Goal: Communication & Community: Share content

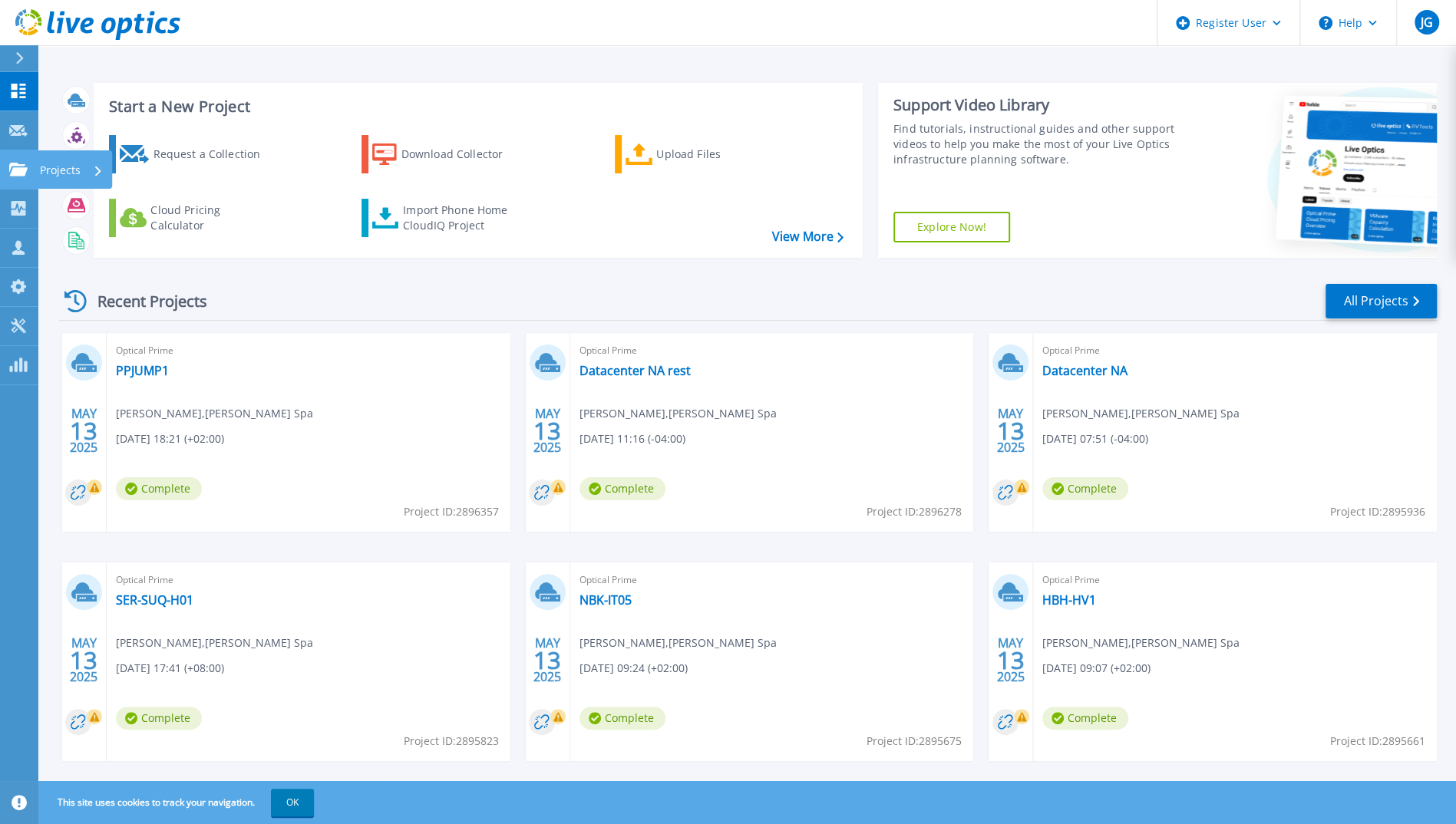
click at [100, 168] on icon at bounding box center [98, 170] width 7 height 10
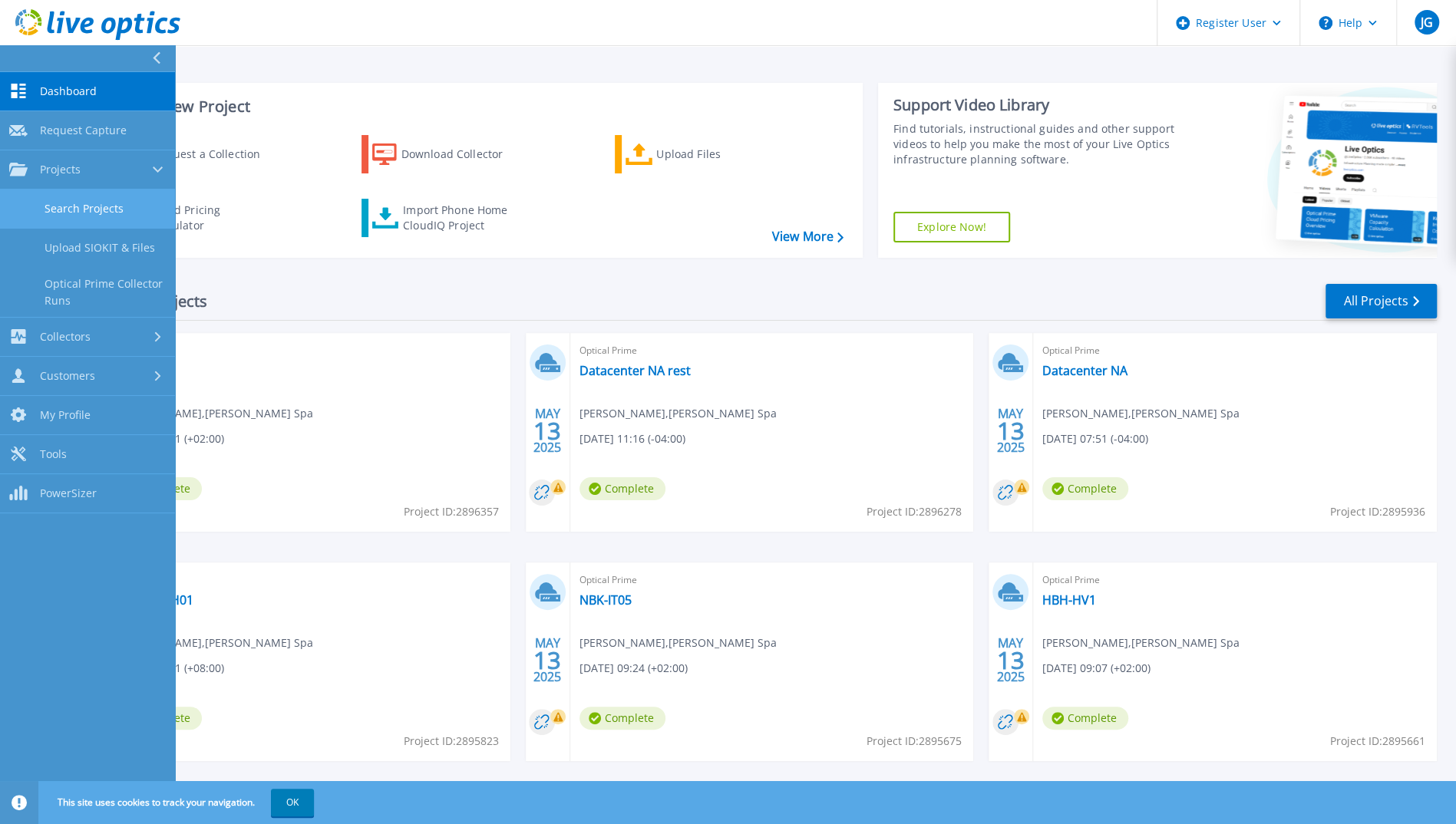
click at [93, 198] on link "Search Projects" at bounding box center [87, 210] width 175 height 40
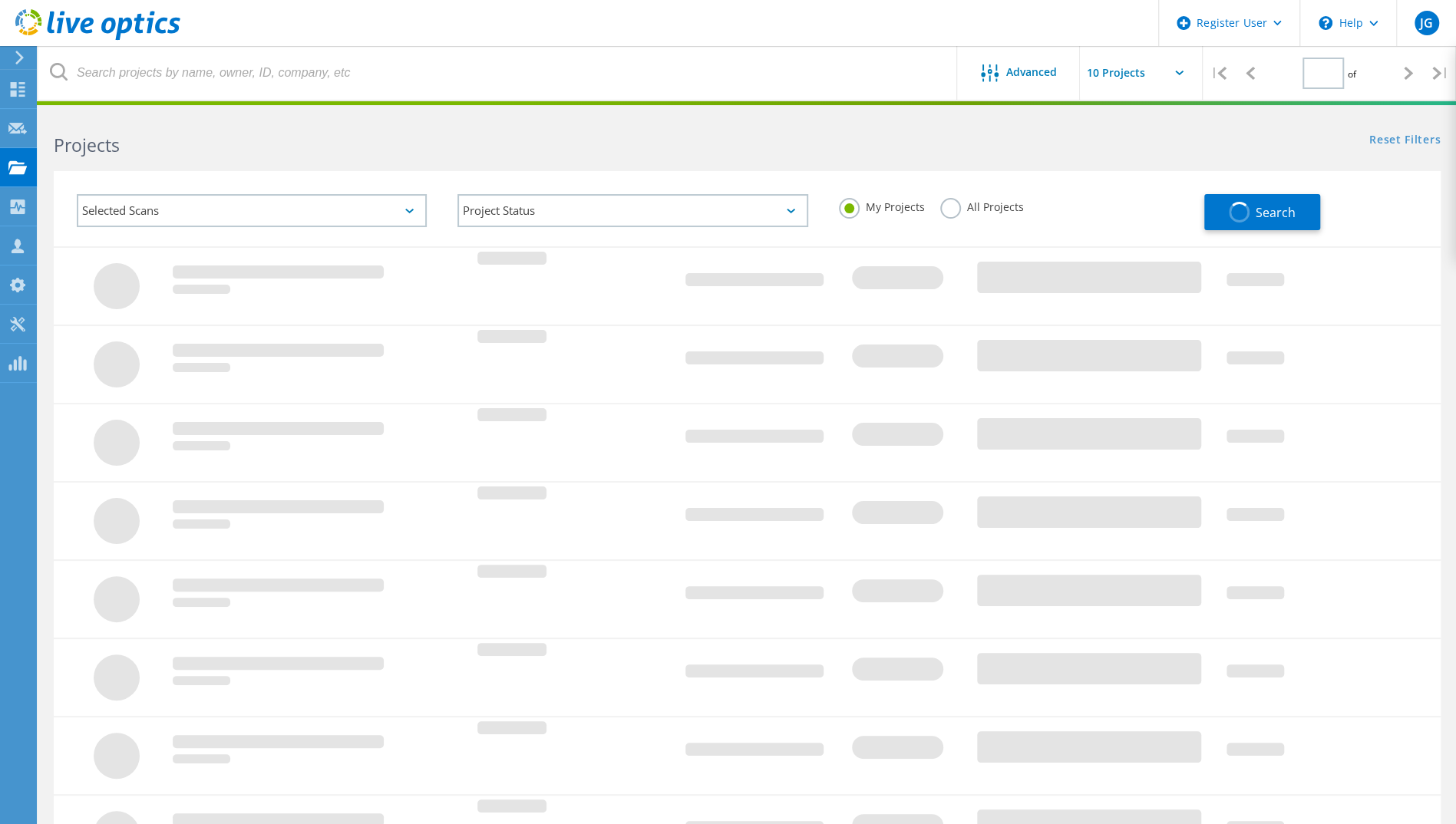
type input "1"
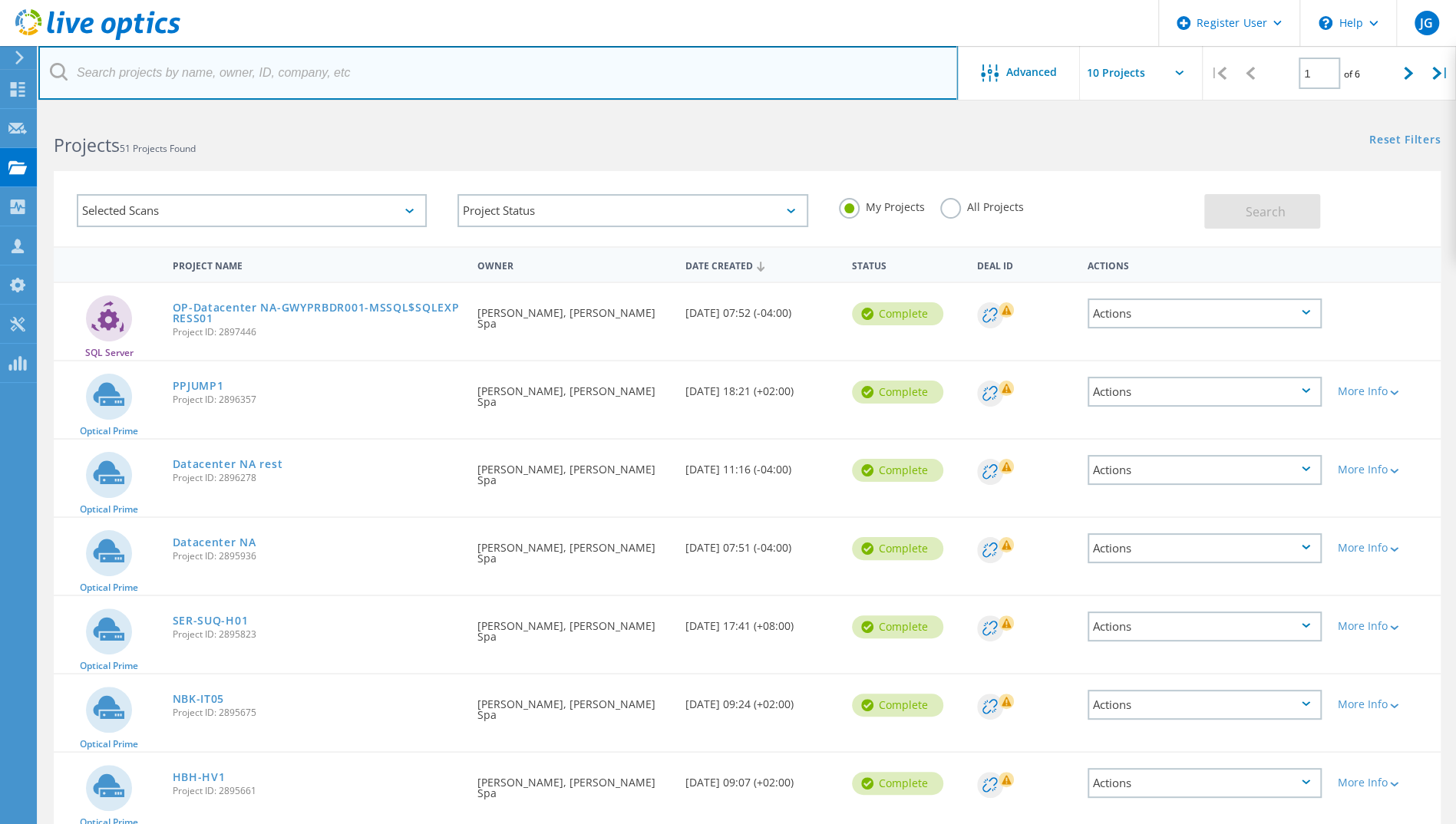
click at [161, 82] on input "text" at bounding box center [498, 72] width 919 height 54
type input "[PERSON_NAME]"
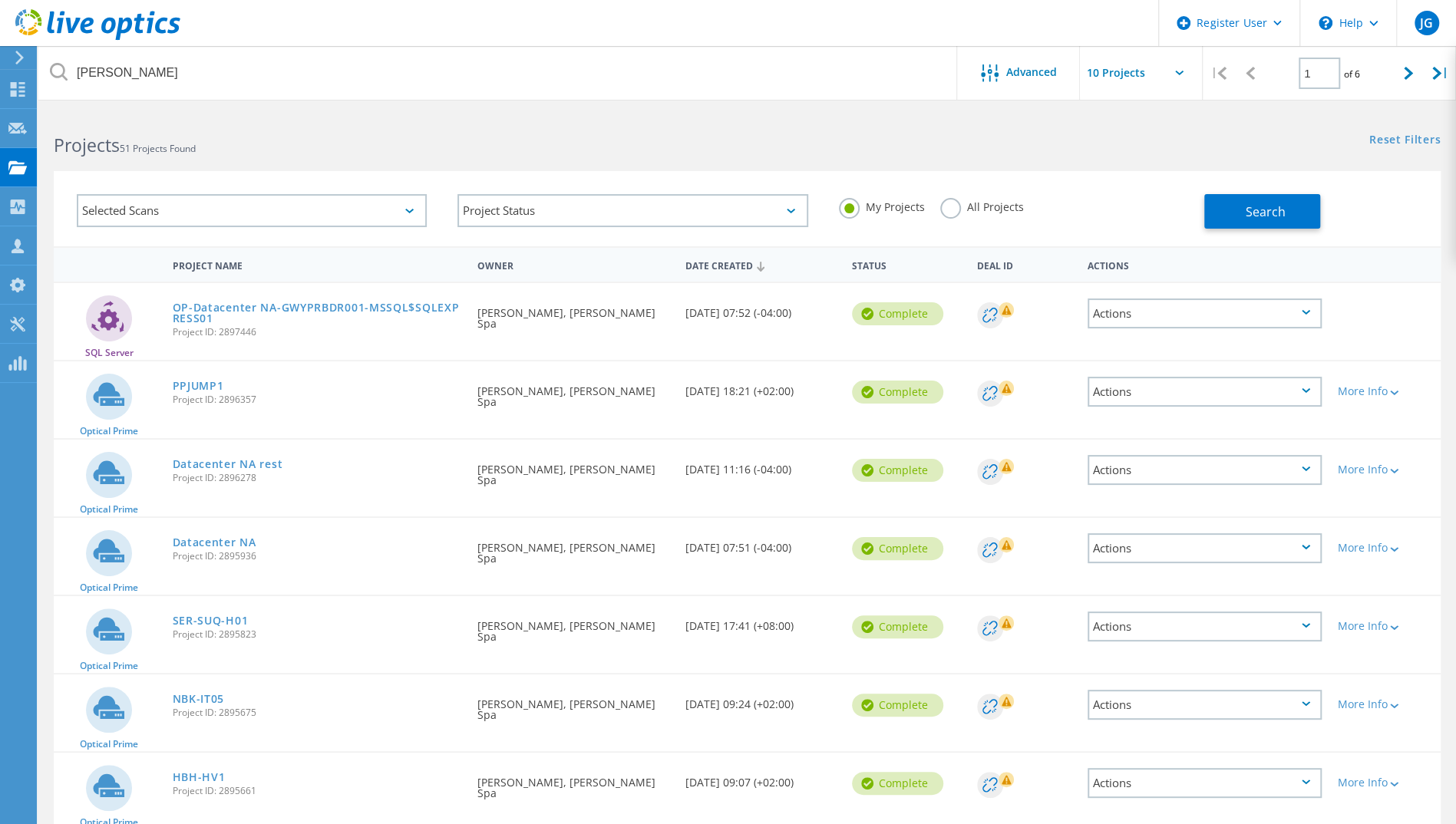
click at [968, 211] on label "All Projects" at bounding box center [981, 205] width 84 height 15
click at [0, 0] on input "All Projects" at bounding box center [0, 0] width 0 height 0
click at [1243, 222] on button "Search" at bounding box center [1261, 211] width 116 height 35
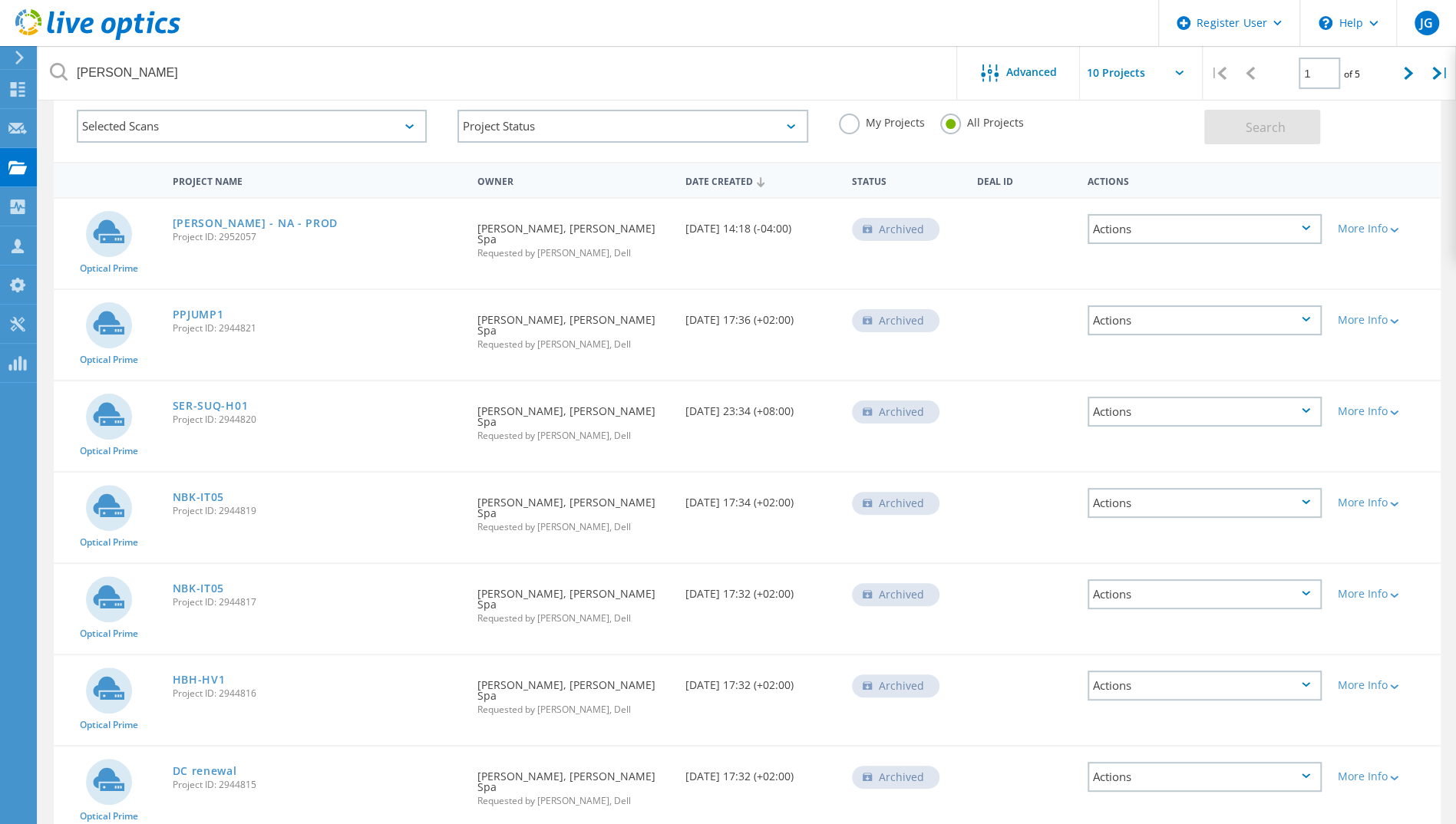
scroll to position [83, 0]
click at [1171, 67] on input "text" at bounding box center [1156, 72] width 153 height 54
click at [1163, 190] on div "Show 40 Projects" at bounding box center [1157, 189] width 152 height 25
type input "Show 40 Projects"
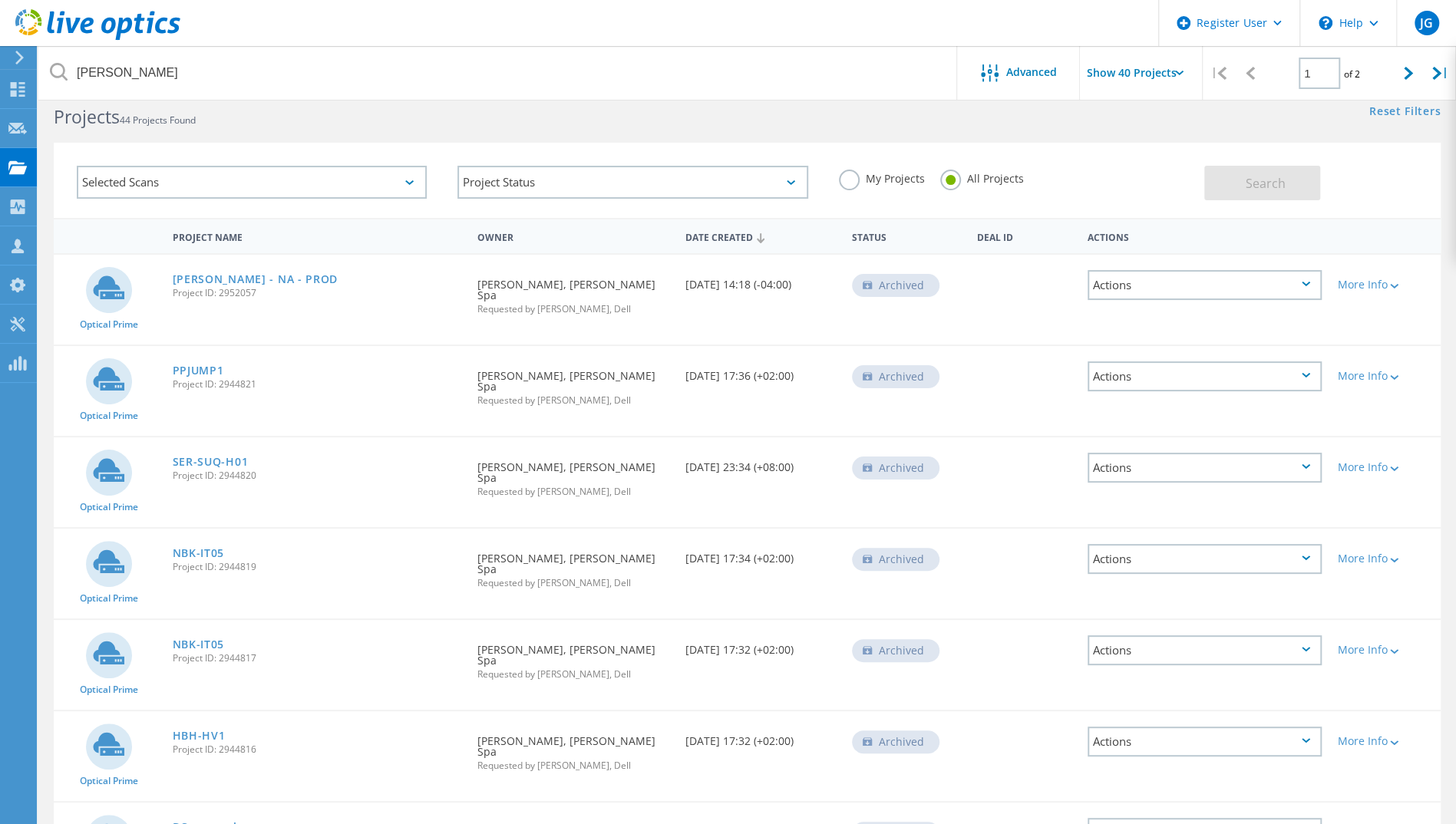
scroll to position [0, 0]
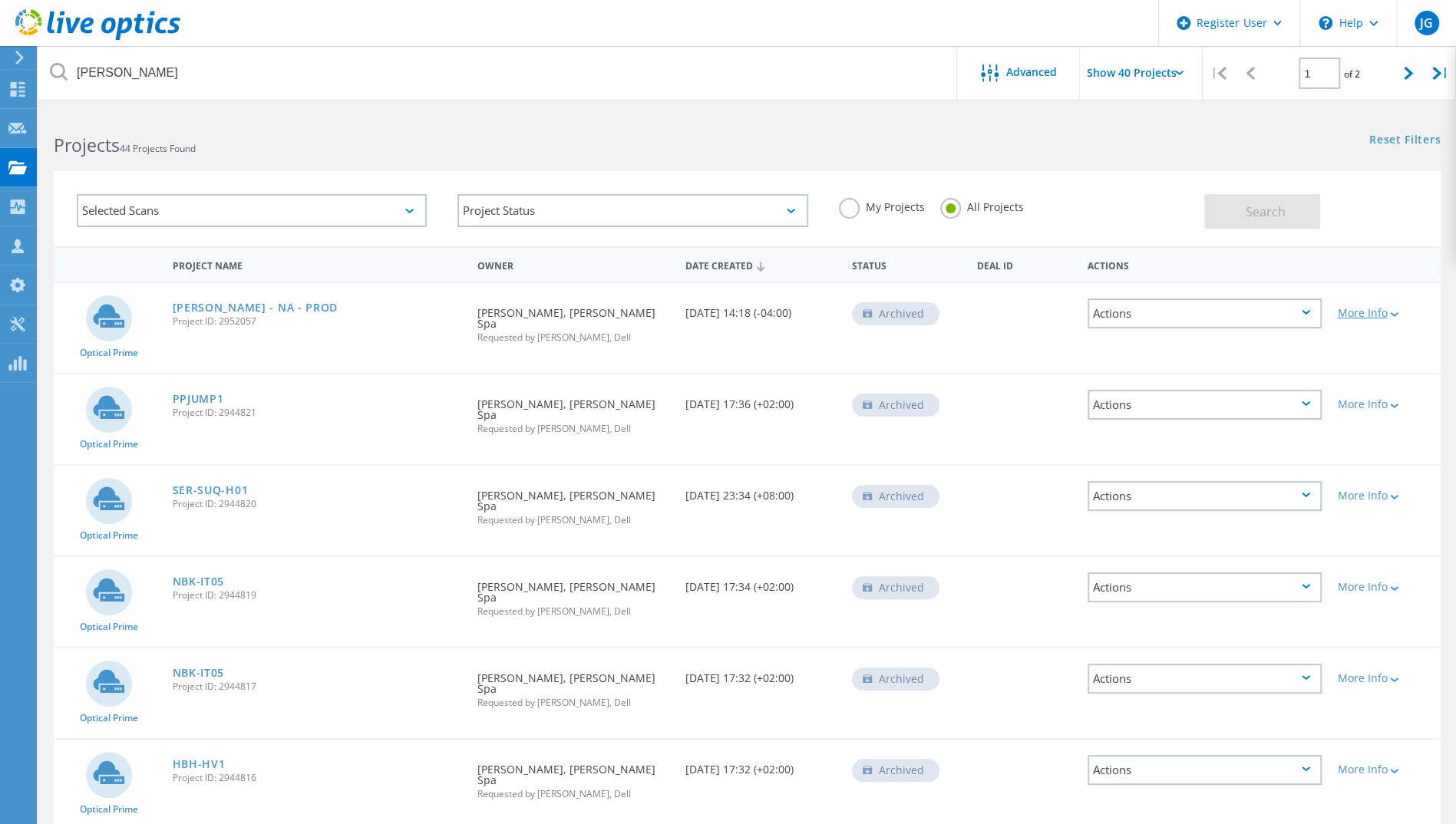
click at [1389, 311] on div at bounding box center [1392, 314] width 11 height 9
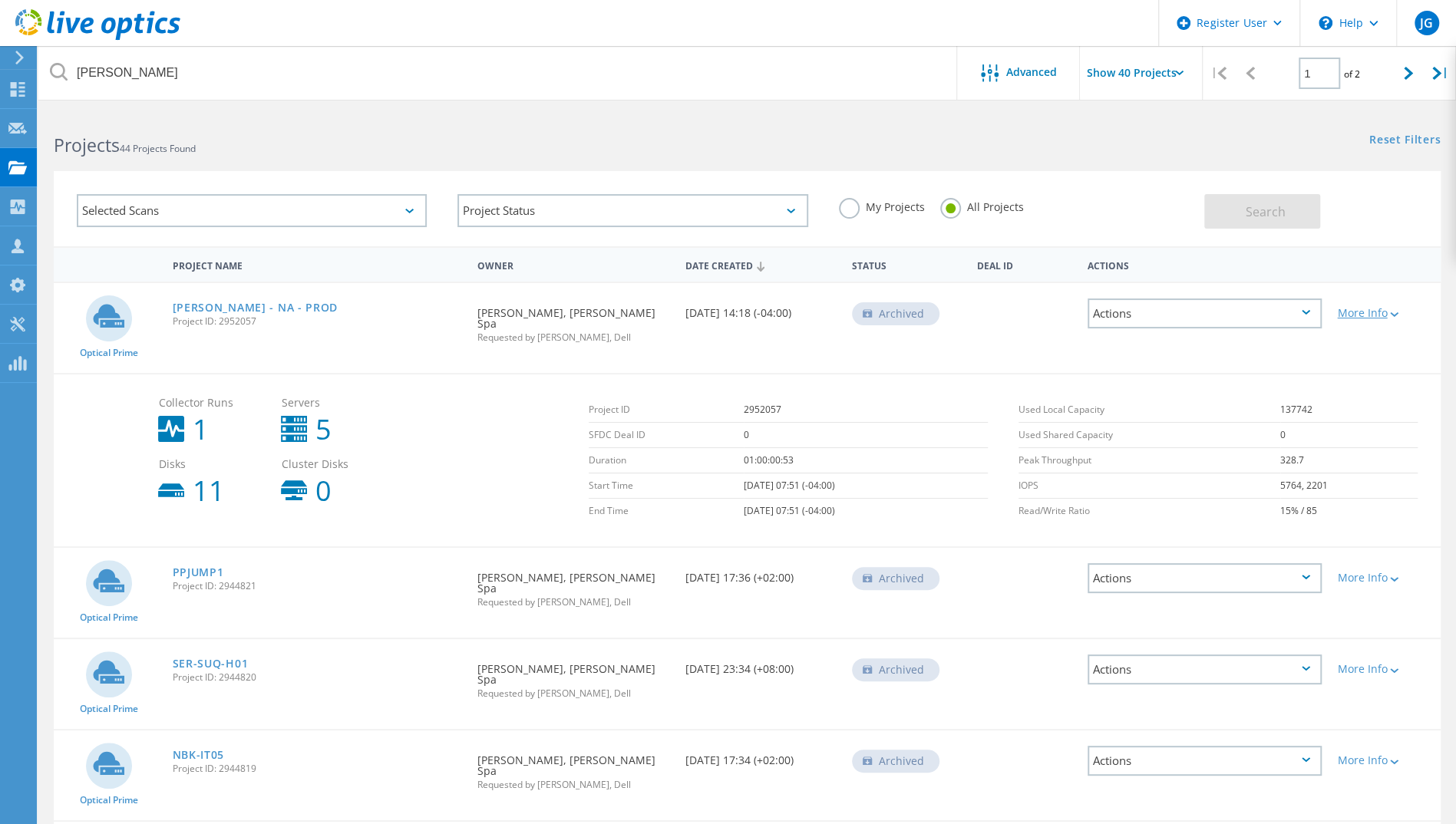
click at [1389, 311] on div at bounding box center [1392, 314] width 11 height 9
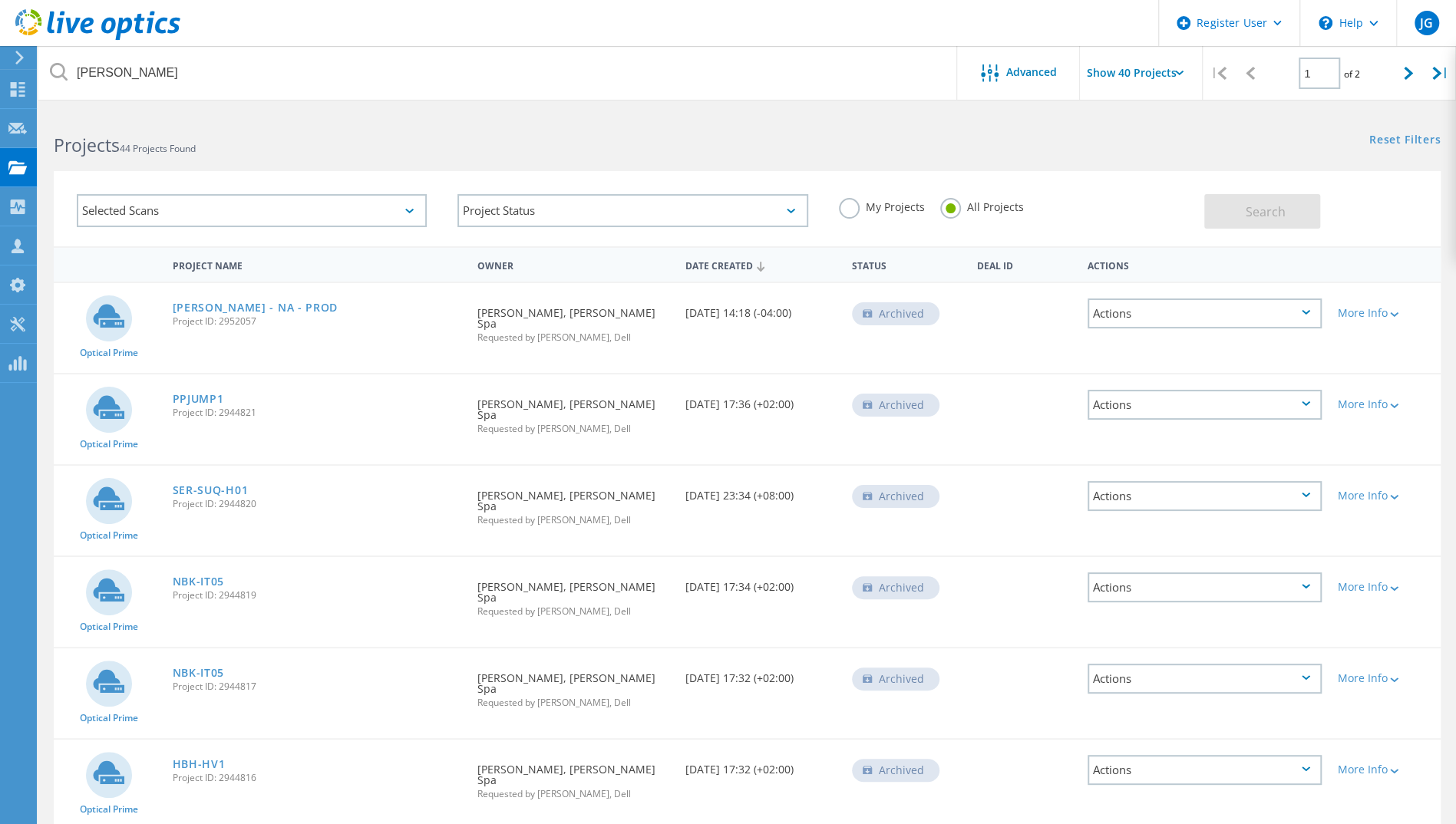
click at [1311, 315] on div "Actions" at bounding box center [1204, 313] width 234 height 30
click at [1219, 314] on div "Share" at bounding box center [1205, 313] width 231 height 24
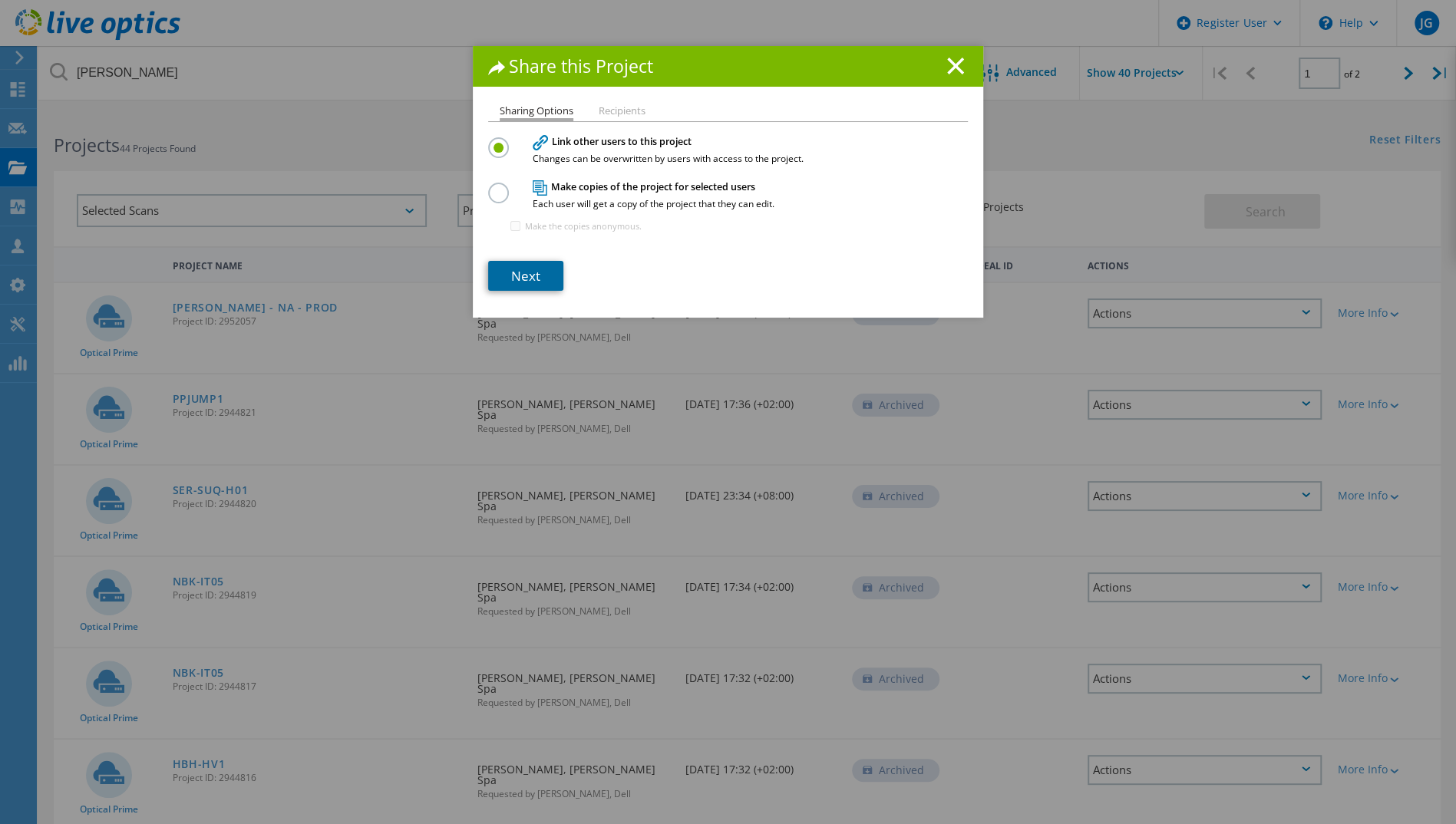
click at [530, 271] on link "Next" at bounding box center [526, 276] width 75 height 30
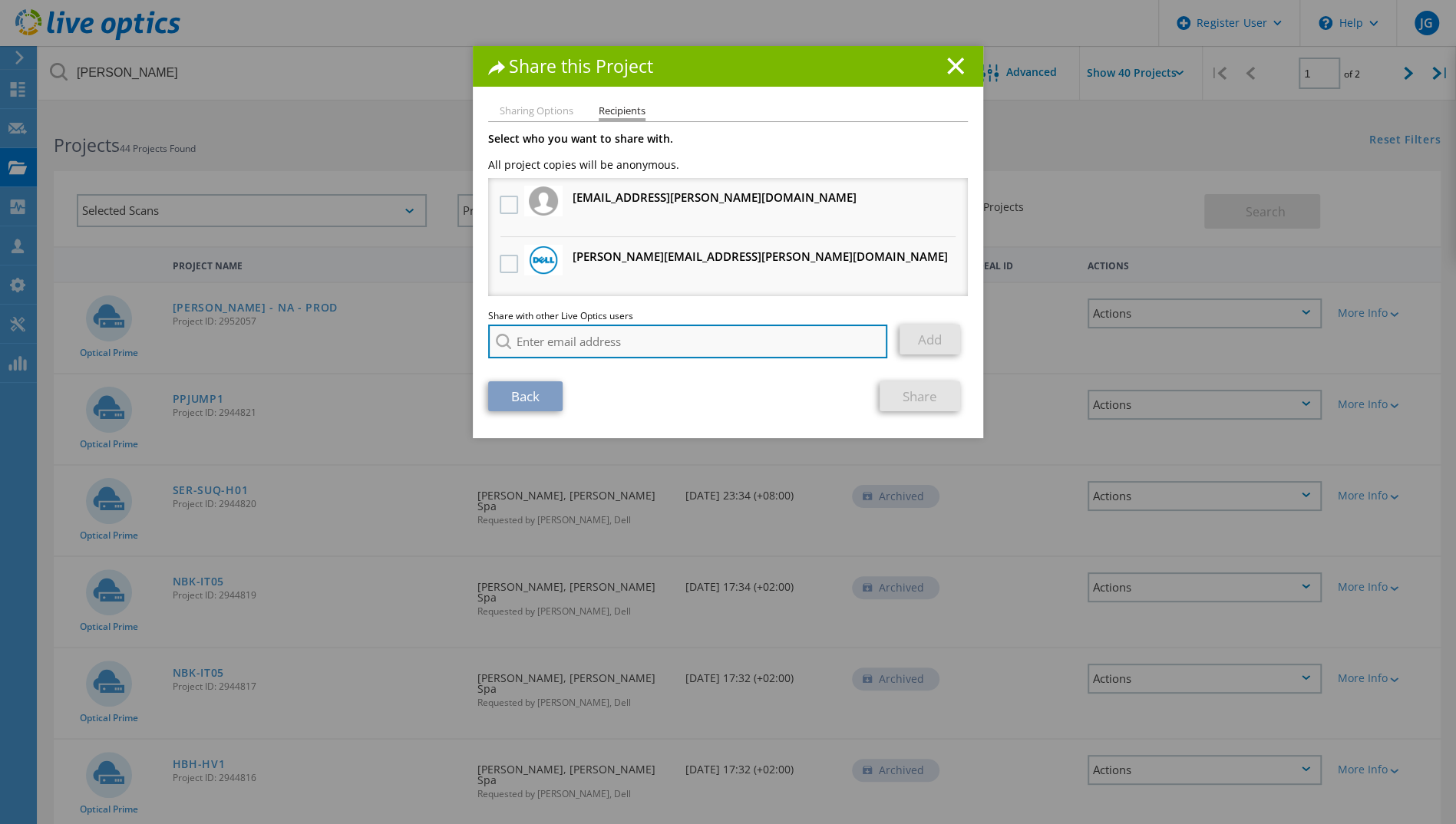
click at [562, 343] on input "search" at bounding box center [688, 341] width 399 height 34
type input "f"
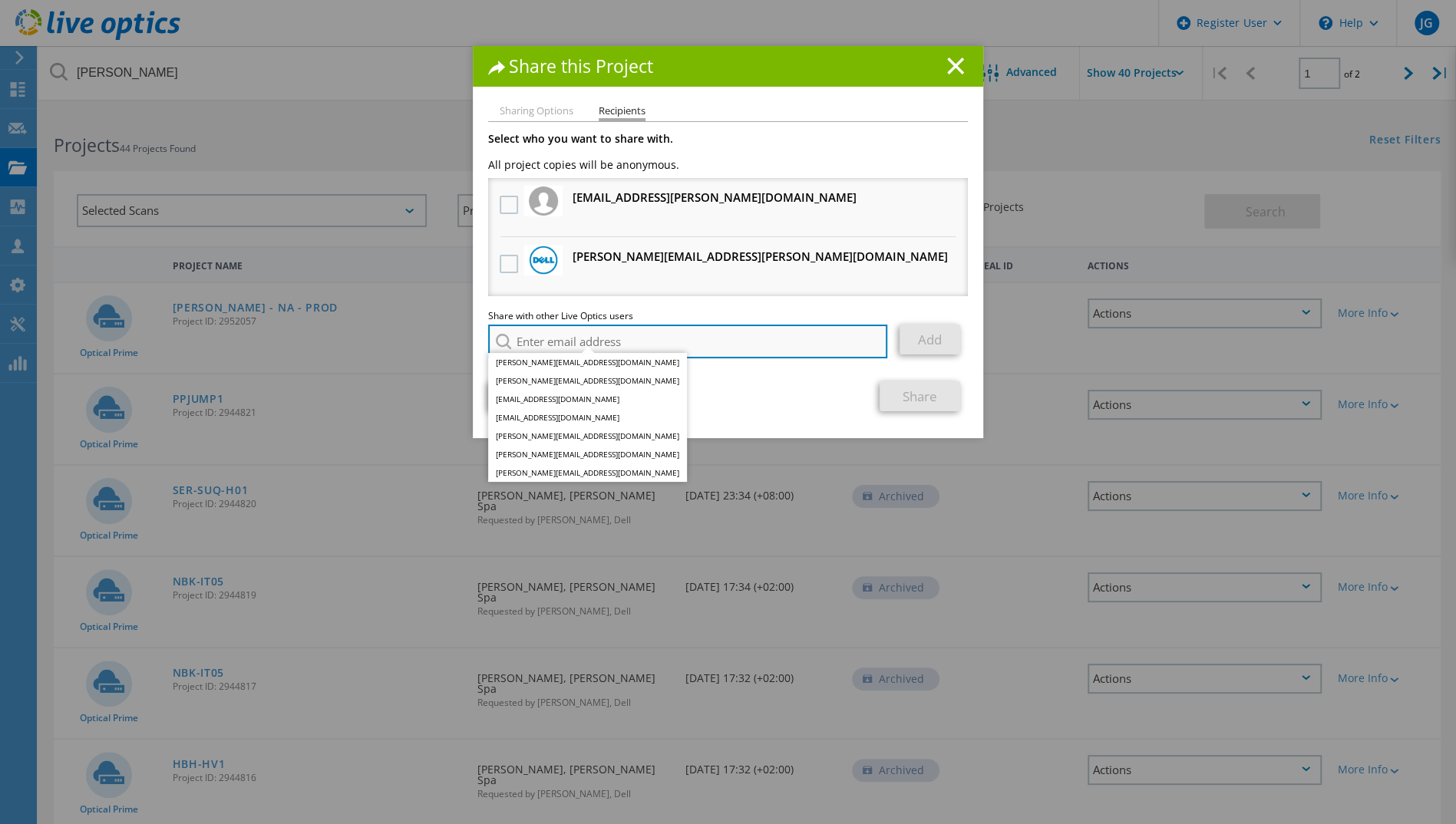
paste input "[EMAIL_ADDRESS][DOMAIN_NAME]"
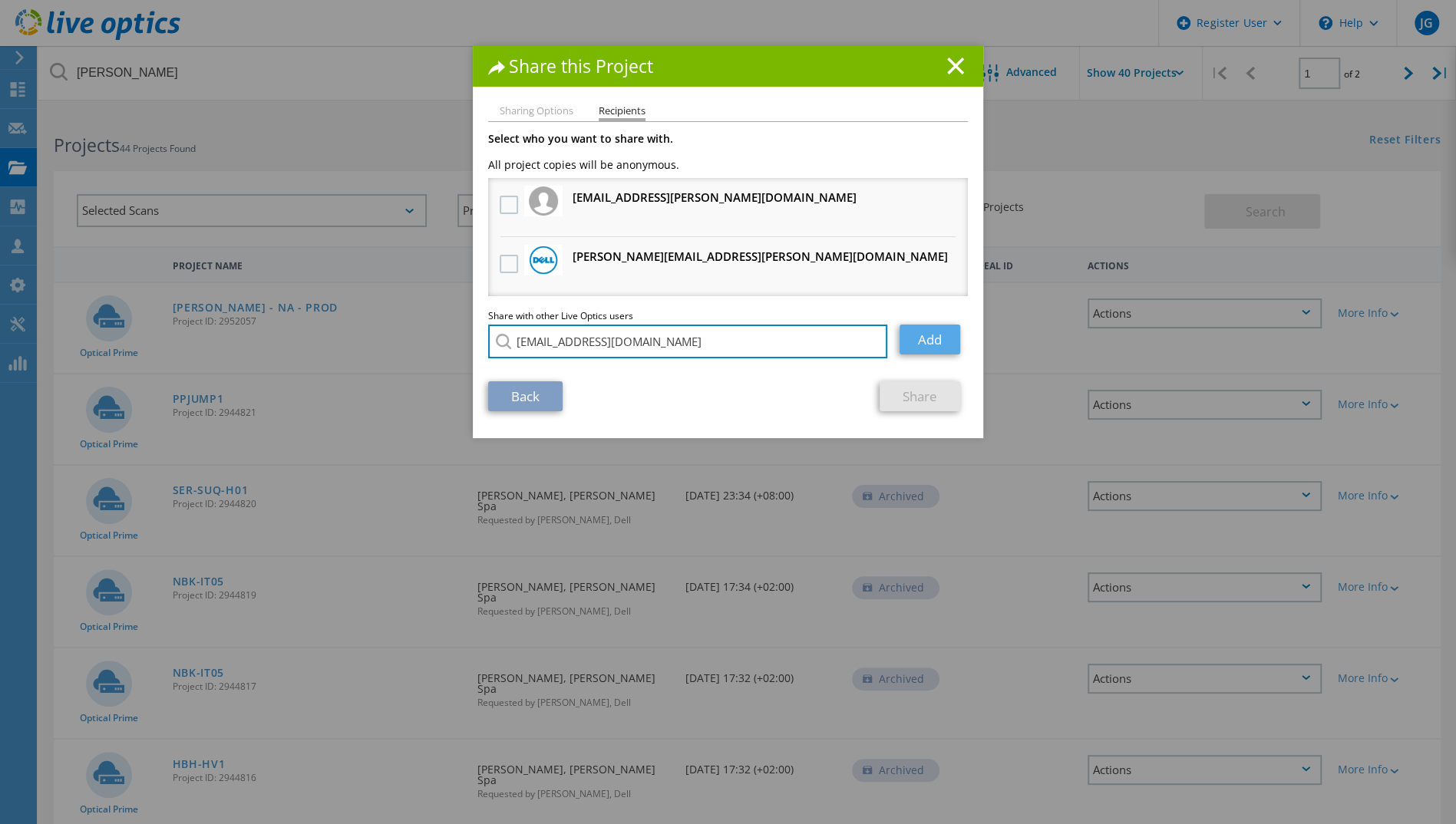
type input "[EMAIL_ADDRESS][DOMAIN_NAME]"
click at [919, 345] on link "Add" at bounding box center [929, 340] width 60 height 30
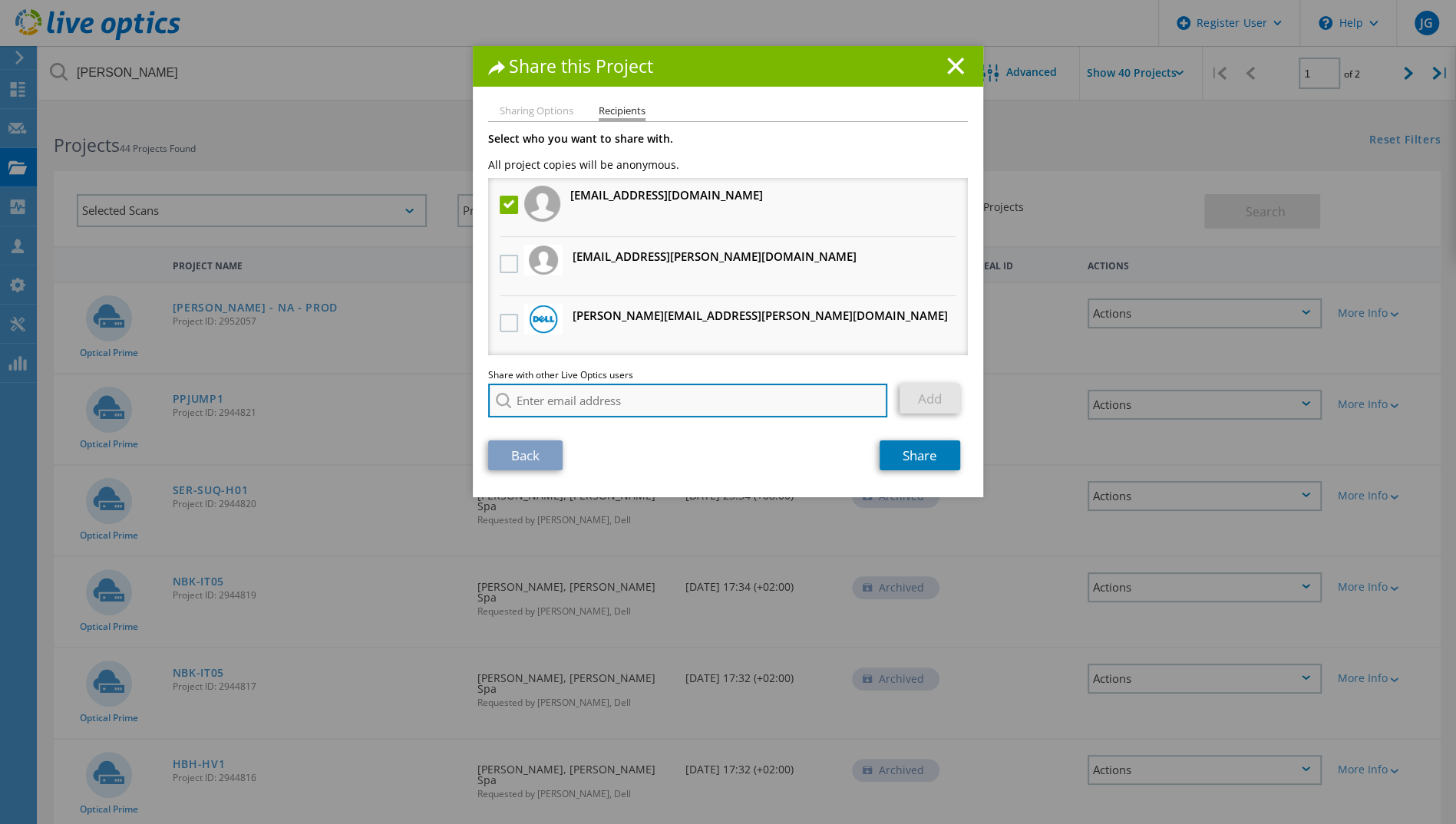
click at [549, 411] on input "search" at bounding box center [688, 401] width 399 height 34
click at [548, 411] on input "search" at bounding box center [688, 401] width 399 height 34
click at [540, 399] on input "search" at bounding box center [688, 401] width 399 height 34
paste input ""Frank Cupolo" <fcupolo@redesign-group.com>"
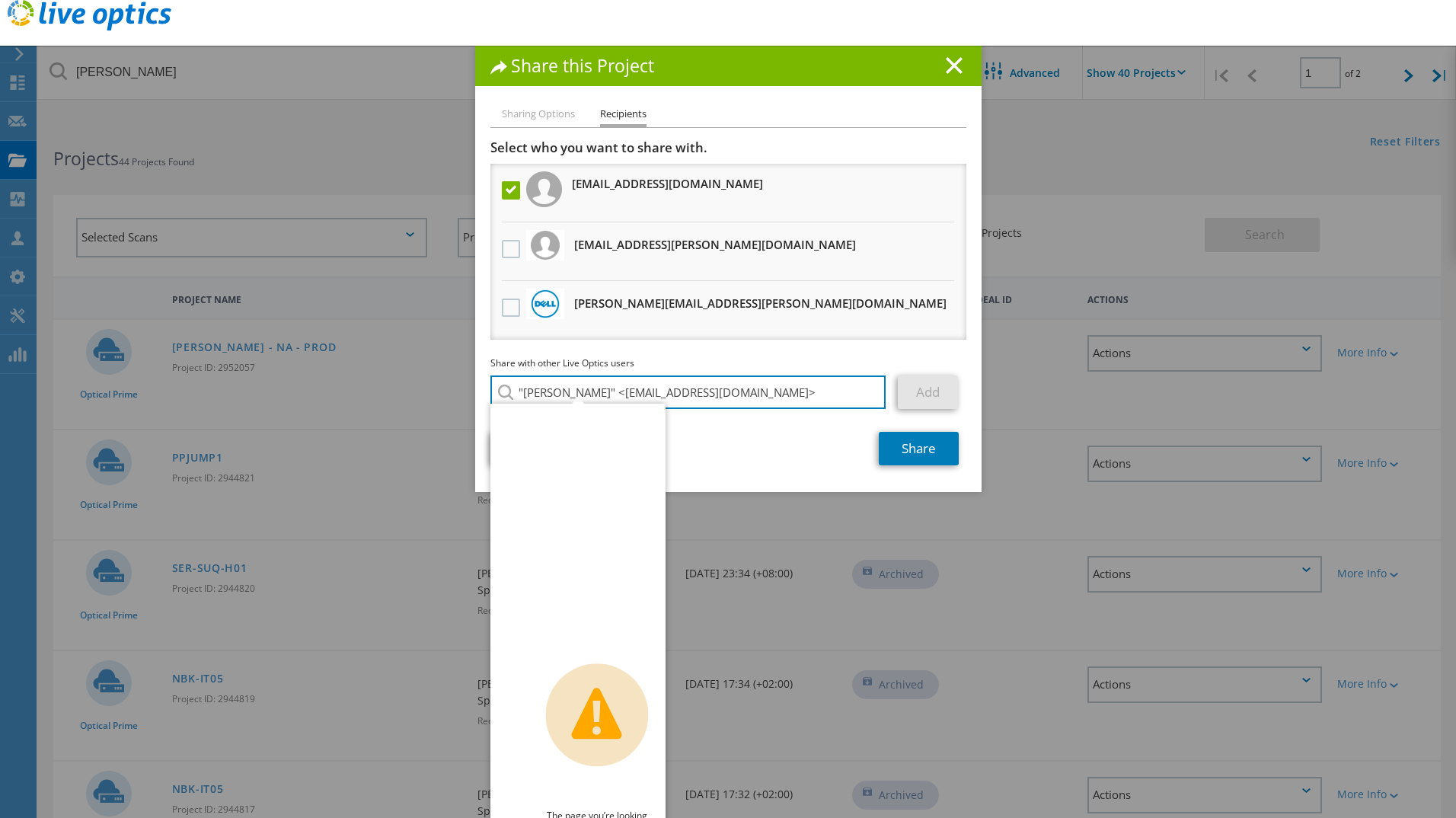
type input ""Frank Cupolo" <fcupolo@redesign-group.com"
drag, startPoint x: 600, startPoint y: 395, endPoint x: 466, endPoint y: 398, distance: 134.0
click at [466, 398] on div "Share this Project Sharing Options Recipients Link other users to this project …" at bounding box center [728, 409] width 1456 height 726
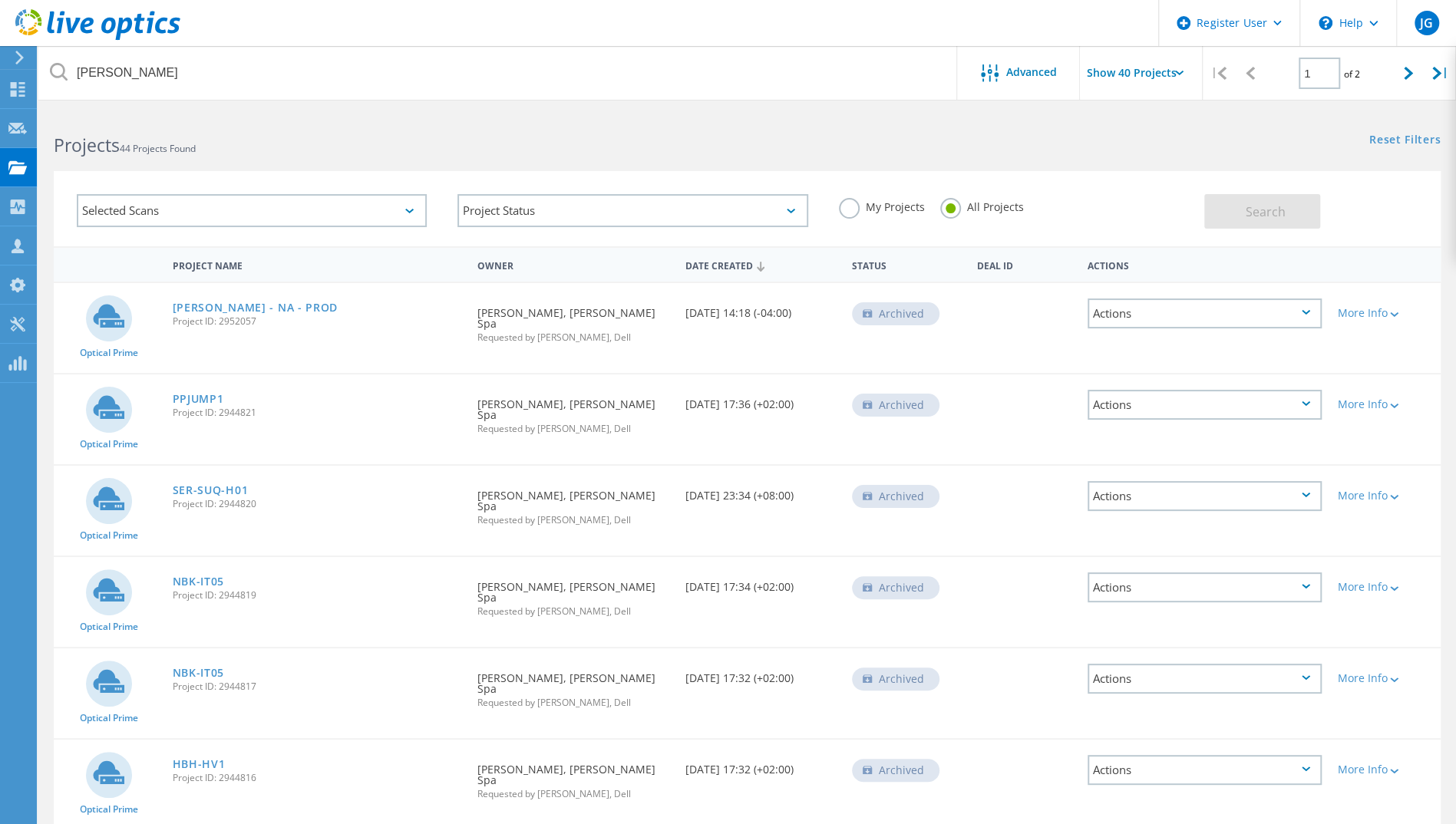
click at [1301, 311] on div "Actions" at bounding box center [1204, 313] width 234 height 30
click at [1199, 319] on div "Share" at bounding box center [1205, 313] width 231 height 24
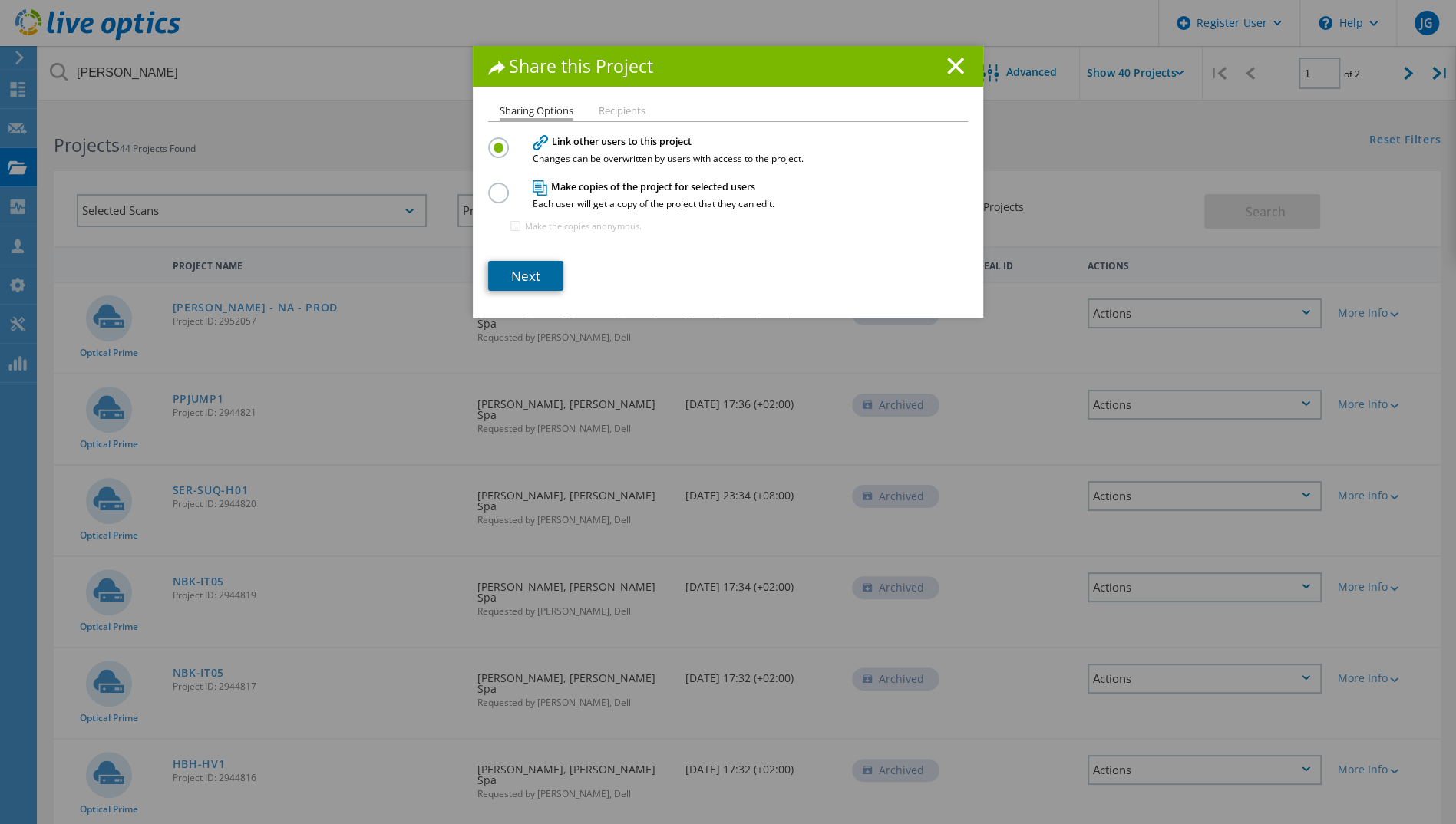
click at [513, 285] on link "Next" at bounding box center [526, 276] width 75 height 30
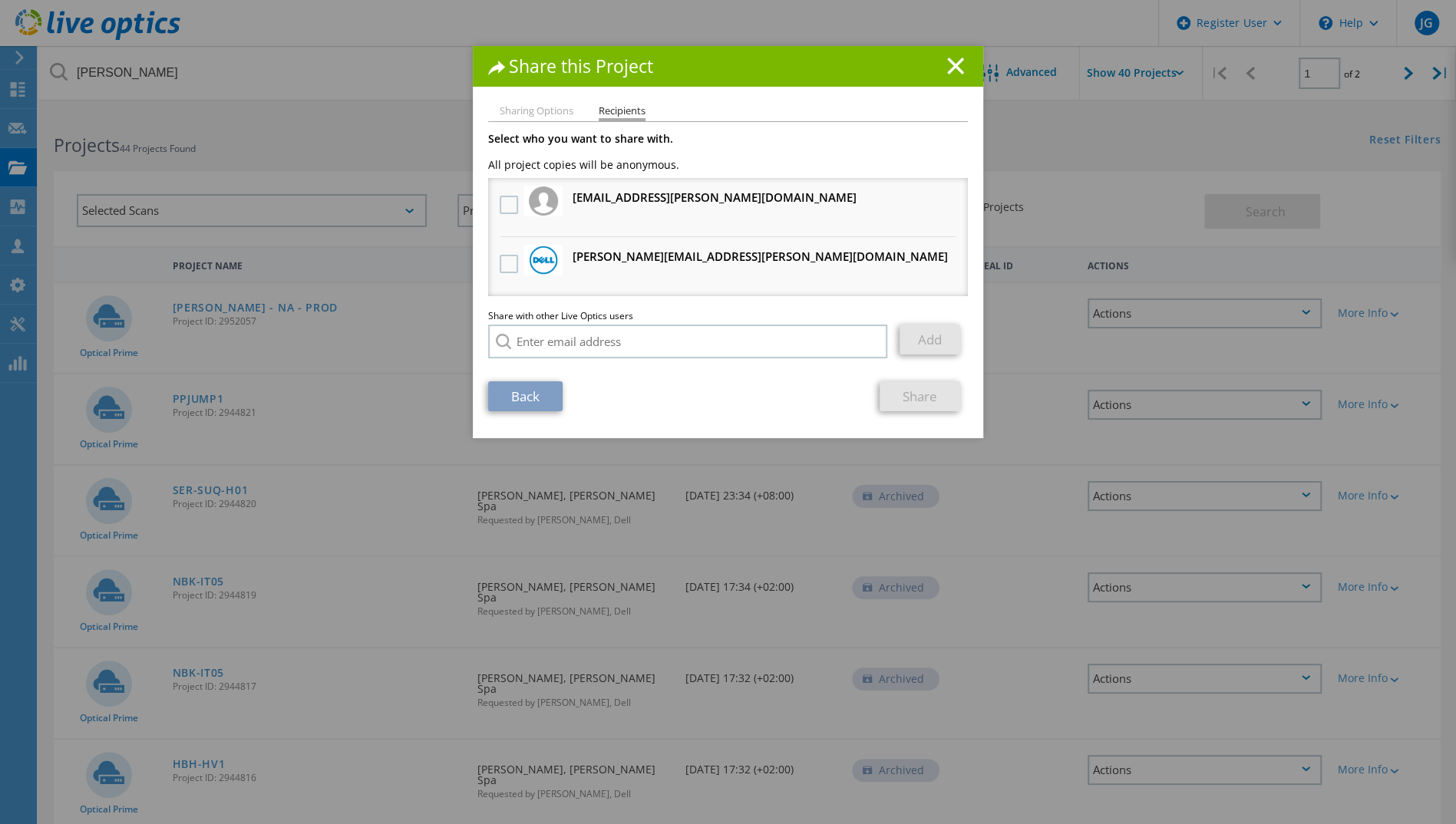
click at [517, 110] on li "Sharing Options" at bounding box center [536, 112] width 73 height 12
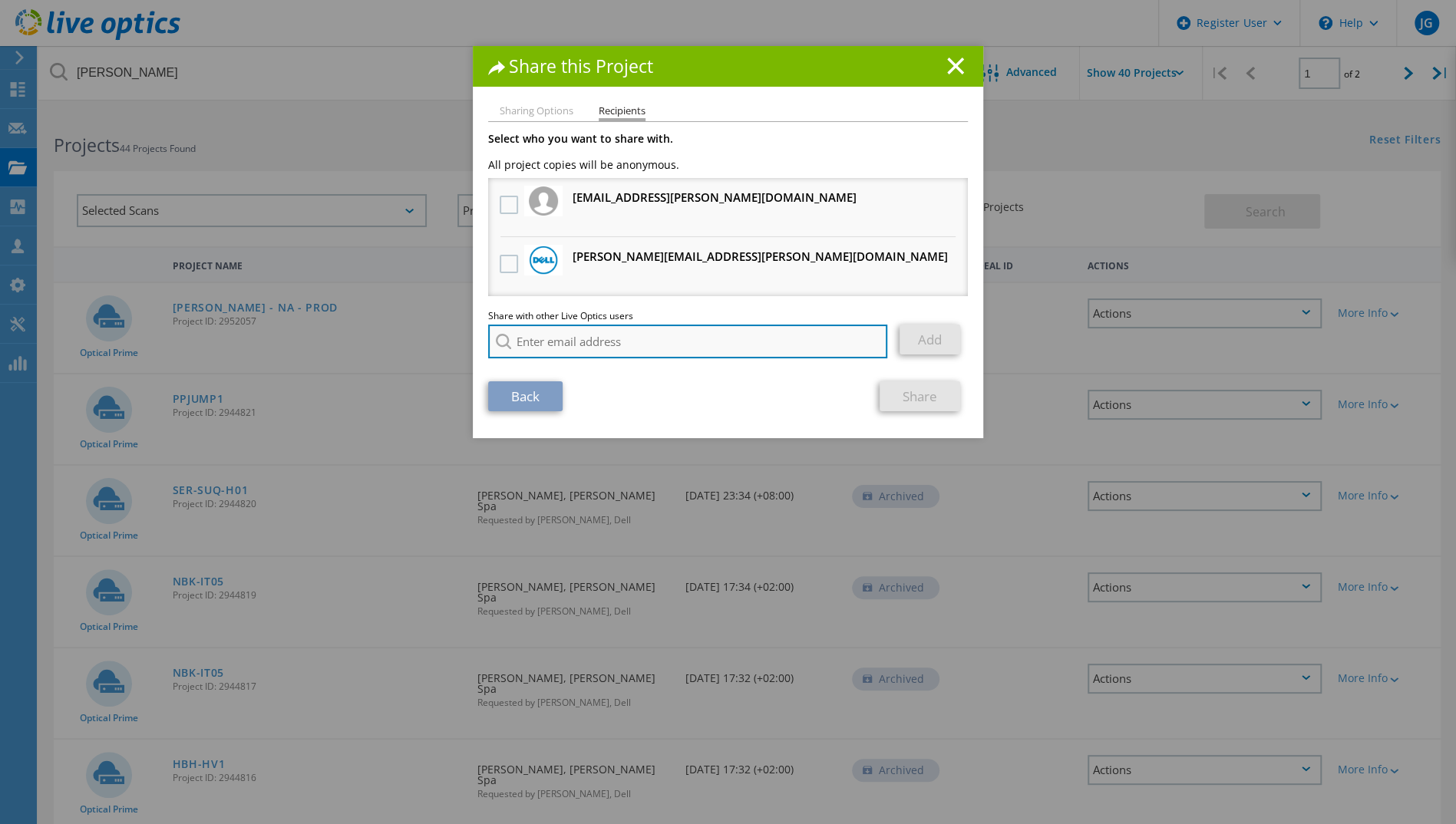
click at [517, 341] on input "search" at bounding box center [688, 341] width 399 height 34
paste input ""Frank Cupolo" <fcupolo@redesign-group.com>"
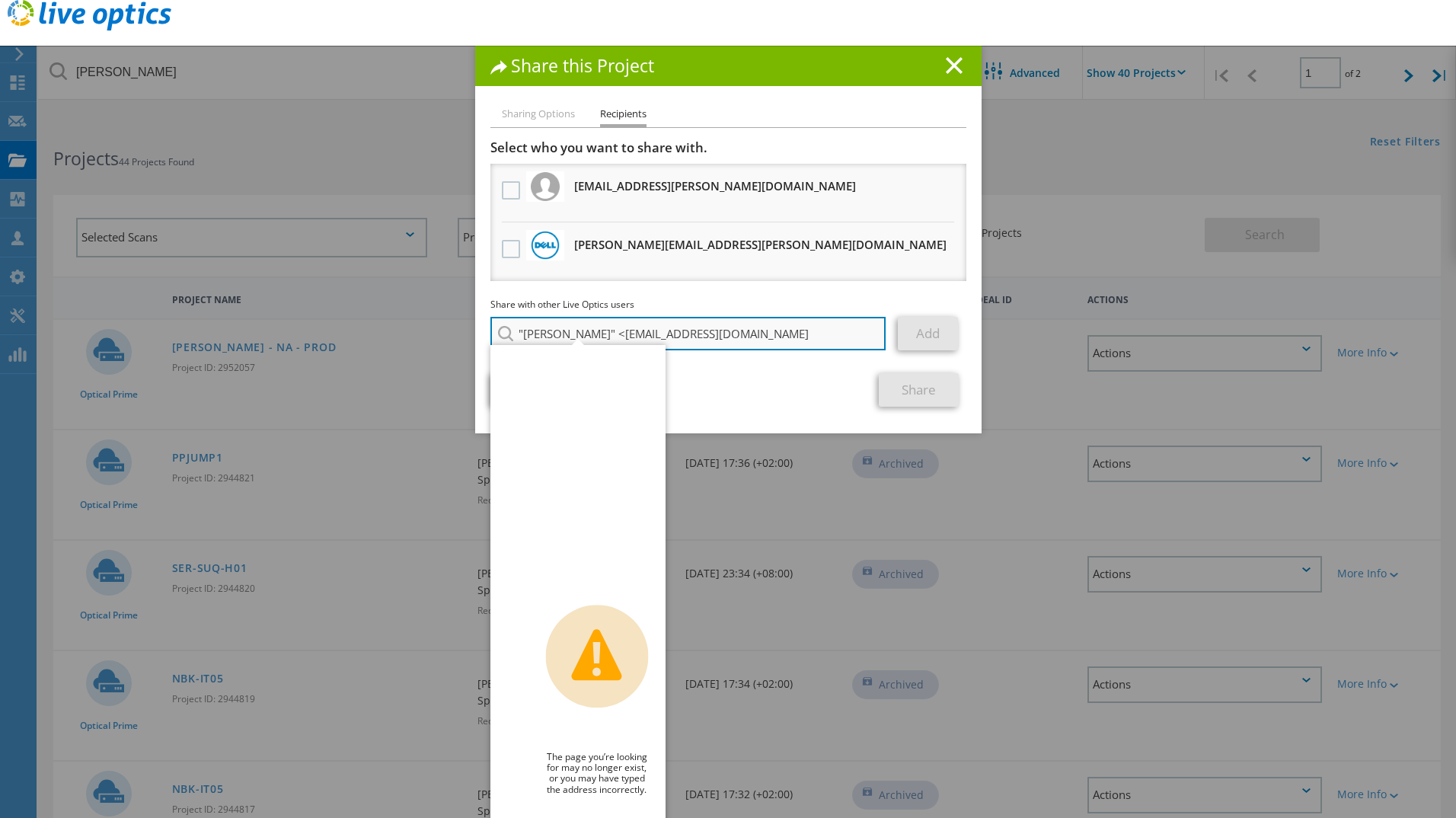
click at [598, 328] on input ""Frank Cupolo" <fcupolo@redesign-group.com" at bounding box center [688, 333] width 396 height 34
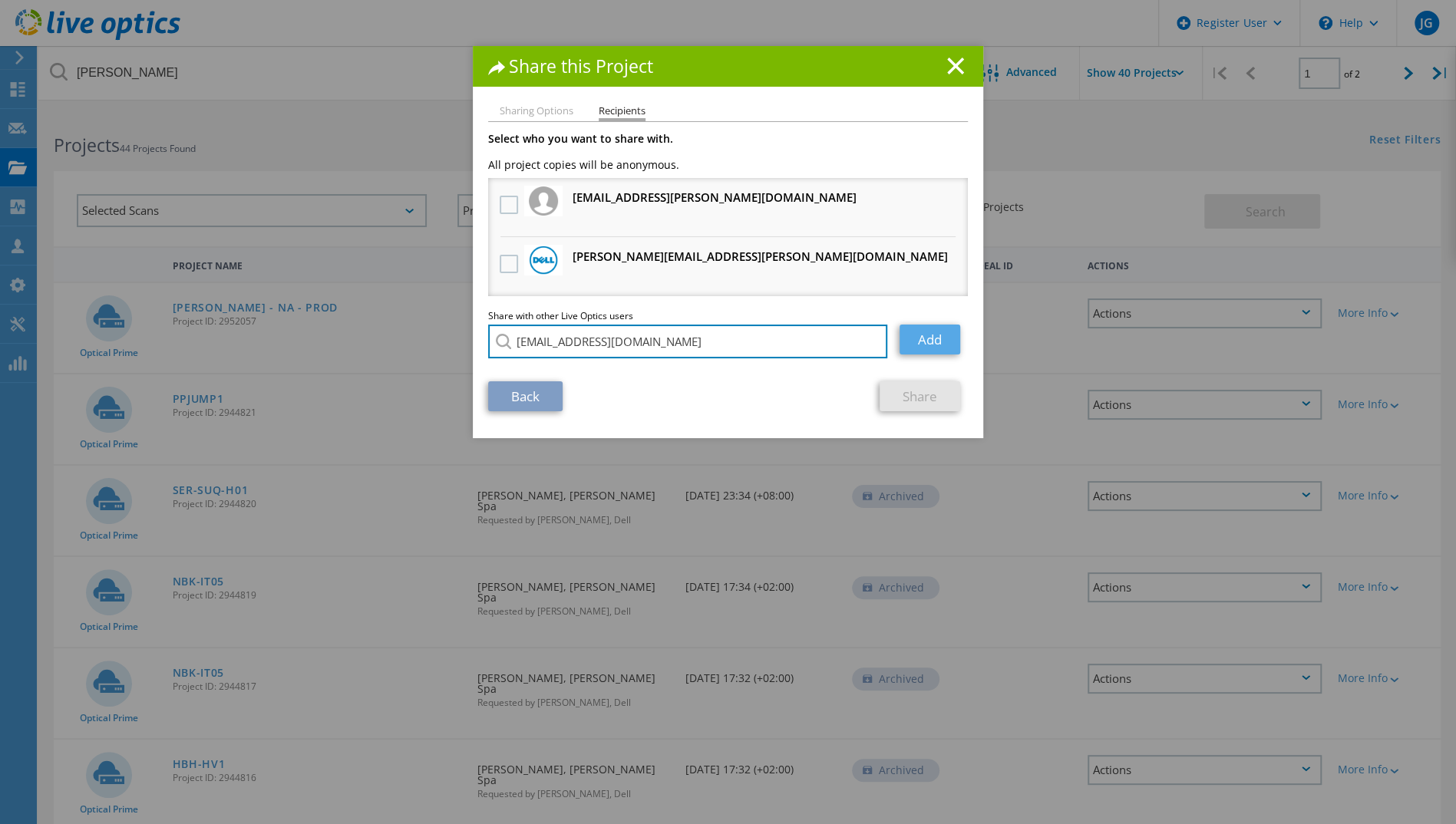
type input "[EMAIL_ADDRESS][DOMAIN_NAME]"
click at [941, 338] on link "Add" at bounding box center [929, 340] width 60 height 30
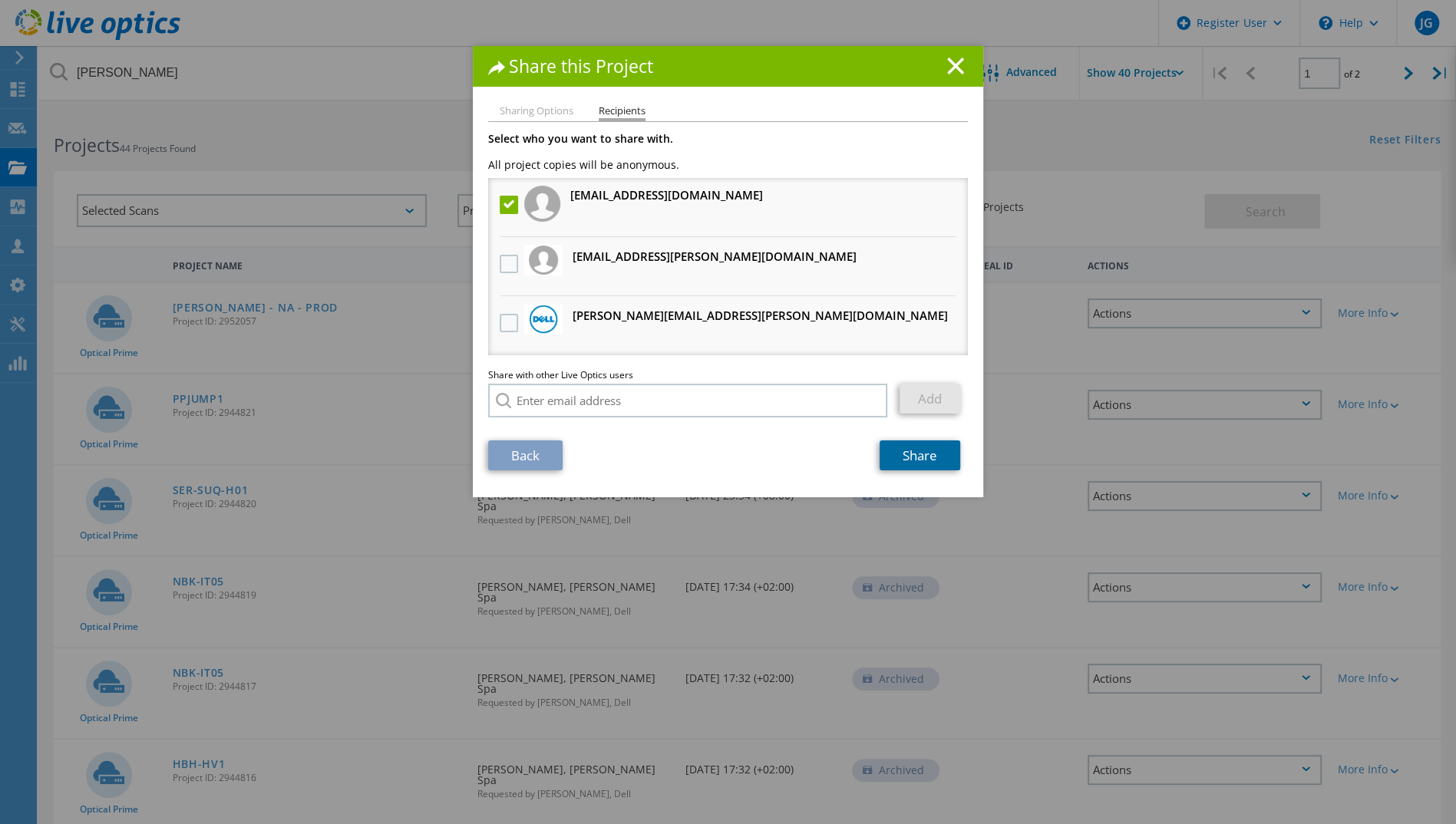
click at [919, 470] on link "Share" at bounding box center [920, 455] width 81 height 30
click at [569, 408] on input "search" at bounding box center [688, 401] width 399 height 34
paste input "[EMAIL_ADDRESS][DOMAIN_NAME]"
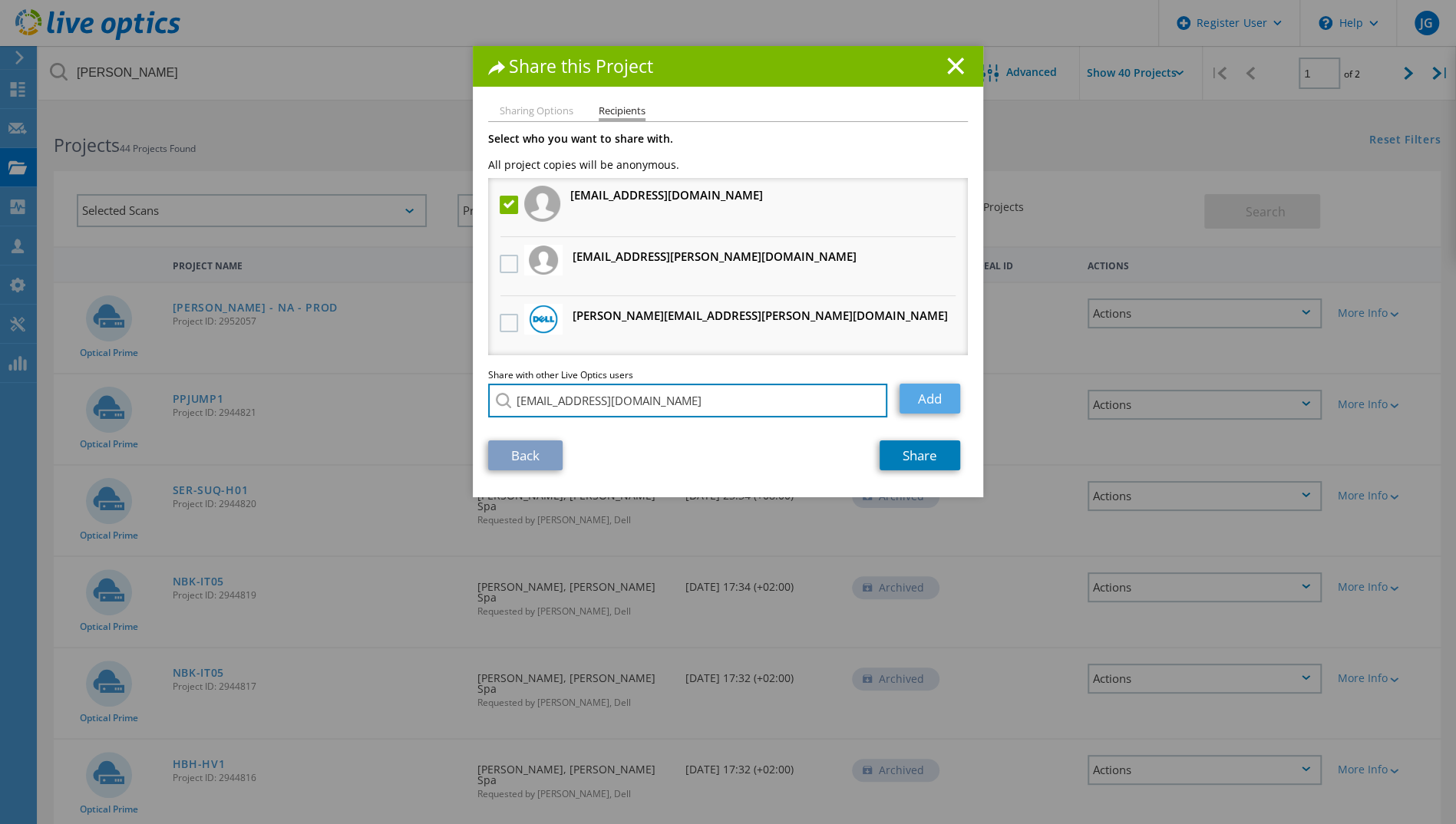
type input "[EMAIL_ADDRESS][DOMAIN_NAME]"
click at [914, 401] on link "Add" at bounding box center [929, 399] width 60 height 30
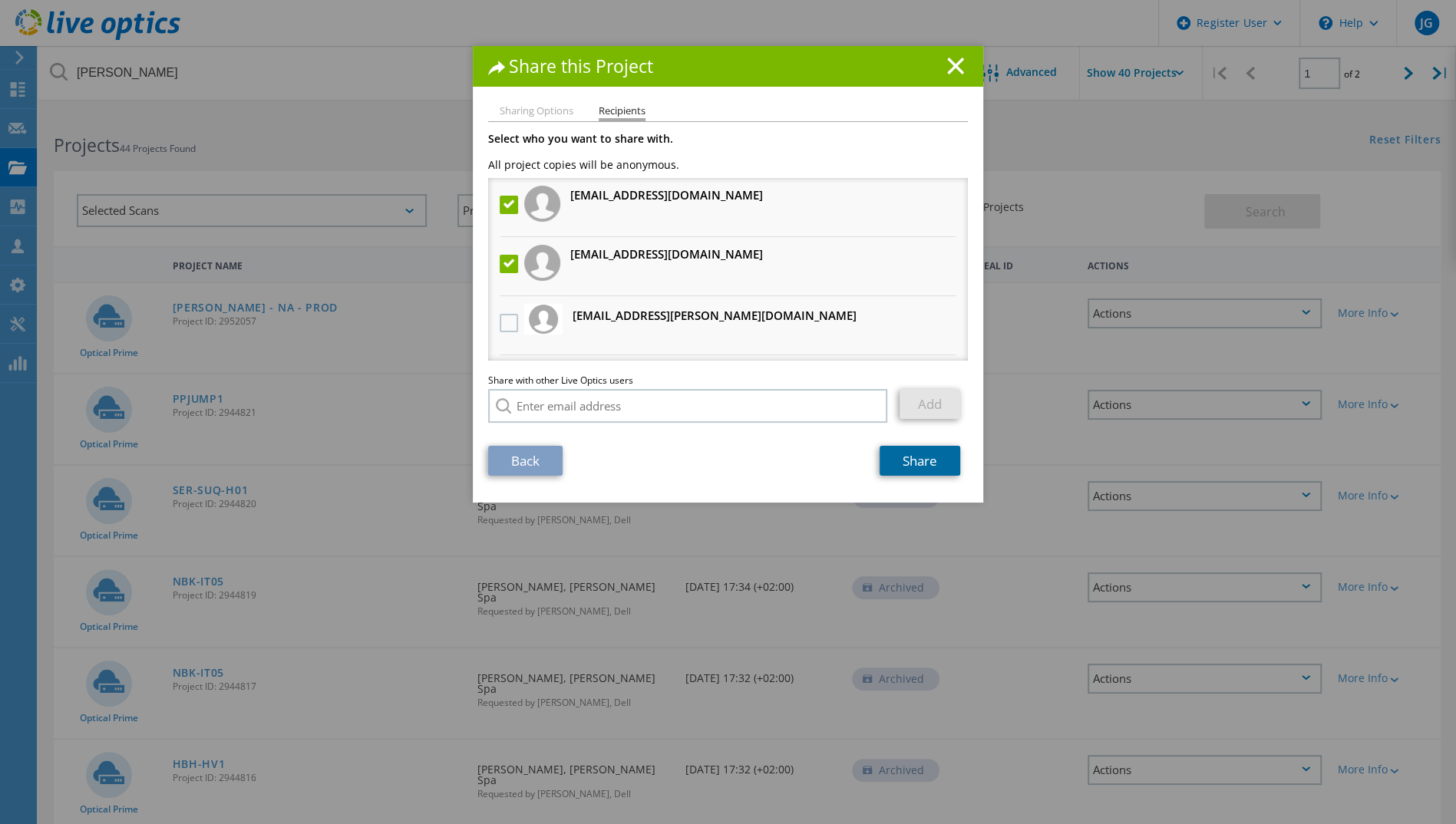
click at [914, 467] on link "Share" at bounding box center [920, 461] width 81 height 30
click at [930, 455] on link "Share" at bounding box center [920, 461] width 81 height 30
click at [940, 75] on div "Share this Project" at bounding box center [728, 66] width 511 height 40
click at [949, 65] on line at bounding box center [956, 66] width 15 height 15
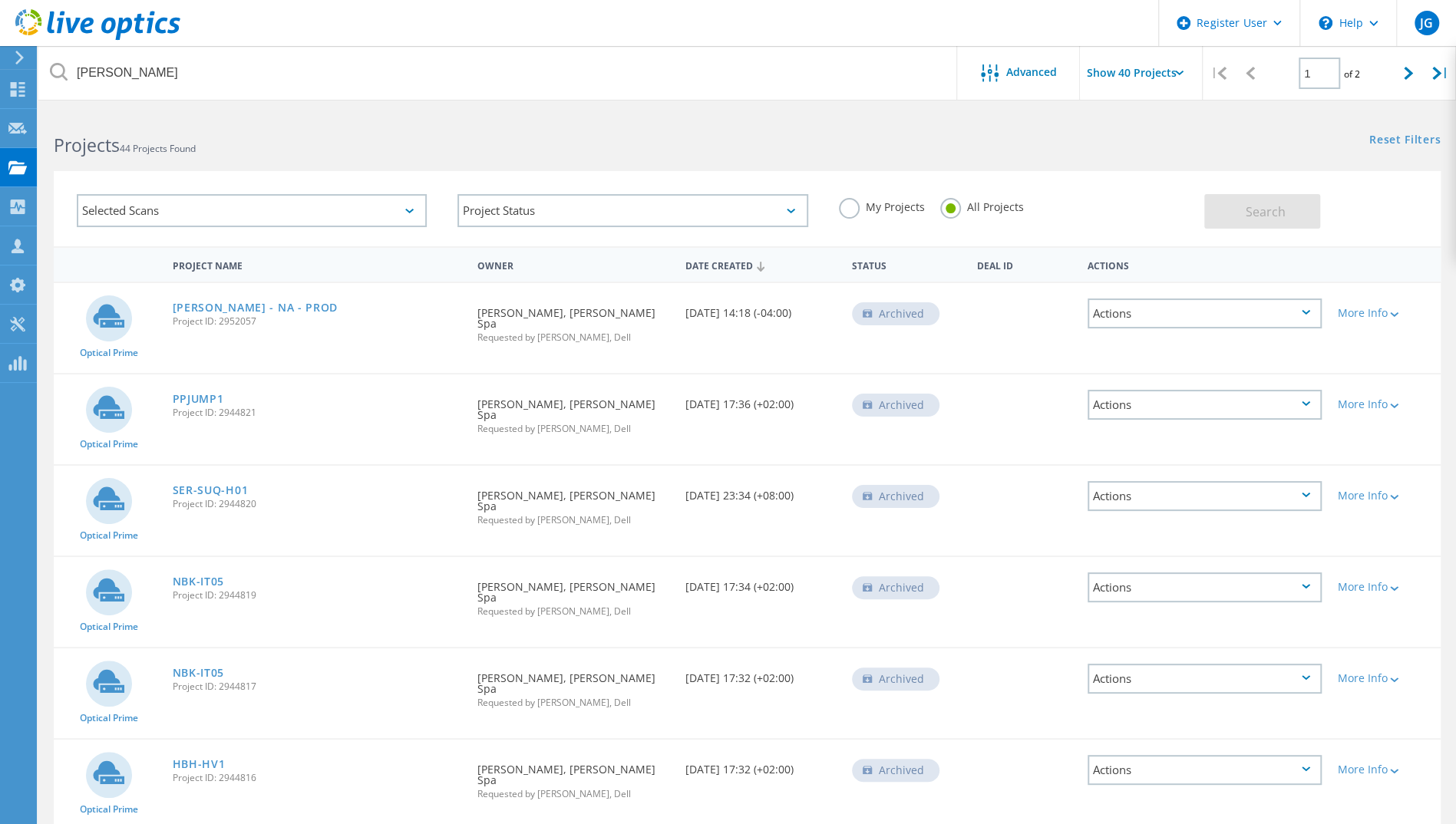
click at [1307, 402] on icon at bounding box center [1306, 404] width 8 height 5
click at [1219, 396] on div "Share" at bounding box center [1205, 404] width 231 height 24
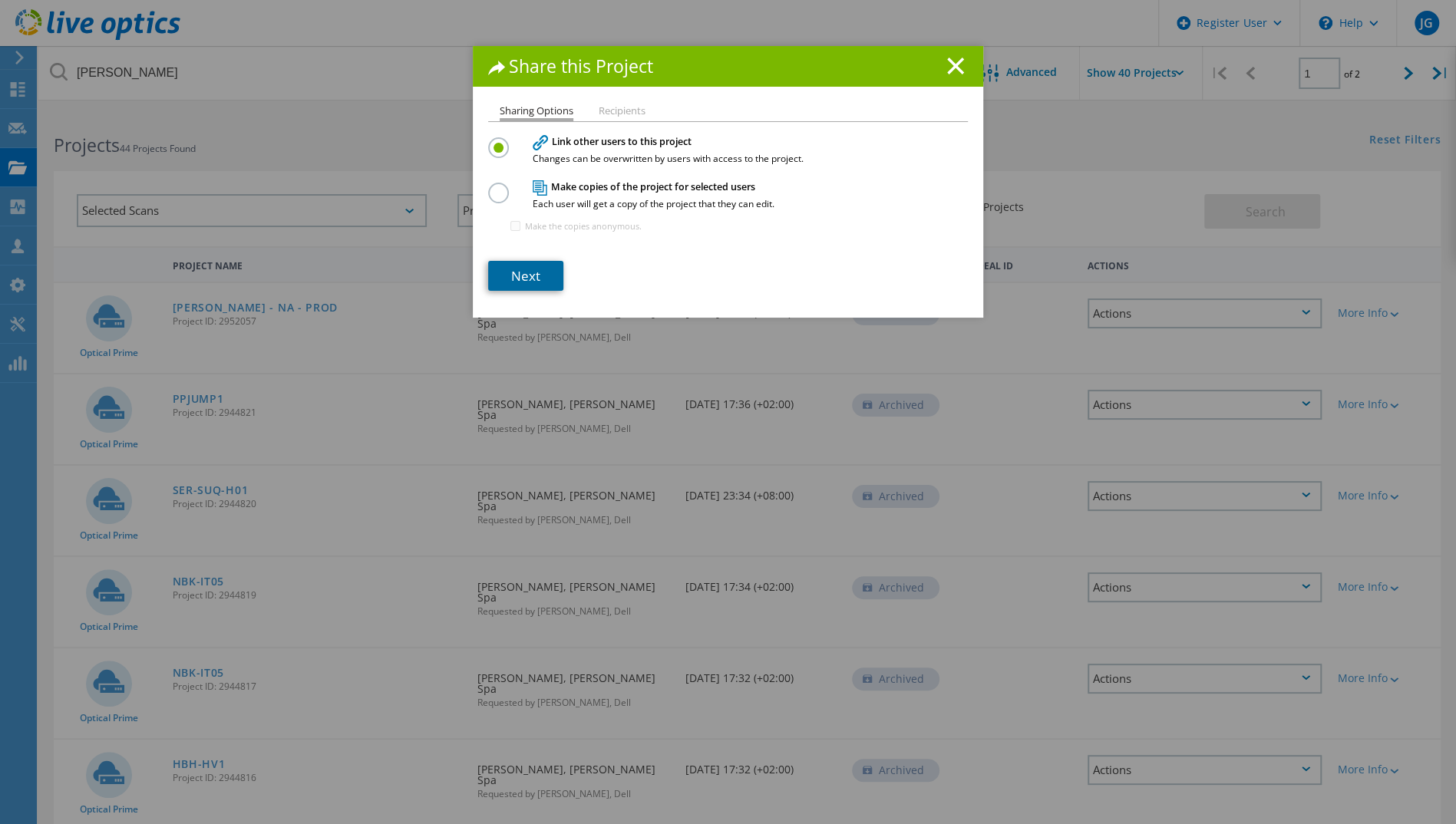
click at [548, 272] on link "Next" at bounding box center [526, 276] width 75 height 30
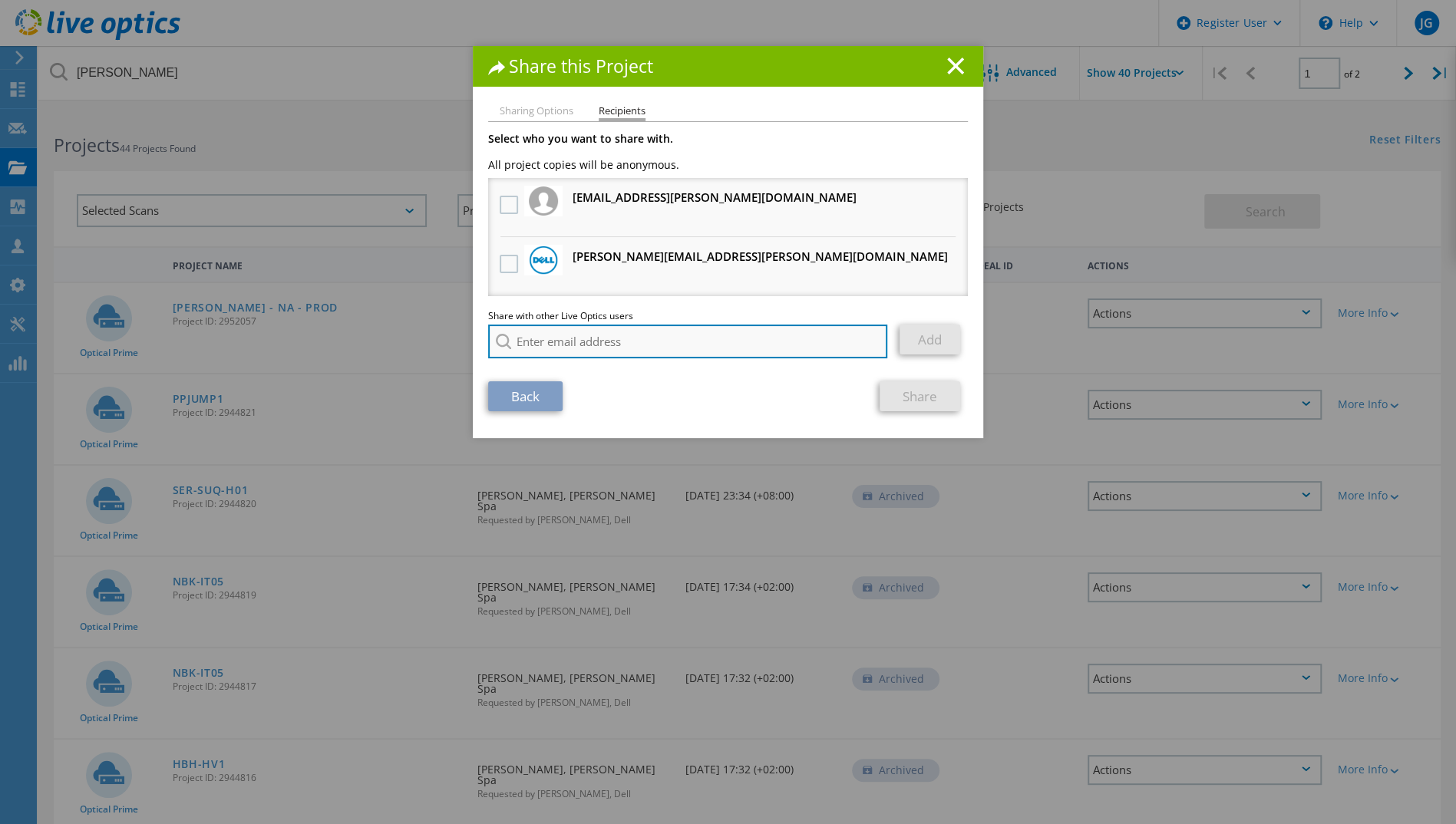
click at [630, 333] on input "search" at bounding box center [688, 341] width 399 height 34
paste input "[EMAIL_ADDRESS][DOMAIN_NAME]"
type input "[EMAIL_ADDRESS][DOMAIN_NAME]"
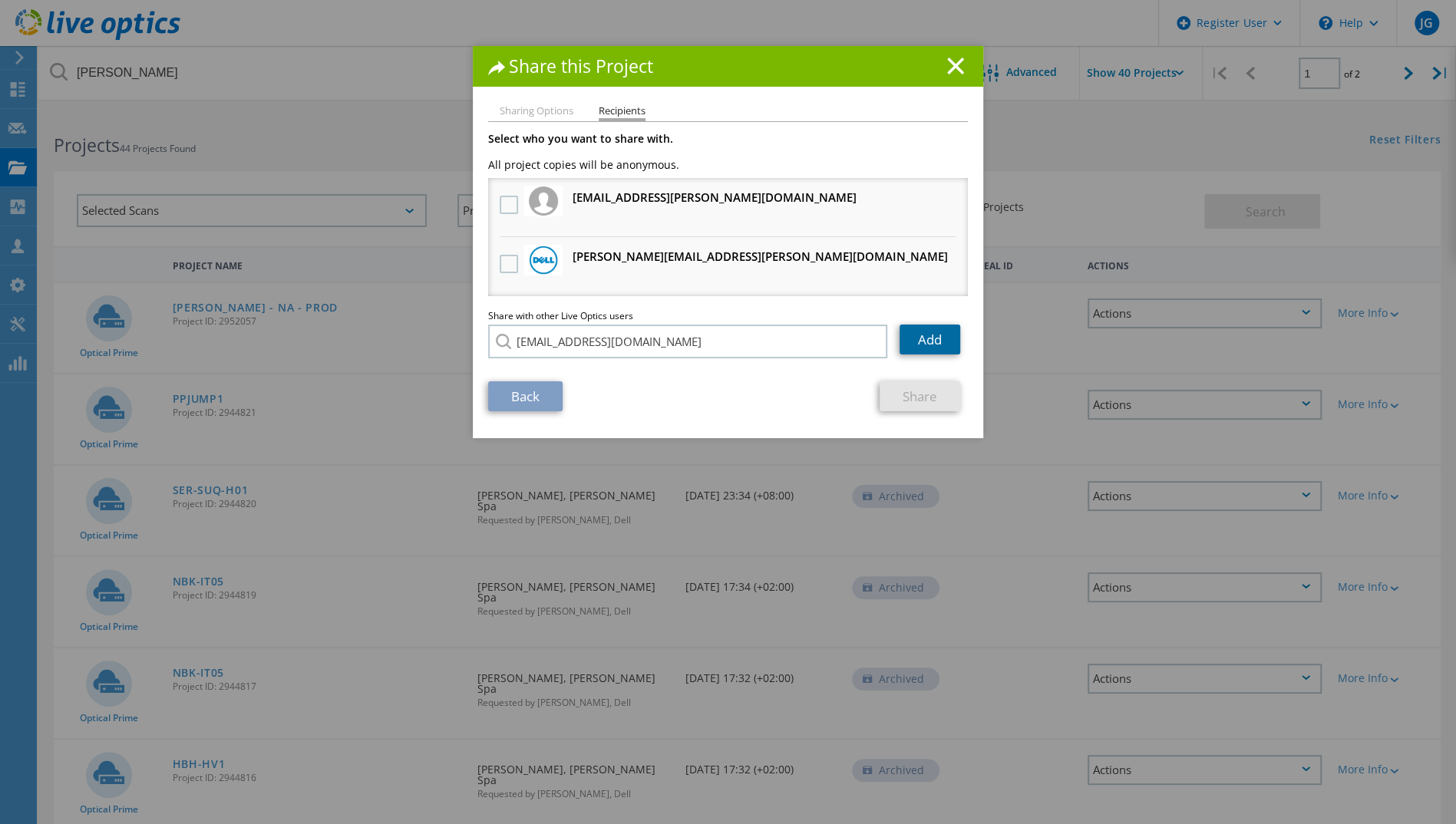
click at [927, 344] on link "Add" at bounding box center [929, 340] width 60 height 30
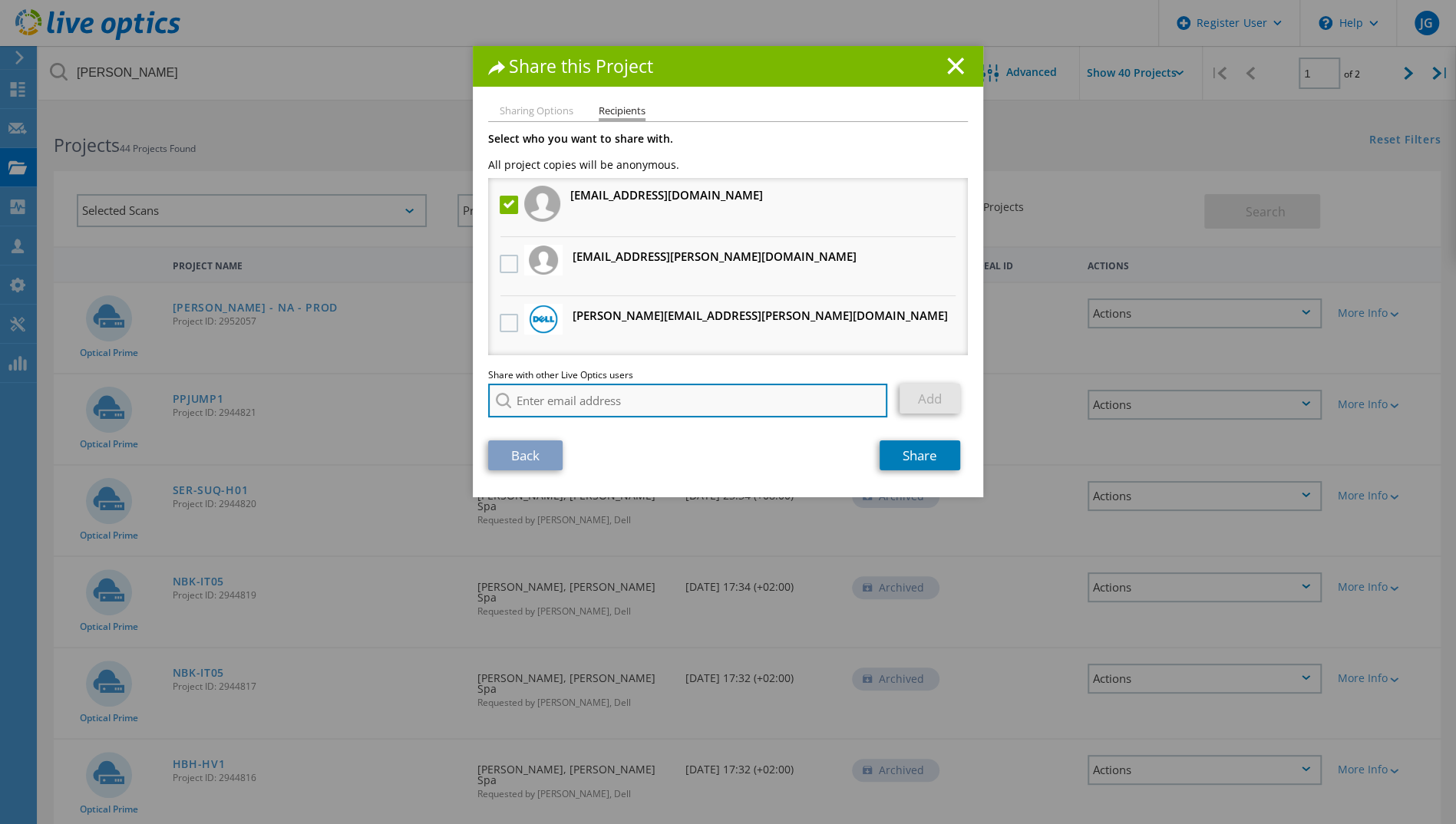
click at [727, 395] on input "search" at bounding box center [688, 401] width 399 height 34
type input "frankcupo"
click at [538, 420] on li "[EMAIL_ADDRESS][DOMAIN_NAME]" at bounding box center [577, 421] width 177 height 19
type input "[EMAIL_ADDRESS][DOMAIN_NAME]"
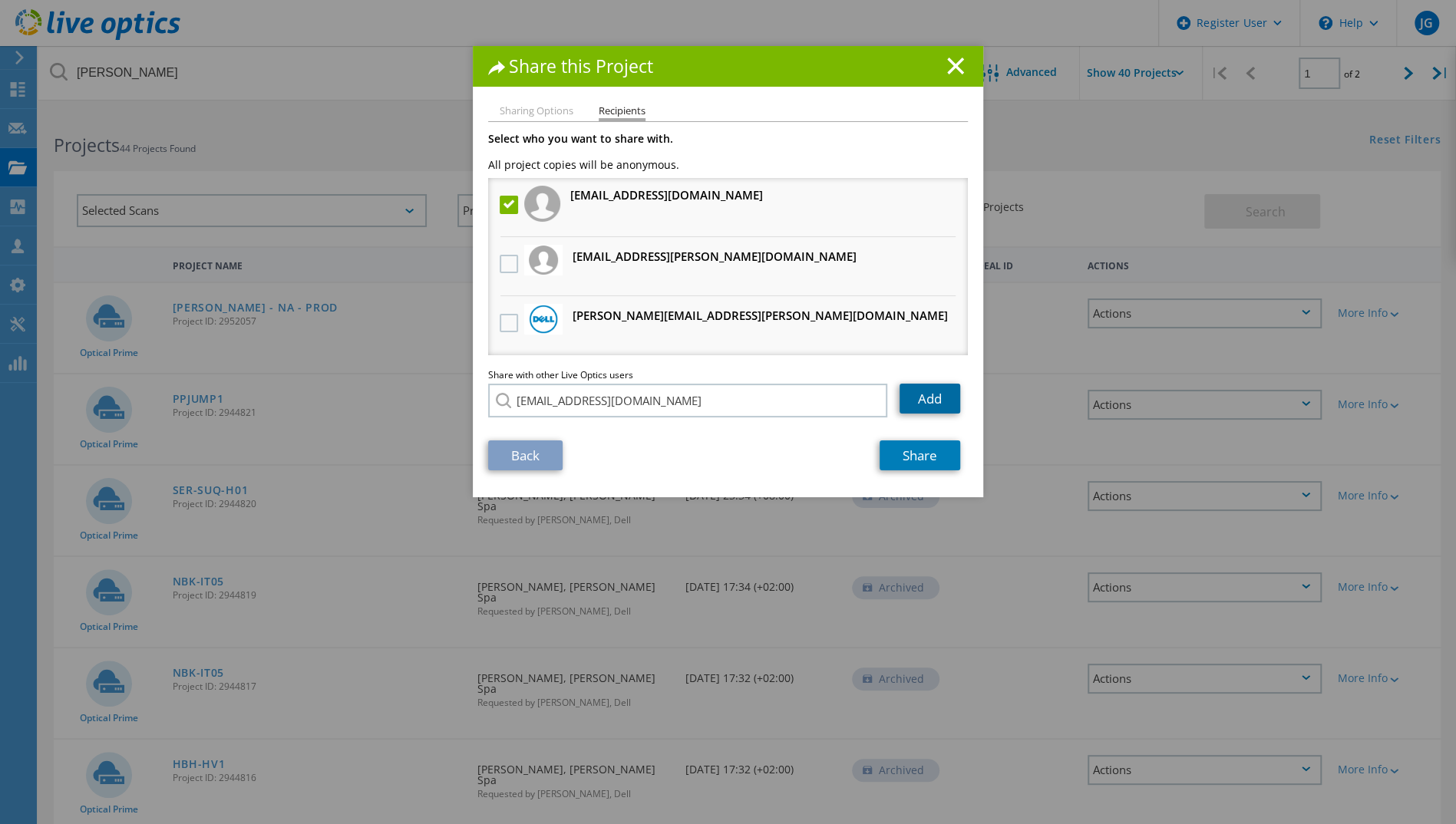
click at [926, 398] on link "Add" at bounding box center [929, 399] width 60 height 30
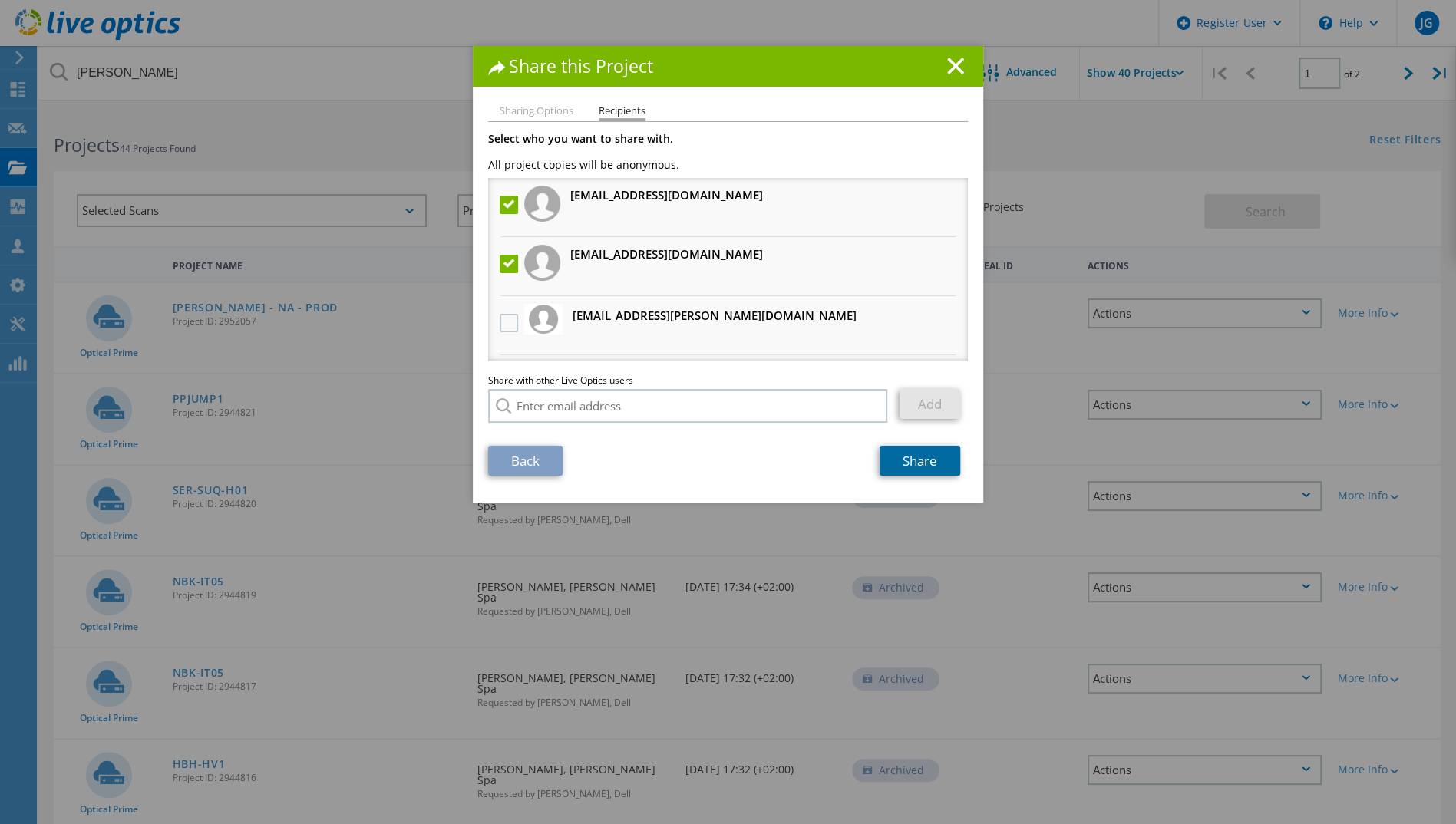
click at [919, 461] on link "Share" at bounding box center [920, 461] width 81 height 30
click at [949, 70] on icon at bounding box center [956, 66] width 17 height 17
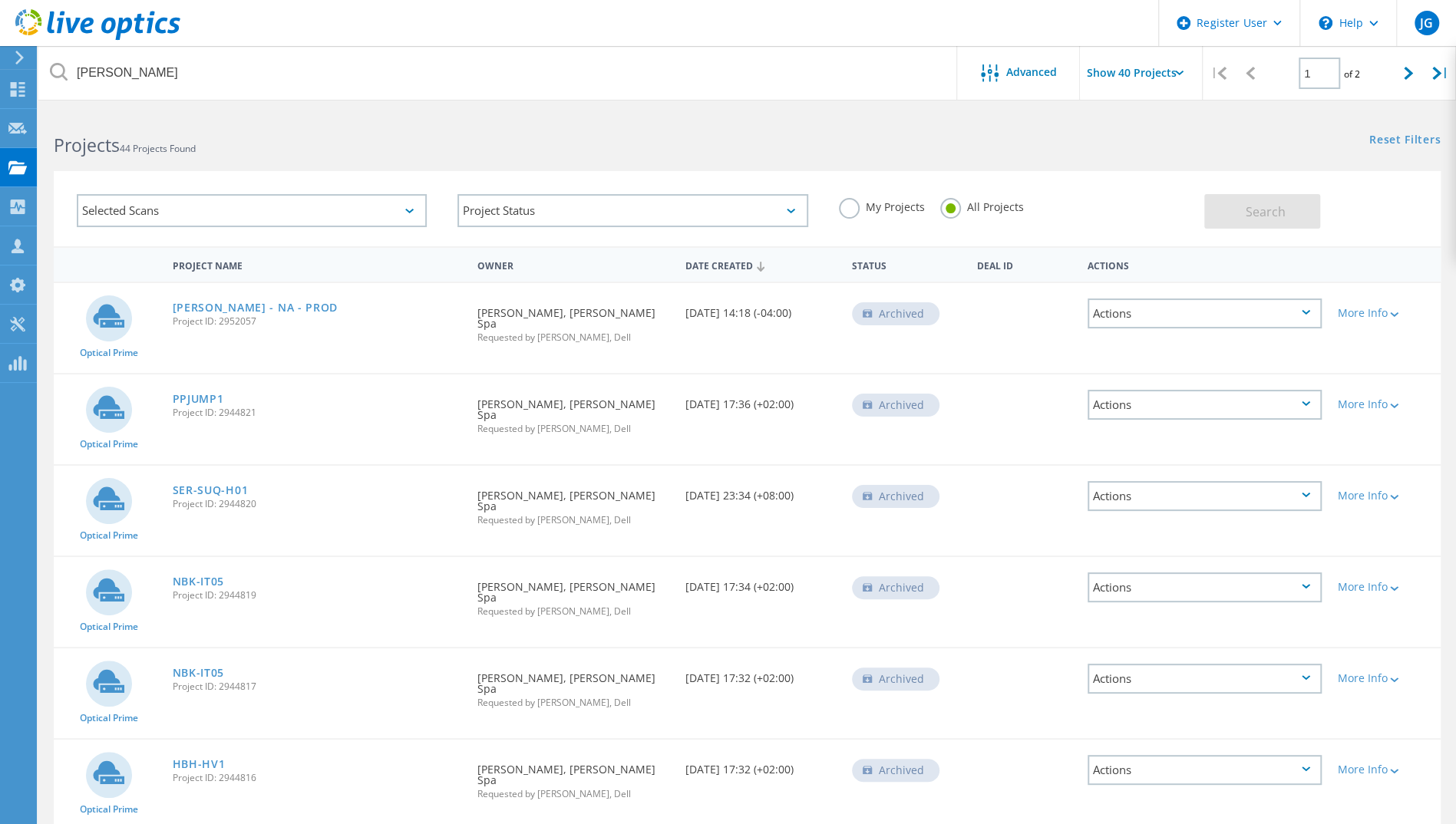
click at [1314, 482] on div "Actions" at bounding box center [1204, 497] width 234 height 30
click at [1244, 484] on div "Share" at bounding box center [1205, 496] width 231 height 24
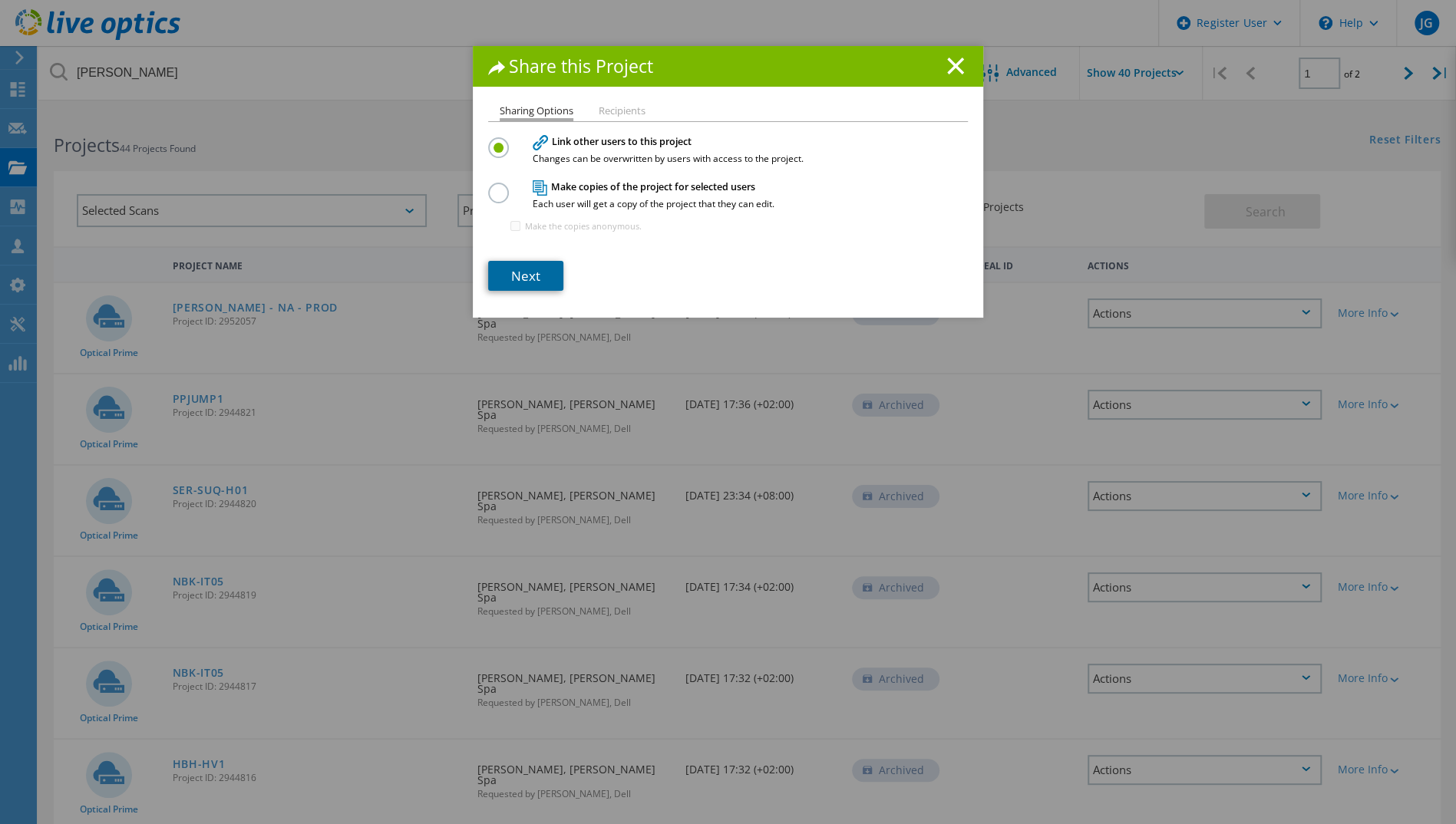
click at [530, 282] on link "Next" at bounding box center [526, 276] width 75 height 30
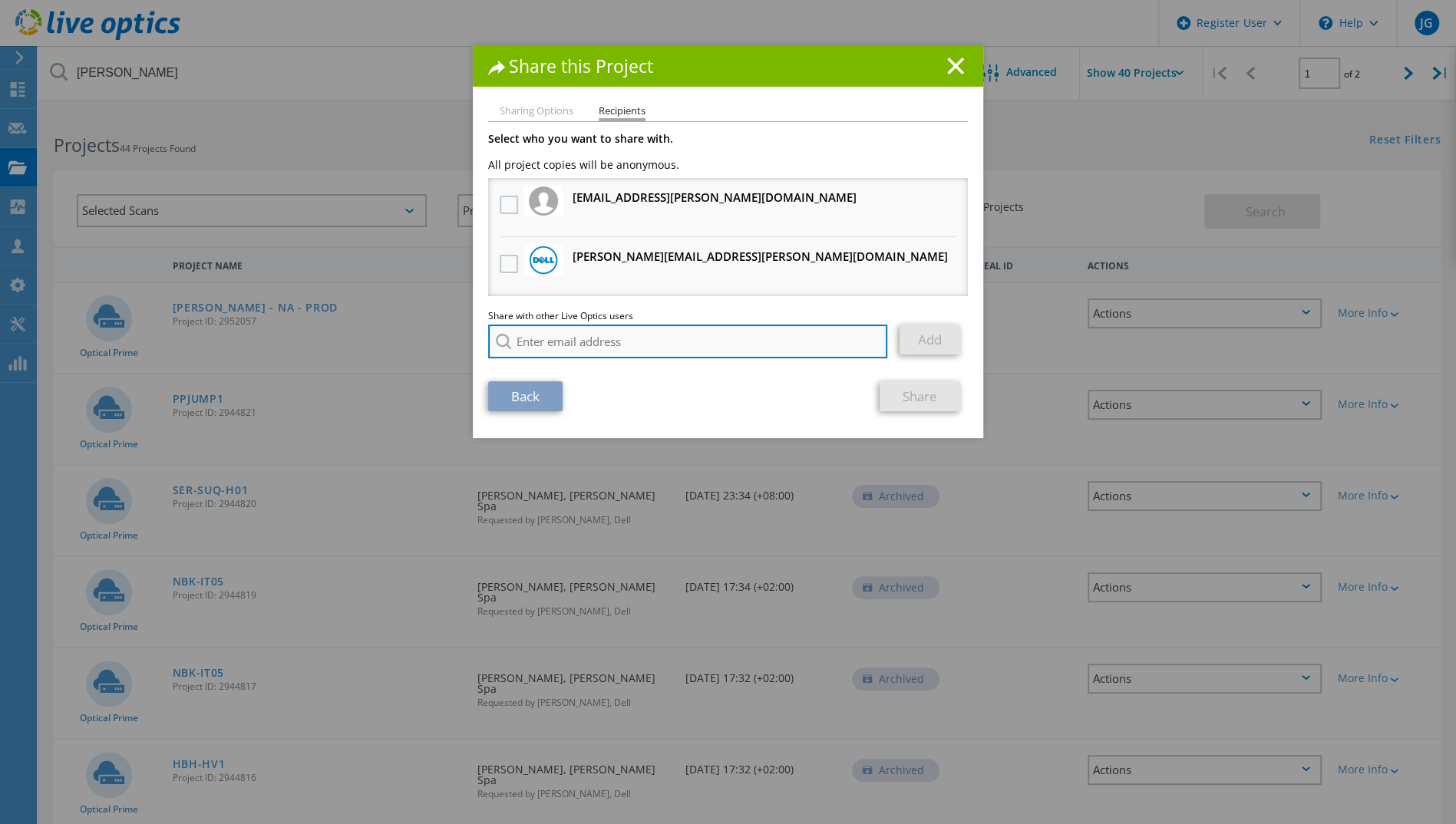
click at [555, 333] on input "search" at bounding box center [688, 341] width 399 height 34
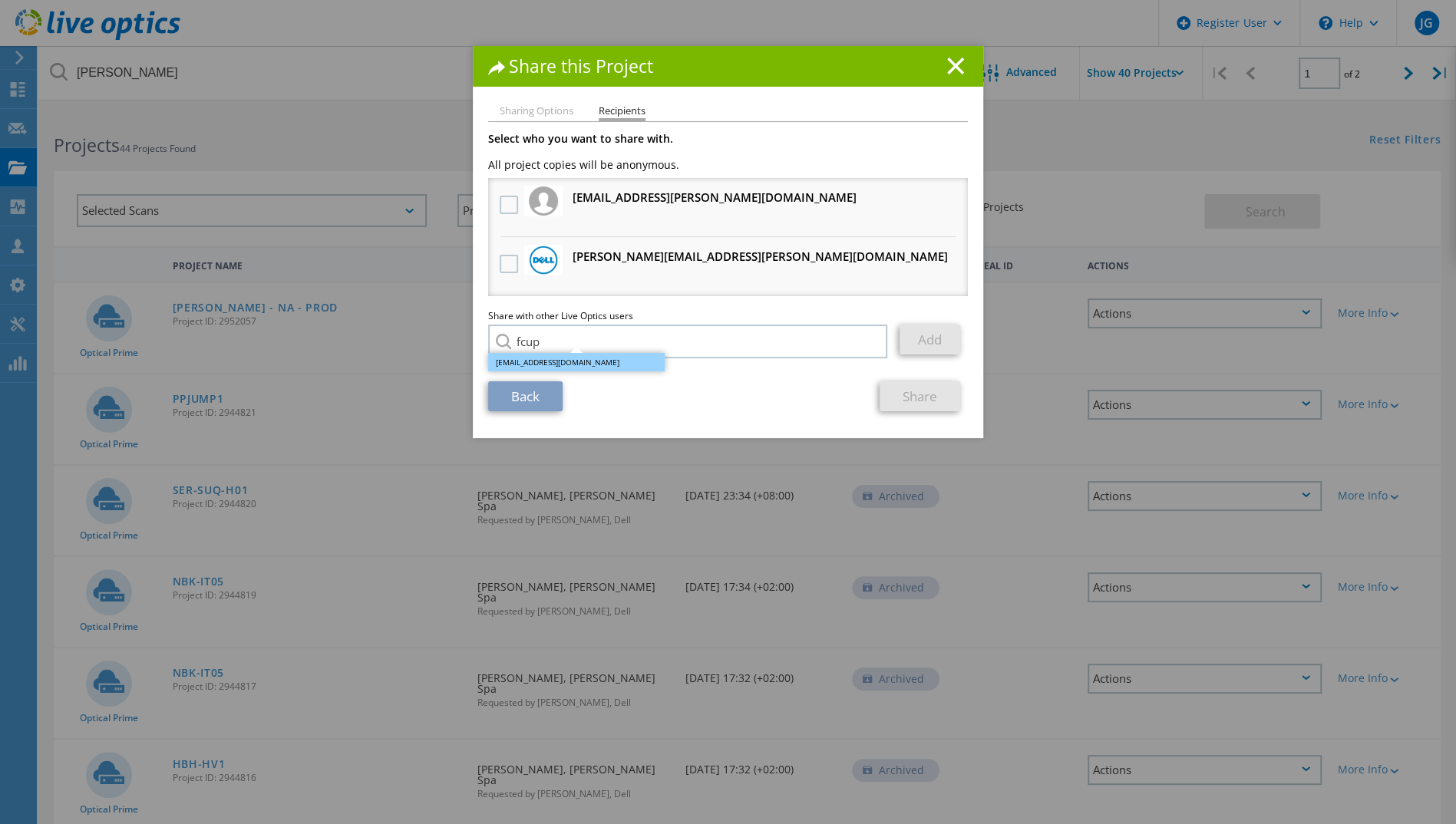
click at [545, 361] on li "[EMAIL_ADDRESS][DOMAIN_NAME]" at bounding box center [577, 362] width 177 height 19
type input "[EMAIL_ADDRESS][DOMAIN_NAME]"
click at [918, 355] on link "Add" at bounding box center [929, 340] width 60 height 30
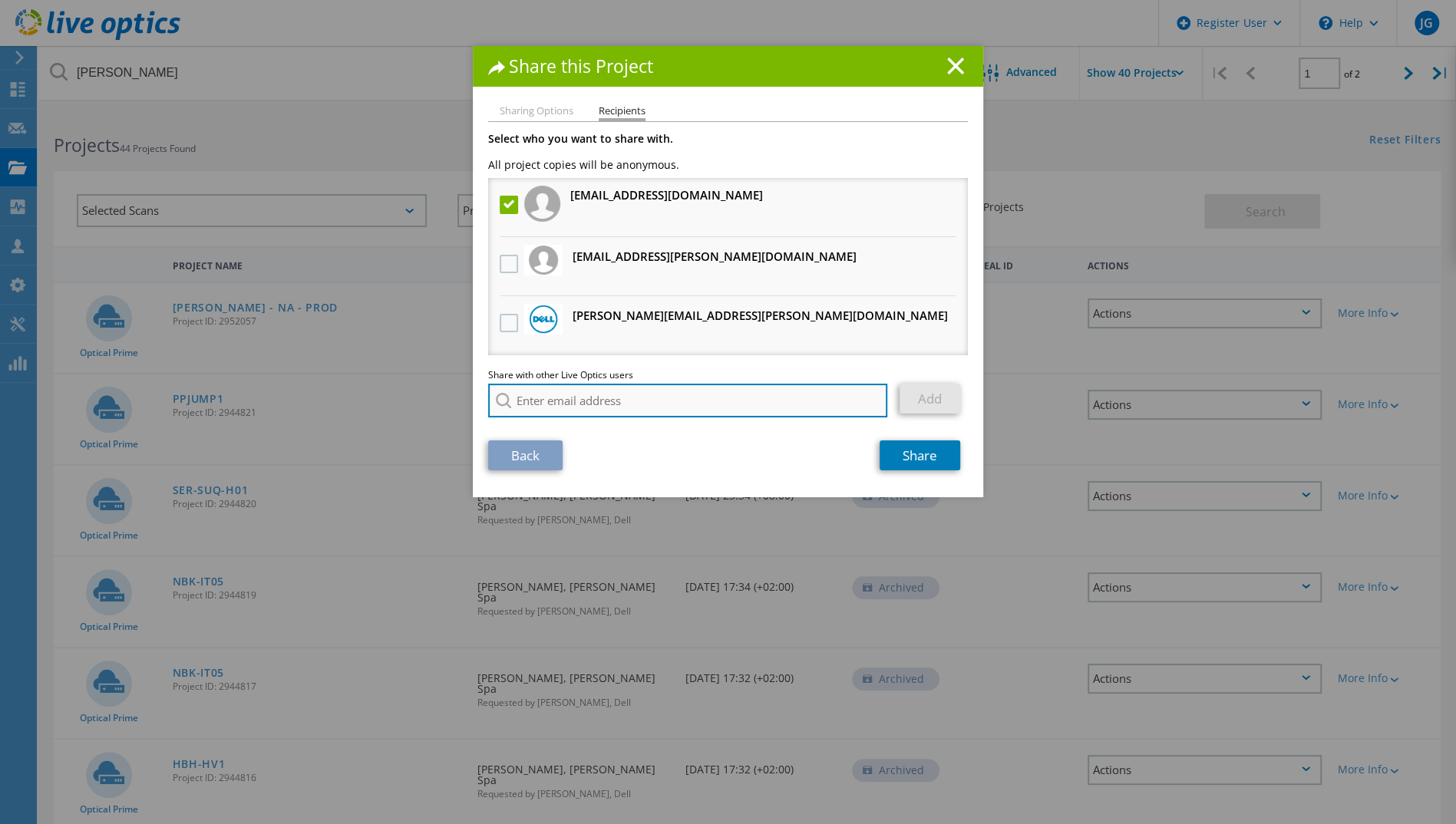
click at [787, 405] on input "search" at bounding box center [688, 401] width 399 height 34
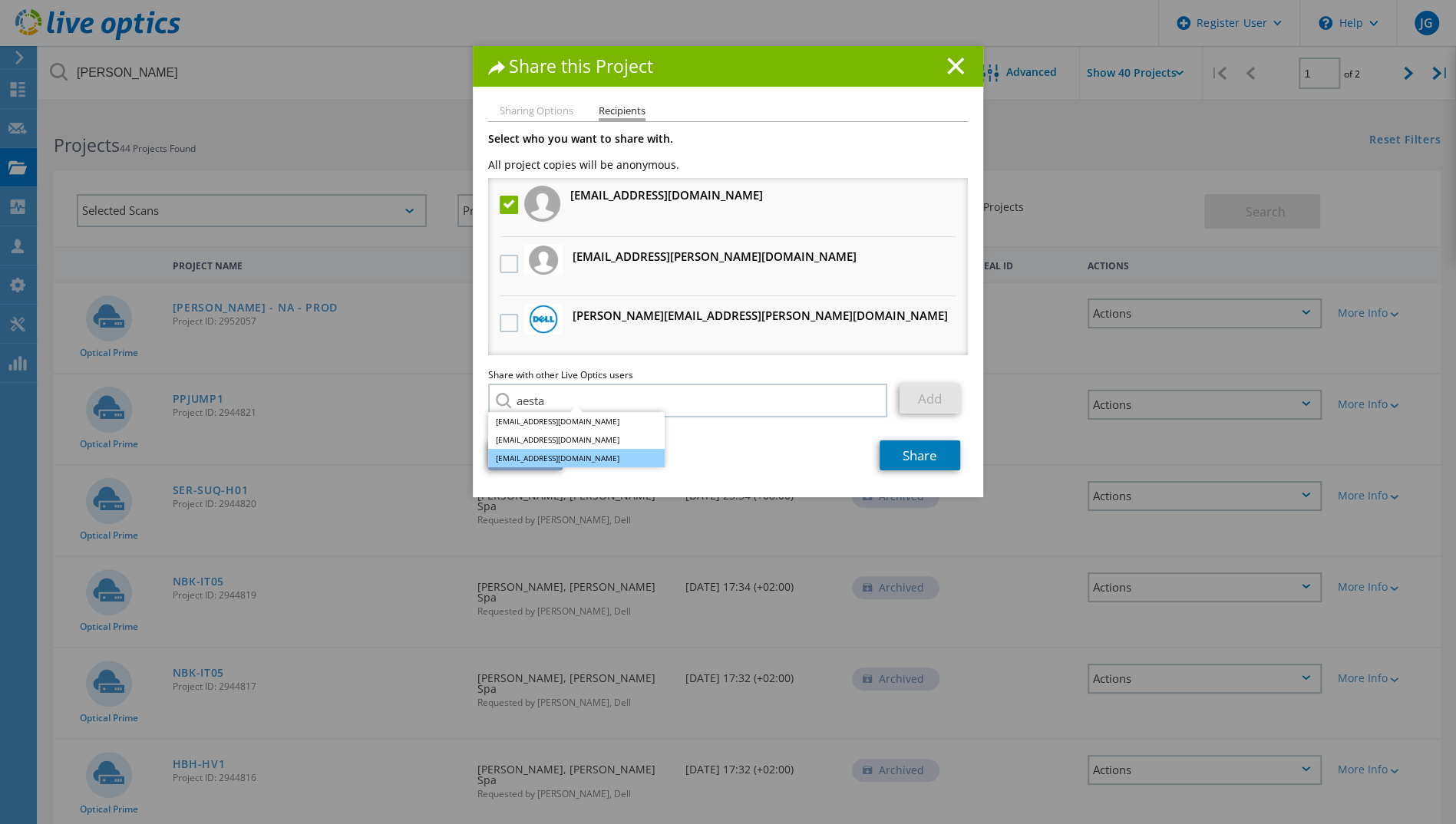
click at [626, 458] on li "[EMAIL_ADDRESS][DOMAIN_NAME]" at bounding box center [577, 458] width 177 height 19
type input "[EMAIL_ADDRESS][DOMAIN_NAME]"
click at [906, 396] on link "Add" at bounding box center [929, 399] width 60 height 30
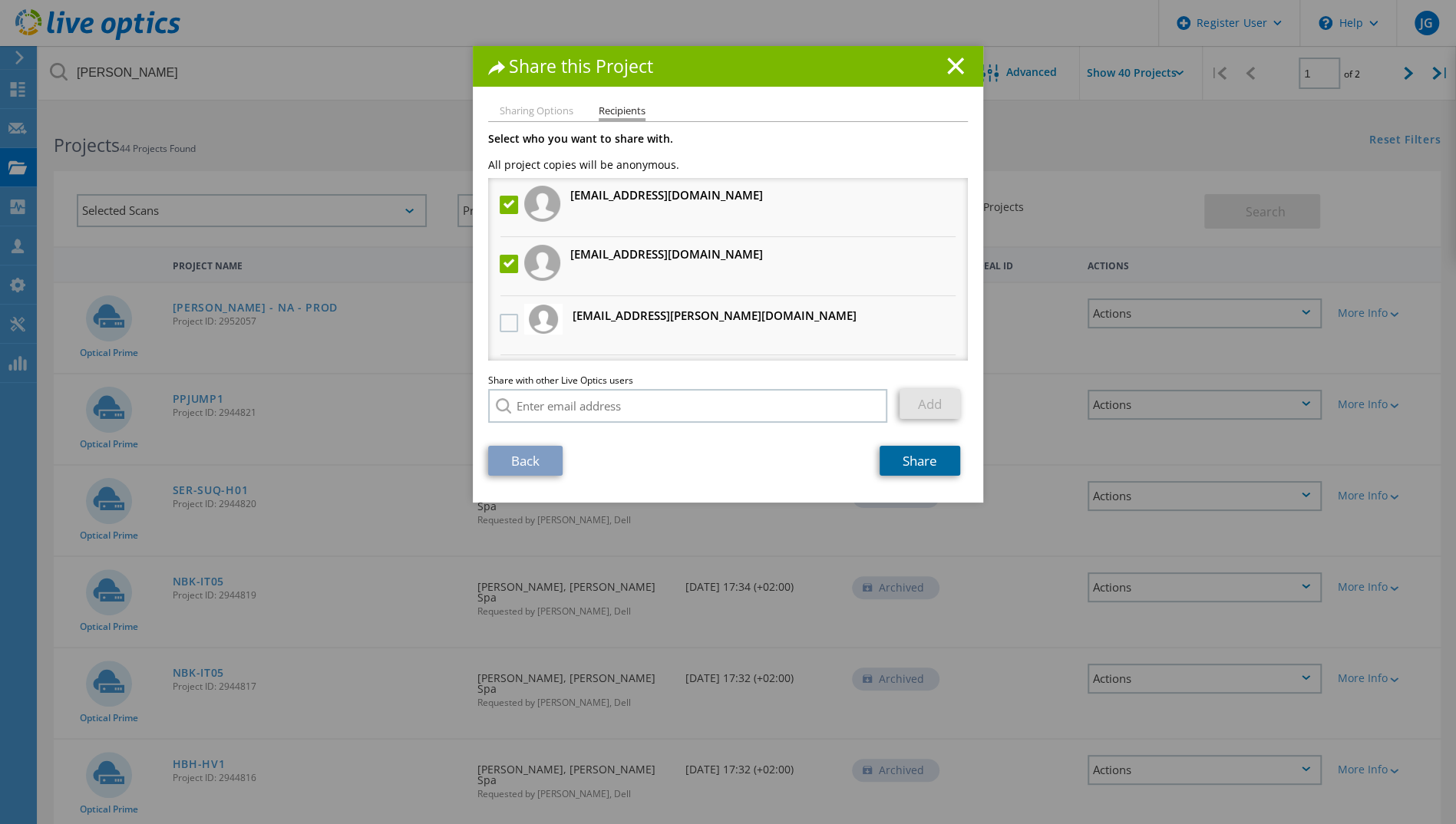
click at [915, 467] on link "Share" at bounding box center [920, 461] width 81 height 30
click at [917, 454] on link "Share" at bounding box center [920, 461] width 81 height 30
drag, startPoint x: 917, startPoint y: 454, endPoint x: 915, endPoint y: 467, distance: 13.2
click at [915, 467] on link "Share" at bounding box center [920, 461] width 81 height 30
click at [948, 71] on icon at bounding box center [956, 66] width 17 height 17
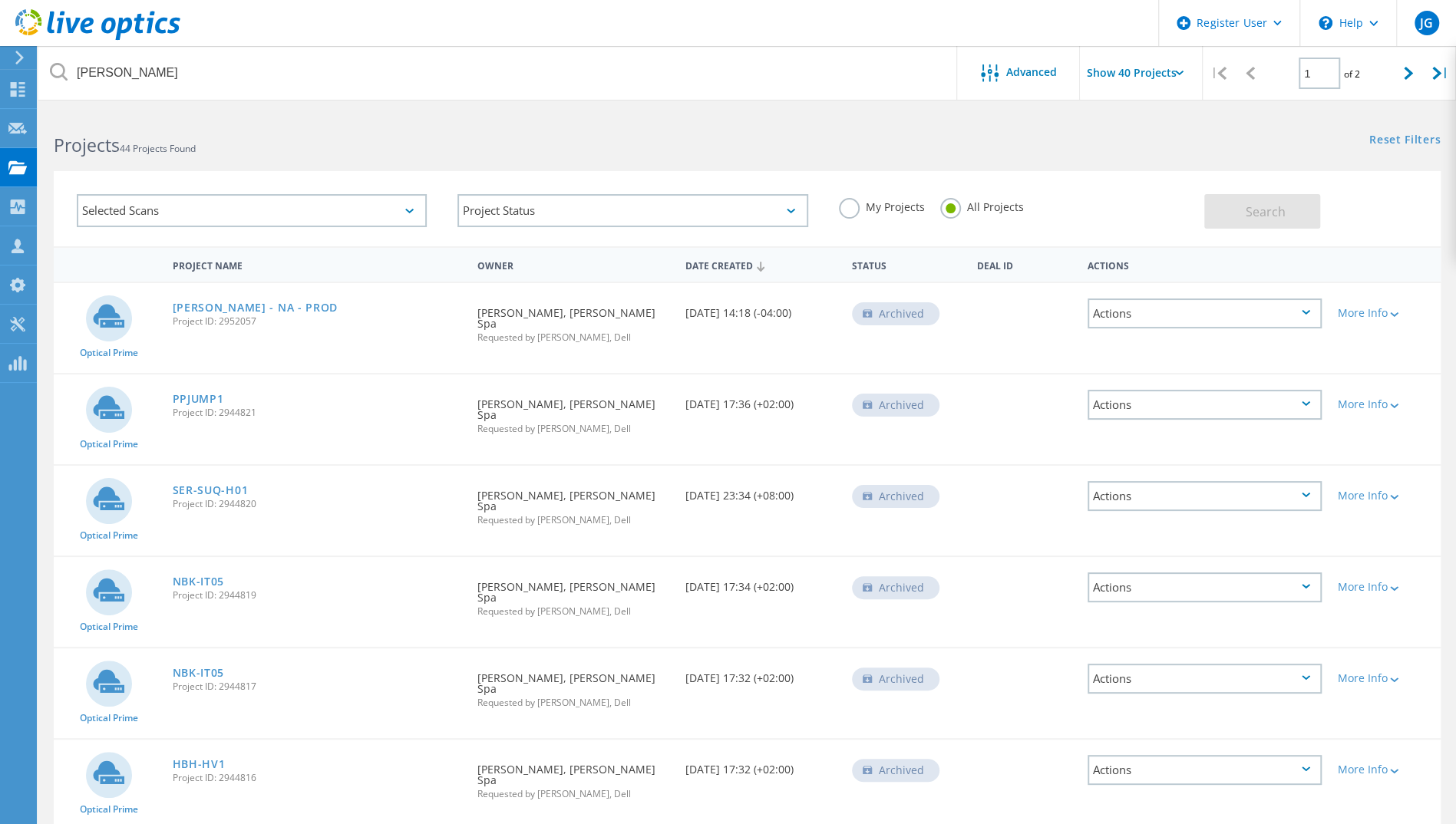
click at [1258, 301] on div "Actions" at bounding box center [1204, 313] width 234 height 30
click at [1177, 325] on div "Share" at bounding box center [1205, 313] width 231 height 24
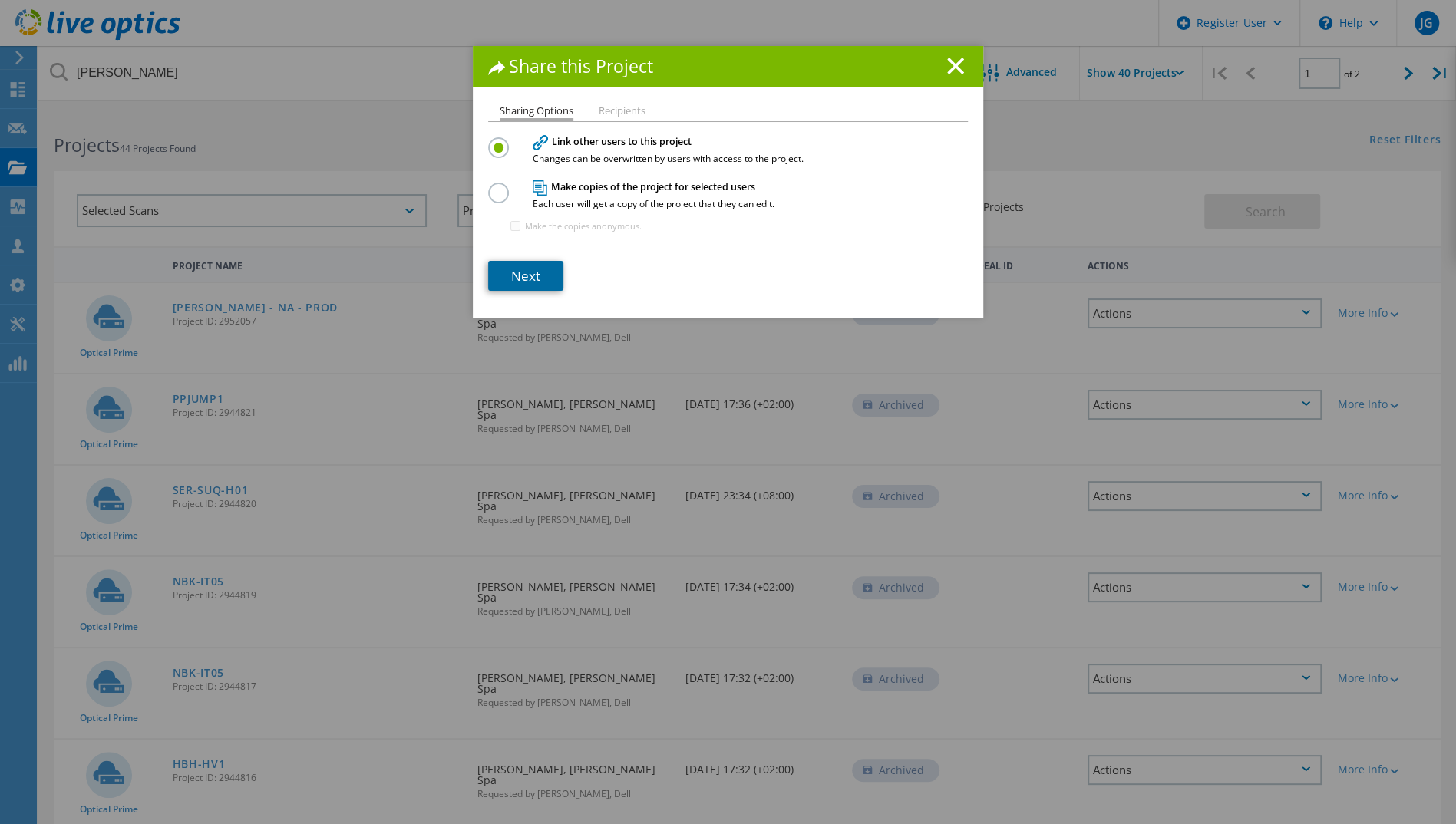
click at [544, 271] on link "Next" at bounding box center [526, 276] width 75 height 30
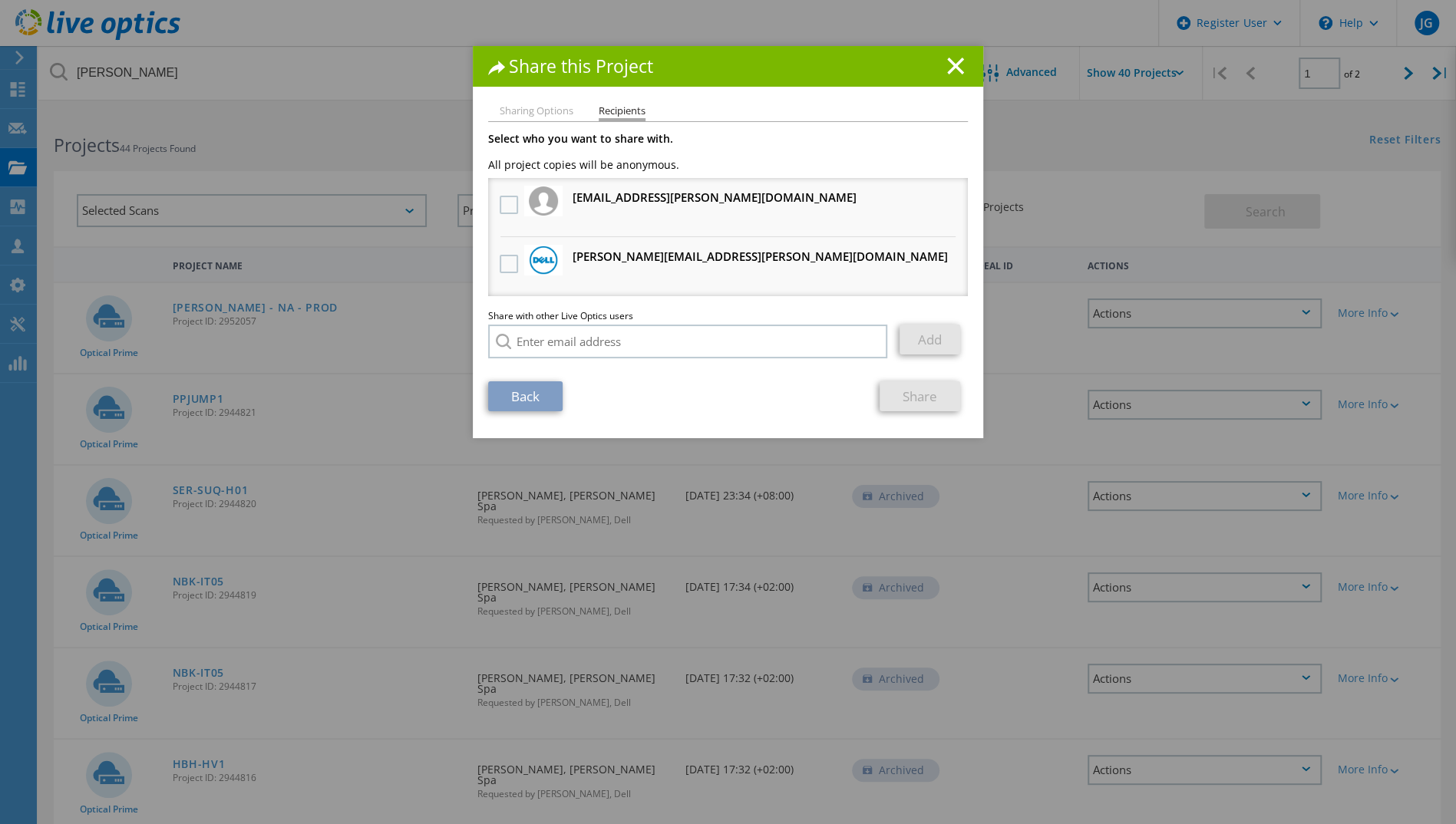
click at [531, 111] on li "Sharing Options" at bounding box center [536, 112] width 73 height 12
click at [952, 73] on icon at bounding box center [956, 66] width 17 height 17
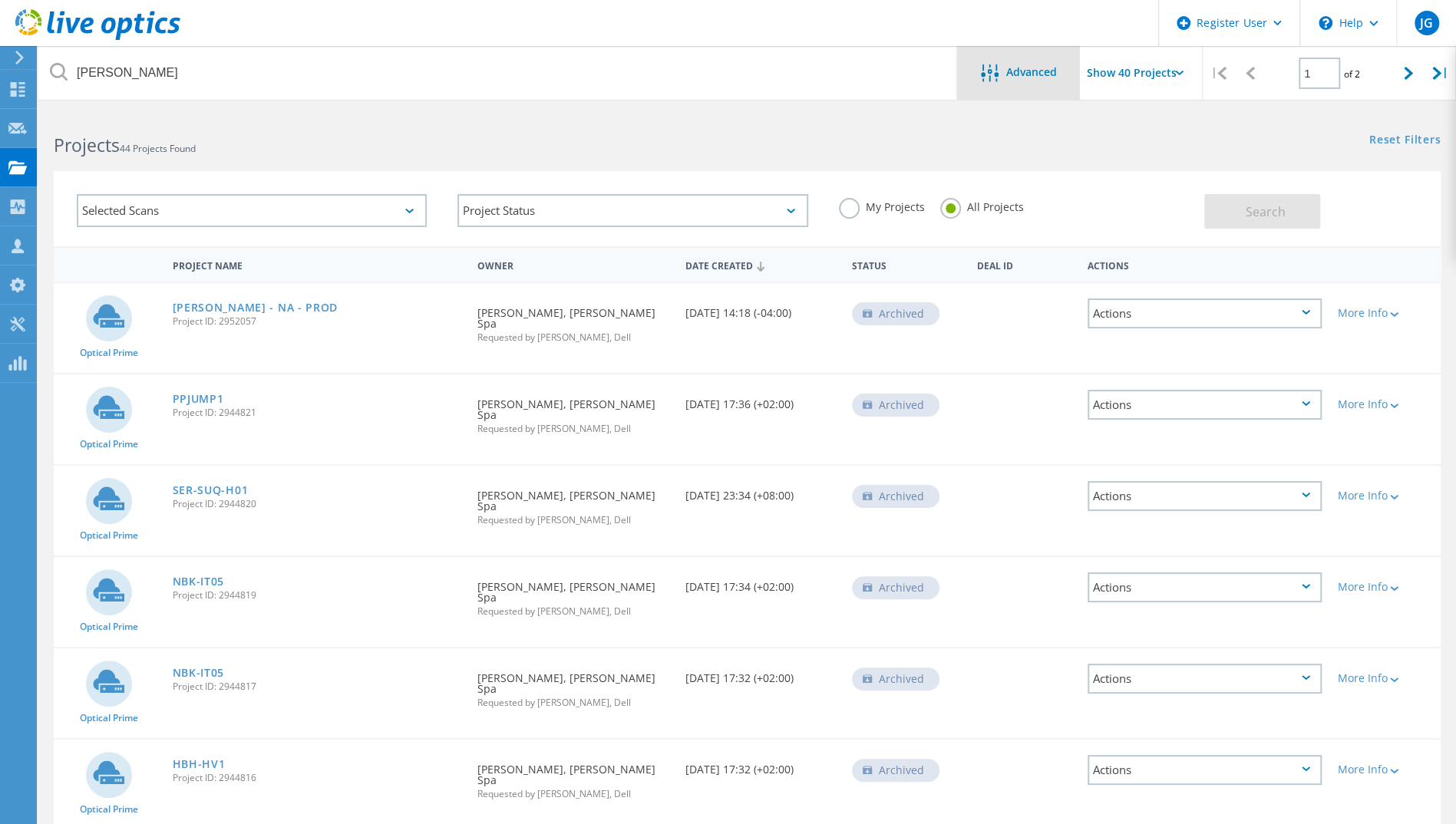
click at [1031, 77] on span "Advanced" at bounding box center [1032, 71] width 51 height 10
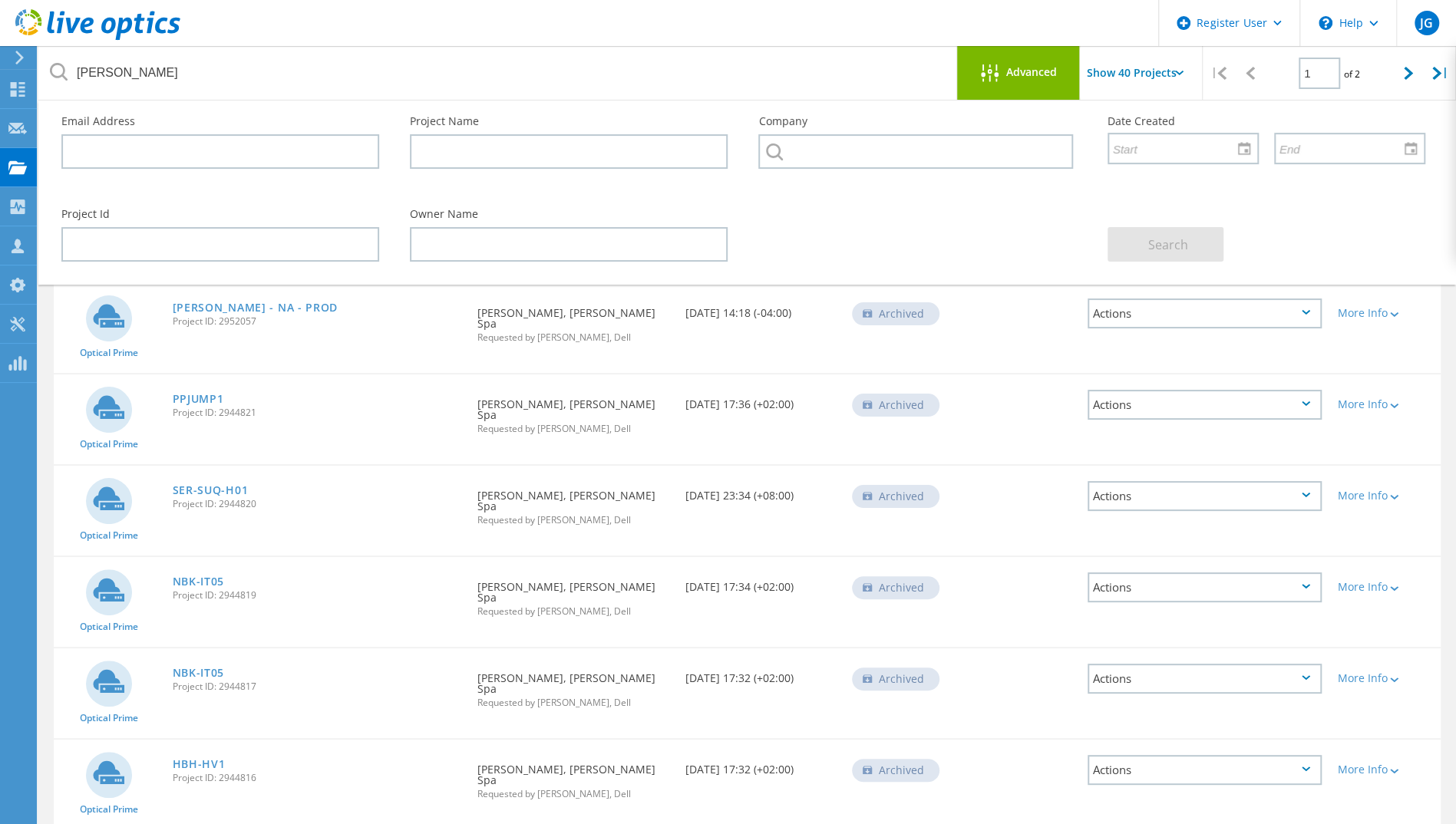
click at [1031, 77] on span "Advanced" at bounding box center [1032, 71] width 51 height 10
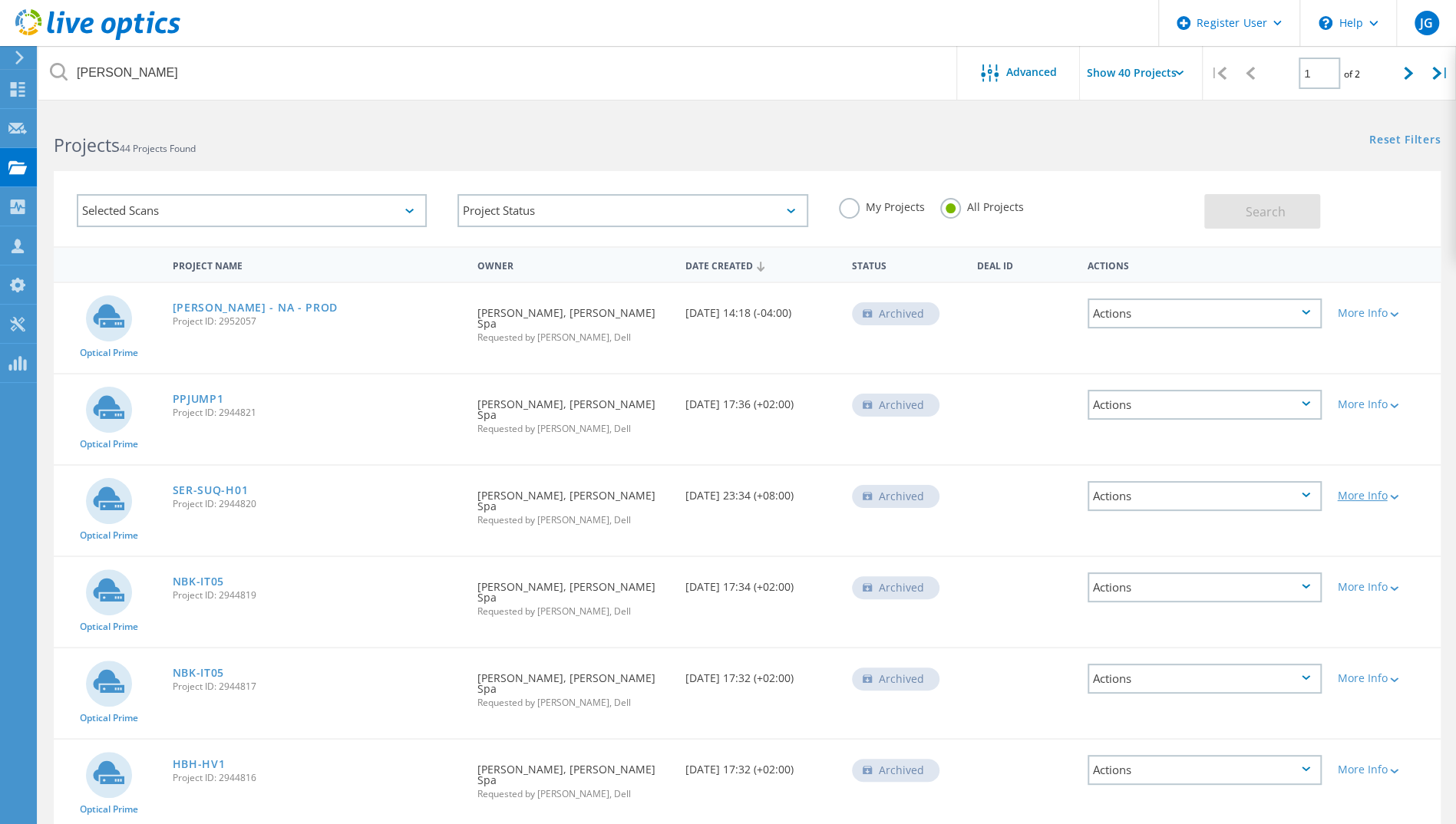
click at [1395, 495] on icon at bounding box center [1393, 497] width 8 height 5
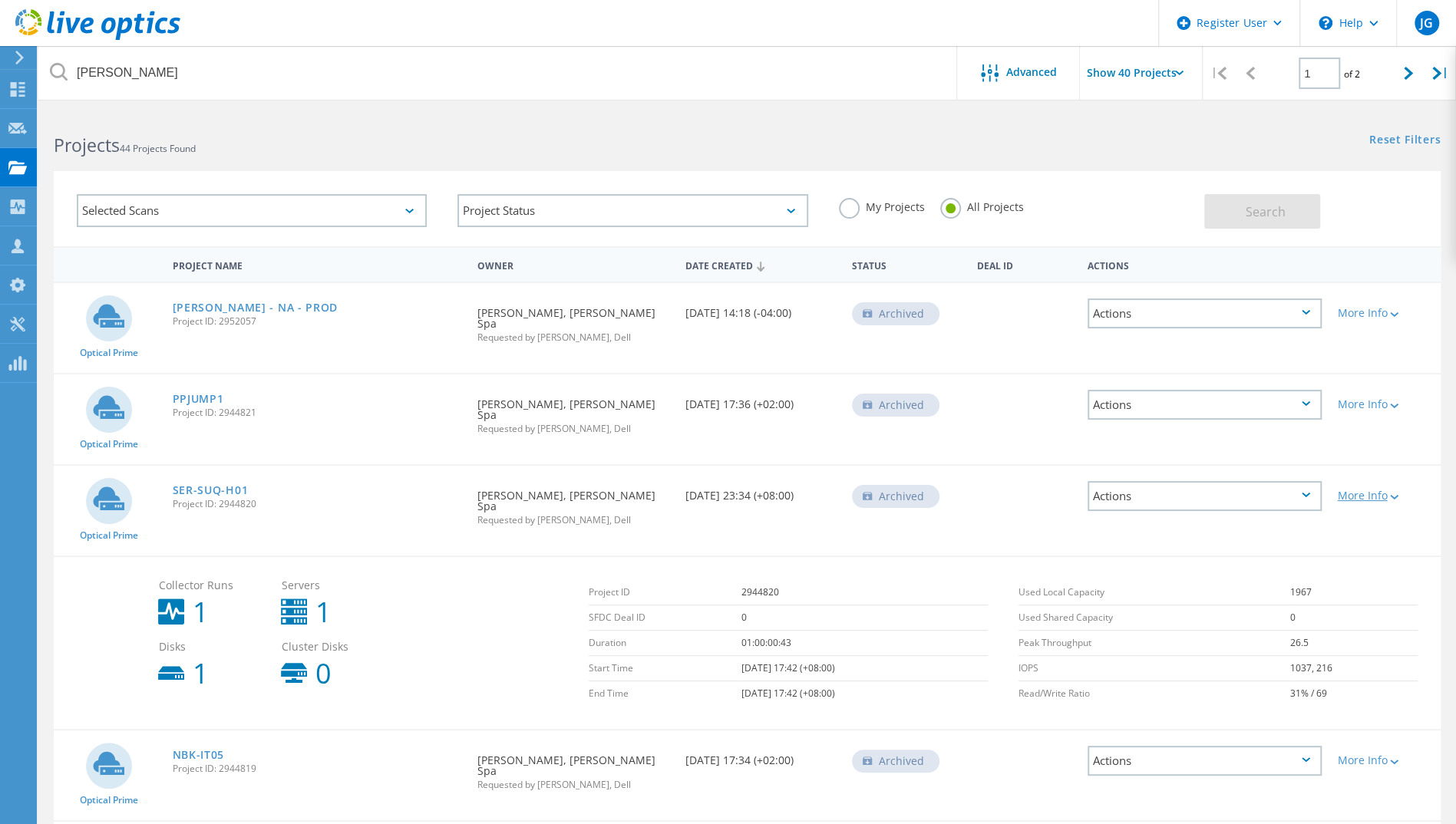
click at [1395, 495] on icon at bounding box center [1393, 497] width 8 height 5
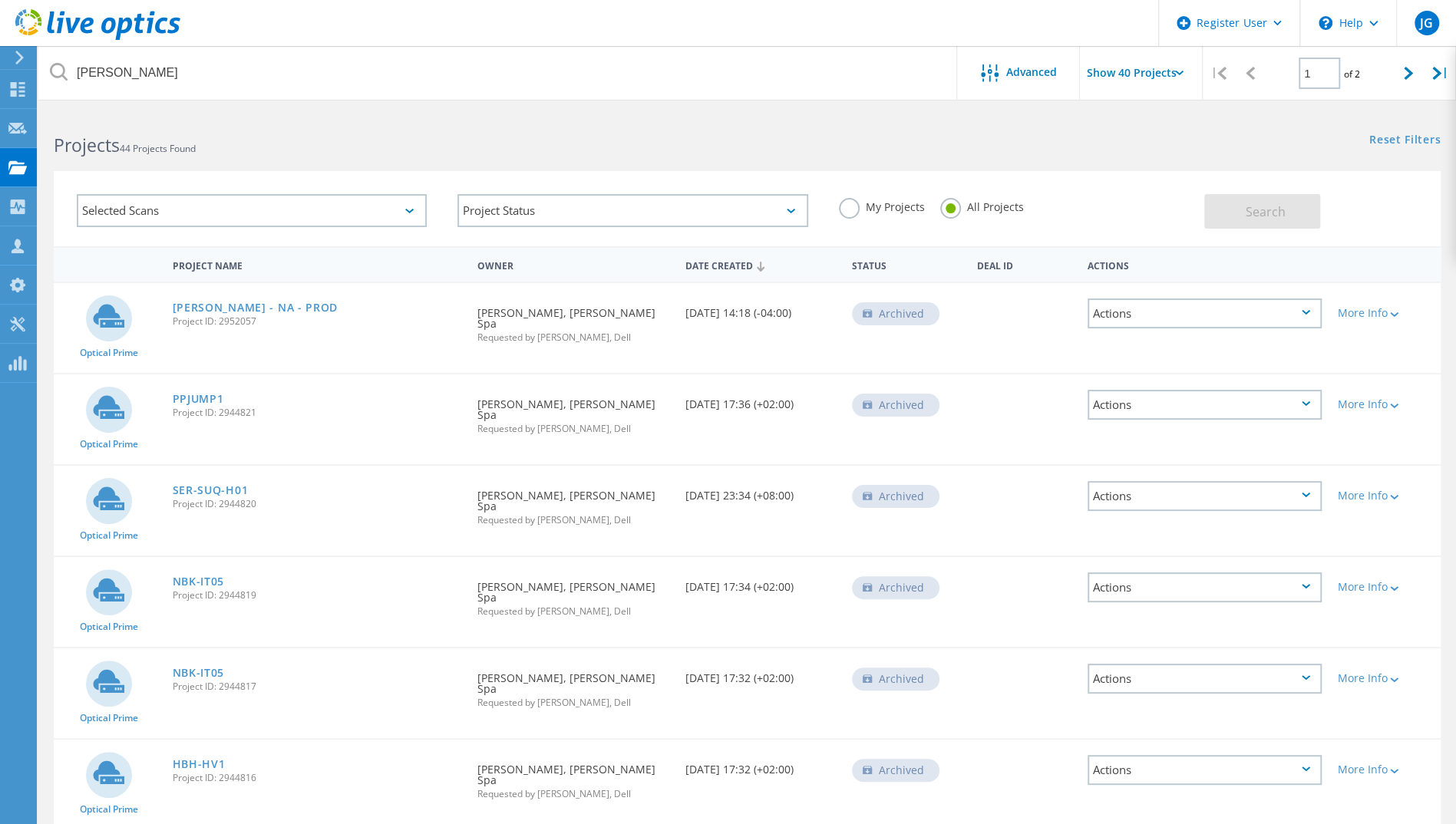
click at [1306, 482] on div "Actions" at bounding box center [1204, 497] width 234 height 30
click at [1190, 484] on div "Share" at bounding box center [1205, 496] width 231 height 24
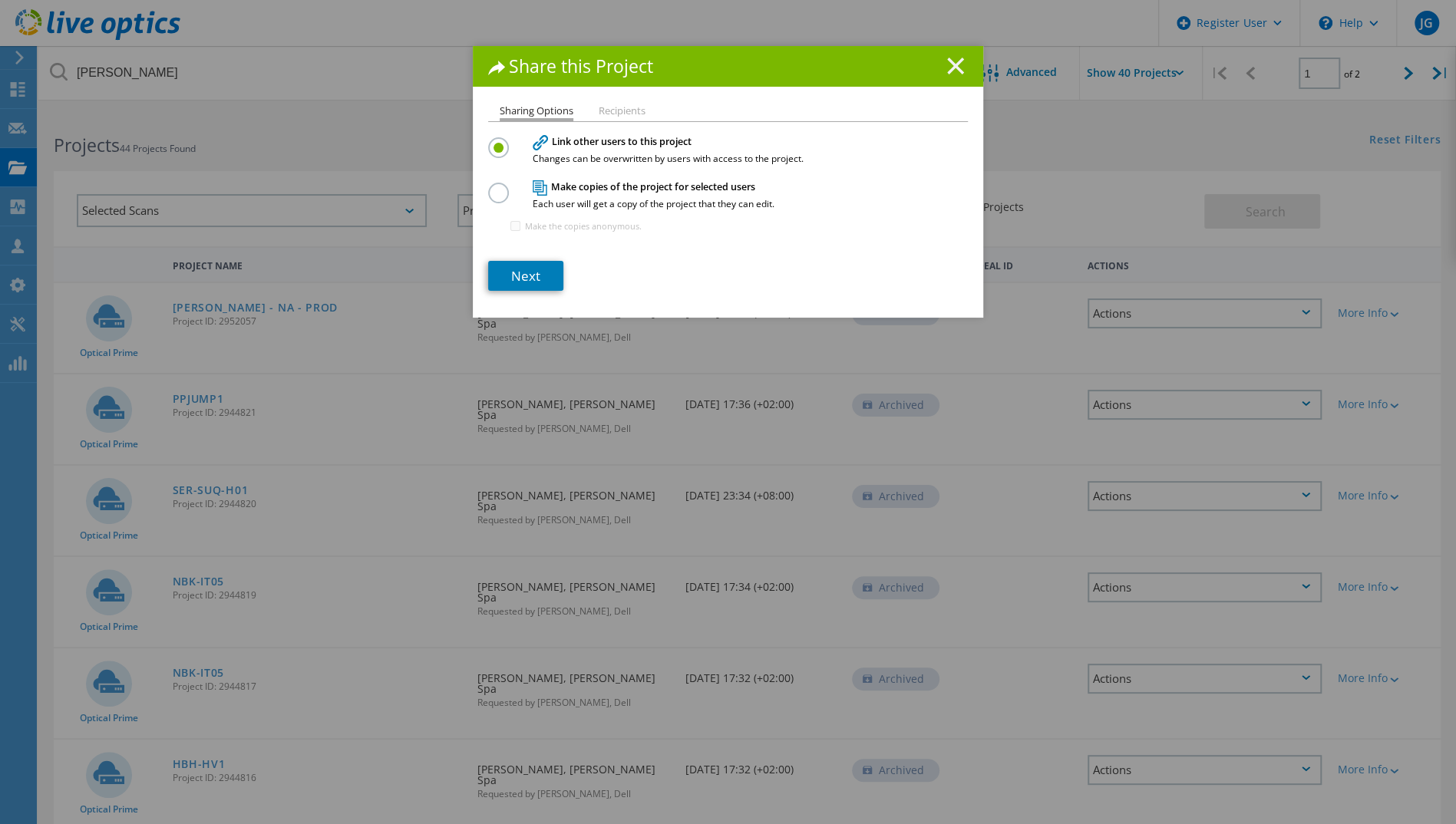
click at [953, 69] on line at bounding box center [956, 66] width 15 height 15
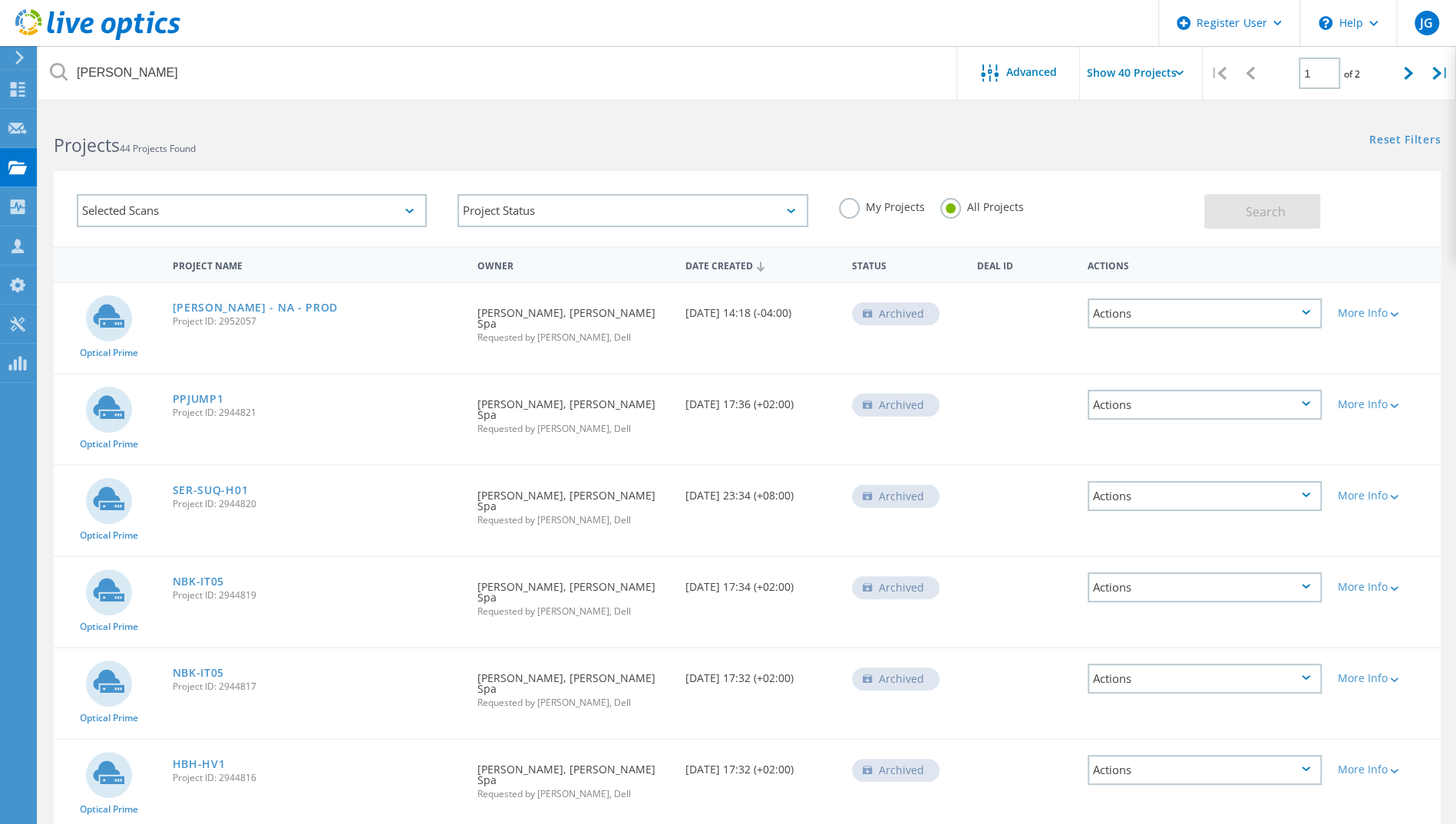
click at [898, 318] on div "Archived" at bounding box center [895, 313] width 87 height 23
click at [1195, 317] on div "Actions" at bounding box center [1204, 313] width 234 height 30
click at [1359, 318] on div "More Info" at bounding box center [1385, 312] width 96 height 10
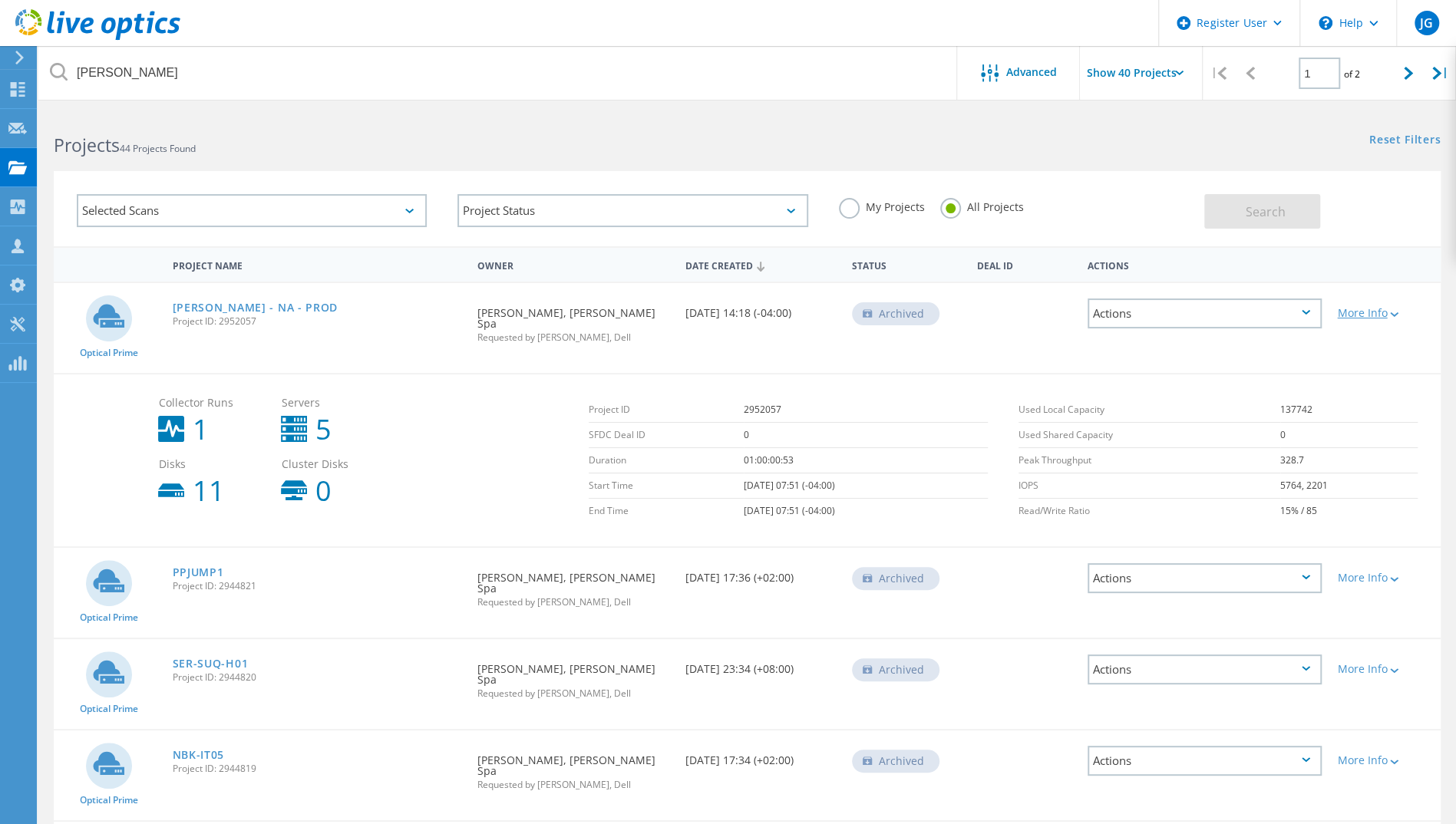
click at [1359, 318] on div "More Info" at bounding box center [1385, 312] width 96 height 10
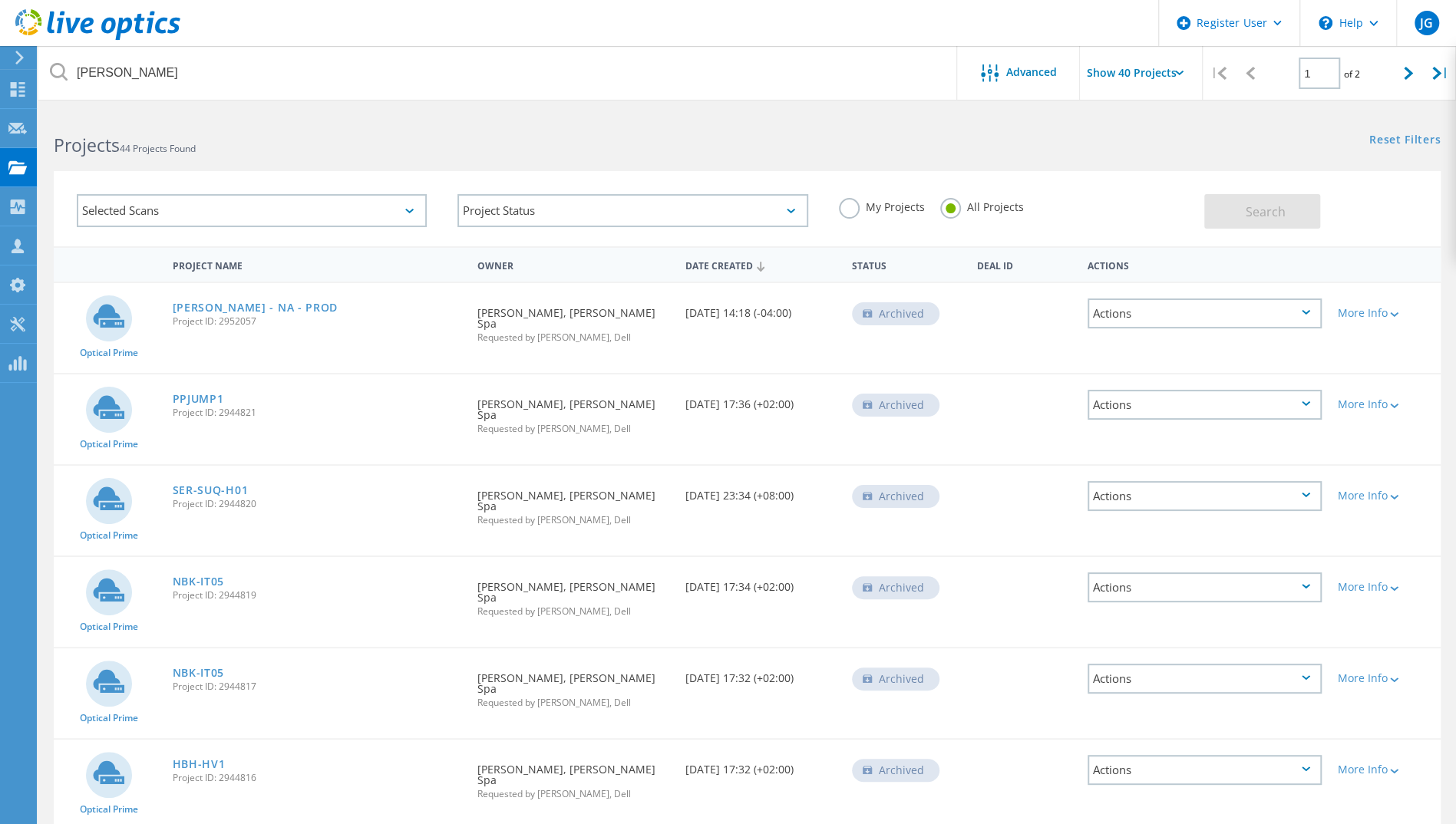
click at [1231, 323] on div "Actions" at bounding box center [1204, 313] width 234 height 30
click at [198, 309] on link "[PERSON_NAME] - NA - PROD" at bounding box center [256, 307] width 166 height 10
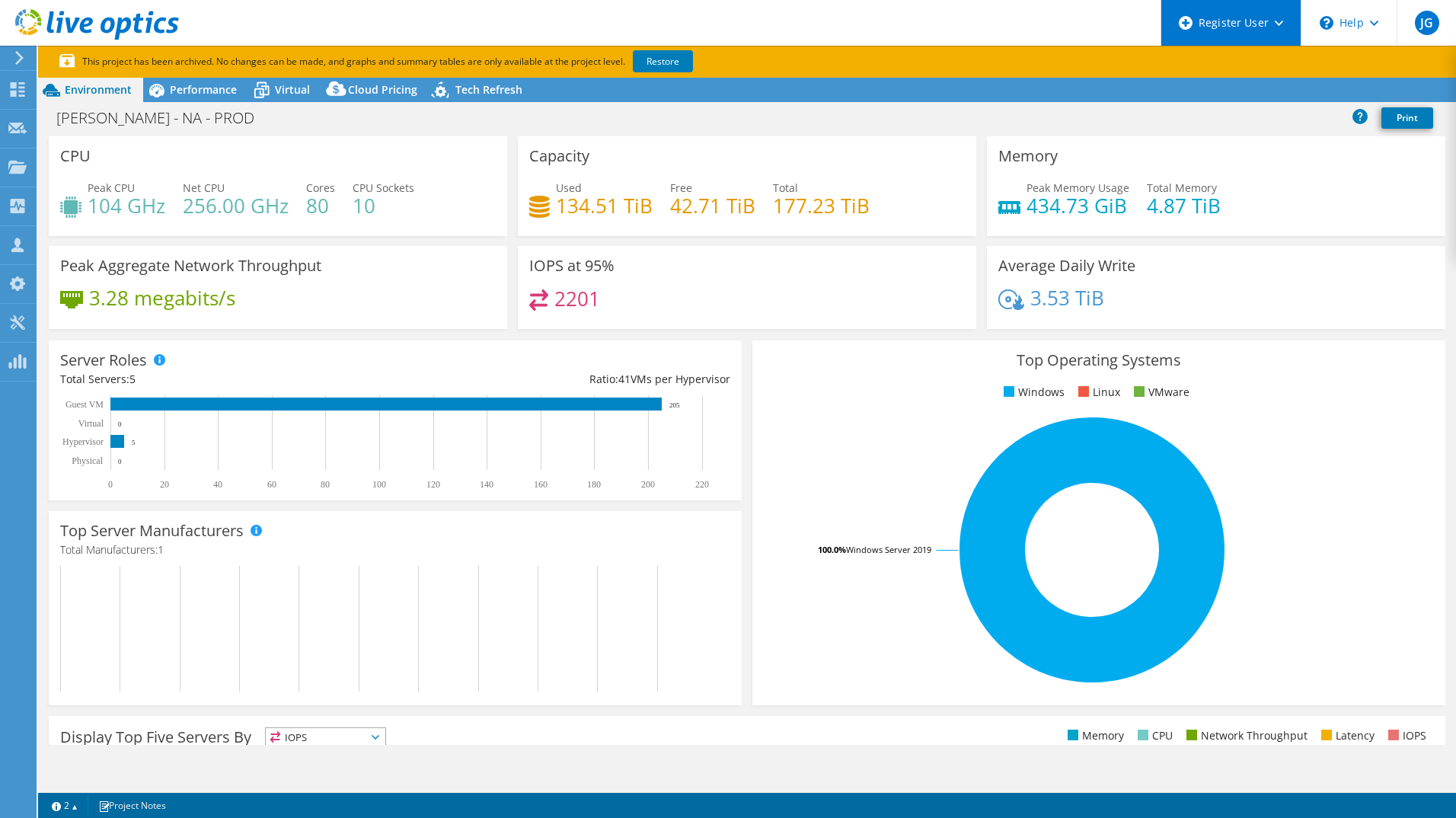
select select "USD"
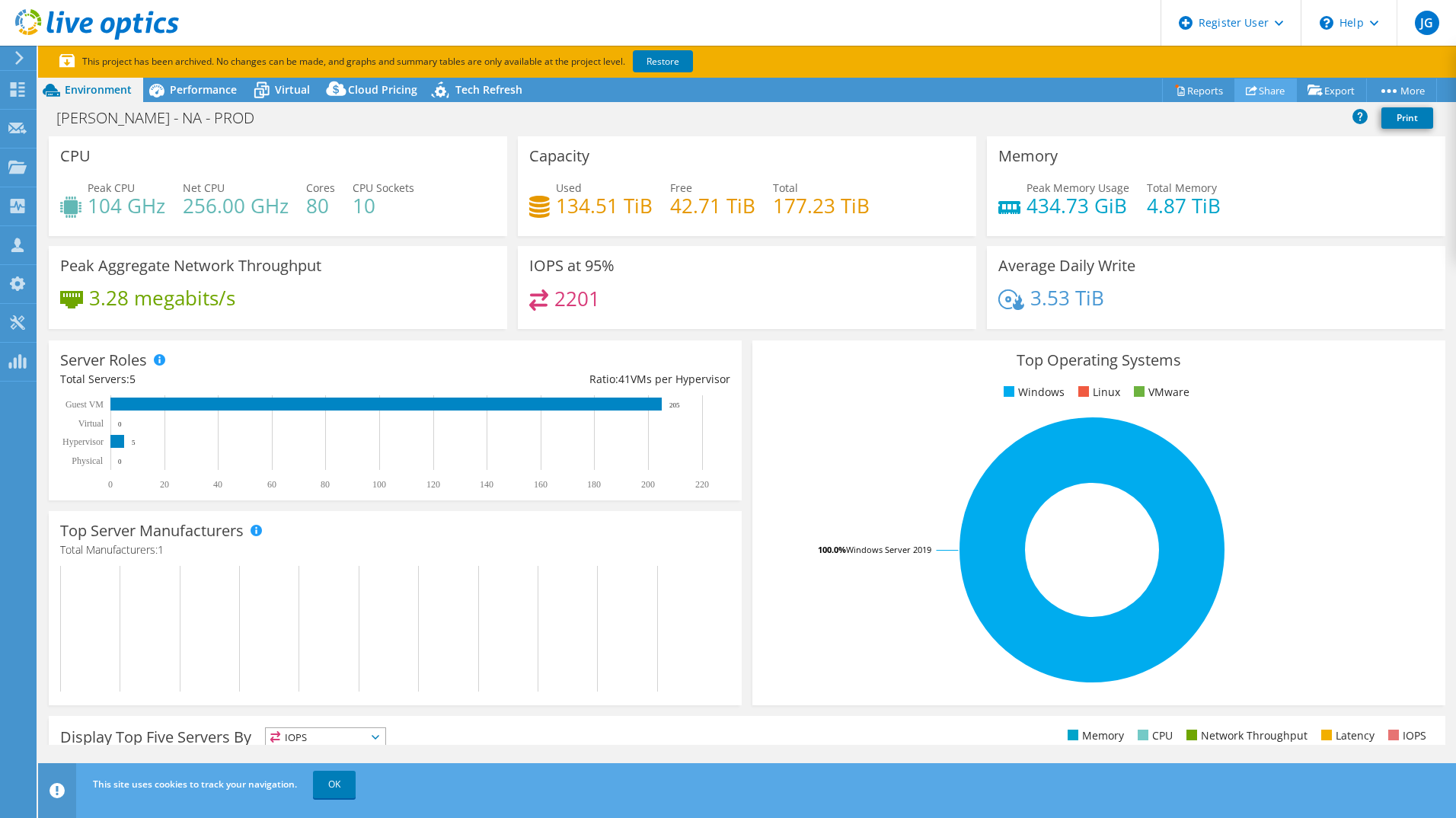
click at [1267, 87] on link "Share" at bounding box center [1265, 90] width 63 height 23
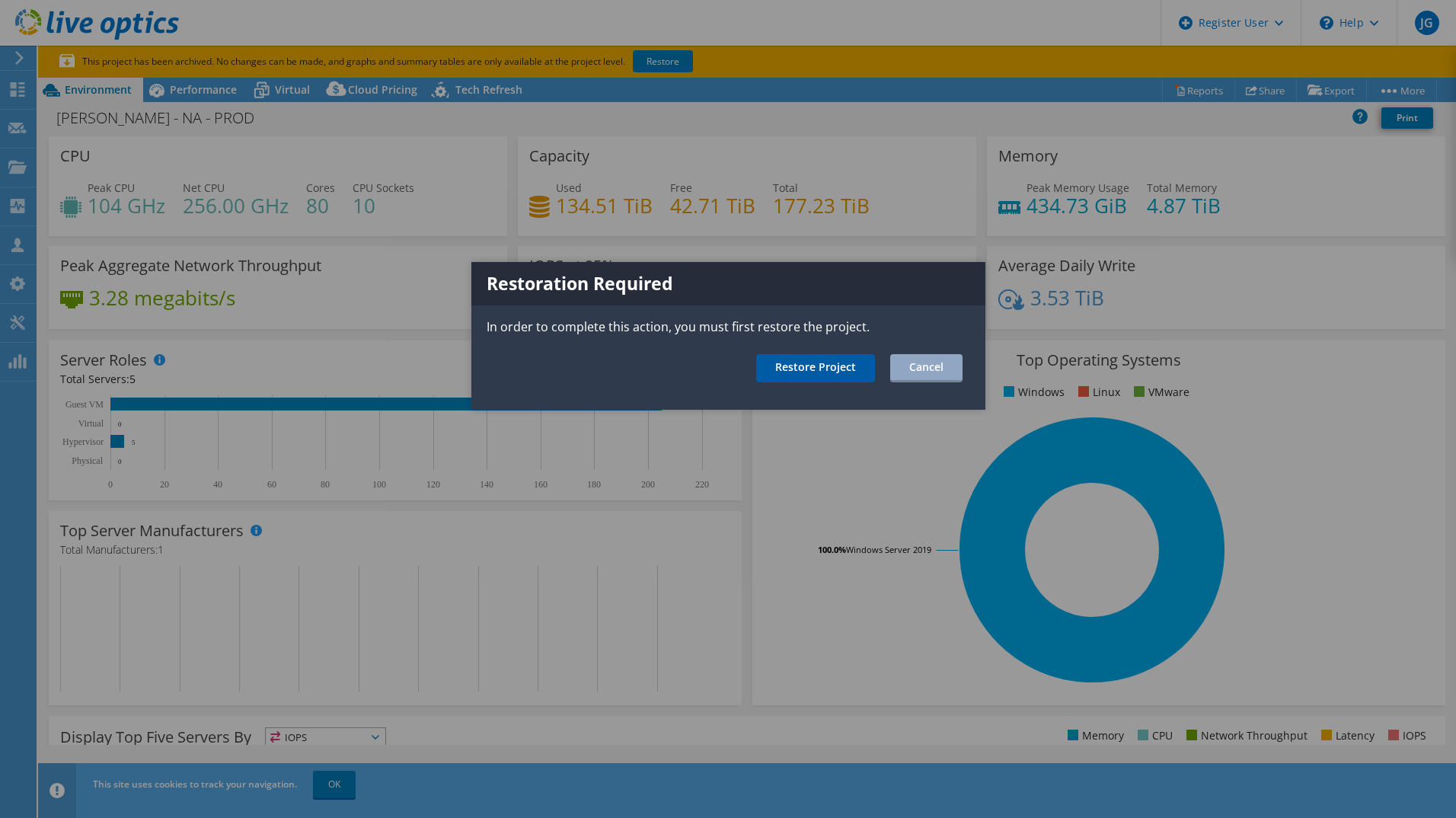
click at [820, 367] on link "Restore Project" at bounding box center [815, 368] width 119 height 28
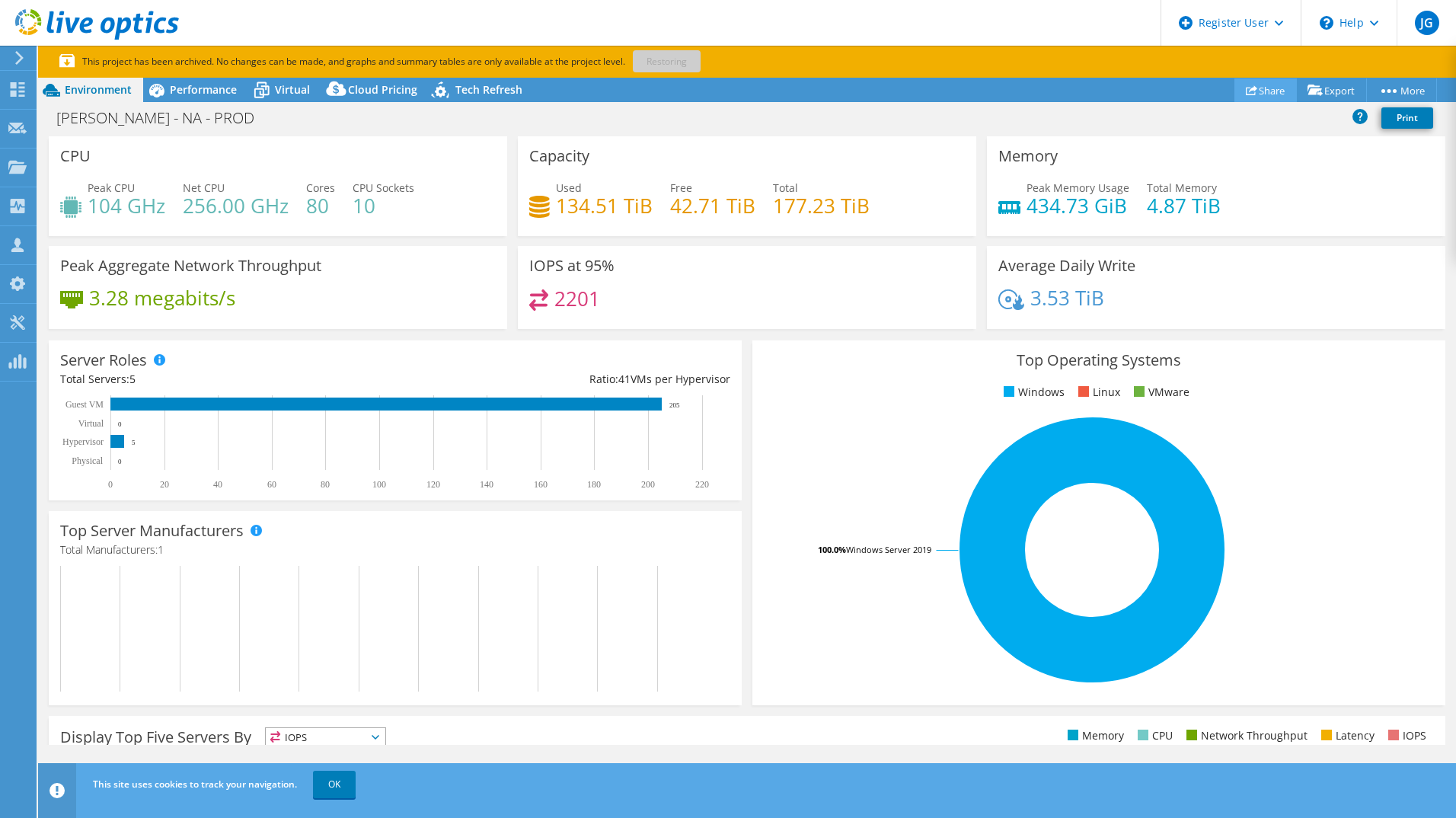
click at [1260, 89] on link "Share" at bounding box center [1265, 90] width 63 height 23
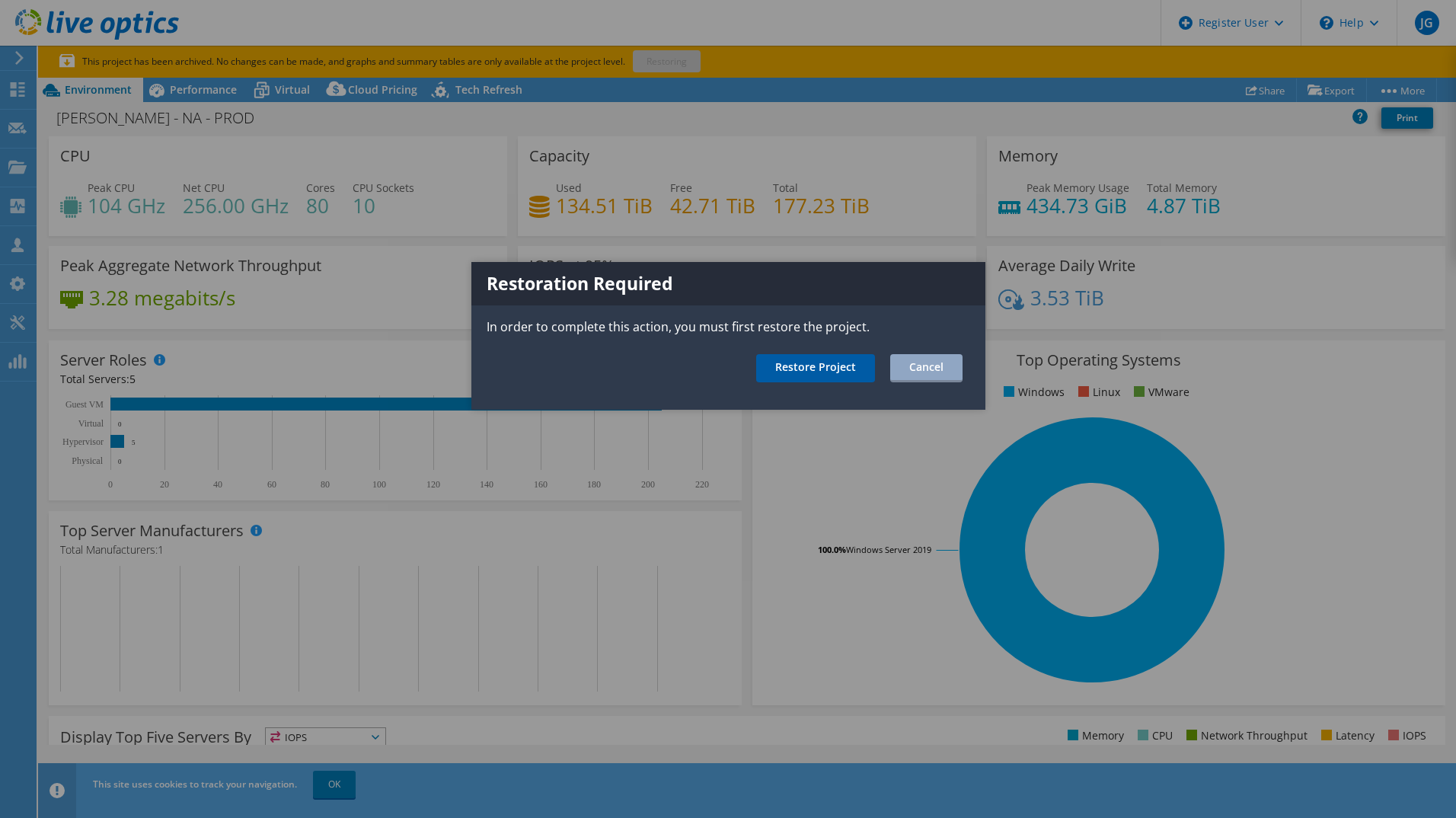
click at [779, 368] on link "Restore Project" at bounding box center [815, 368] width 119 height 28
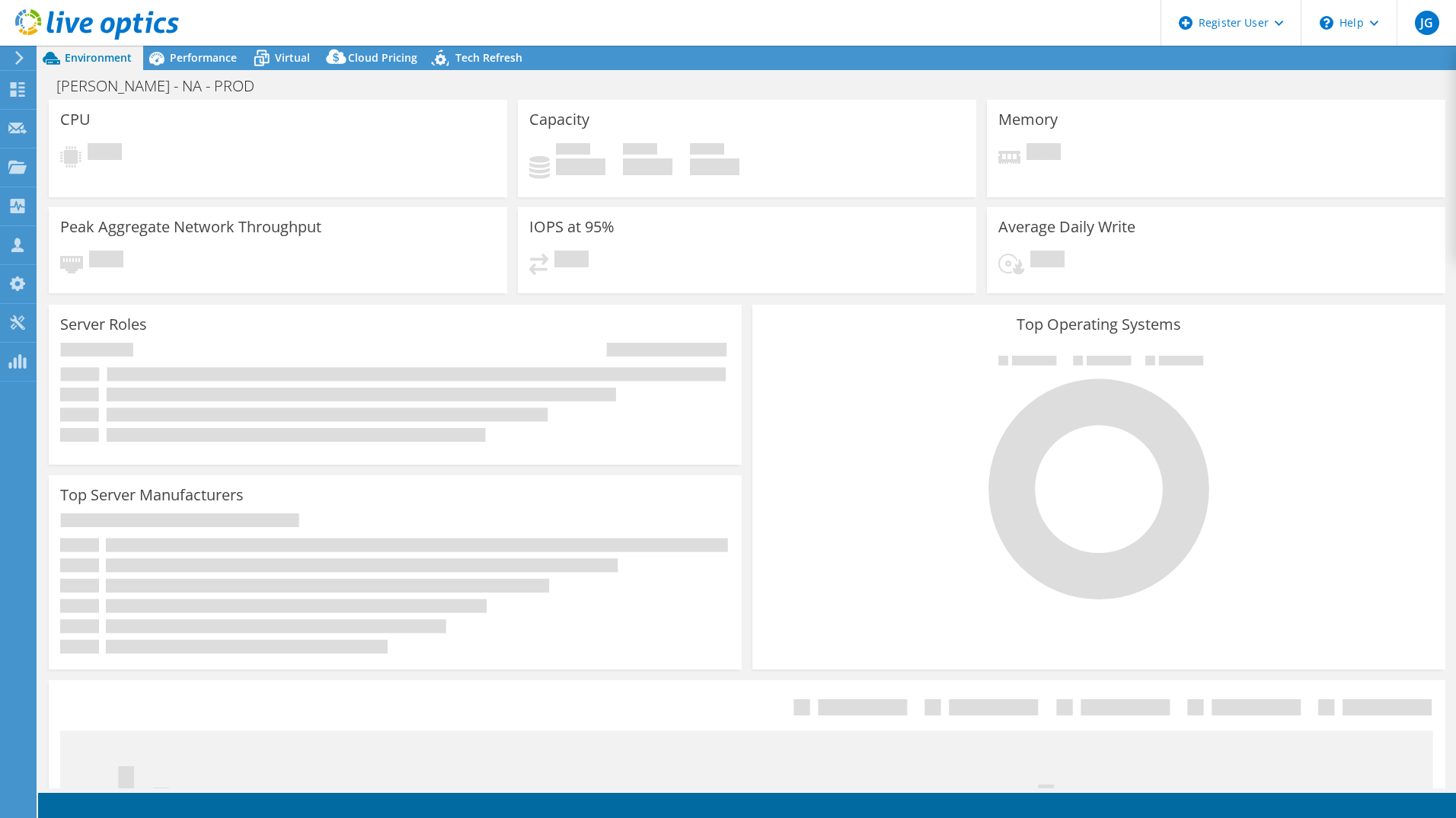
select select "USD"
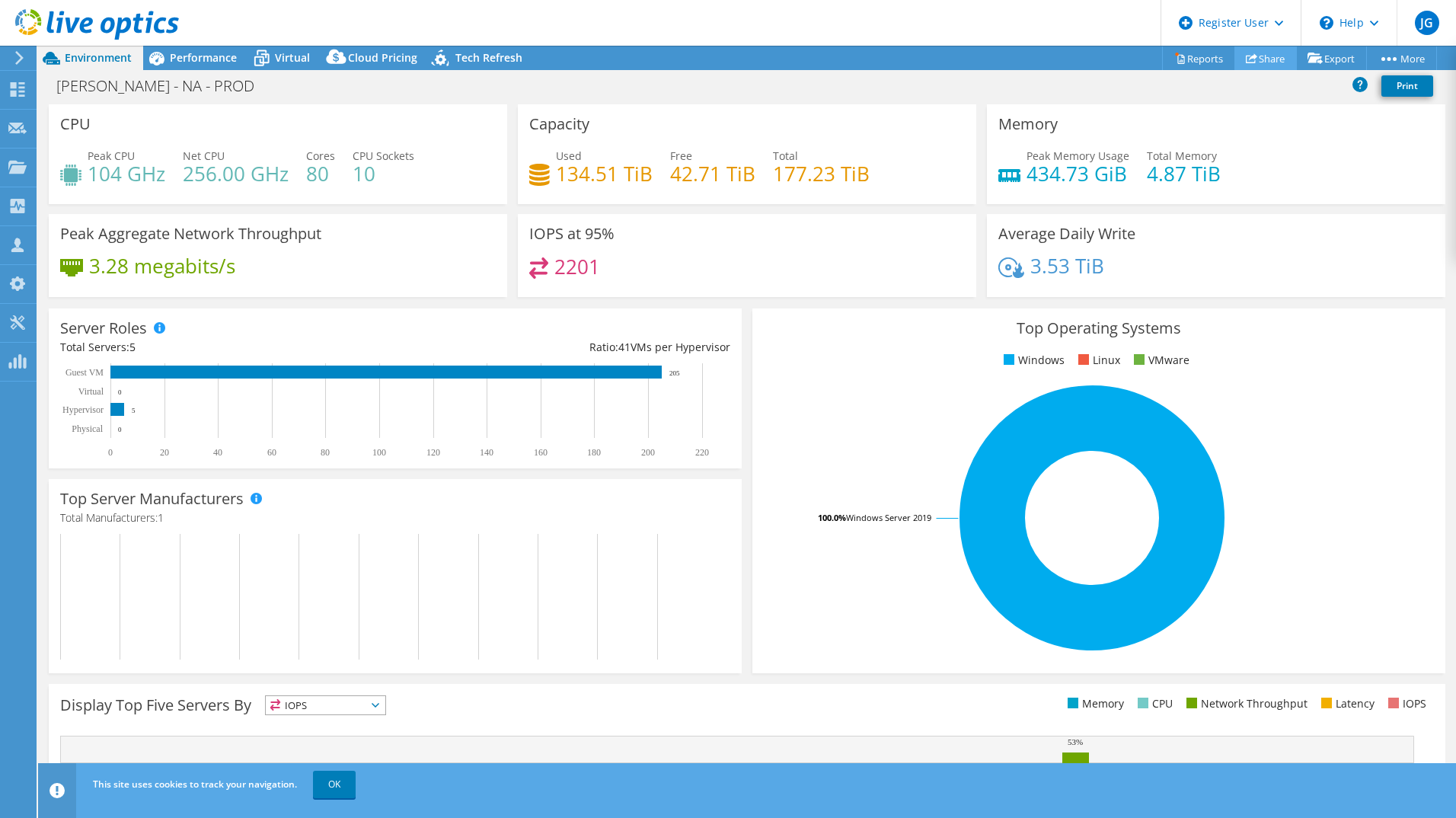
click at [1251, 55] on link "Share" at bounding box center [1265, 58] width 63 height 23
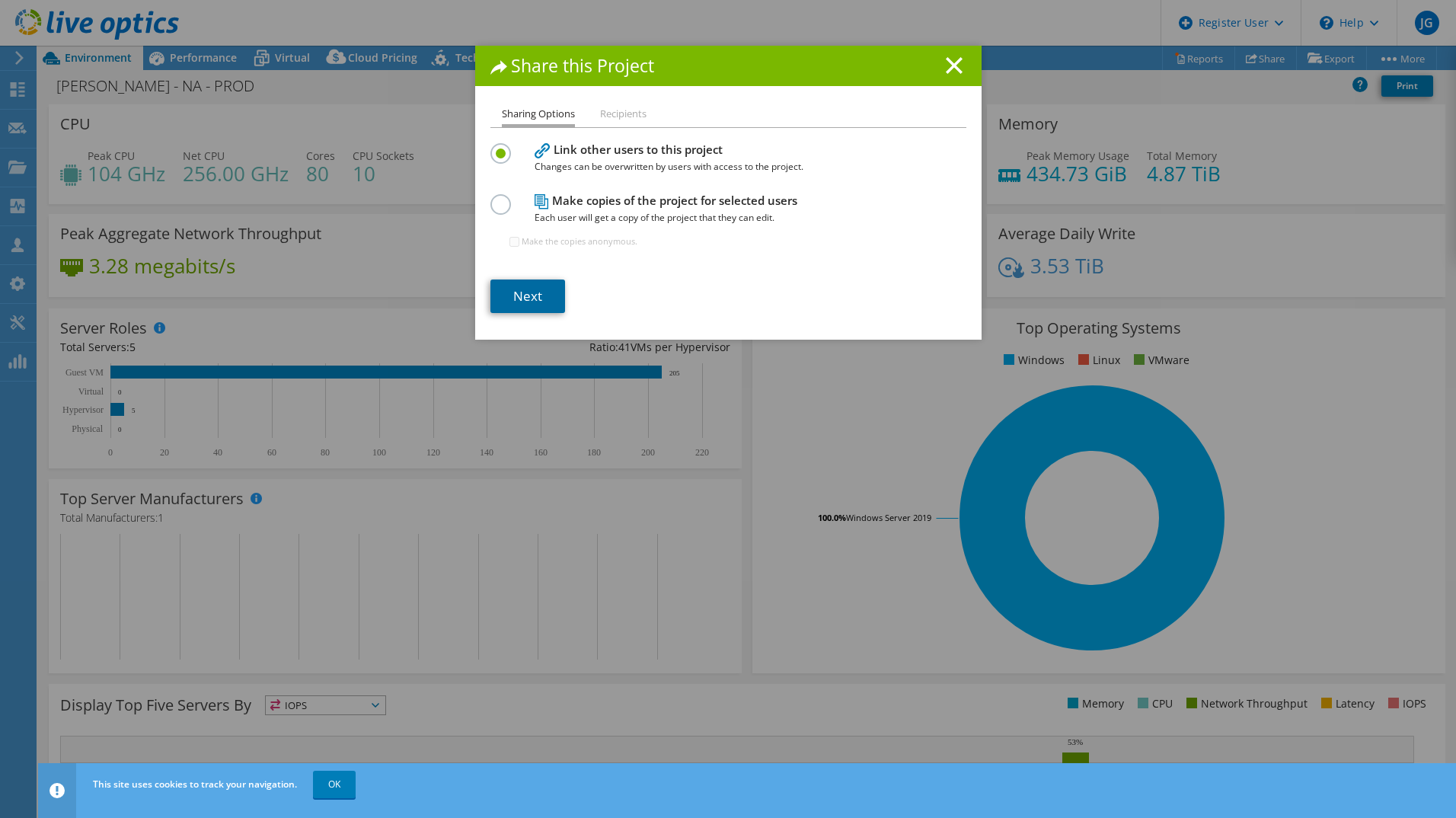
click at [552, 285] on link "Next" at bounding box center [527, 296] width 75 height 34
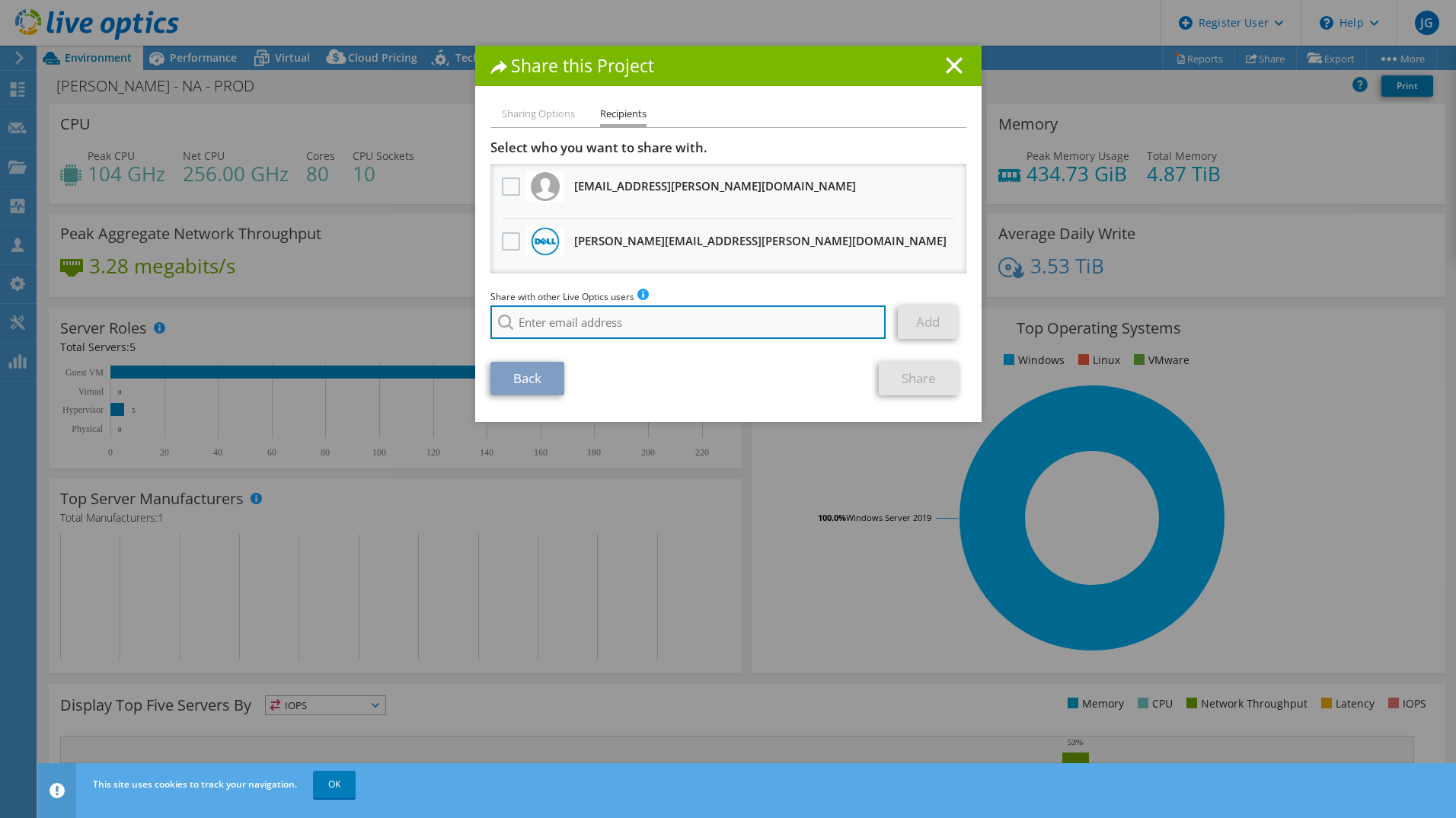
click at [556, 317] on input "search" at bounding box center [688, 322] width 396 height 34
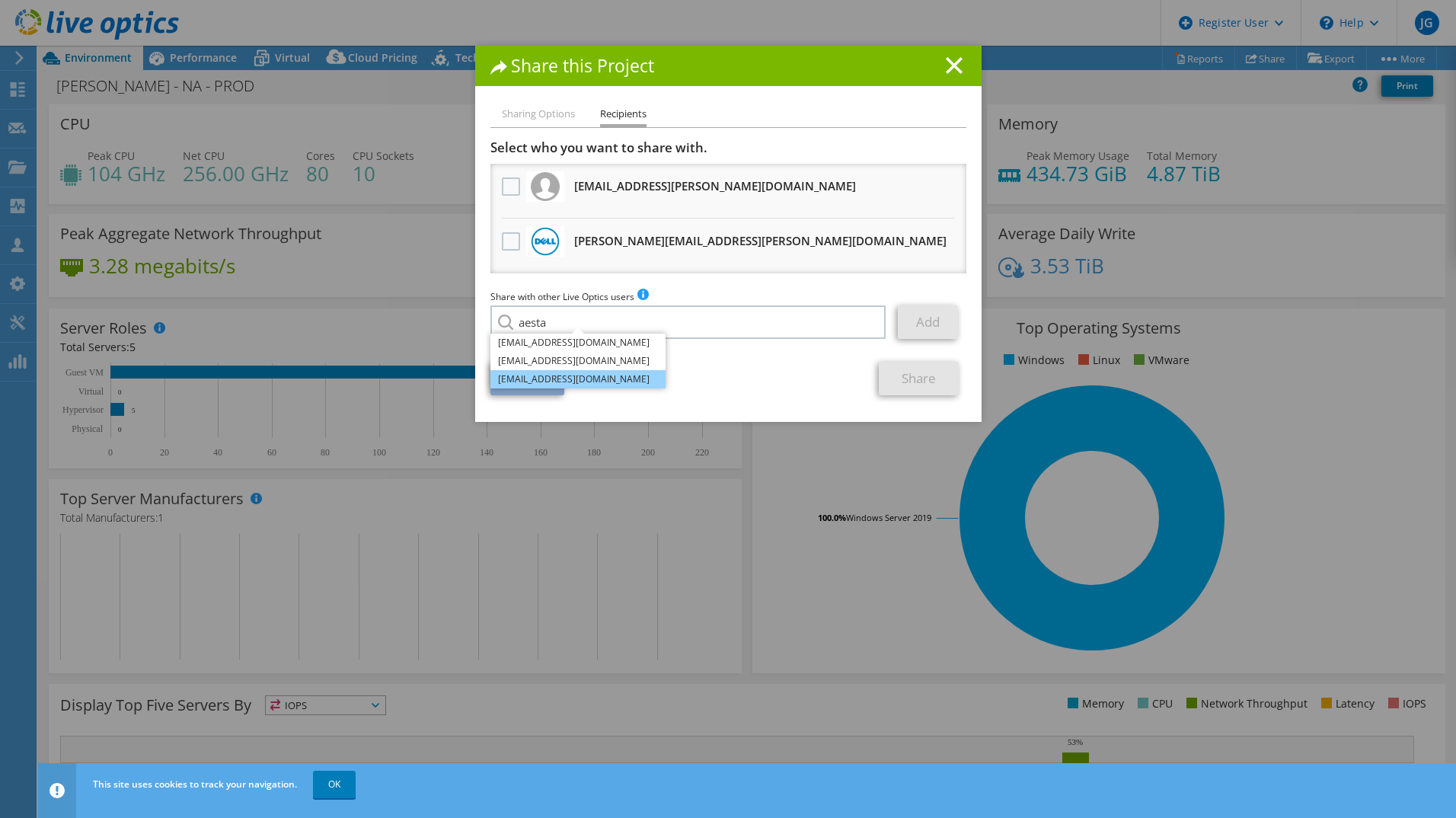
click at [563, 379] on li "aestabrook@redesign-group.com" at bounding box center [578, 379] width 175 height 19
type input "aestabrook@redesign-group.com"
click at [911, 317] on link "Add" at bounding box center [928, 322] width 60 height 34
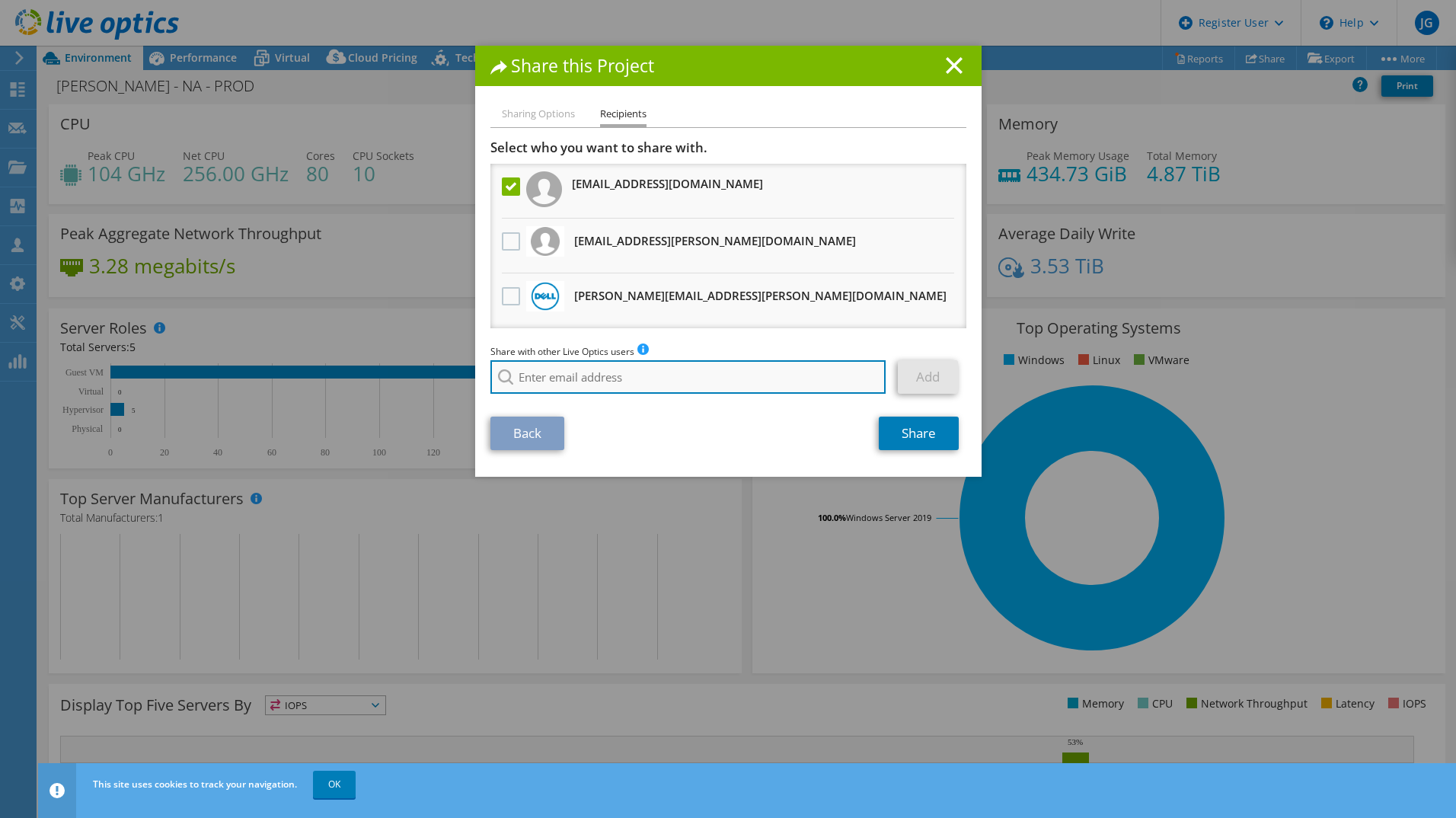
click at [643, 378] on input "search" at bounding box center [688, 377] width 396 height 34
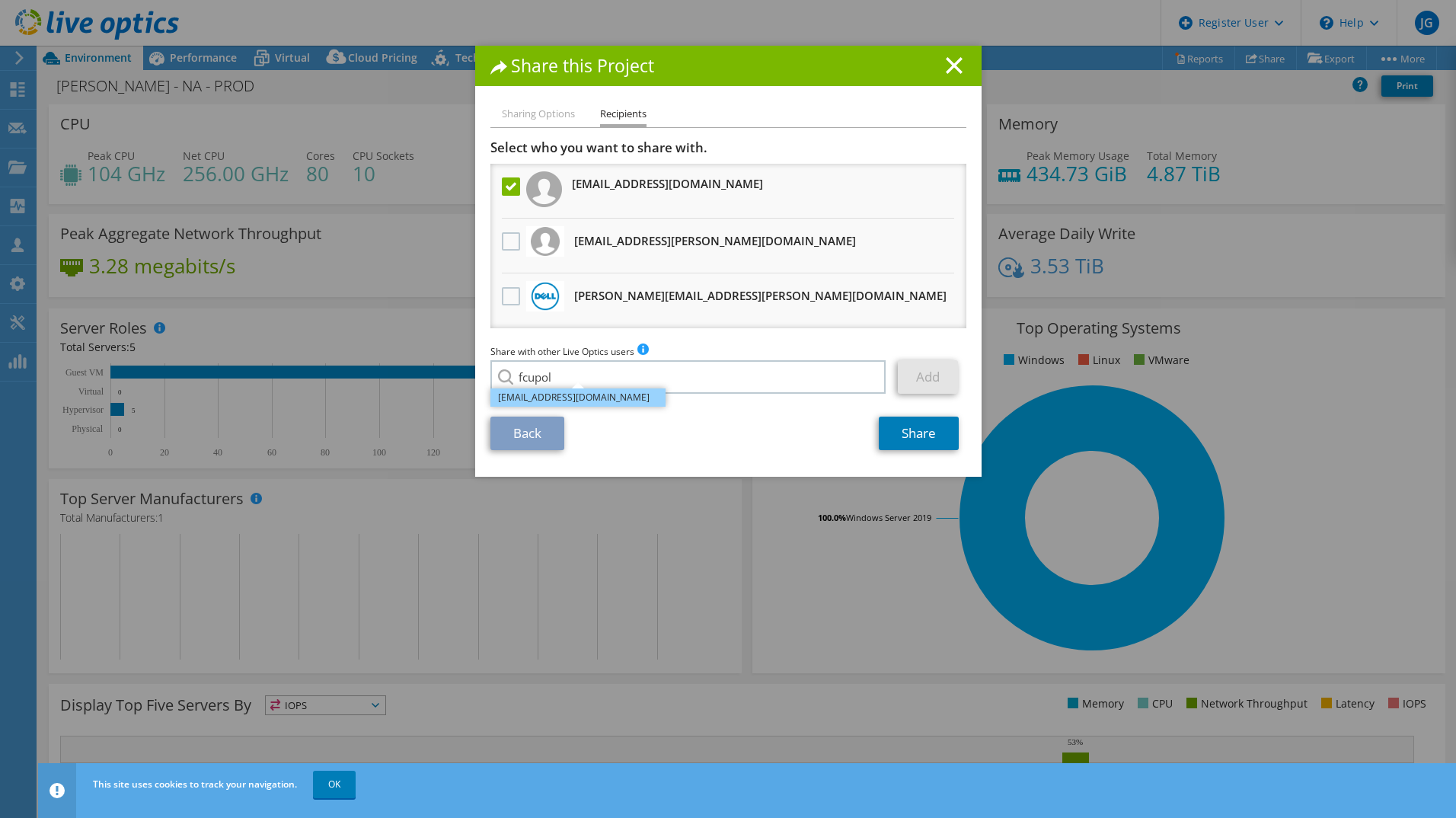
click at [618, 401] on li "[EMAIL_ADDRESS][DOMAIN_NAME]" at bounding box center [578, 398] width 175 height 19
type input "[EMAIL_ADDRESS][DOMAIN_NAME]"
click at [928, 381] on link "Add" at bounding box center [928, 377] width 60 height 34
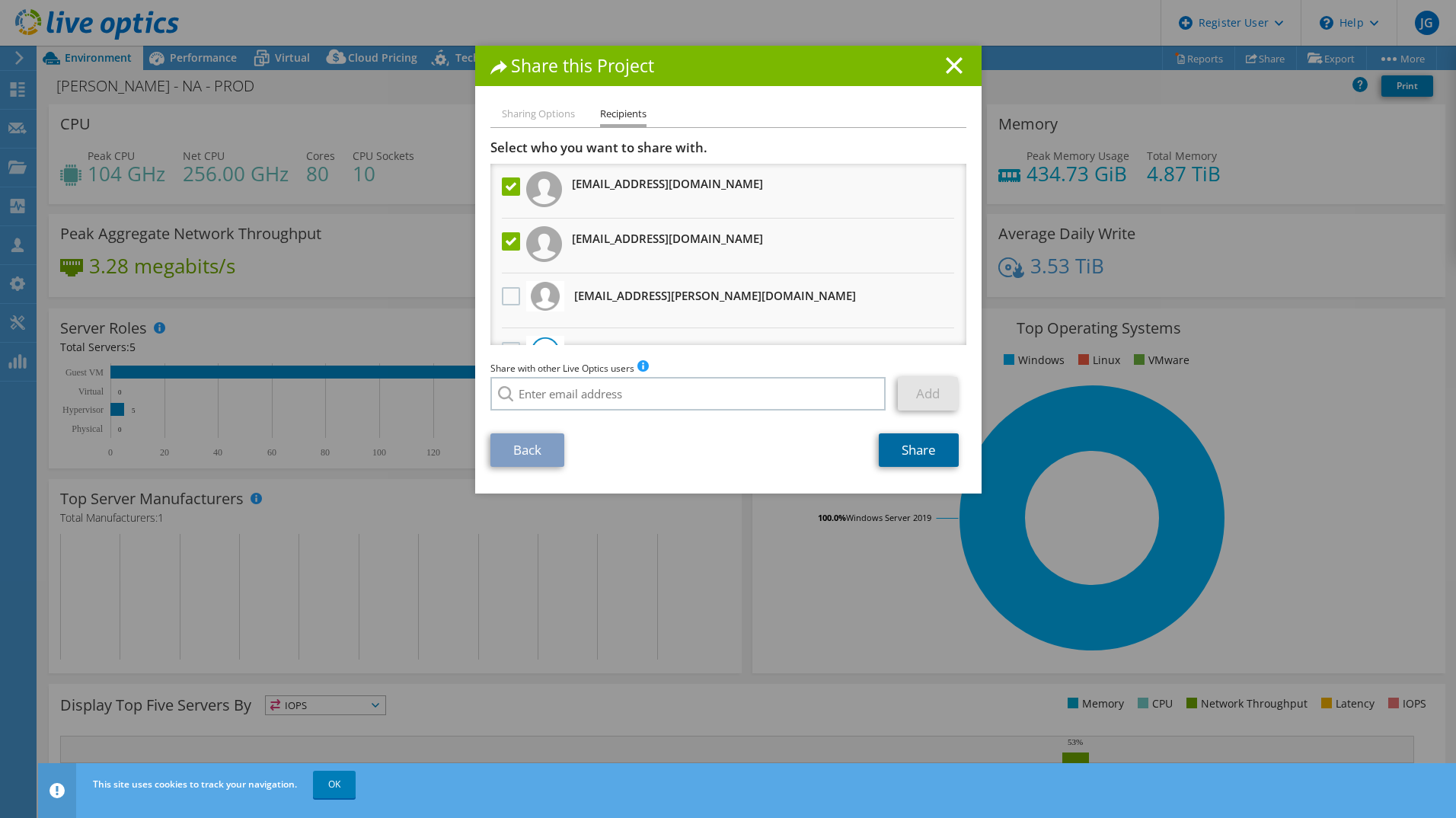
click at [918, 451] on link "Share" at bounding box center [918, 450] width 80 height 34
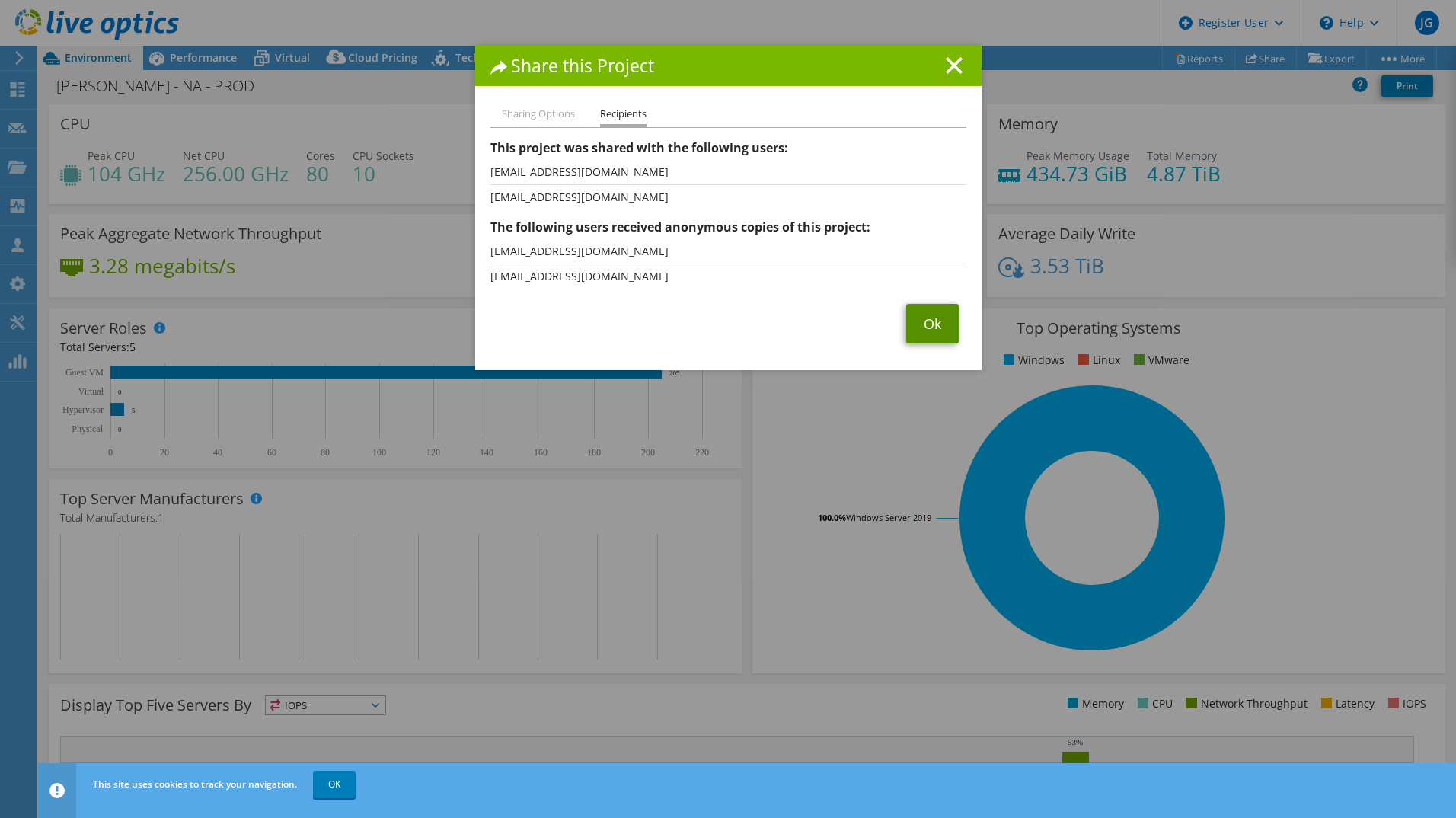
click at [940, 334] on link "Ok" at bounding box center [932, 324] width 52 height 39
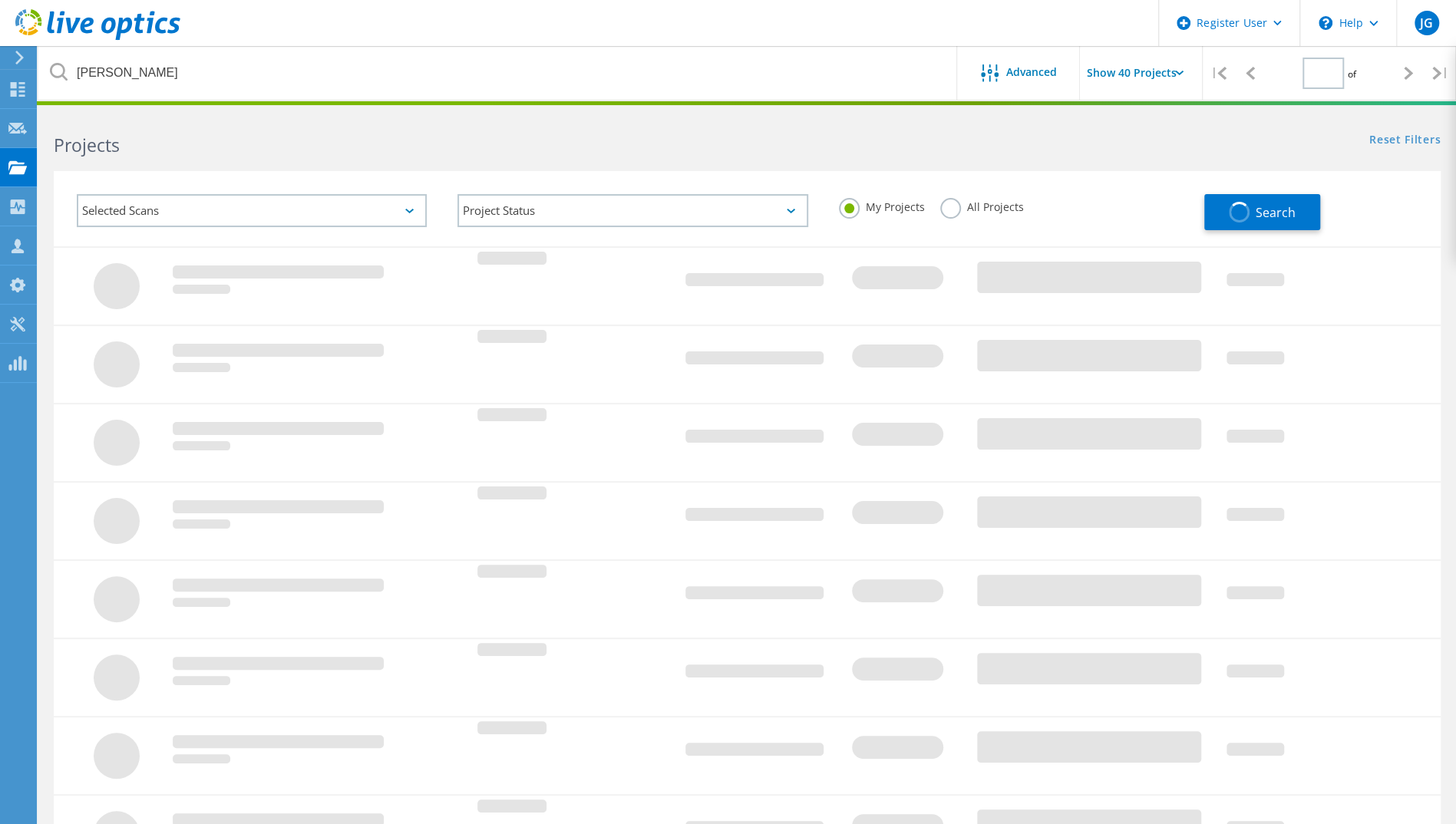
type input "1"
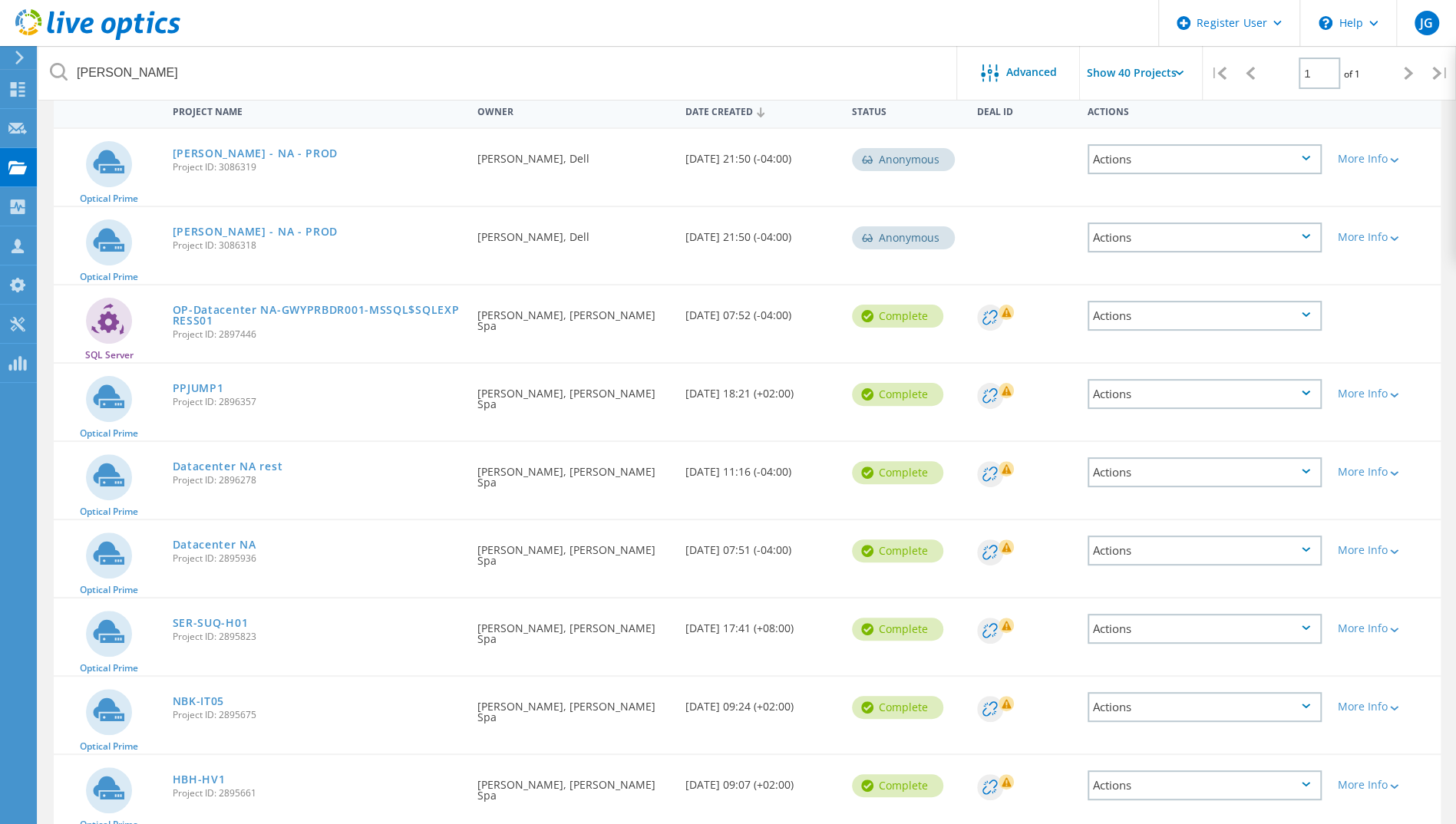
scroll to position [158, 0]
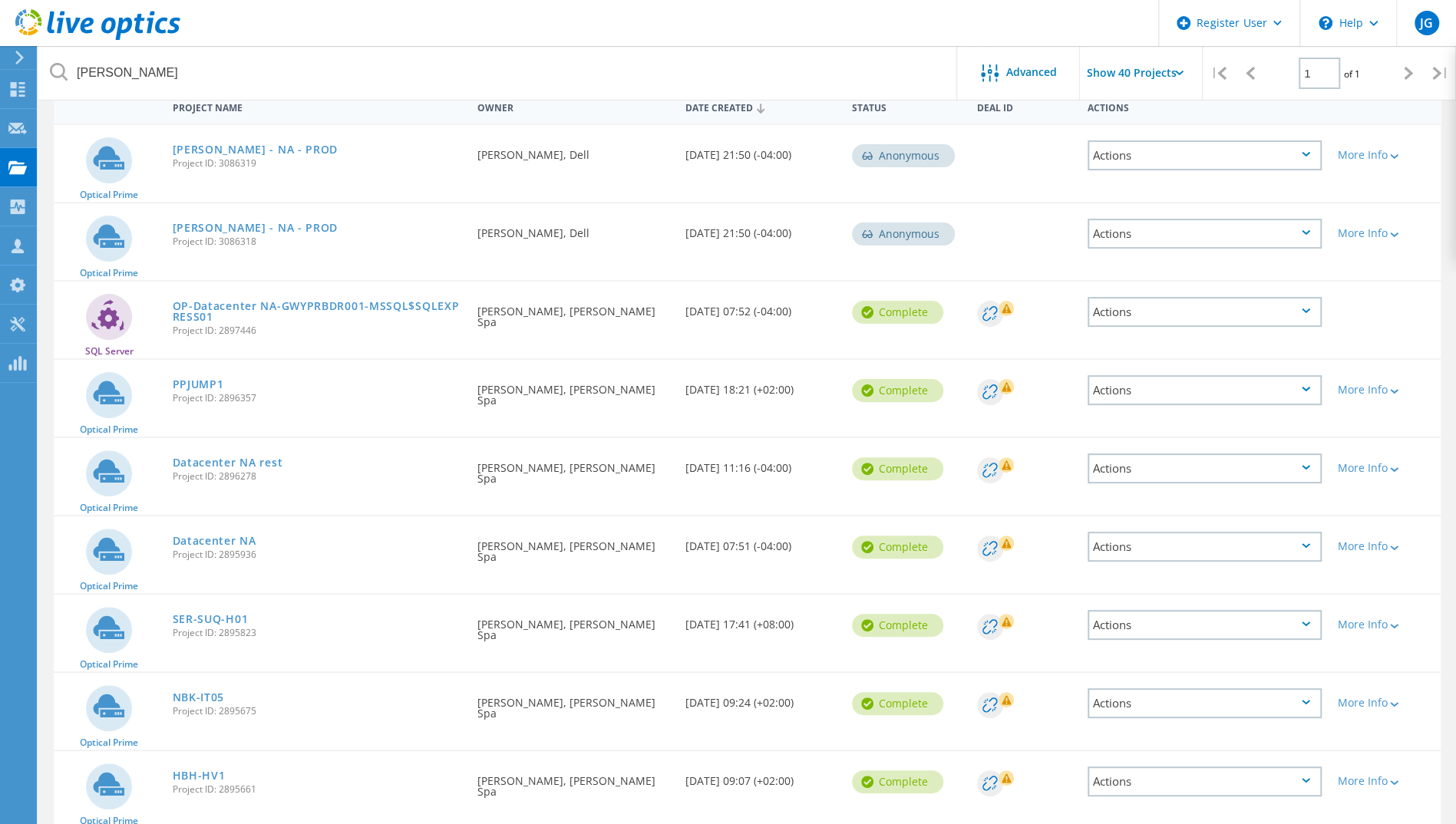
click at [1198, 324] on div "Actions" at bounding box center [1204, 312] width 234 height 30
click at [1175, 316] on div "Share" at bounding box center [1205, 324] width 231 height 24
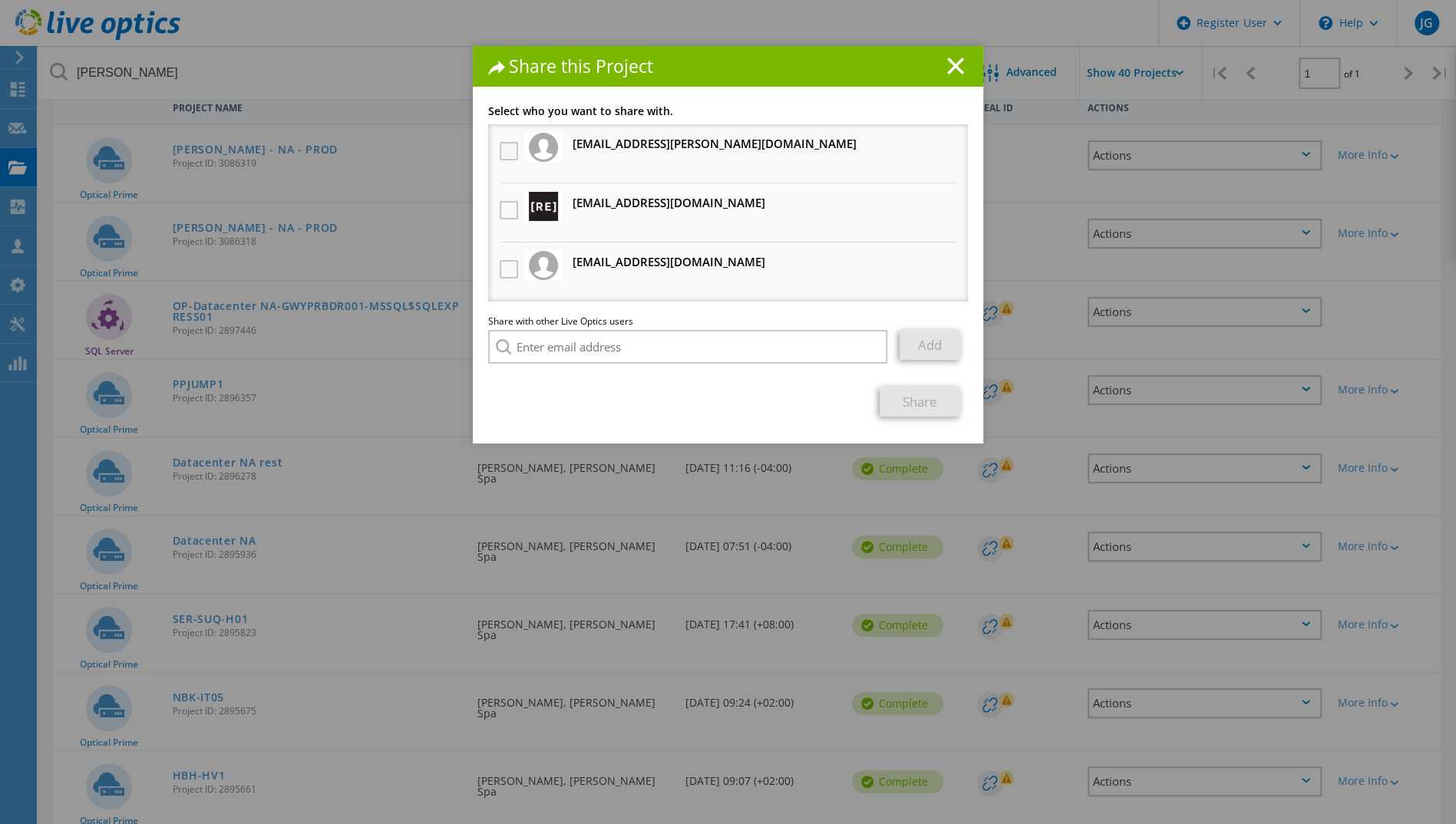
click at [505, 148] on label at bounding box center [511, 151] width 23 height 19
click at [0, 0] on input "checkbox" at bounding box center [0, 0] width 0 height 0
click at [499, 151] on label at bounding box center [511, 151] width 23 height 19
click at [0, 0] on input "checkbox" at bounding box center [0, 0] width 0 height 0
click at [503, 209] on label at bounding box center [511, 211] width 23 height 19
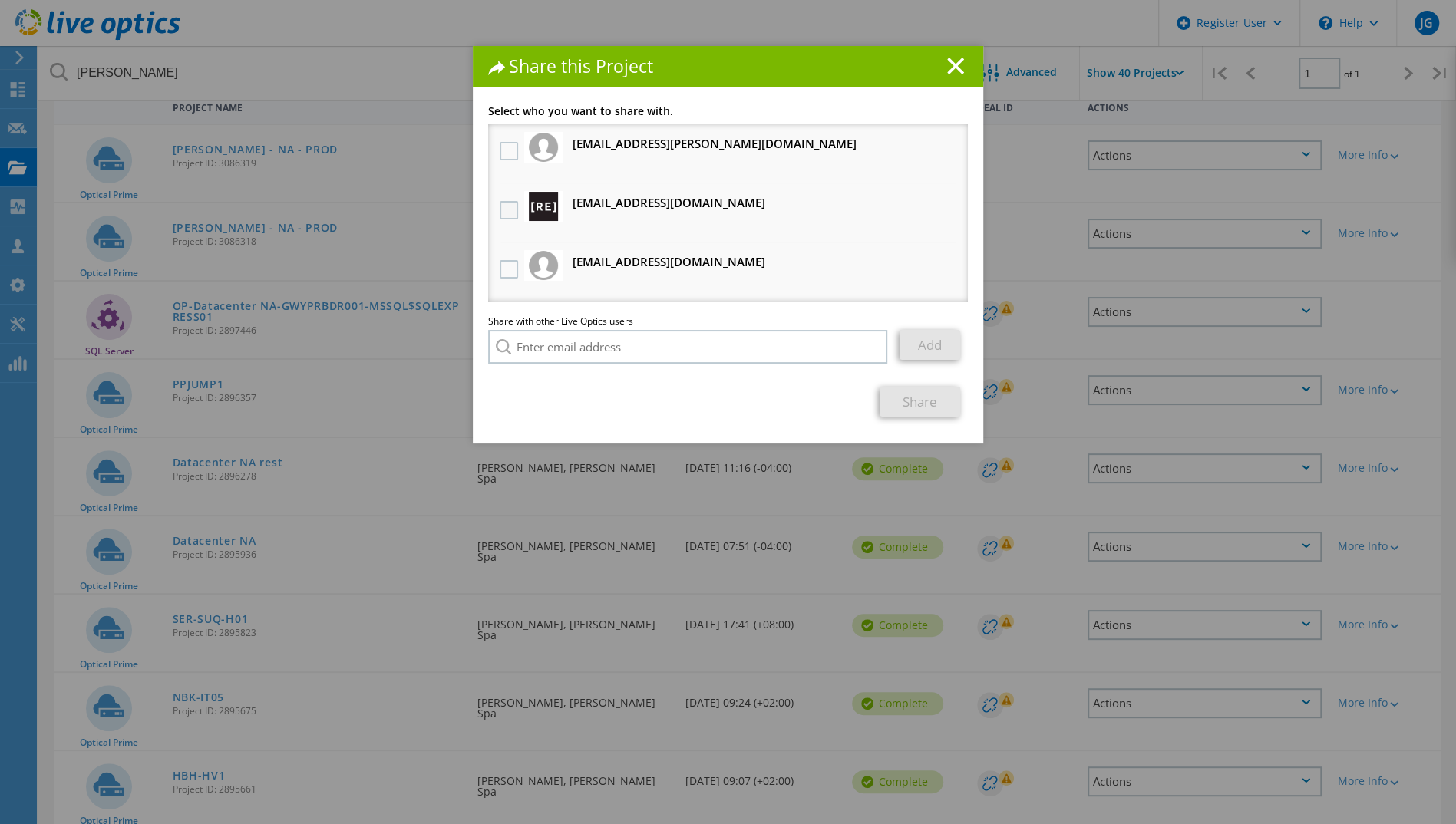
click at [0, 0] on input "checkbox" at bounding box center [0, 0] width 0 height 0
click at [502, 277] on label at bounding box center [511, 270] width 23 height 19
click at [0, 0] on input "checkbox" at bounding box center [0, 0] width 0 height 0
click at [887, 399] on link "Share" at bounding box center [920, 402] width 81 height 30
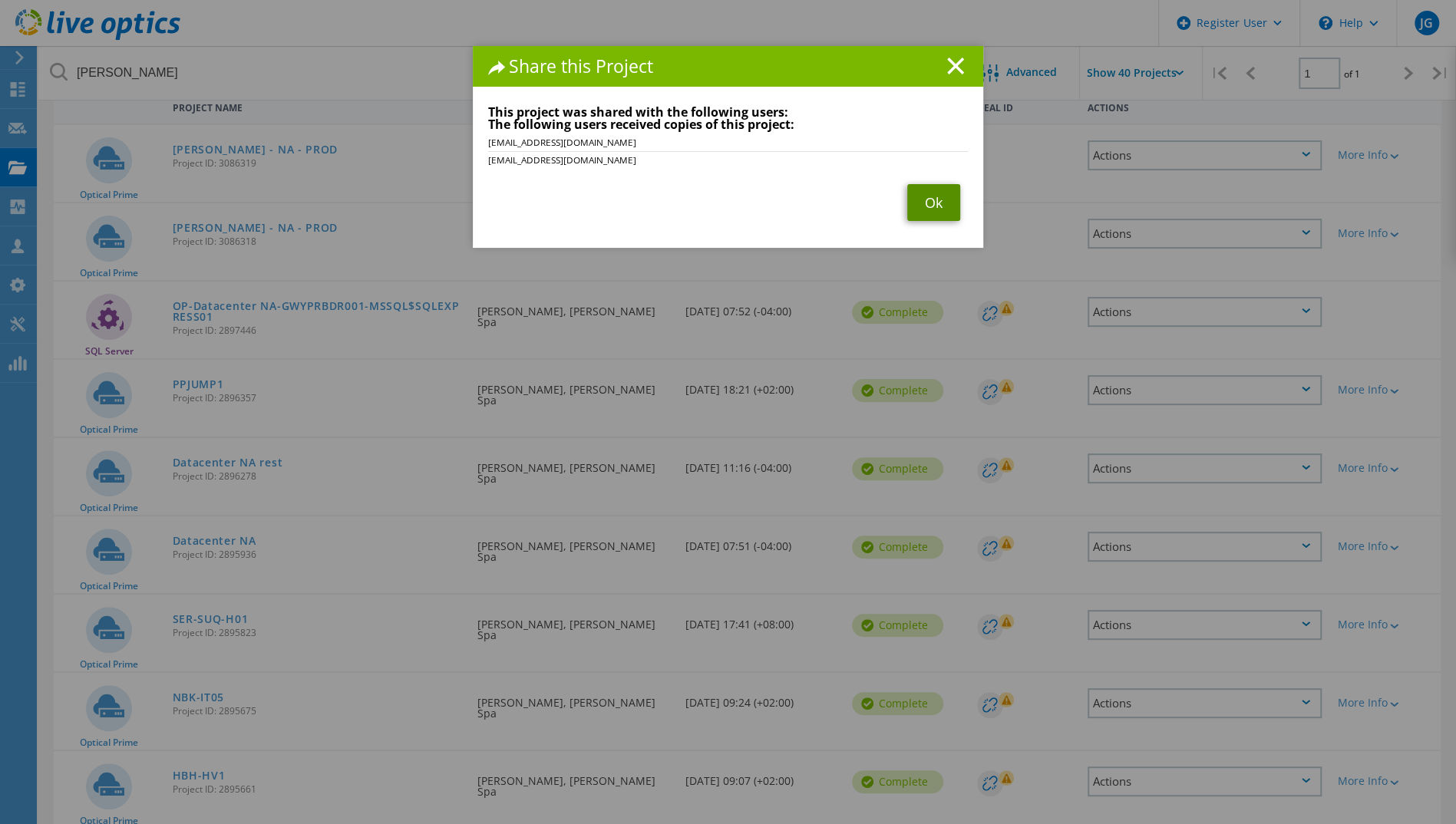
click at [916, 214] on link "Ok" at bounding box center [933, 202] width 53 height 37
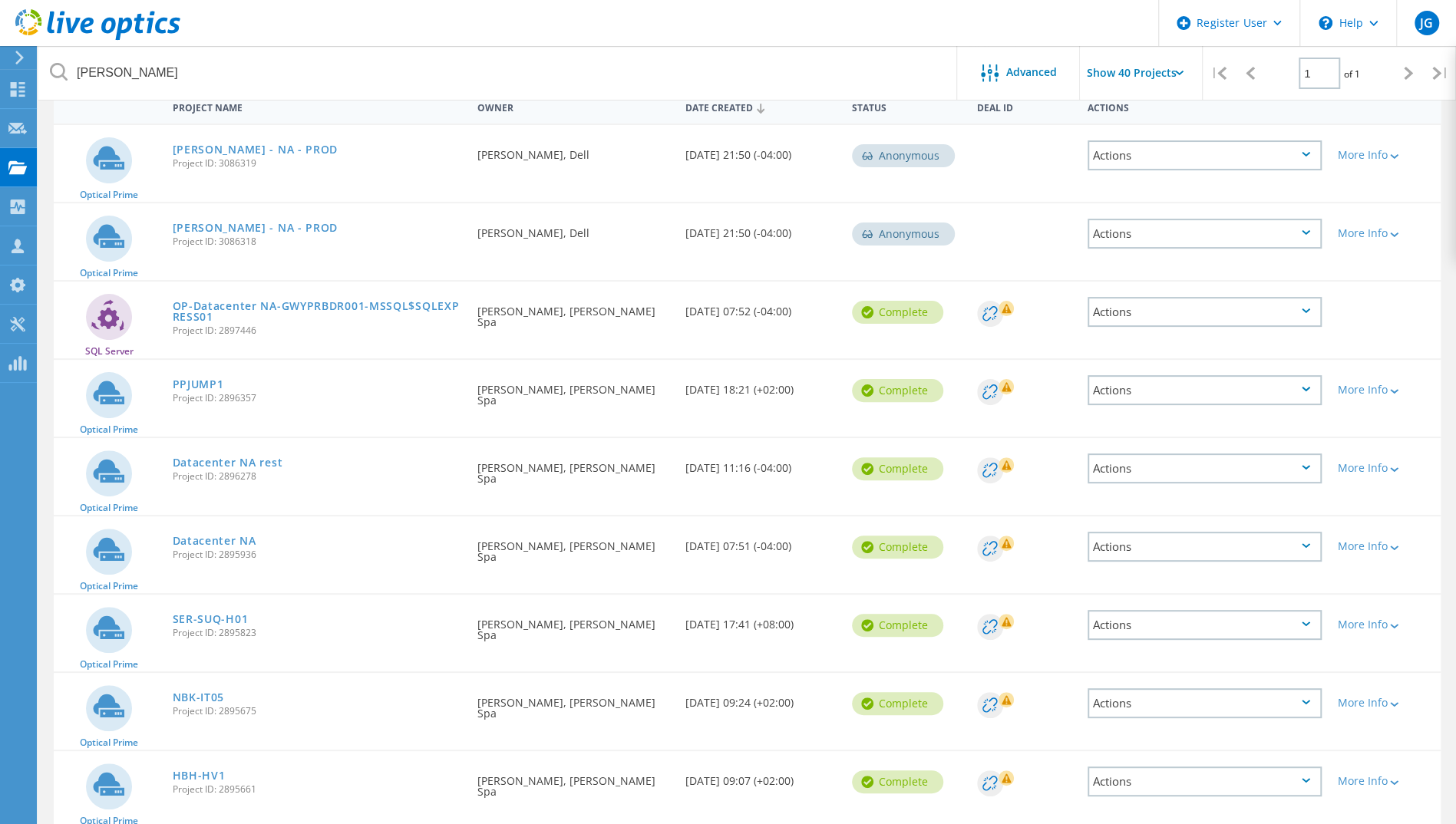
click at [1194, 388] on div "Actions" at bounding box center [1204, 390] width 234 height 30
click at [1171, 402] on div "Share" at bounding box center [1205, 402] width 231 height 24
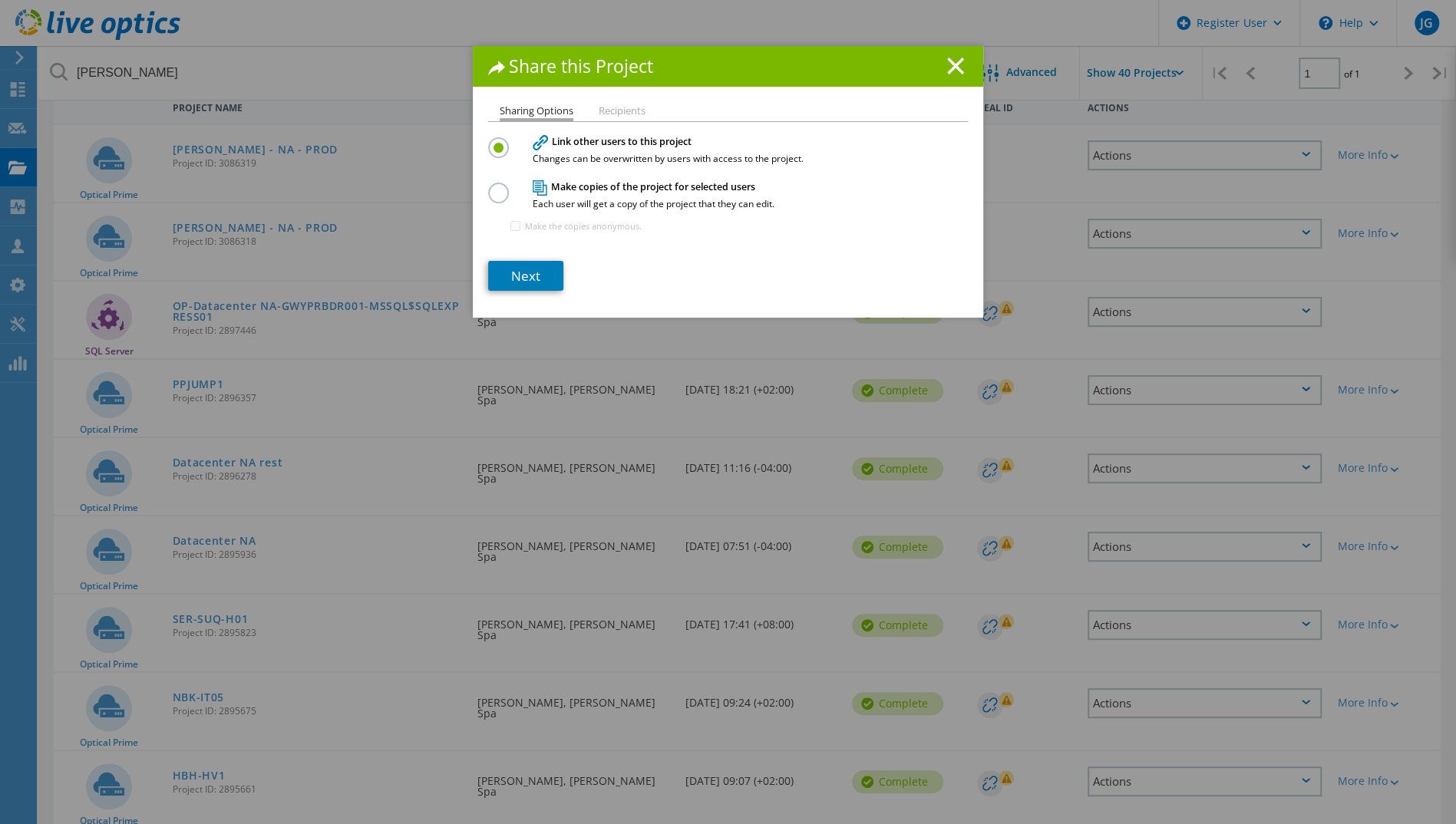
click at [506, 292] on div "Sharing Options Recipients Link other users to this project Changes can be over…" at bounding box center [728, 212] width 511 height 212
click at [510, 285] on link "Next" at bounding box center [526, 276] width 75 height 30
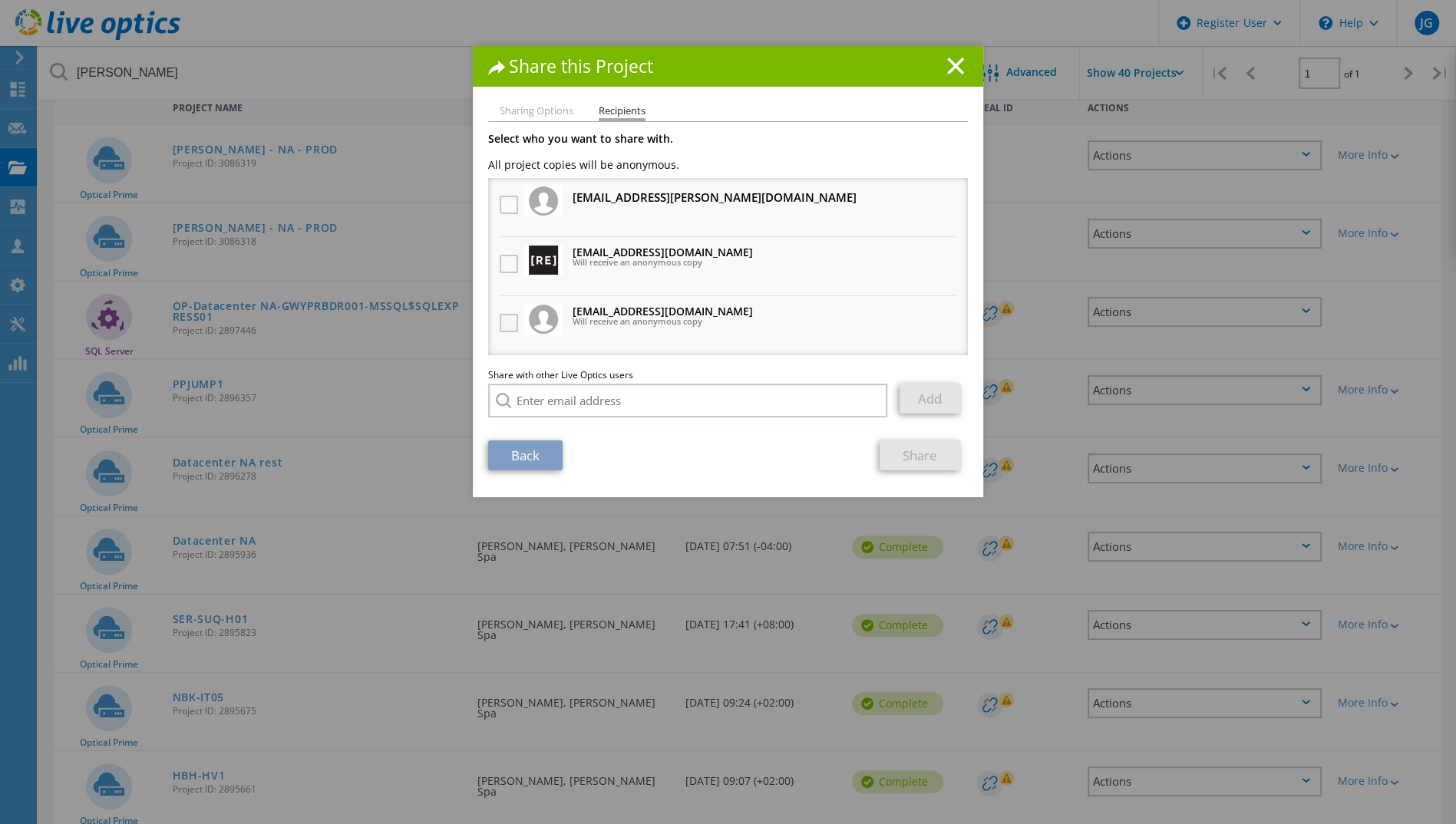
click at [499, 316] on label at bounding box center [511, 324] width 23 height 19
click at [0, 0] on input "checkbox" at bounding box center [0, 0] width 0 height 0
click at [500, 268] on label at bounding box center [511, 264] width 23 height 19
click at [0, 0] on input "checkbox" at bounding box center [0, 0] width 0 height 0
click at [899, 463] on link "Share" at bounding box center [920, 455] width 81 height 30
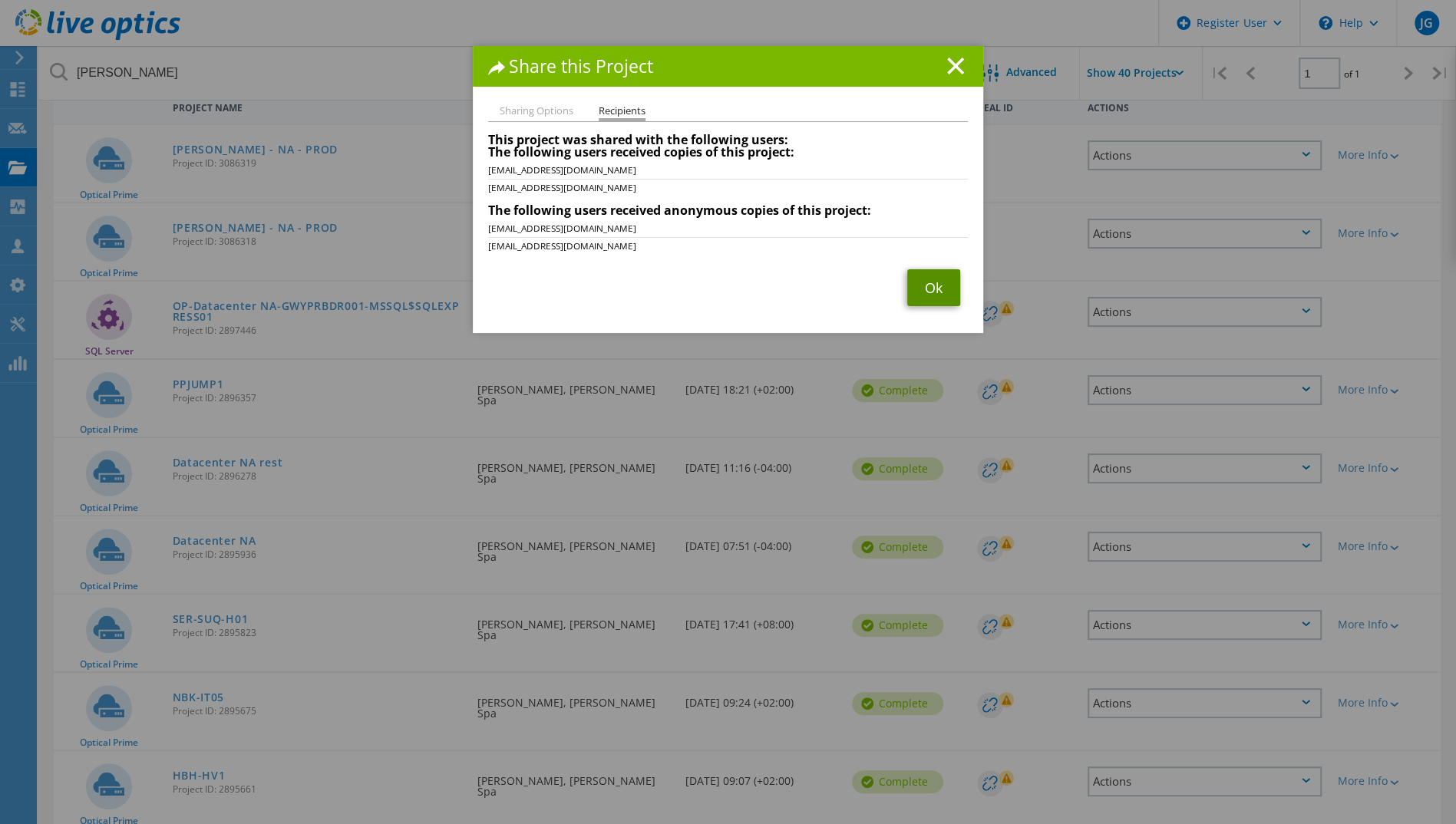
click at [933, 290] on link "Ok" at bounding box center [933, 287] width 53 height 37
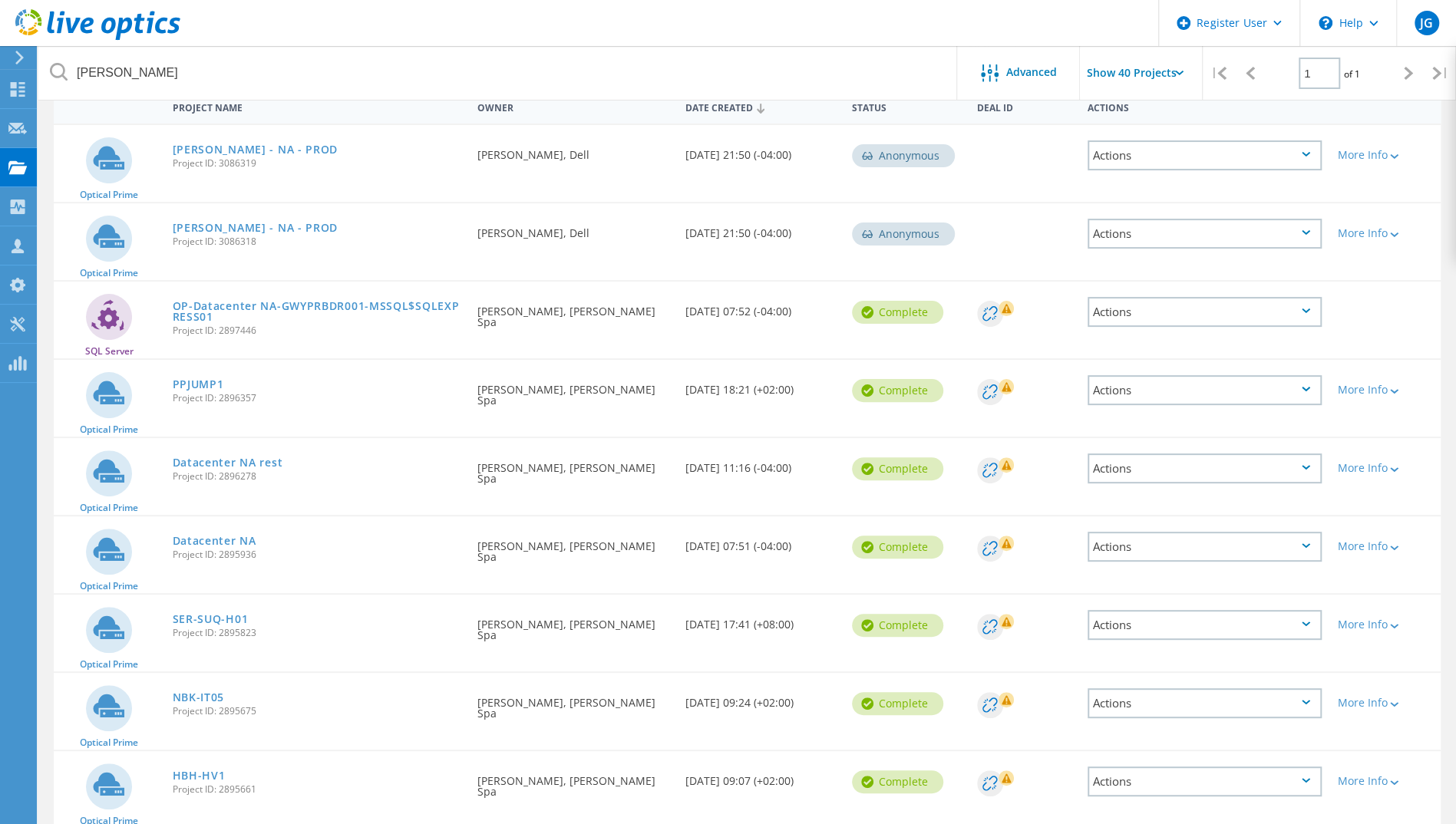
click at [1305, 459] on div "Actions" at bounding box center [1204, 468] width 234 height 30
click at [1200, 483] on div "Share" at bounding box center [1205, 480] width 231 height 24
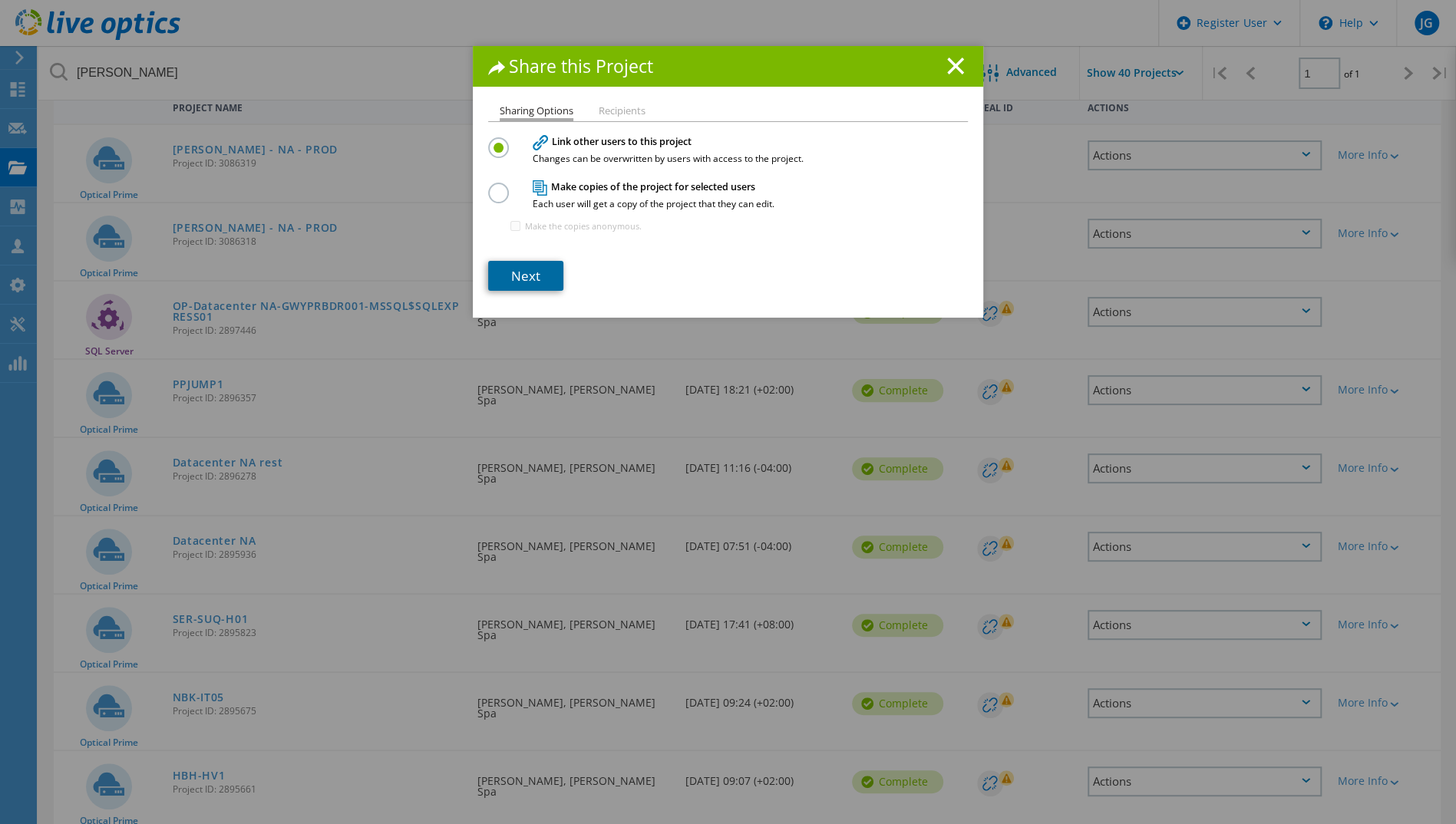
click at [529, 262] on link "Next" at bounding box center [526, 276] width 75 height 30
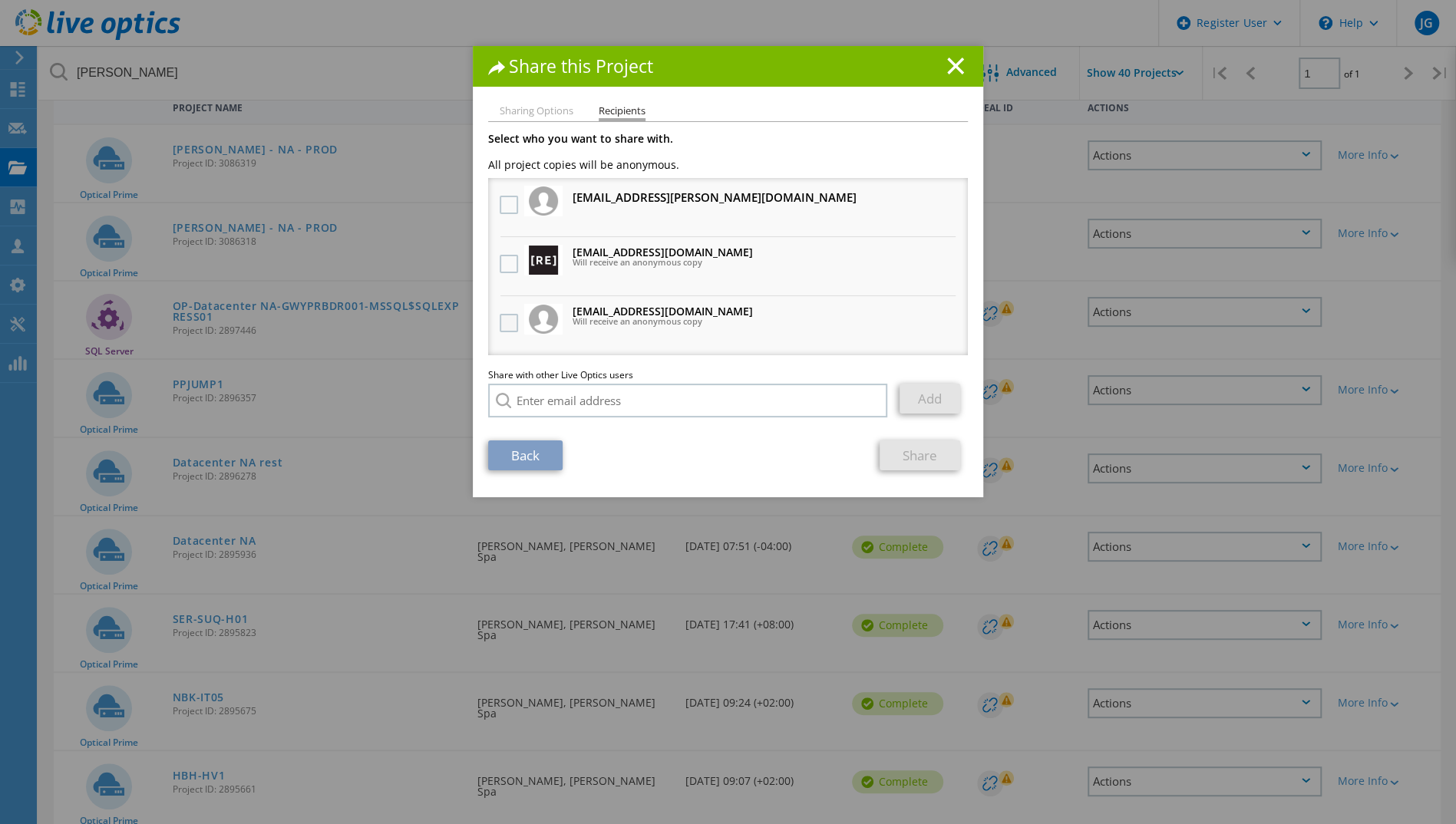
click at [502, 316] on label at bounding box center [511, 324] width 23 height 19
click at [0, 0] on input "checkbox" at bounding box center [0, 0] width 0 height 0
click at [500, 277] on div at bounding box center [509, 264] width 26 height 32
click at [500, 264] on label at bounding box center [511, 264] width 23 height 19
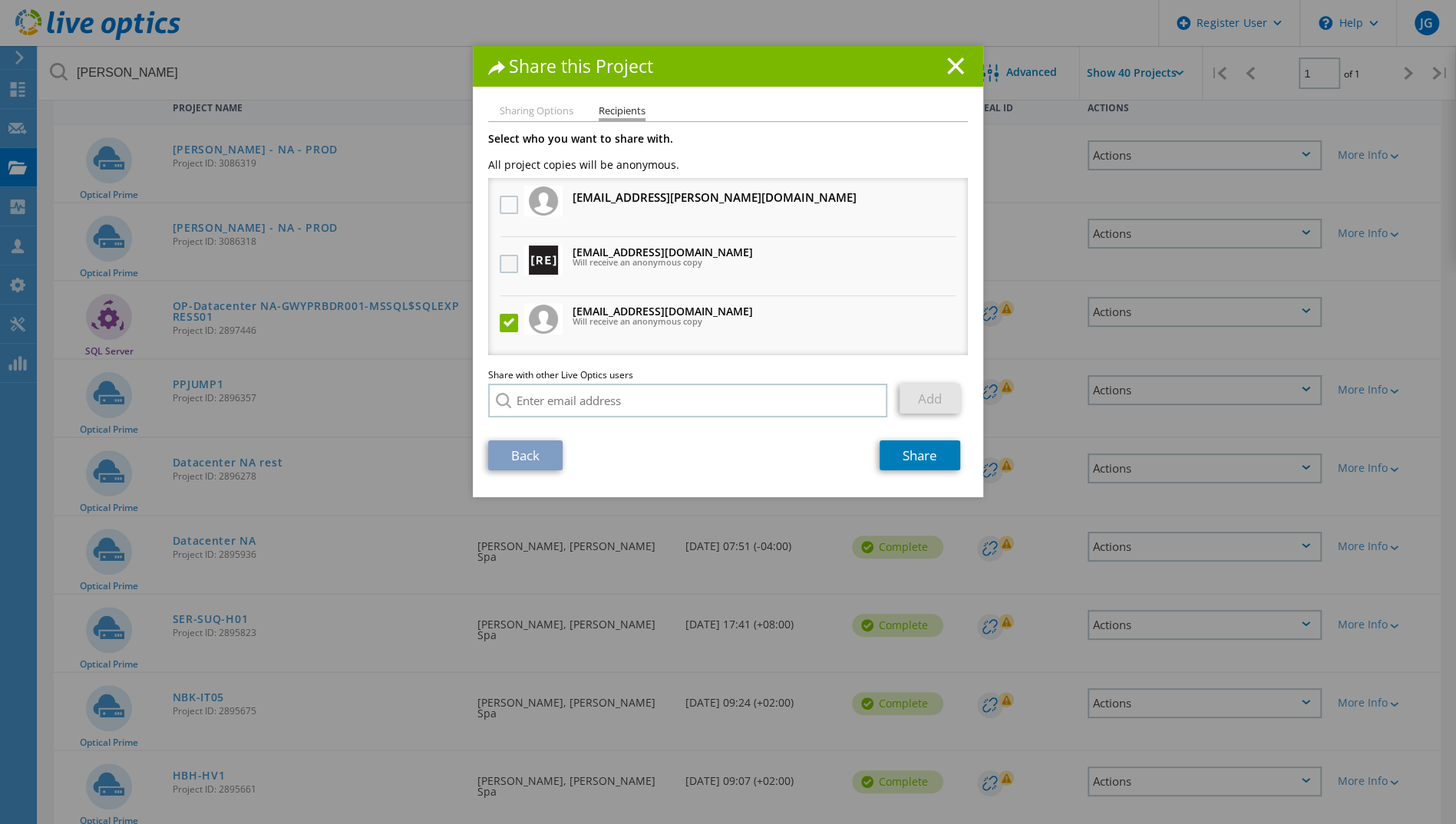
click at [0, 0] on input "checkbox" at bounding box center [0, 0] width 0 height 0
click at [928, 460] on link "Share" at bounding box center [920, 455] width 81 height 30
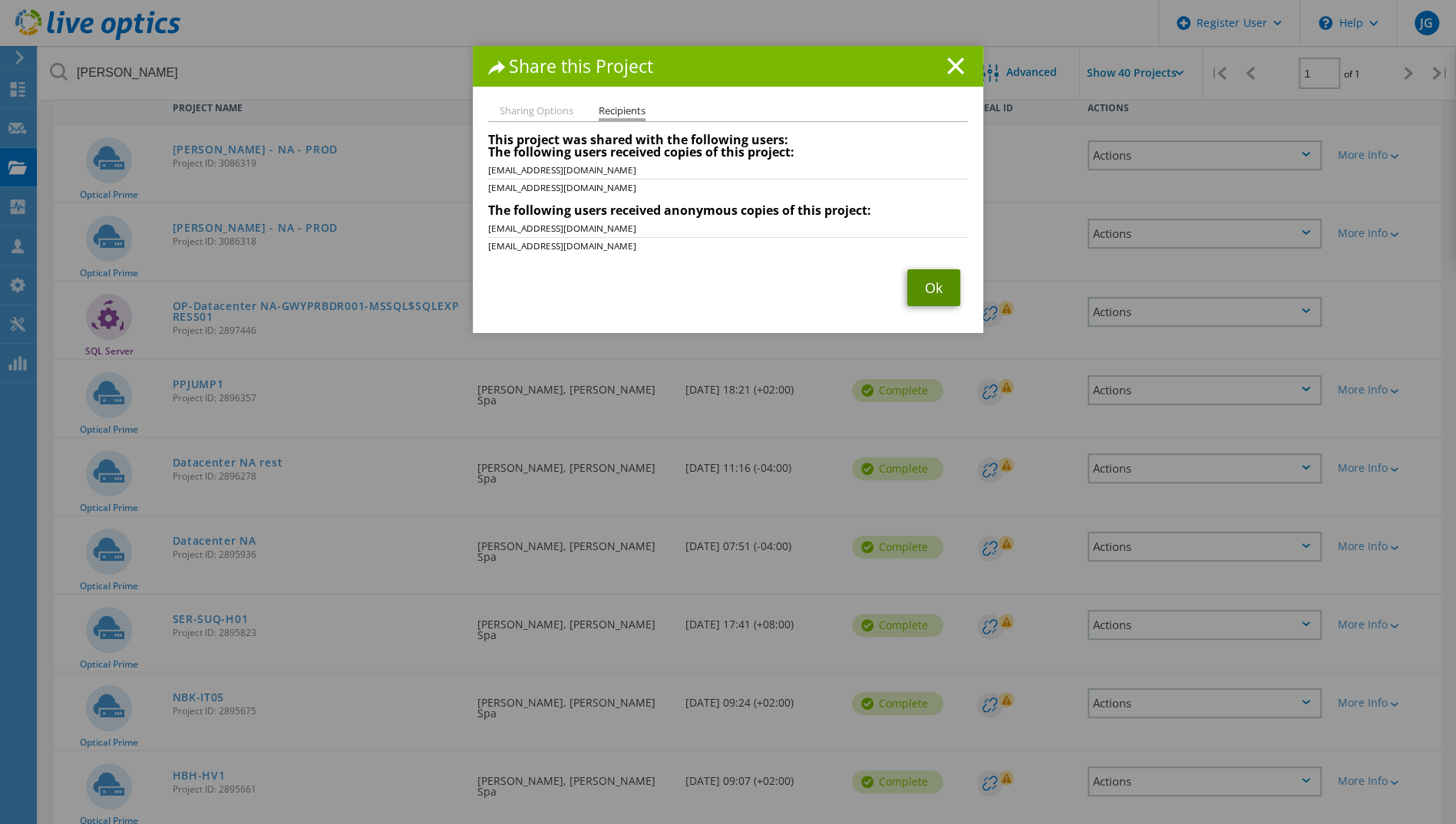
click at [917, 294] on link "Ok" at bounding box center [933, 287] width 53 height 37
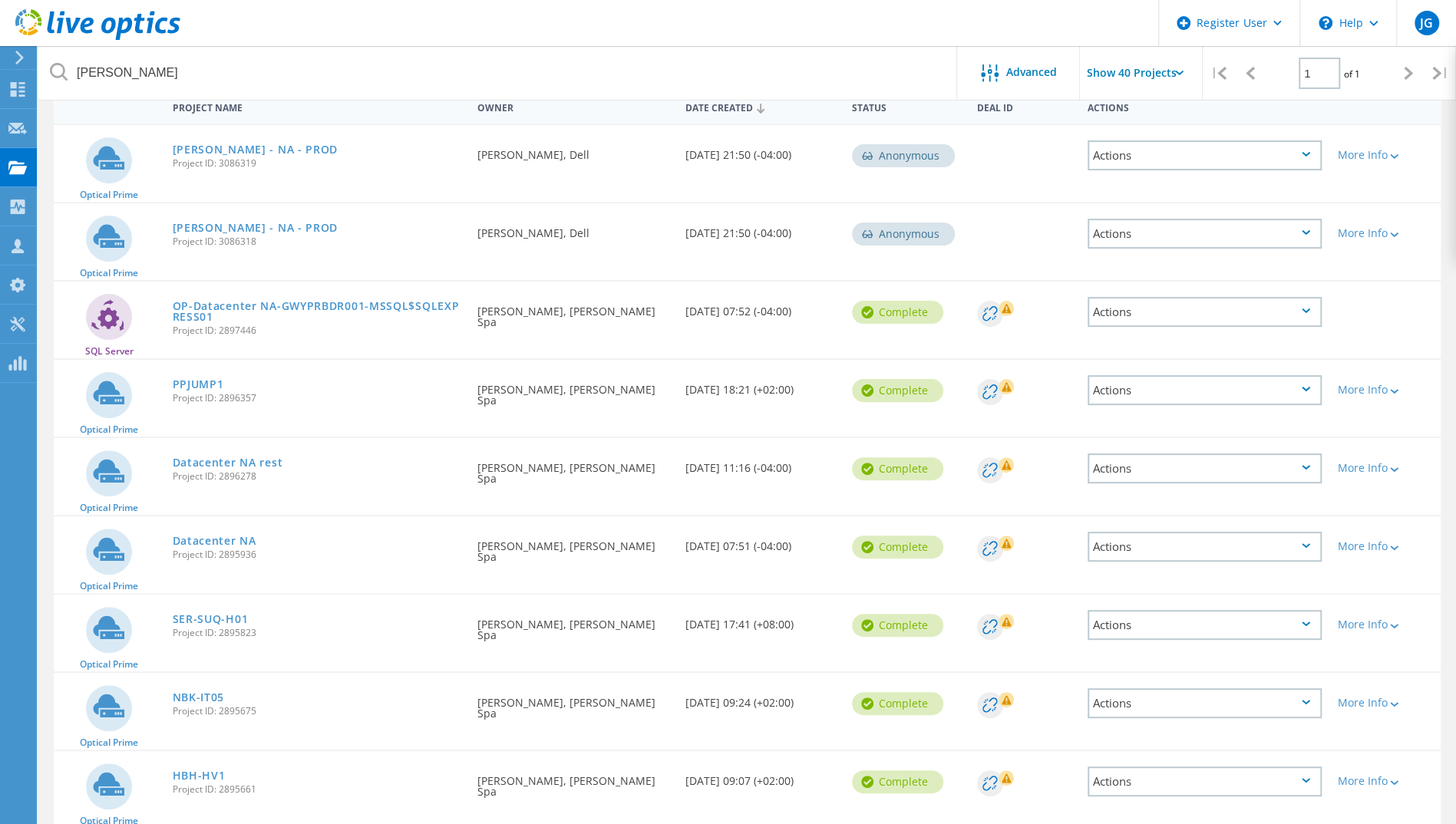
click at [1226, 552] on div "Actions" at bounding box center [1204, 547] width 234 height 30
click at [1191, 557] on div "Share" at bounding box center [1205, 559] width 231 height 24
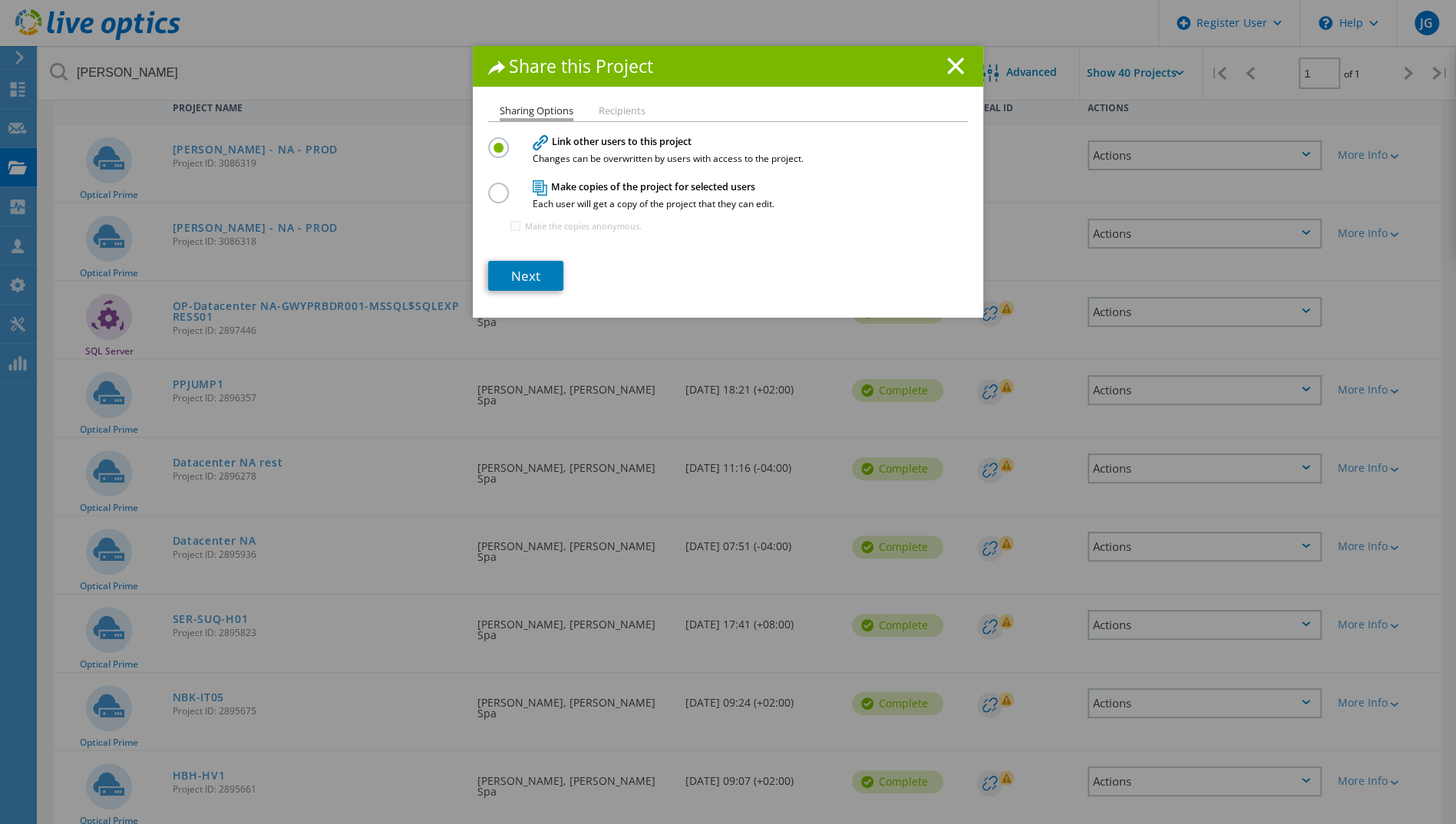
click at [532, 259] on section "Link other users to this project Changes can be overwritten by users with acces…" at bounding box center [728, 212] width 480 height 157
click at [530, 270] on link "Next" at bounding box center [526, 276] width 75 height 30
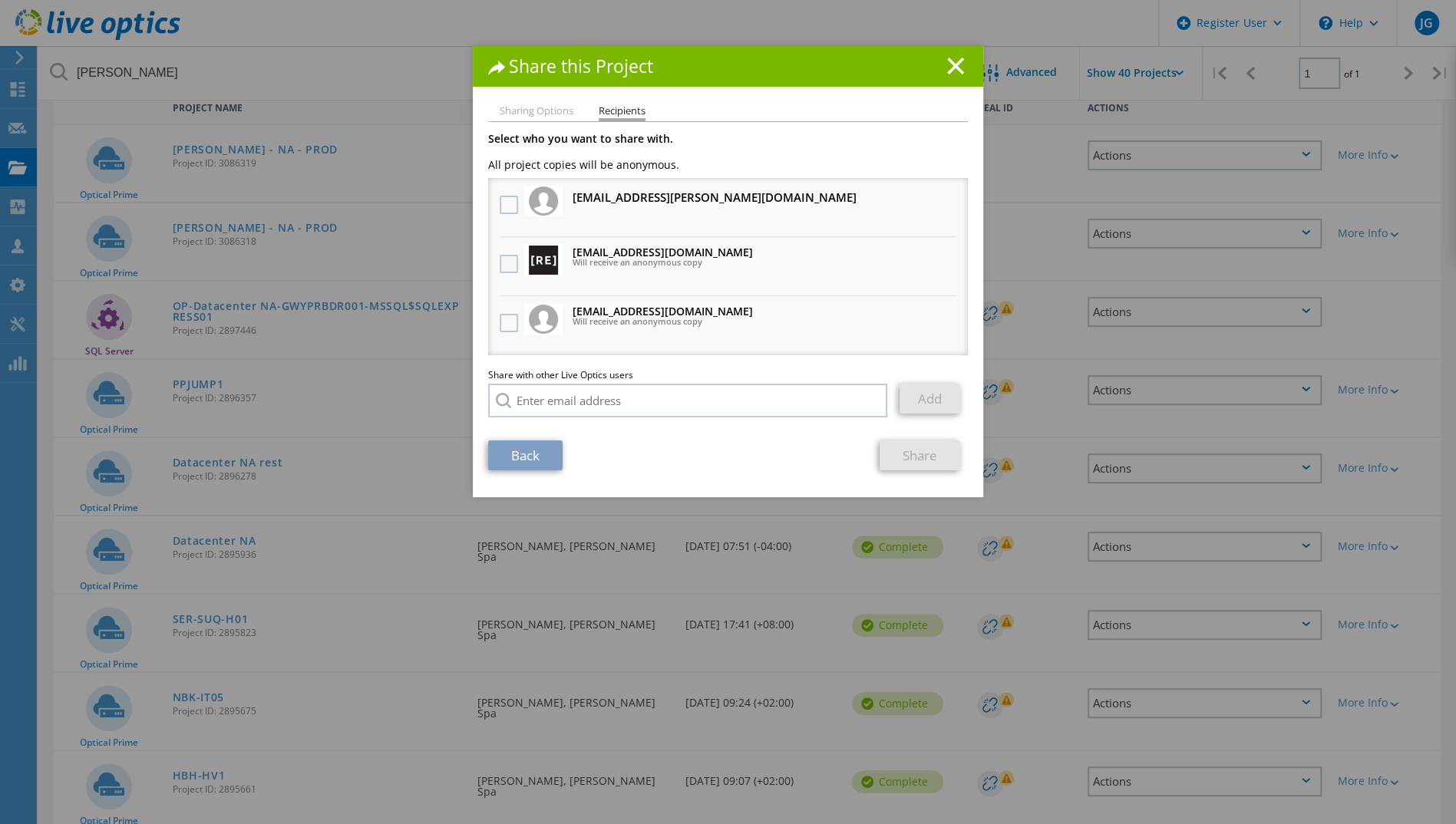
click at [507, 261] on label at bounding box center [511, 264] width 23 height 19
click at [0, 0] on input "checkbox" at bounding box center [0, 0] width 0 height 0
click at [507, 339] on div at bounding box center [509, 324] width 26 height 32
click at [507, 325] on label at bounding box center [511, 324] width 23 height 19
click at [0, 0] on input "checkbox" at bounding box center [0, 0] width 0 height 0
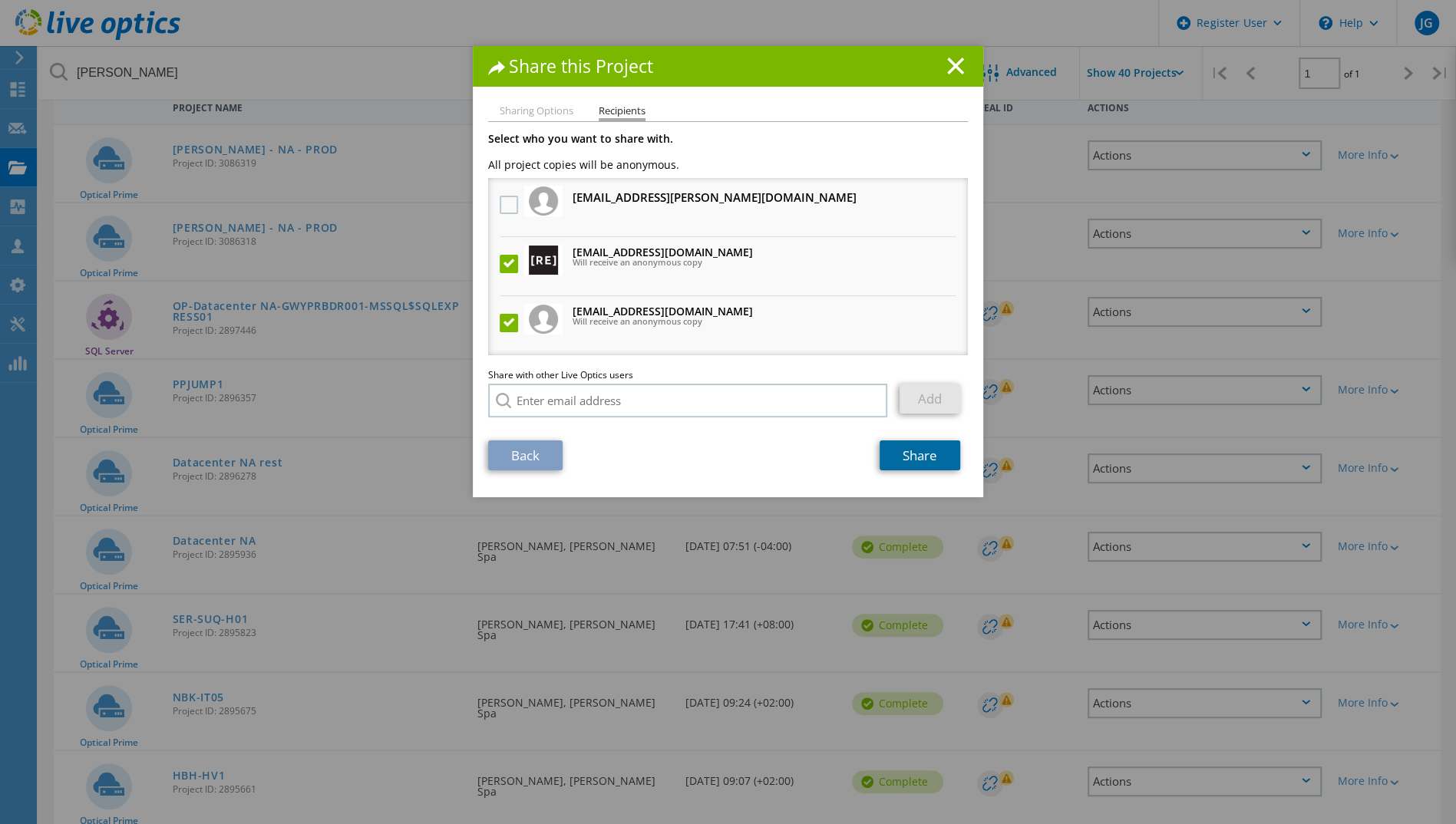
click at [915, 452] on link "Share" at bounding box center [920, 455] width 81 height 30
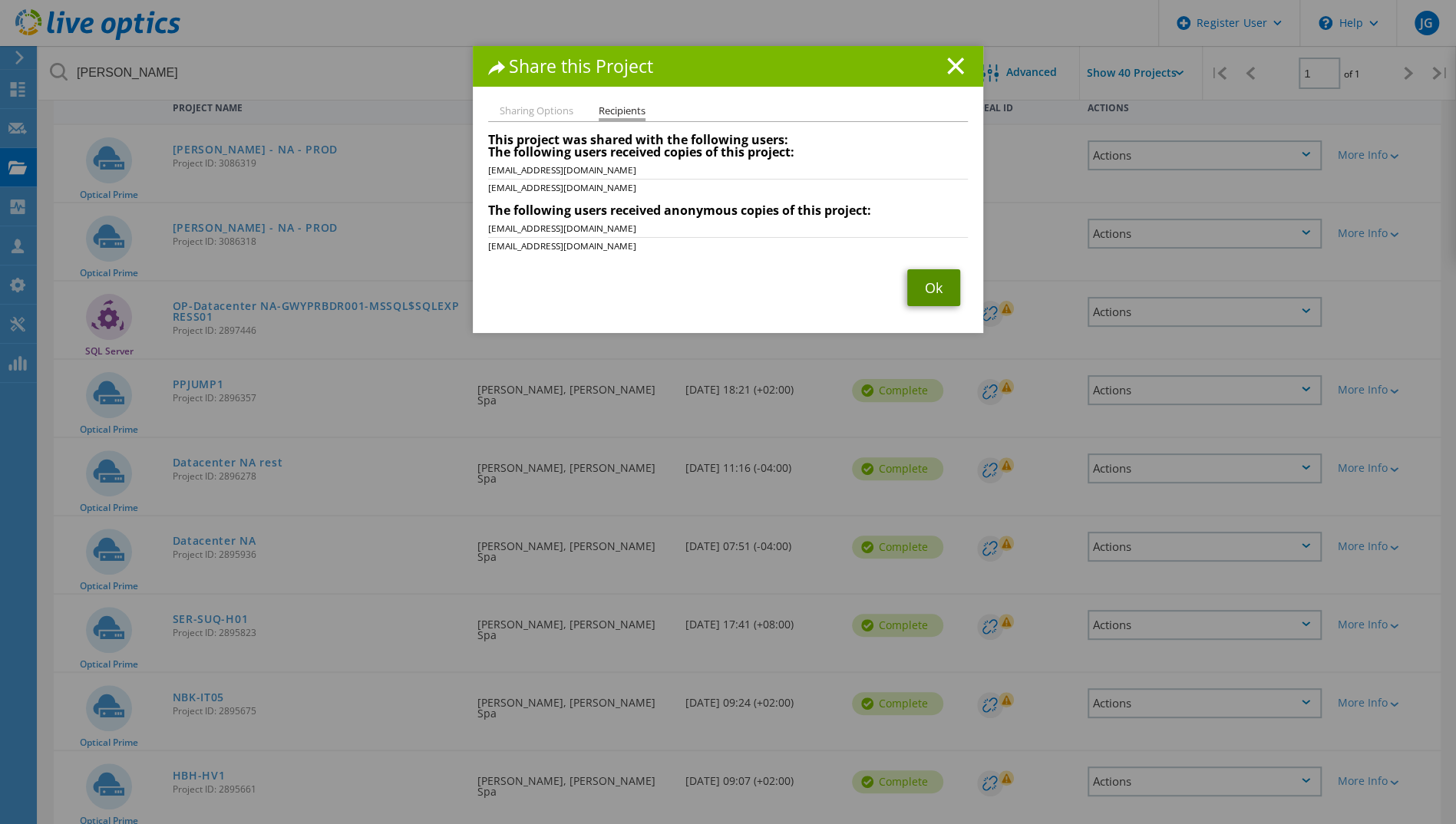
click at [923, 294] on link "Ok" at bounding box center [933, 287] width 53 height 37
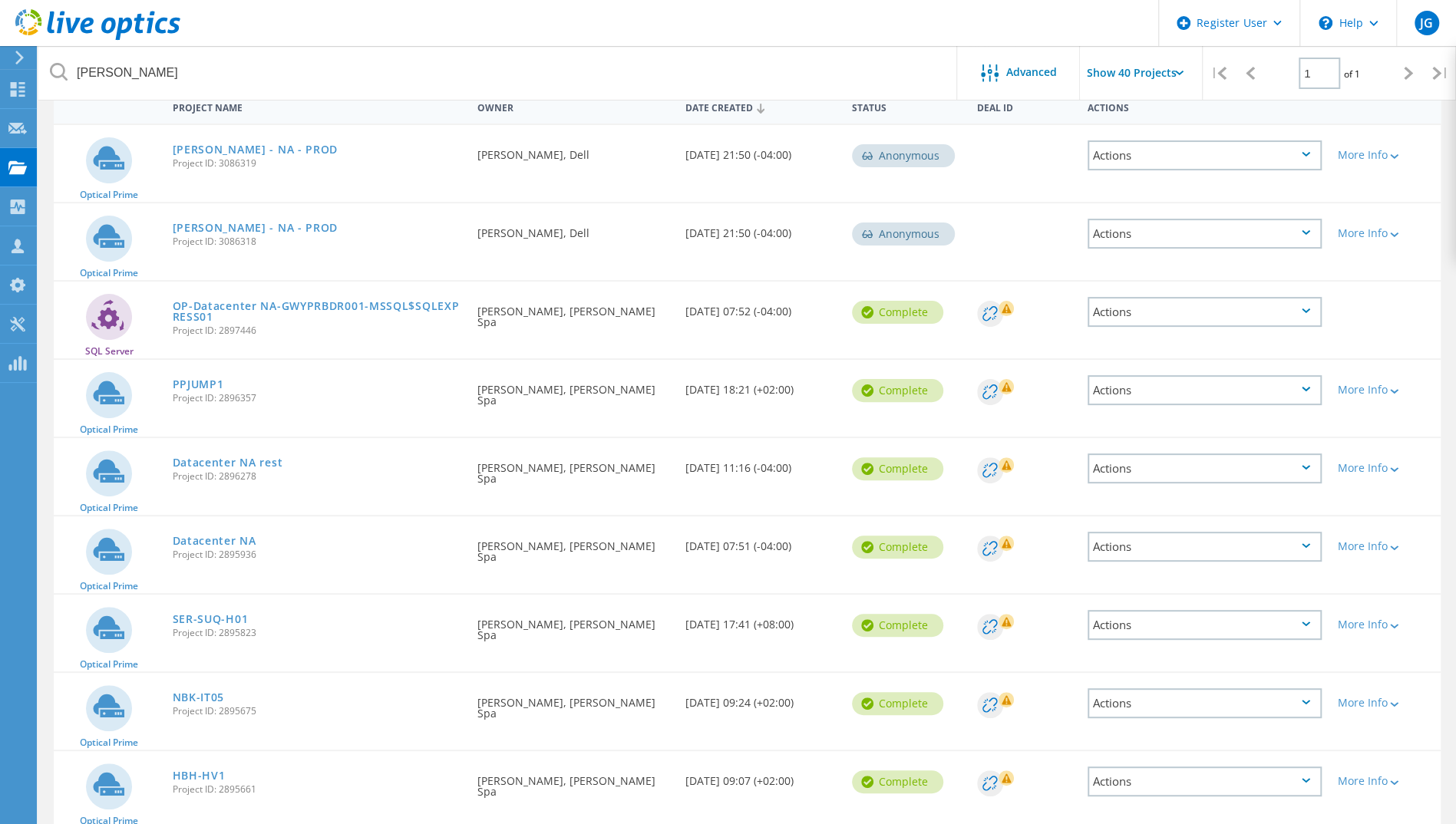
click at [1183, 620] on div "Actions" at bounding box center [1204, 626] width 234 height 30
click at [1159, 635] on div "Share" at bounding box center [1205, 637] width 231 height 24
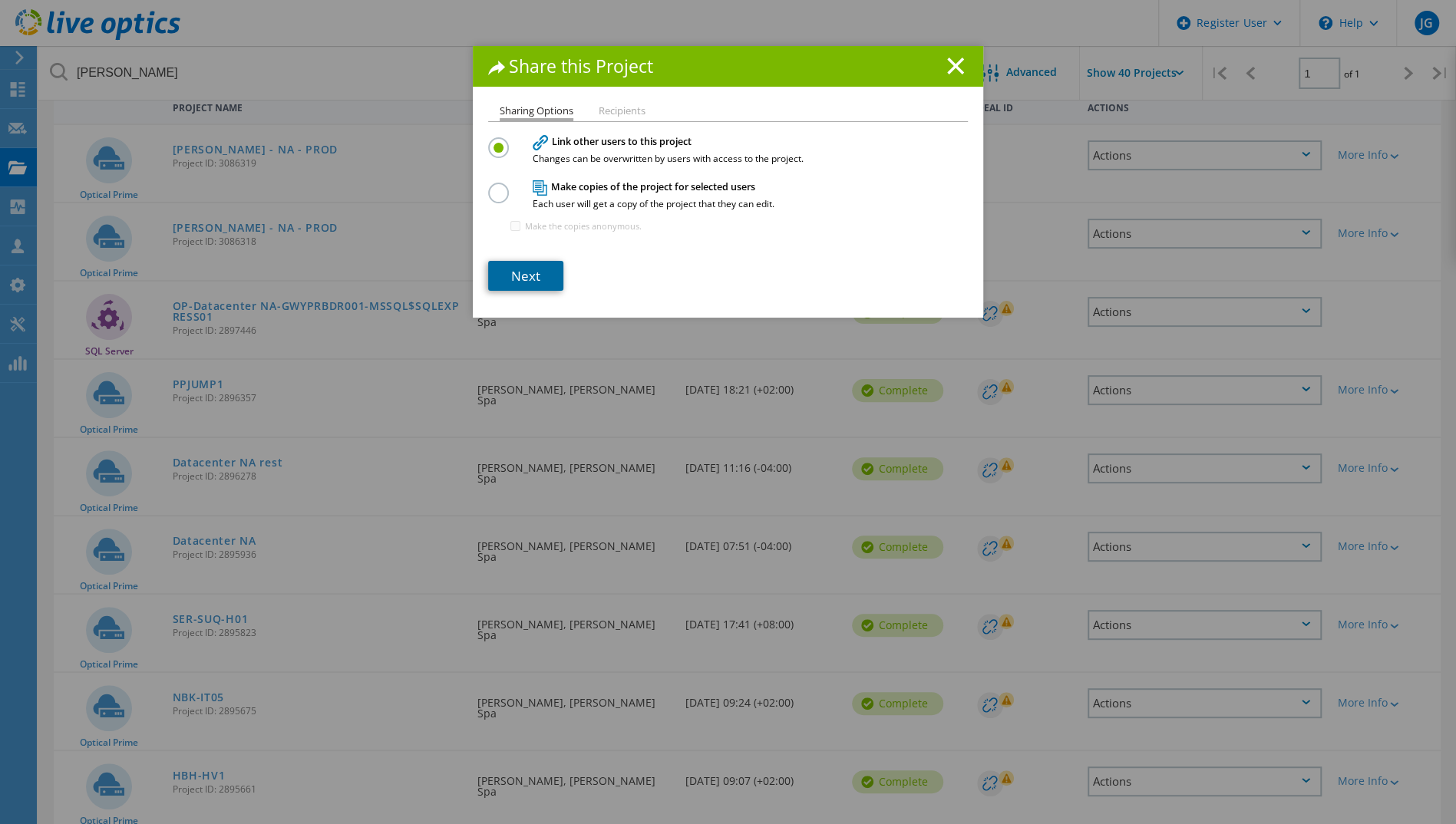
click at [513, 272] on link "Next" at bounding box center [526, 276] width 75 height 30
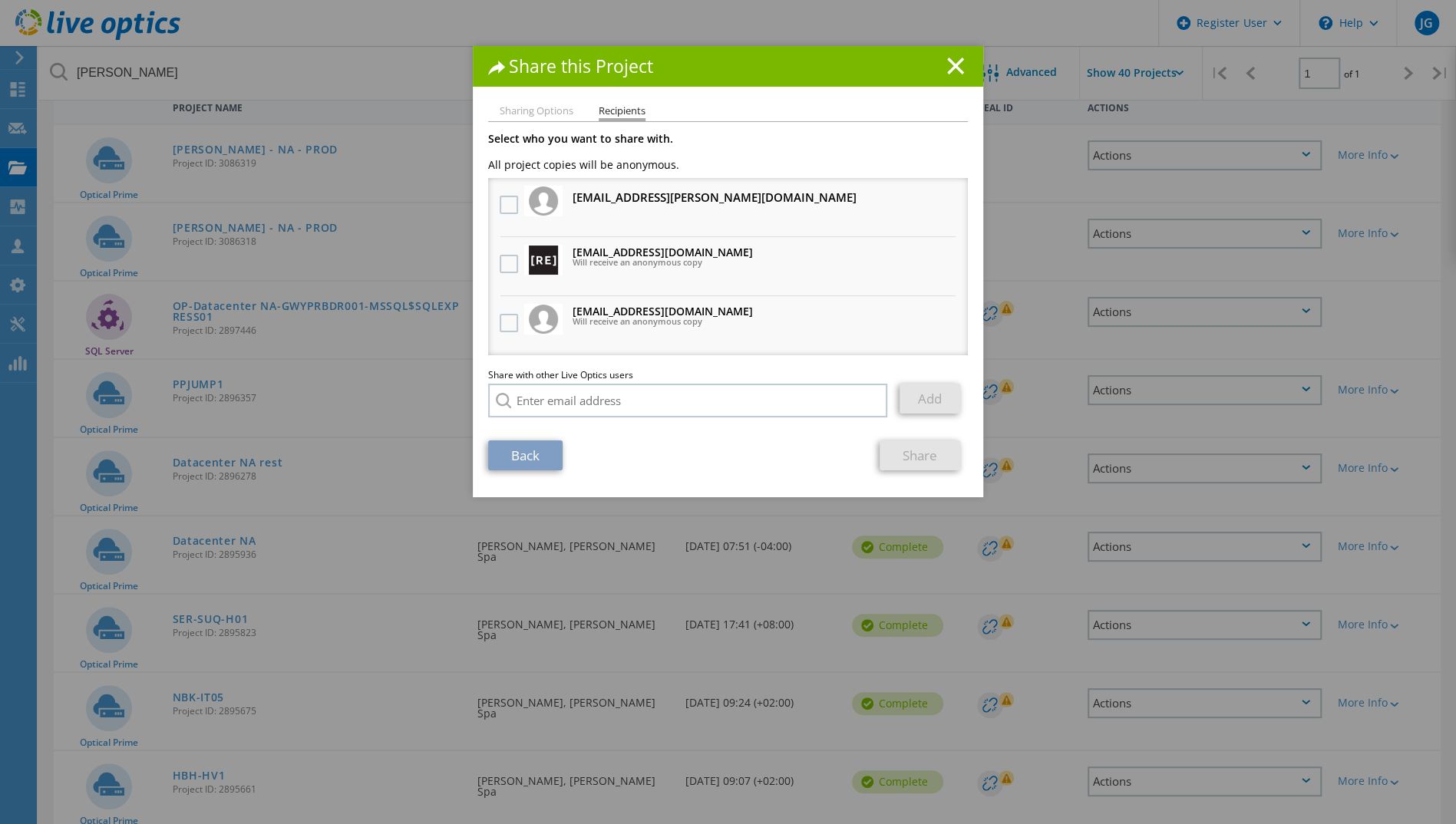
click at [513, 313] on div at bounding box center [509, 324] width 26 height 32
click at [506, 272] on label at bounding box center [511, 264] width 23 height 19
click at [0, 0] on input "checkbox" at bounding box center [0, 0] width 0 height 0
click at [504, 322] on label at bounding box center [511, 324] width 23 height 19
click at [0, 0] on input "checkbox" at bounding box center [0, 0] width 0 height 0
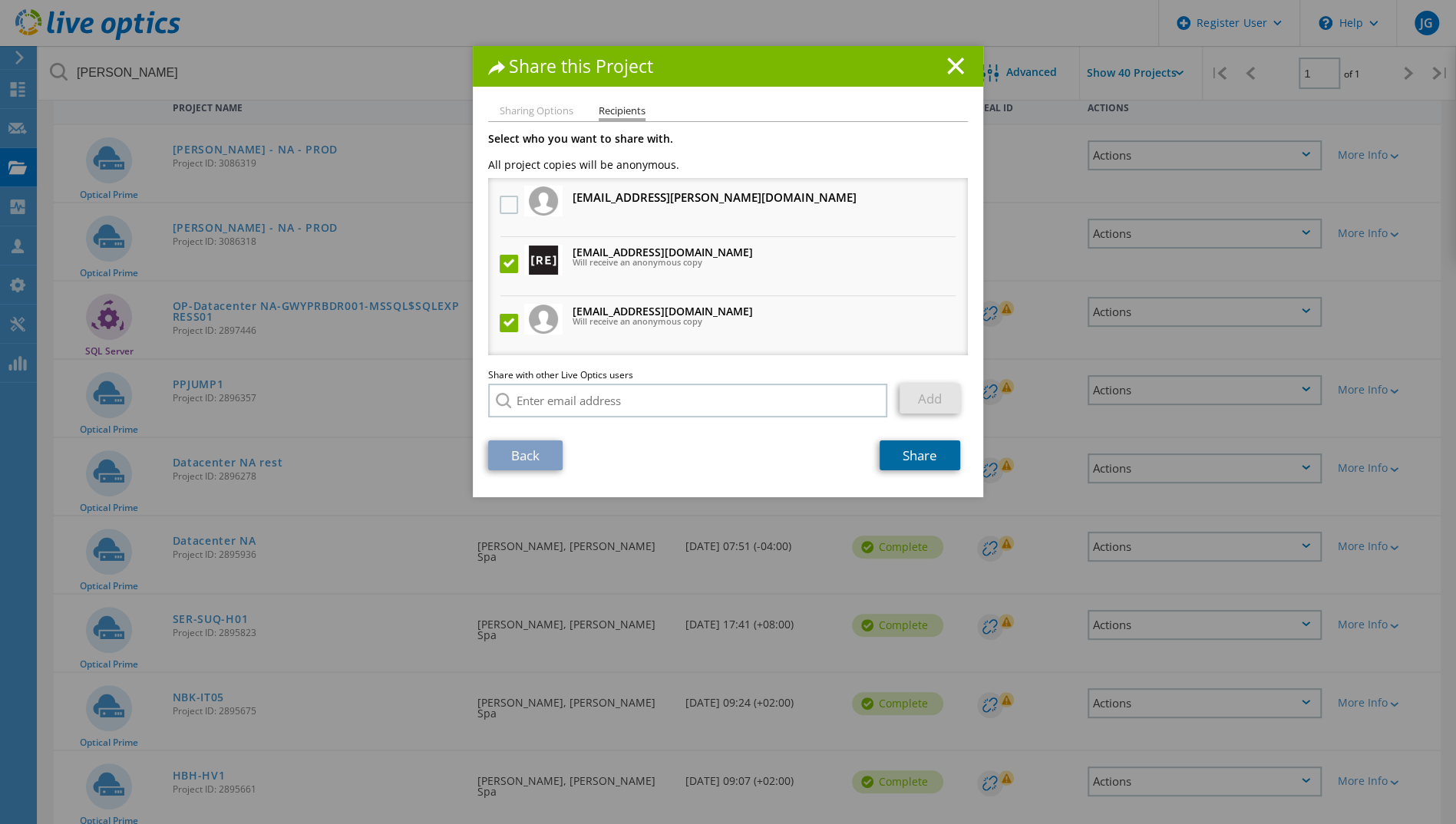
click at [921, 465] on link "Share" at bounding box center [920, 455] width 81 height 30
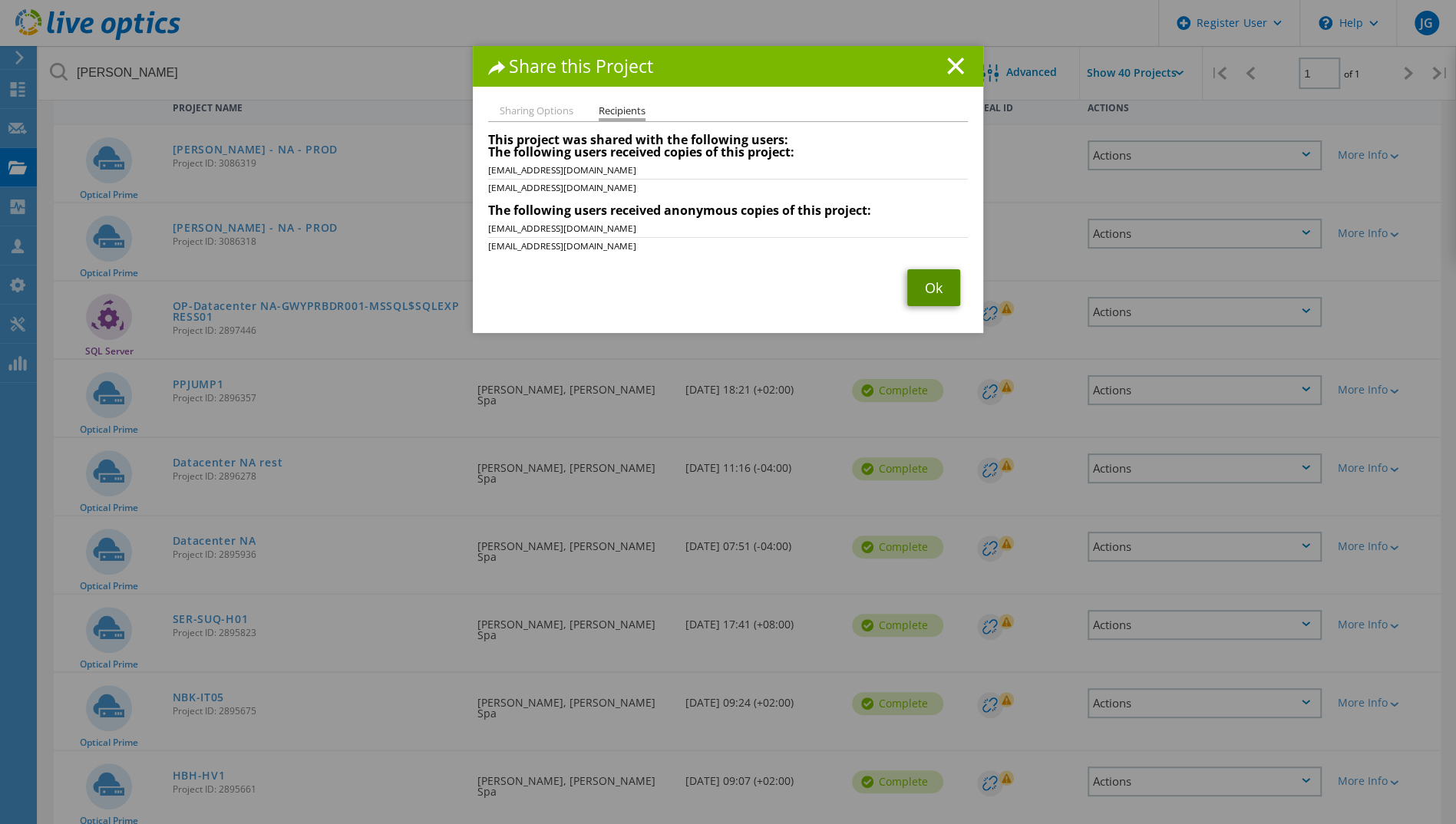
click at [925, 279] on link "Ok" at bounding box center [933, 287] width 53 height 37
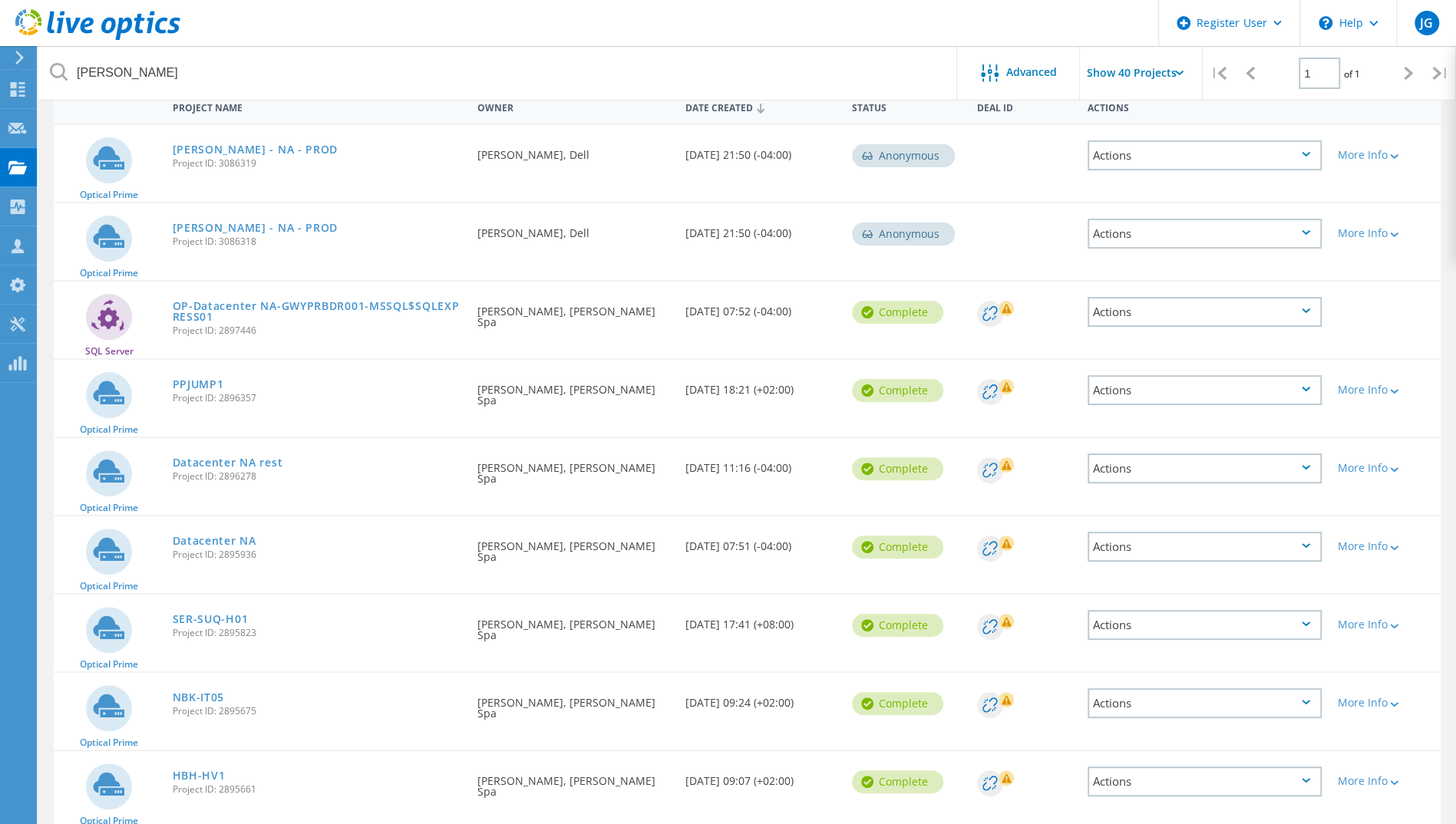
click at [1210, 689] on div "Actions" at bounding box center [1204, 704] width 234 height 30
click at [1150, 720] on div "Share" at bounding box center [1205, 715] width 231 height 24
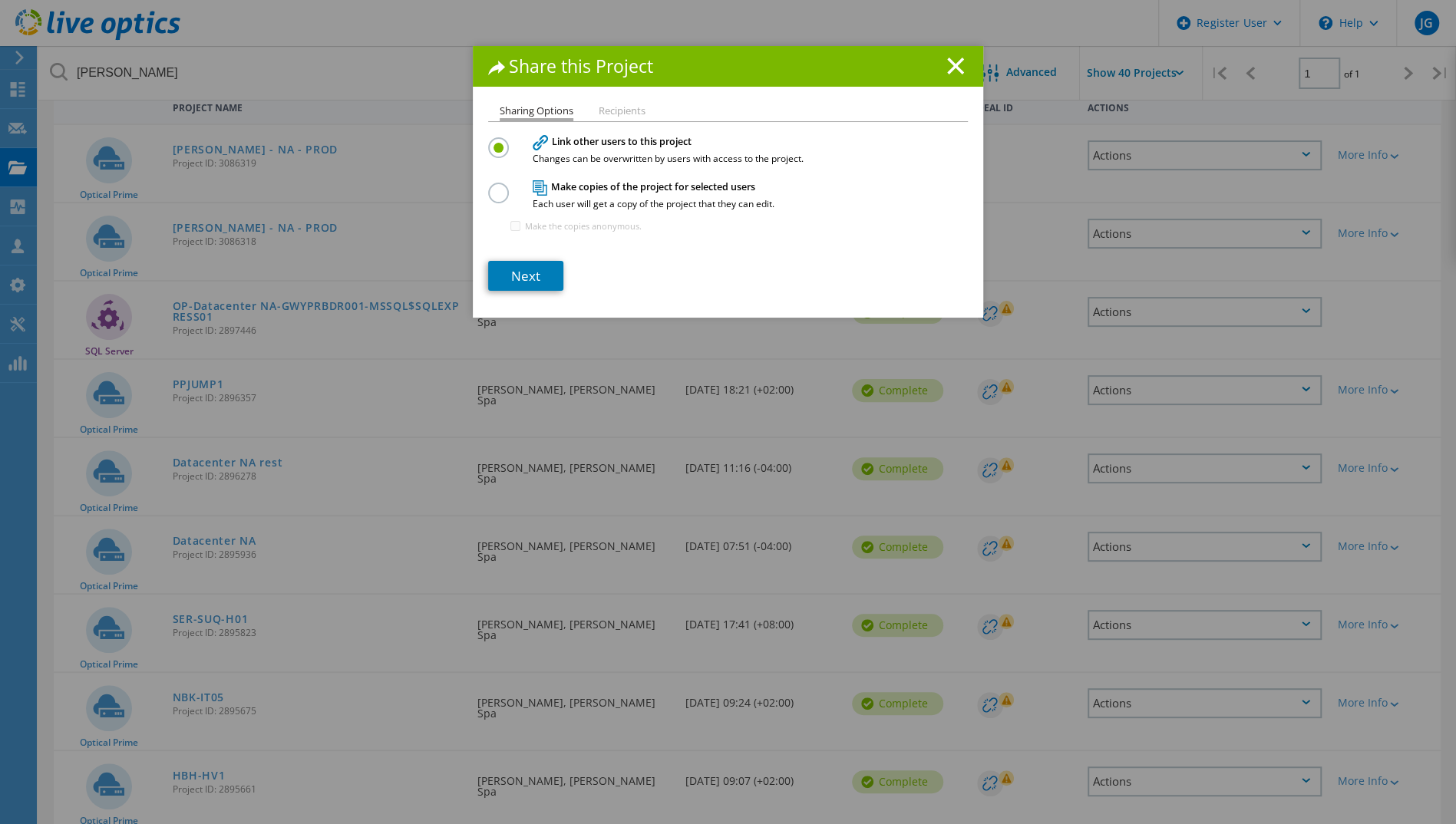
click at [528, 256] on section "Link other users to this project Changes can be overwritten by users with acces…" at bounding box center [728, 212] width 480 height 157
click at [522, 270] on link "Next" at bounding box center [526, 276] width 75 height 30
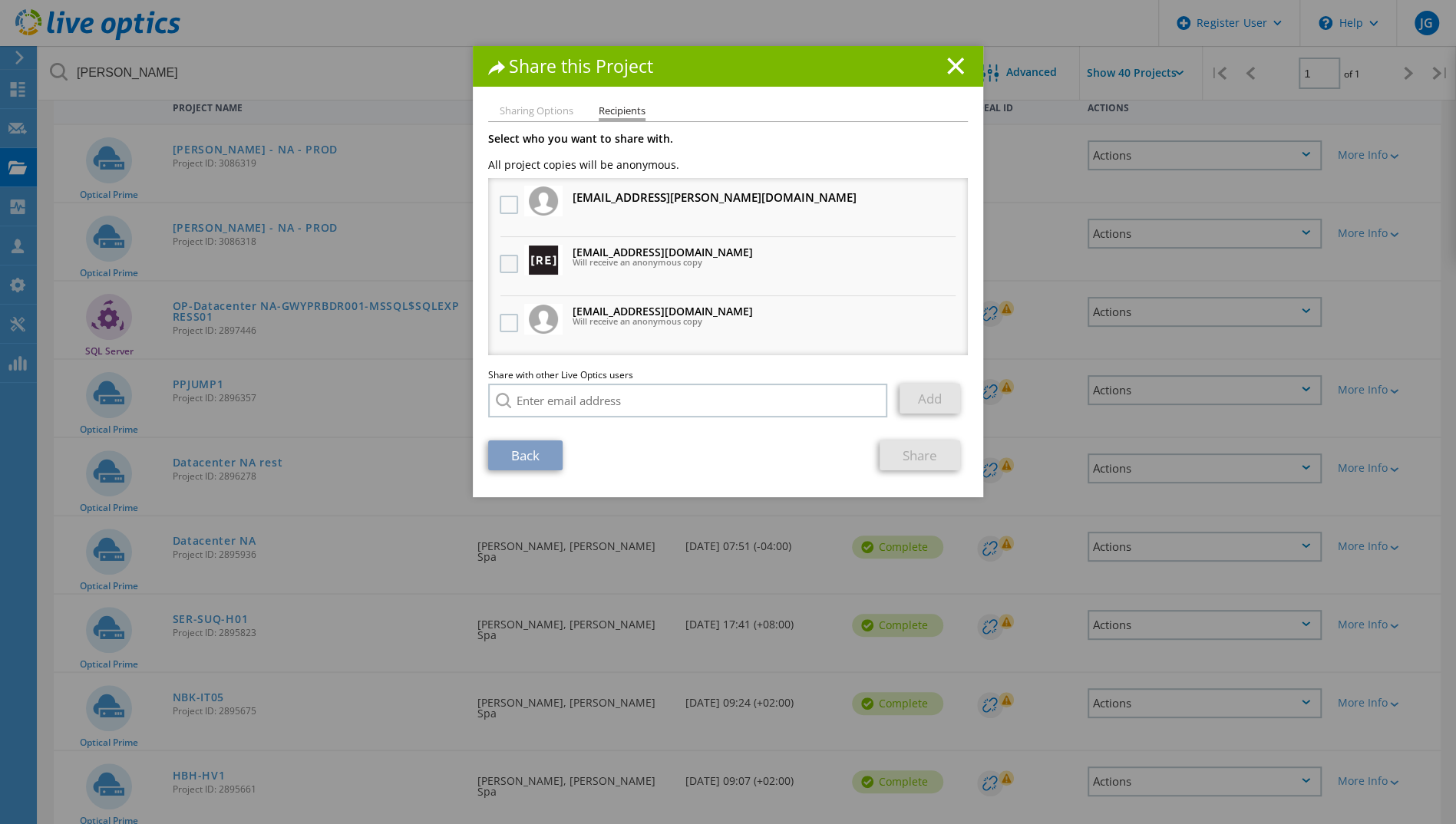
click at [502, 264] on label at bounding box center [511, 264] width 23 height 19
click at [0, 0] on input "checkbox" at bounding box center [0, 0] width 0 height 0
click at [504, 319] on label at bounding box center [511, 324] width 23 height 19
click at [0, 0] on input "checkbox" at bounding box center [0, 0] width 0 height 0
click at [894, 459] on link "Share" at bounding box center [920, 455] width 81 height 30
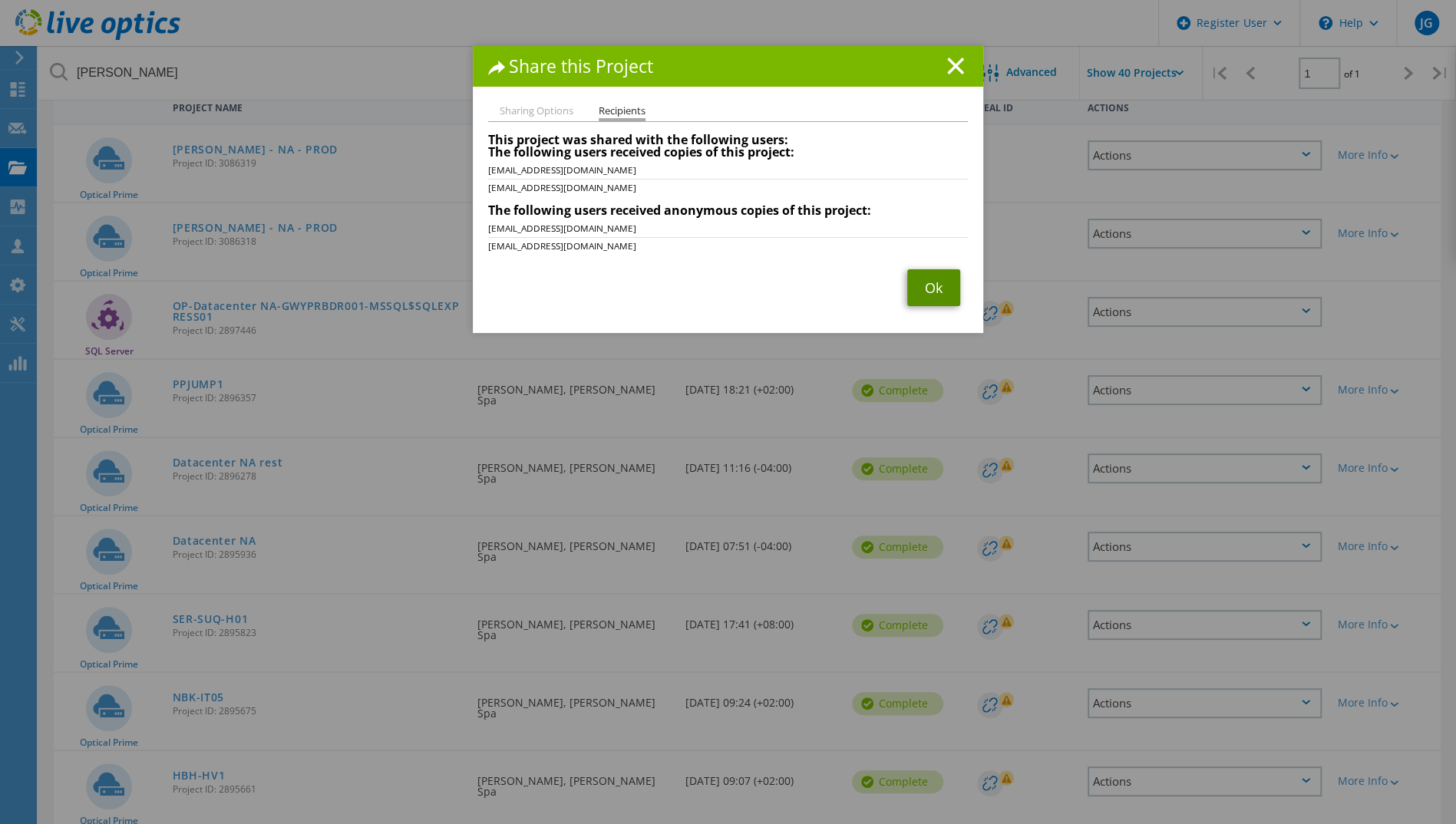
click at [937, 282] on link "Ok" at bounding box center [933, 287] width 53 height 37
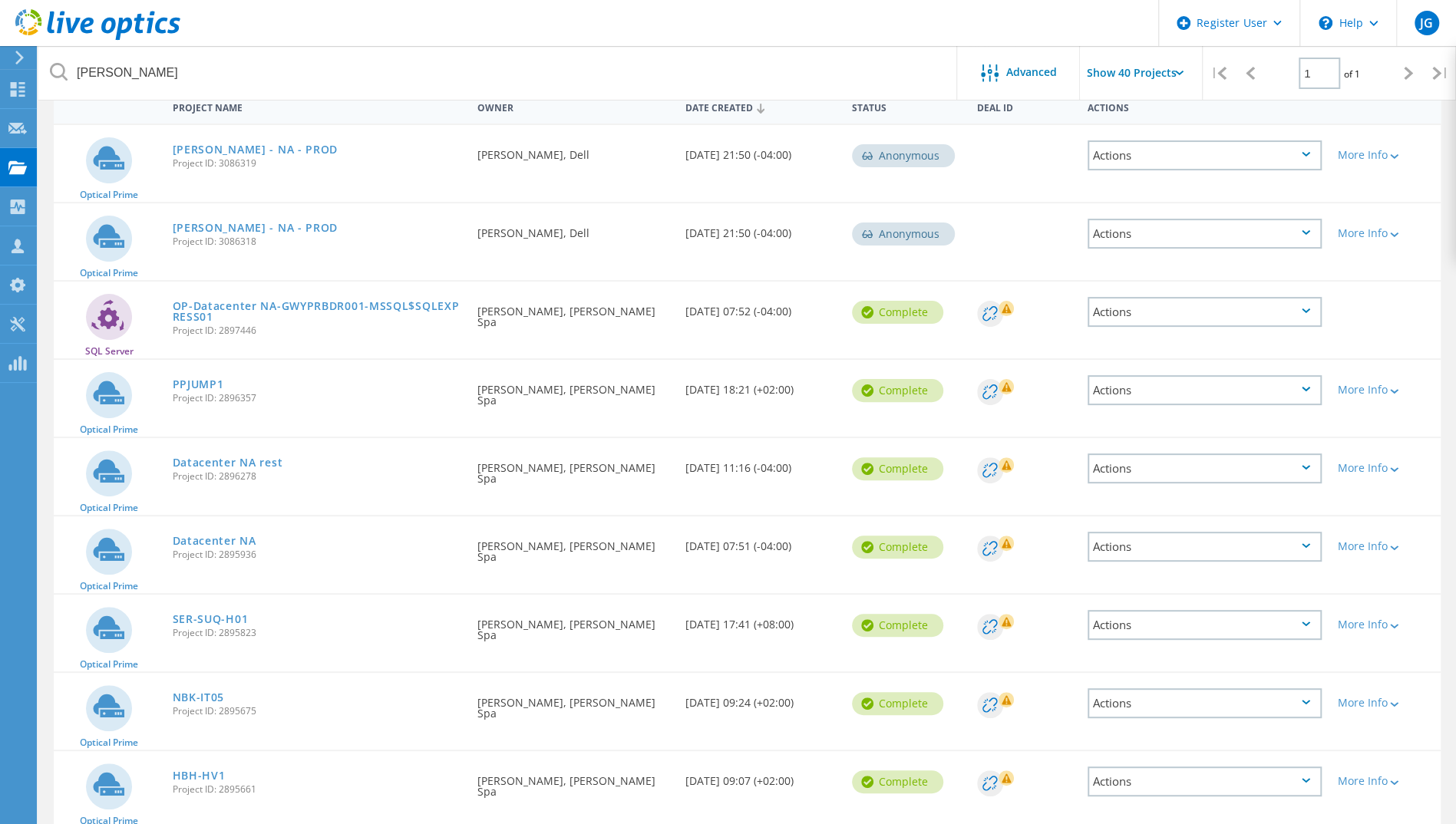
click at [1248, 772] on div "Actions" at bounding box center [1204, 782] width 234 height 30
click at [1147, 789] on div "Share" at bounding box center [1205, 793] width 231 height 24
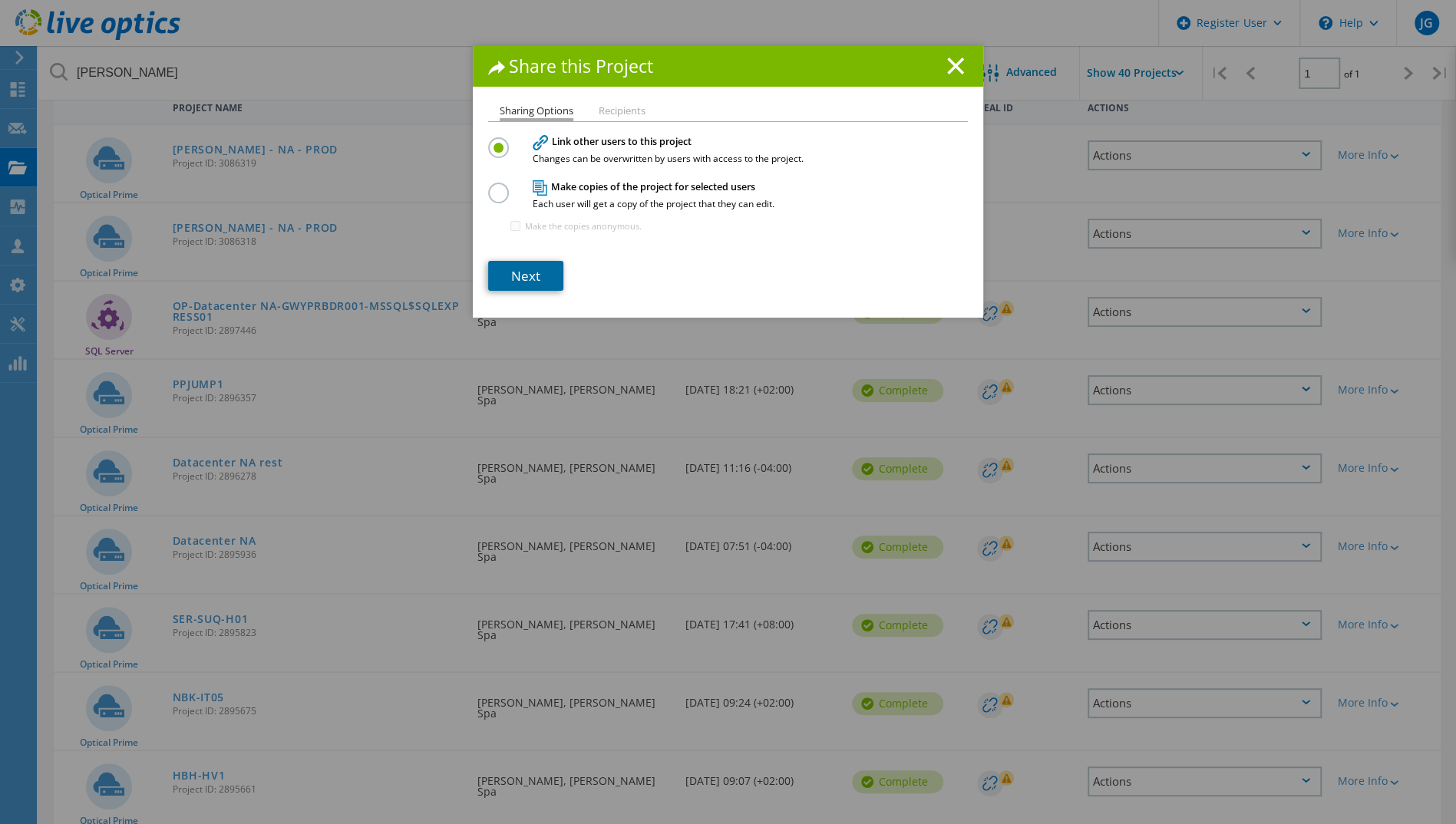
click at [538, 284] on link "Next" at bounding box center [526, 276] width 75 height 30
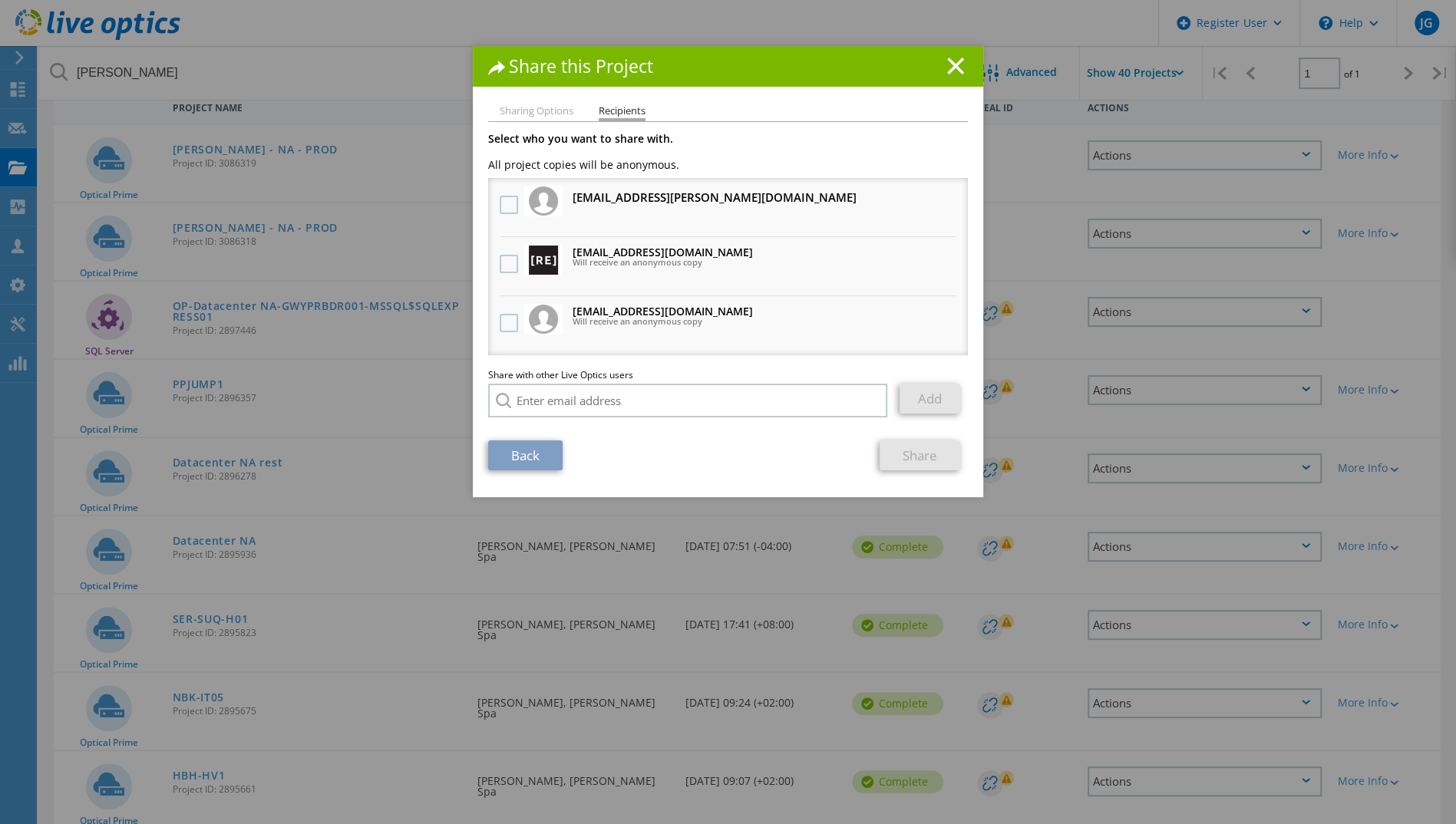
click at [510, 312] on div at bounding box center [509, 324] width 26 height 32
click at [510, 325] on label at bounding box center [511, 324] width 23 height 19
click at [0, 0] on input "checkbox" at bounding box center [0, 0] width 0 height 0
click at [506, 265] on label at bounding box center [511, 264] width 23 height 19
click at [0, 0] on input "checkbox" at bounding box center [0, 0] width 0 height 0
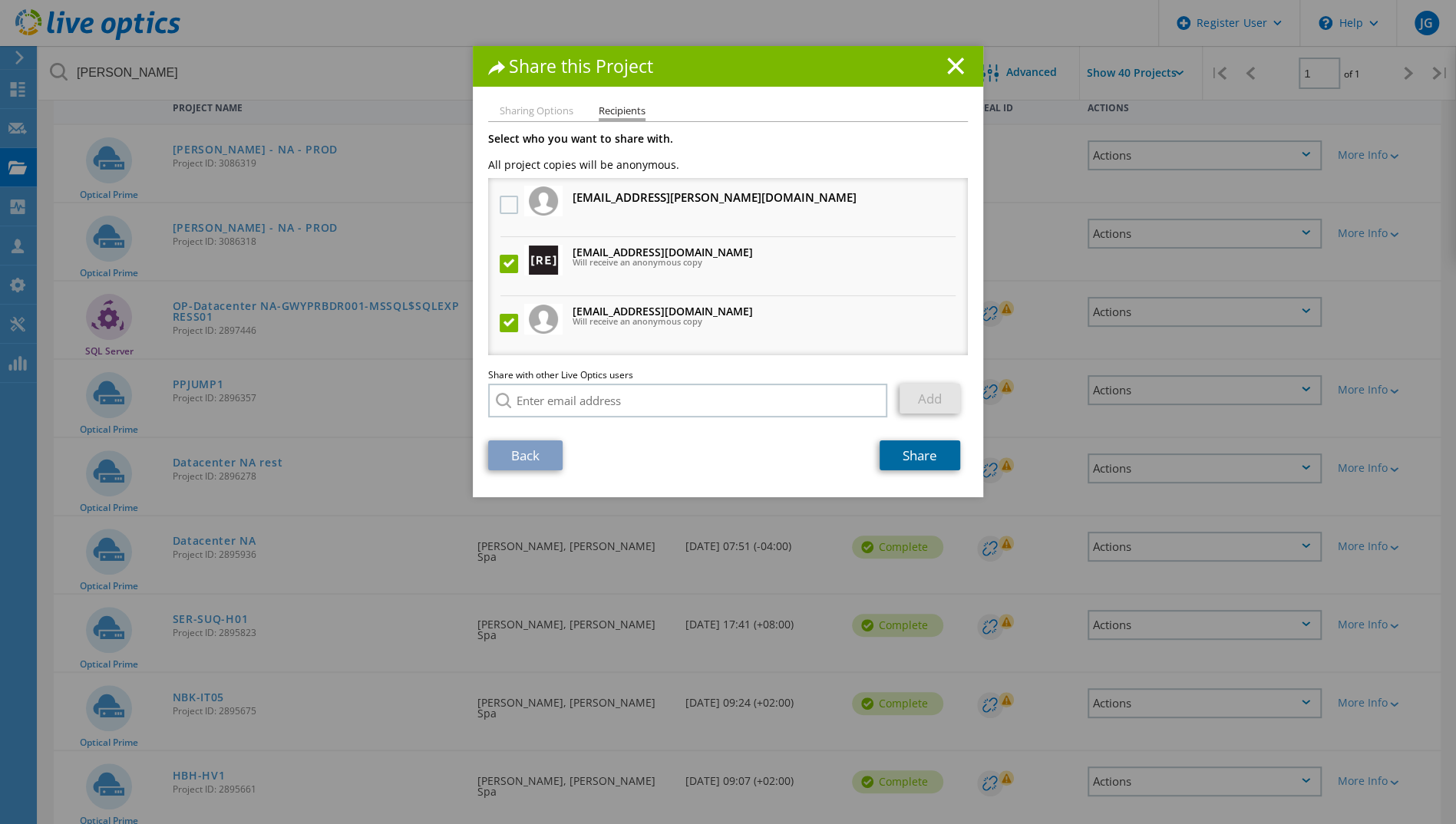
click at [894, 456] on link "Share" at bounding box center [920, 455] width 81 height 30
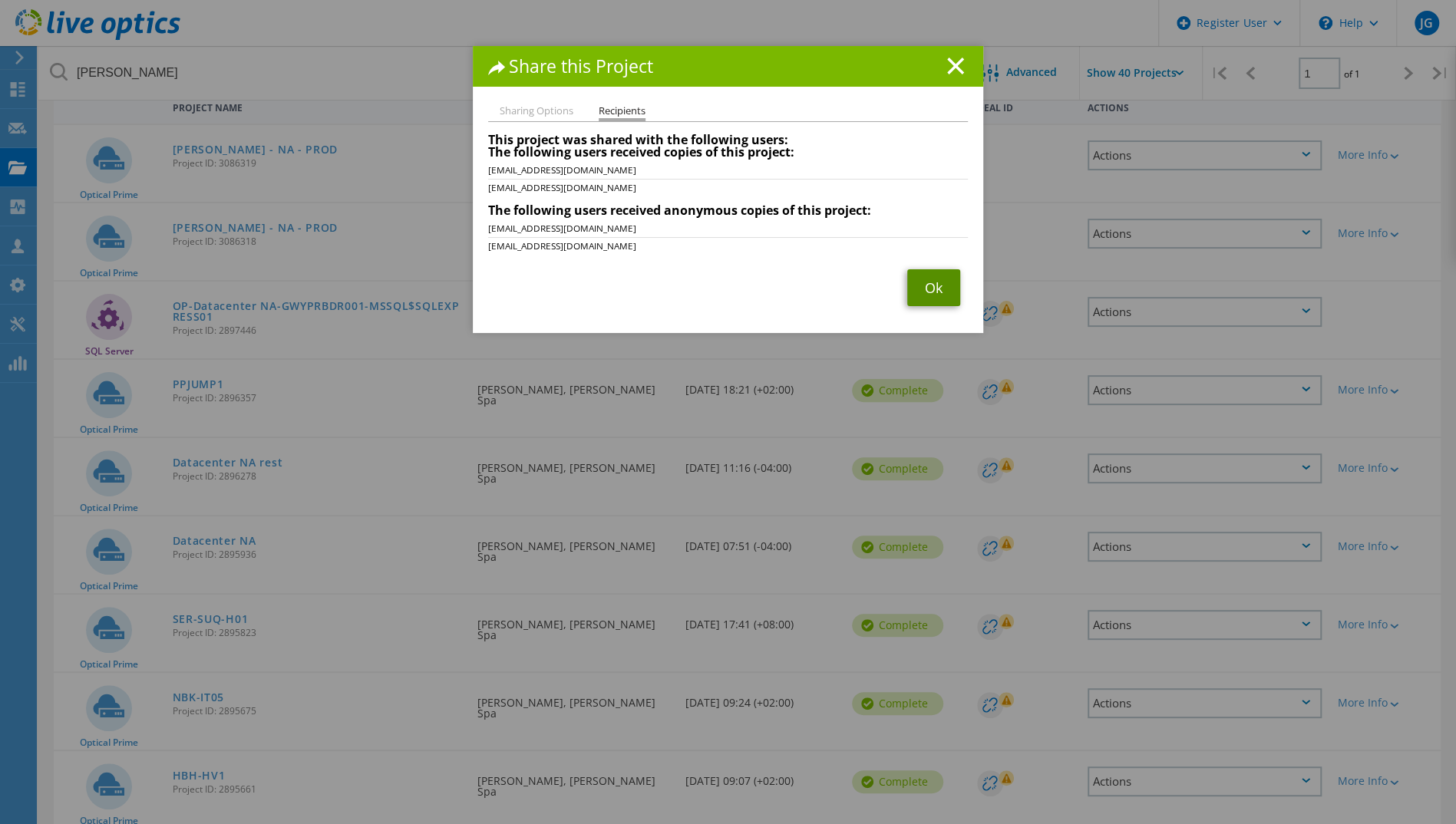
click at [936, 293] on link "Ok" at bounding box center [933, 287] width 53 height 37
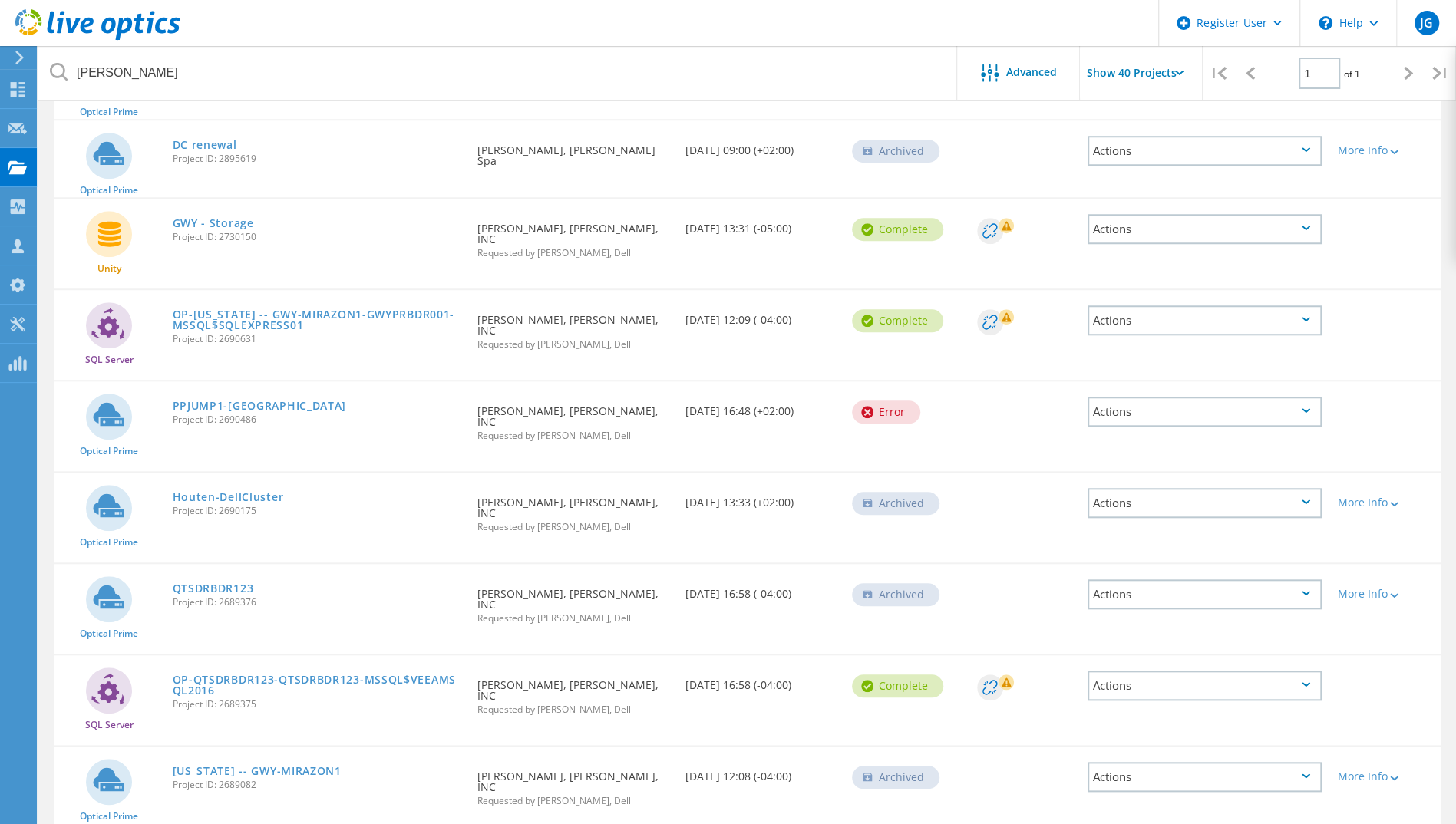
scroll to position [873, 0]
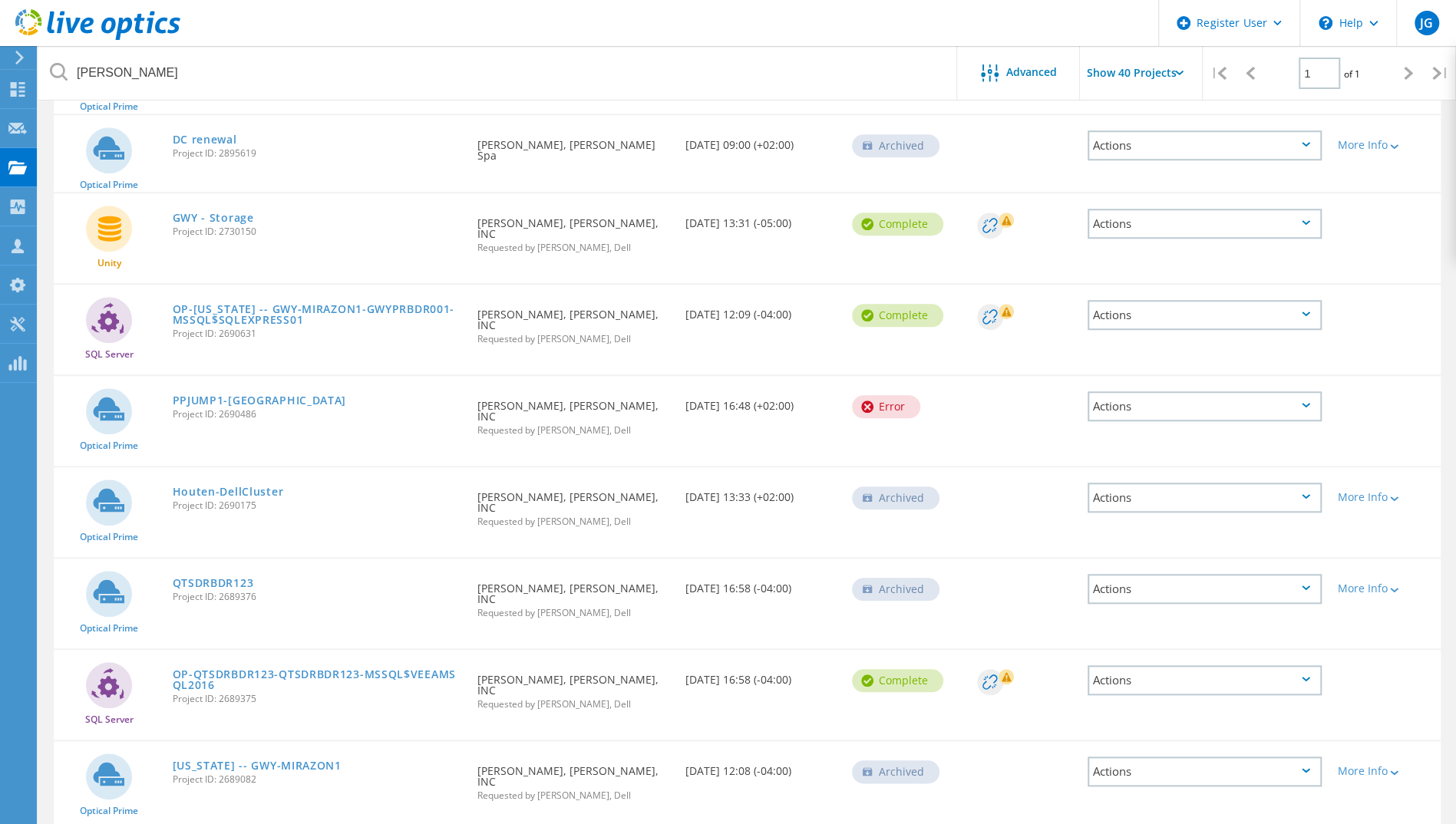
click at [1309, 131] on div "Actions" at bounding box center [1204, 146] width 234 height 30
click at [1227, 144] on div "Share" at bounding box center [1205, 145] width 231 height 24
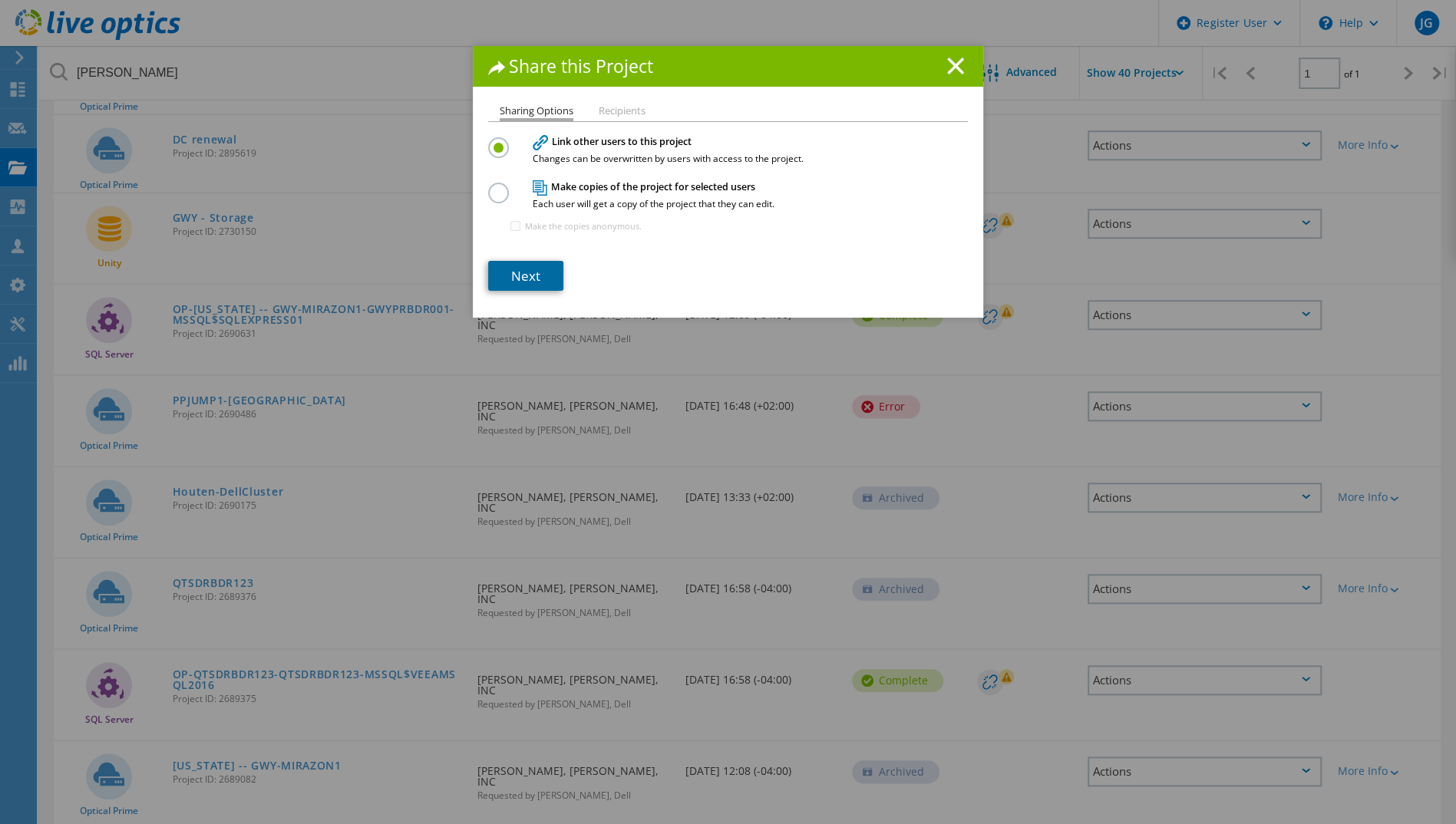
click at [535, 281] on link "Next" at bounding box center [526, 276] width 75 height 30
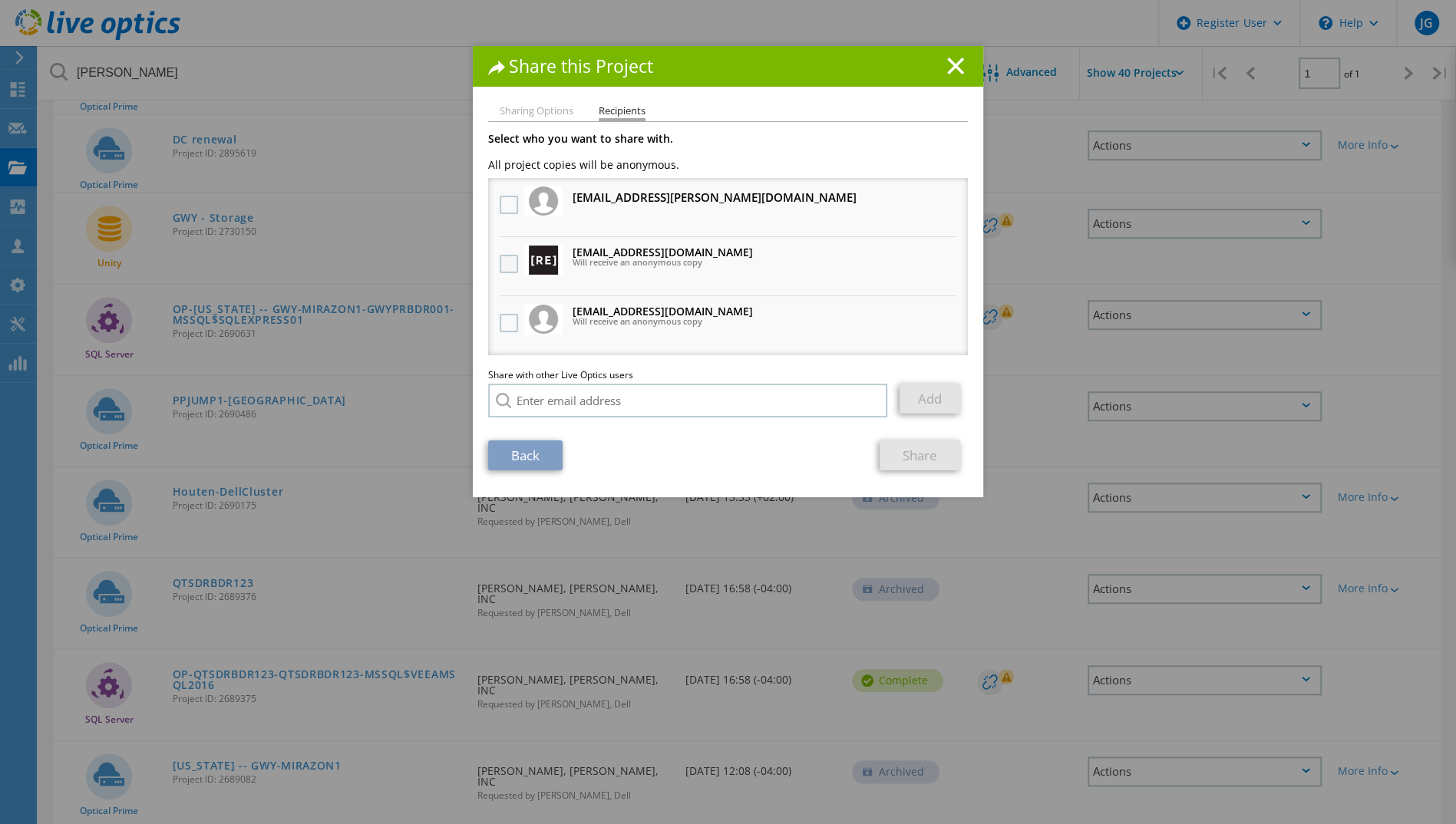
click at [511, 262] on label at bounding box center [511, 264] width 23 height 19
click at [0, 0] on input "checkbox" at bounding box center [0, 0] width 0 height 0
click at [511, 318] on label at bounding box center [511, 324] width 23 height 19
click at [0, 0] on input "checkbox" at bounding box center [0, 0] width 0 height 0
click at [911, 450] on link "Share" at bounding box center [920, 455] width 81 height 30
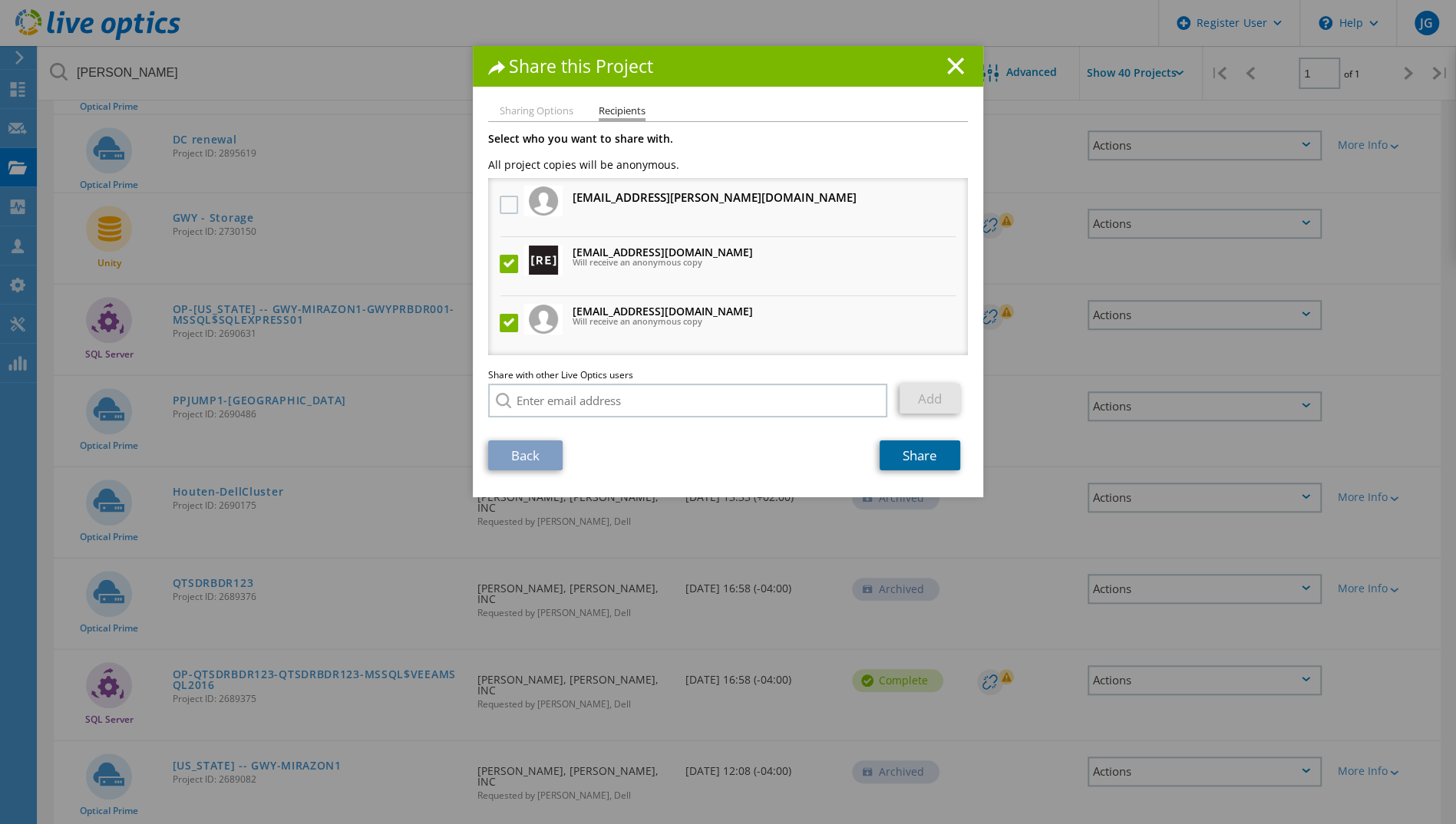
click at [911, 450] on link "Share" at bounding box center [920, 455] width 81 height 30
click at [949, 62] on icon at bounding box center [956, 66] width 17 height 17
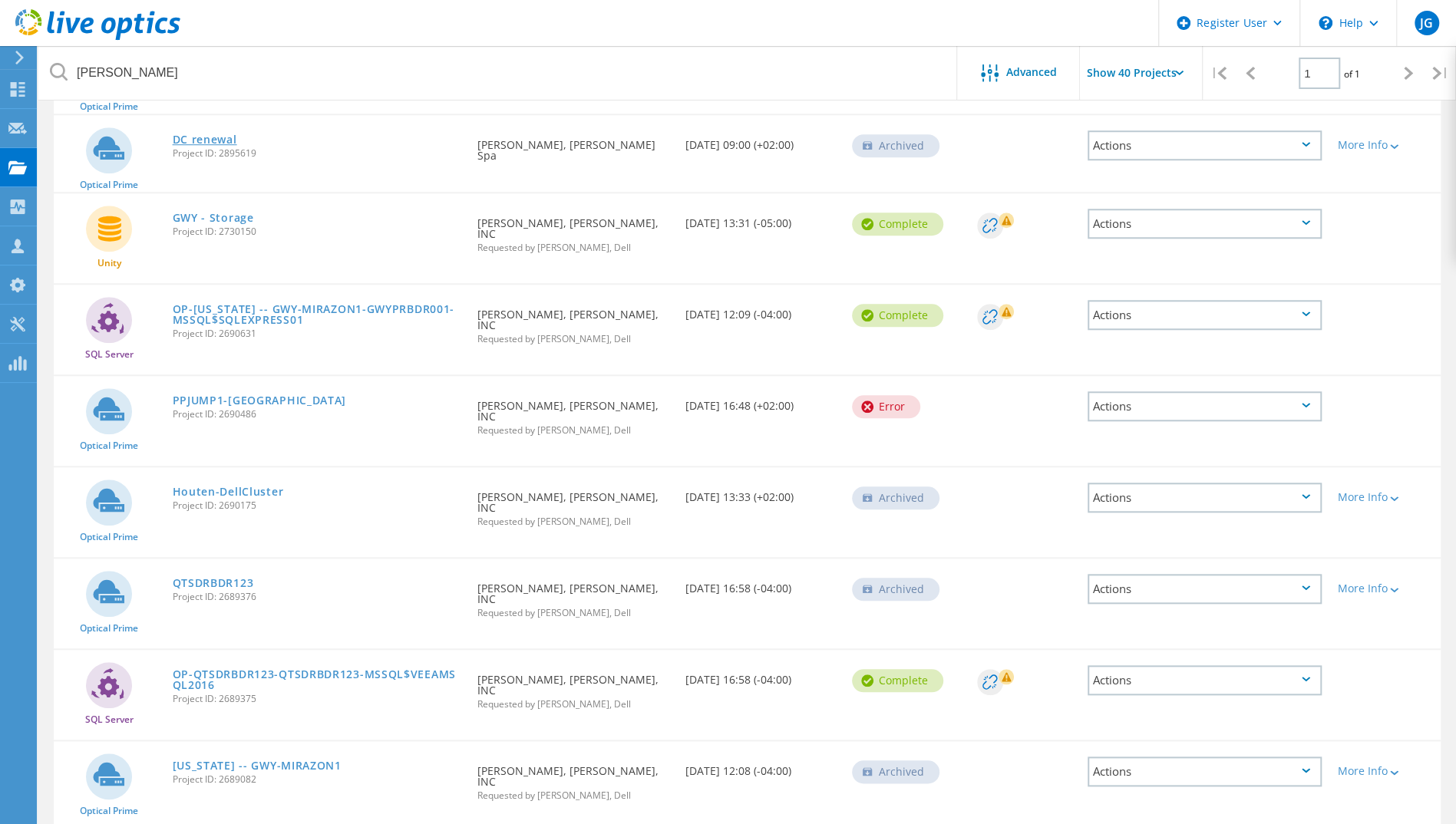
click at [194, 138] on link "DC renewal" at bounding box center [205, 139] width 65 height 10
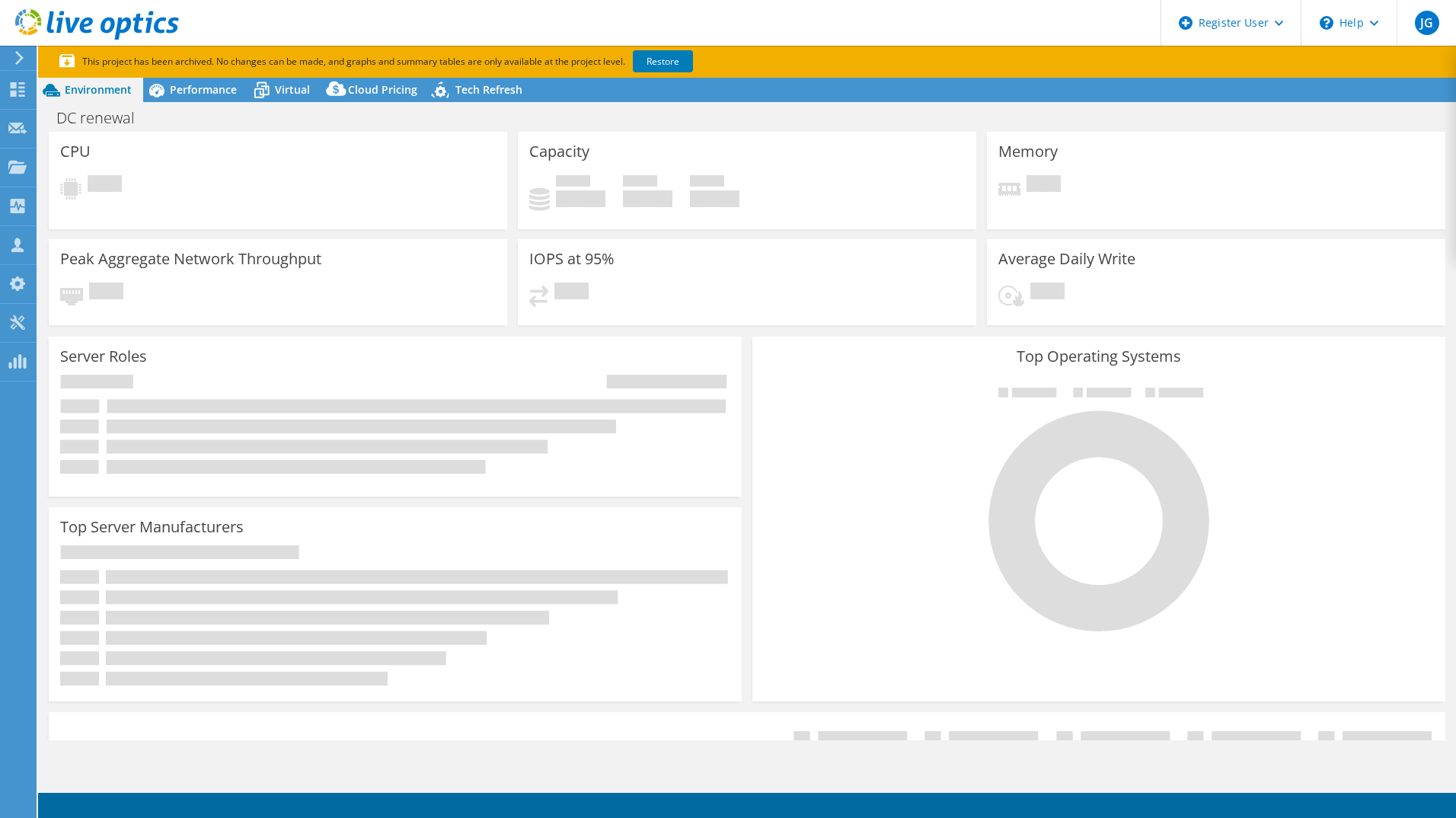
select select "USD"
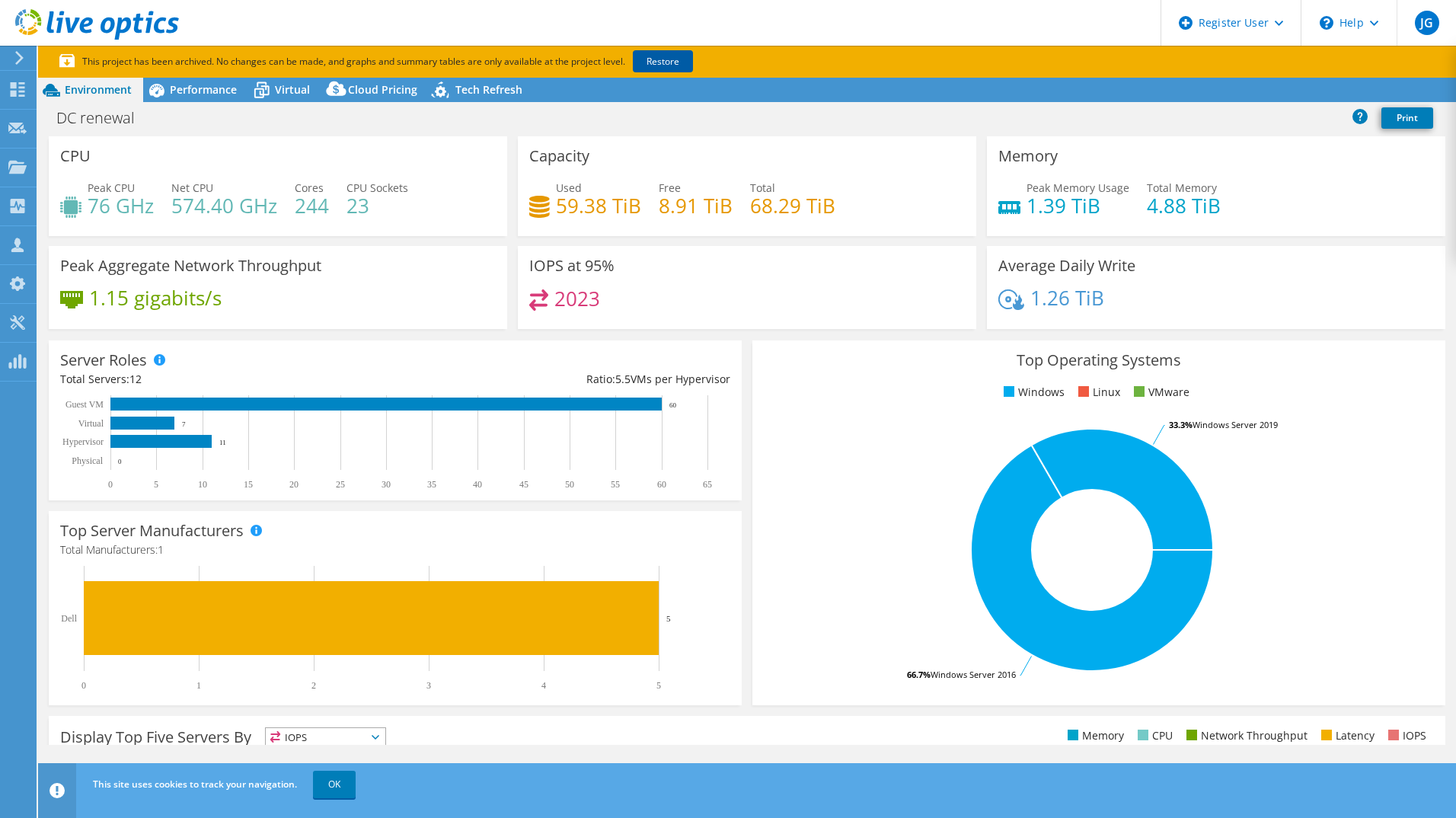
click at [655, 60] on link "Restore" at bounding box center [663, 62] width 60 height 22
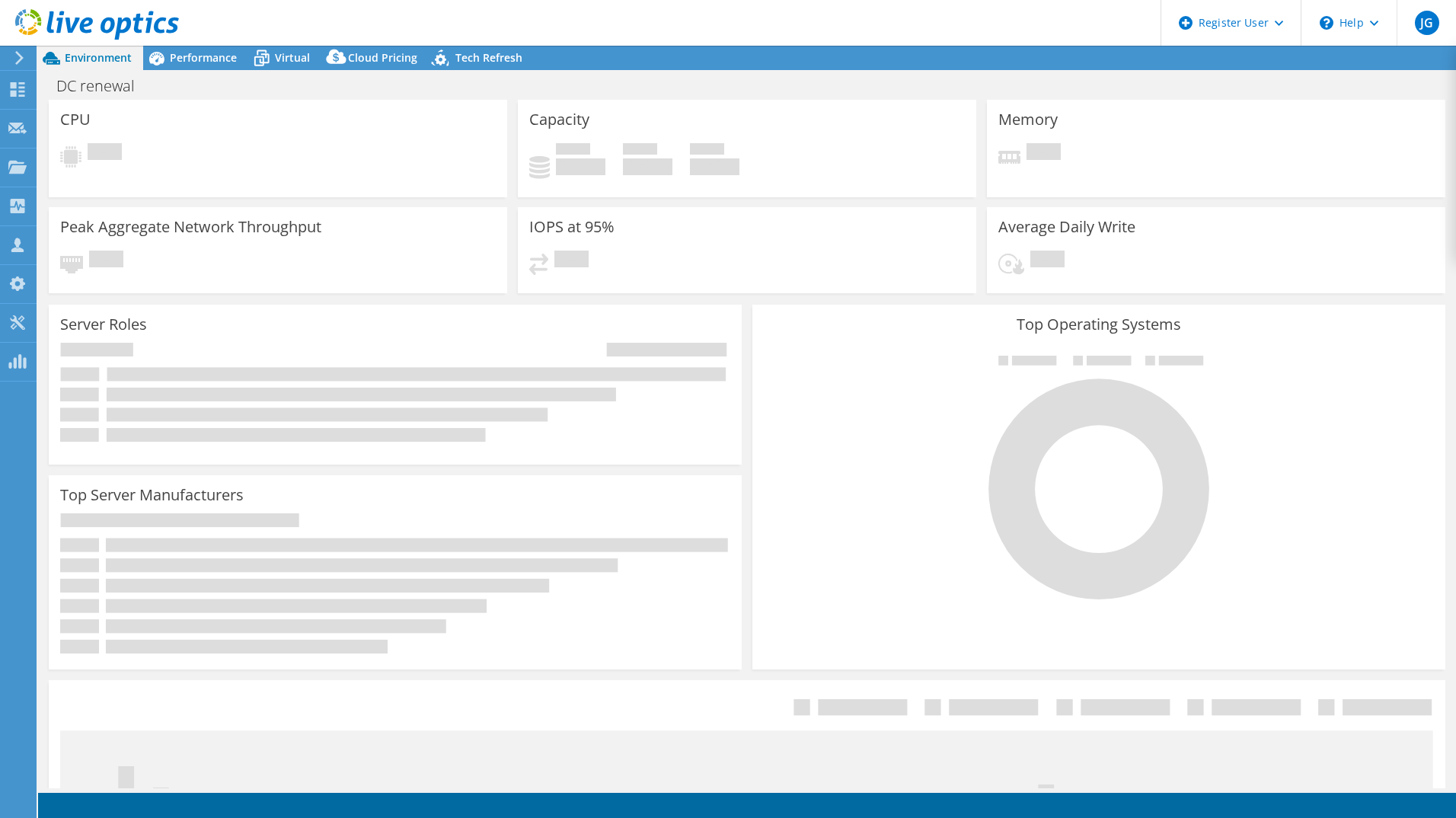
select select "USD"
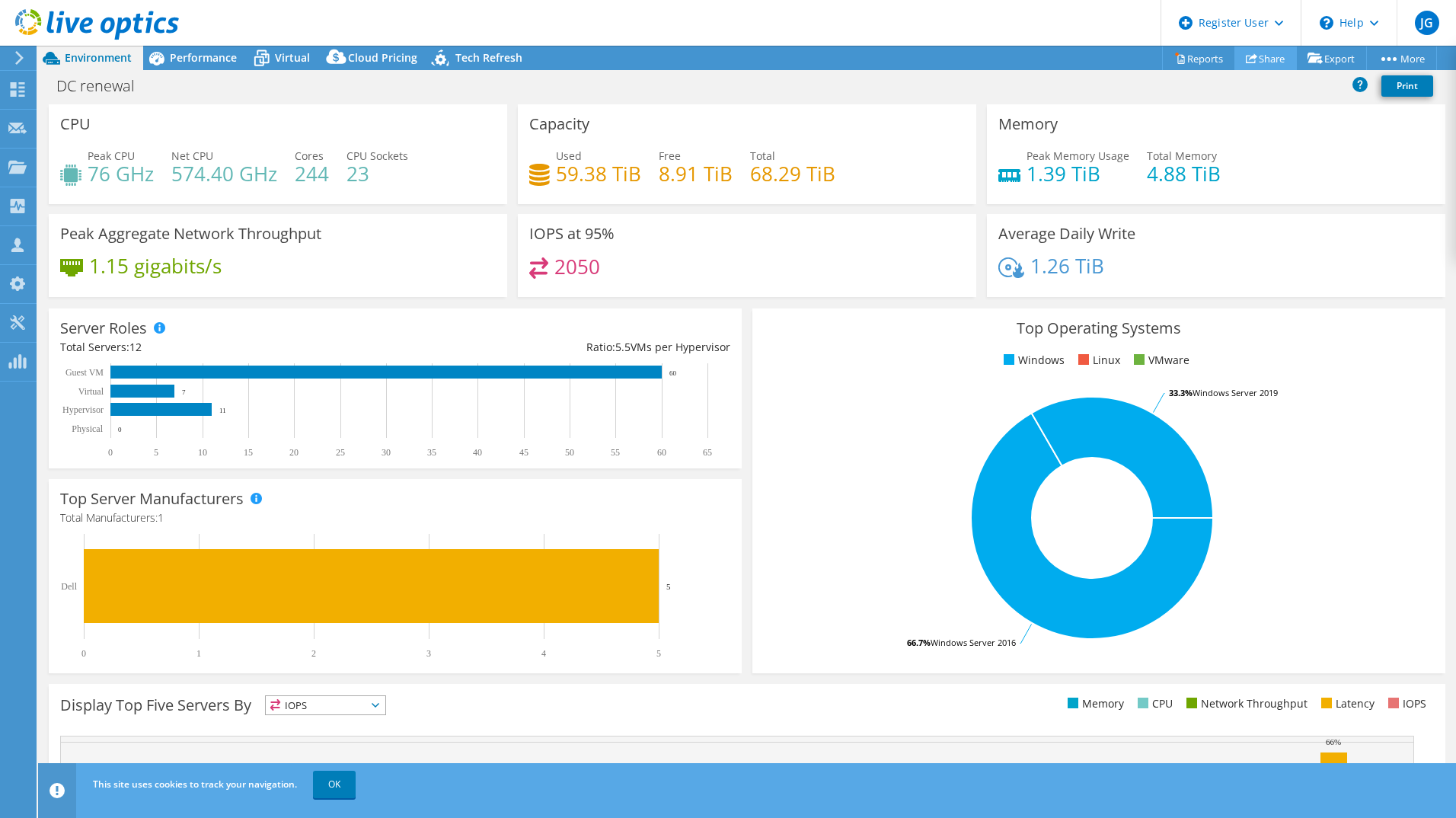
click at [1259, 59] on link "Share" at bounding box center [1265, 58] width 63 height 23
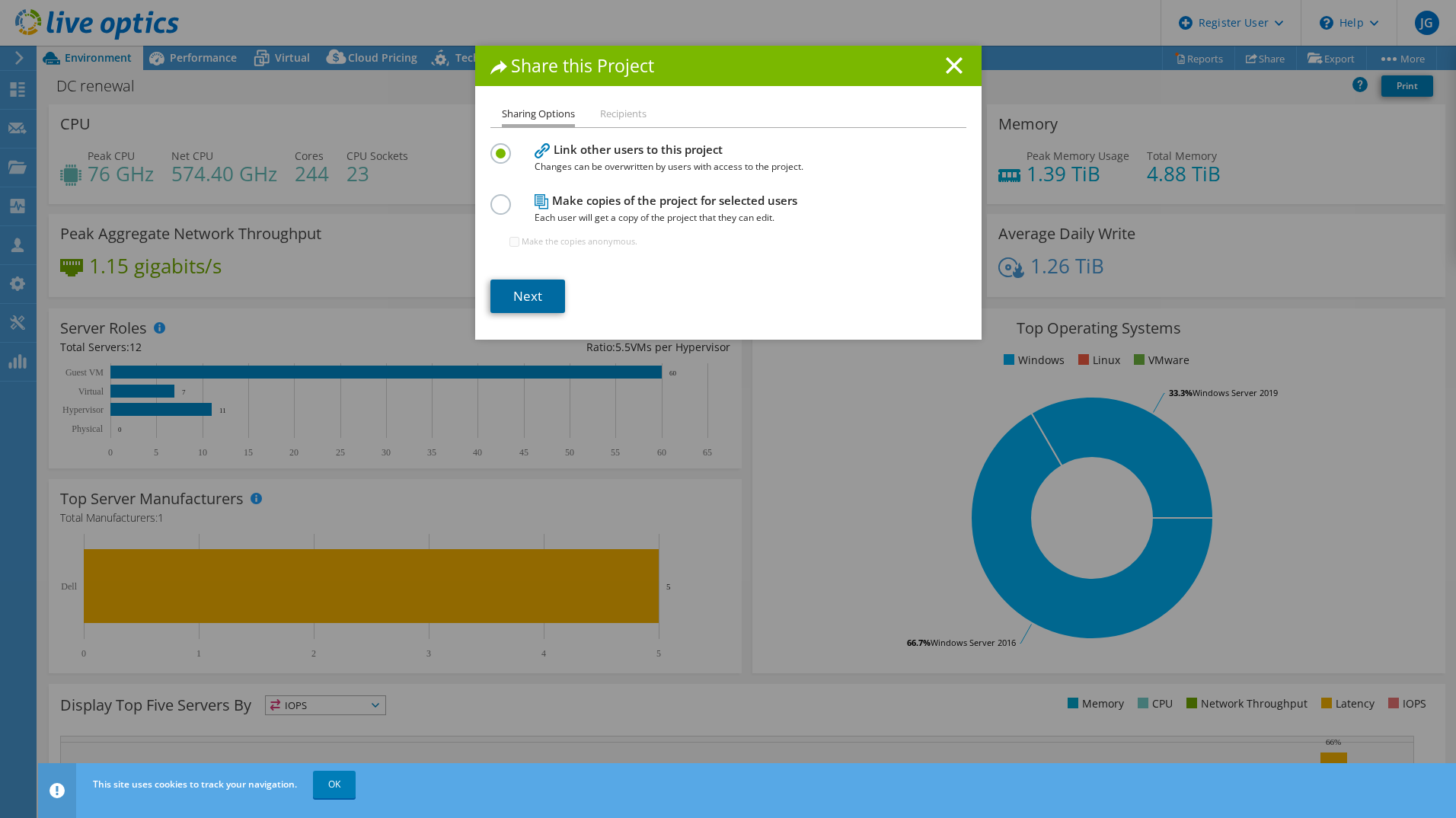
click at [550, 302] on link "Next" at bounding box center [527, 296] width 75 height 34
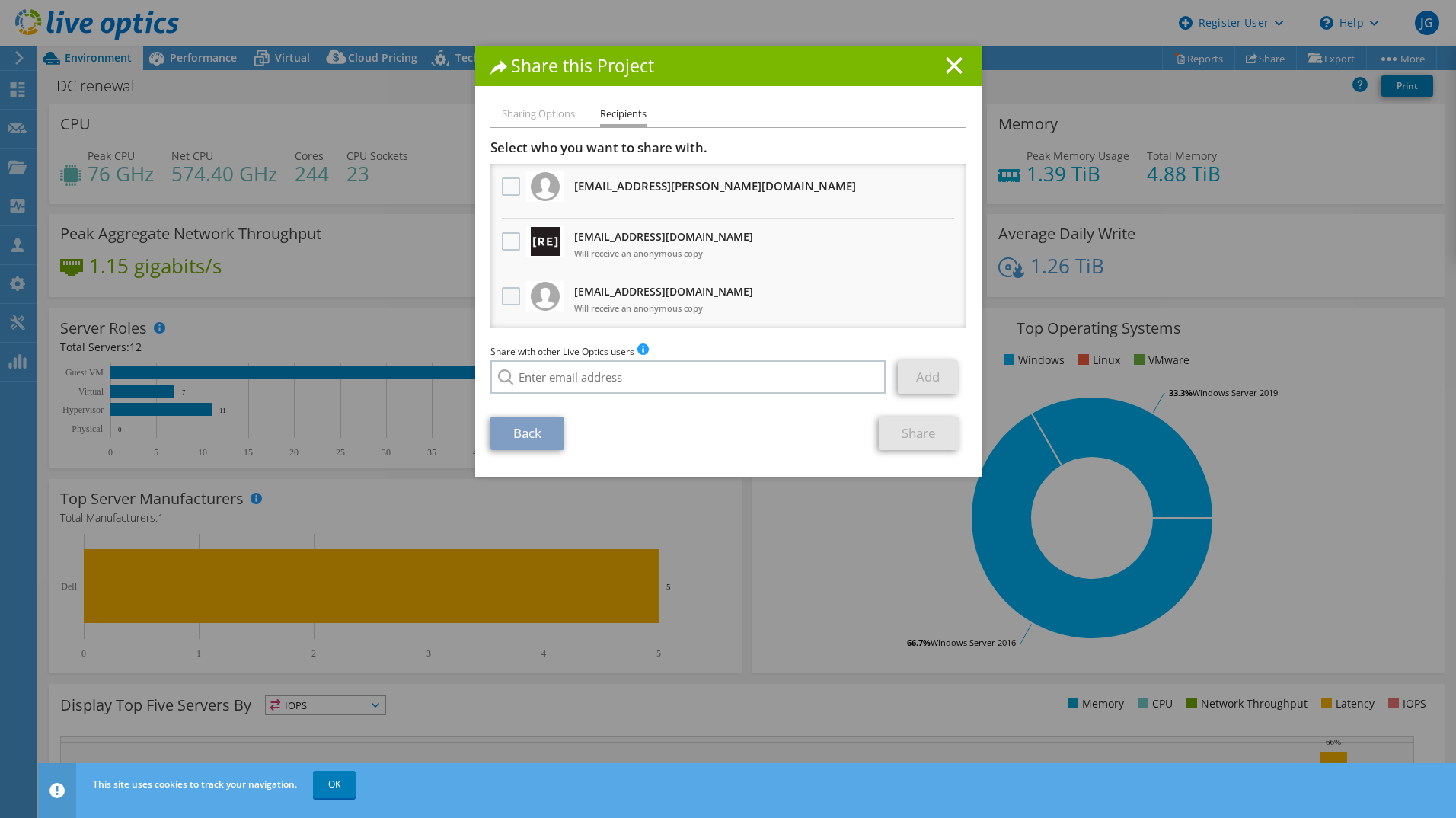
click at [503, 297] on label at bounding box center [513, 297] width 22 height 19
click at [0, 0] on input "checkbox" at bounding box center [0, 0] width 0 height 0
click at [502, 244] on label at bounding box center [513, 242] width 22 height 19
click at [0, 0] on input "checkbox" at bounding box center [0, 0] width 0 height 0
click at [928, 435] on link "Share" at bounding box center [918, 433] width 80 height 34
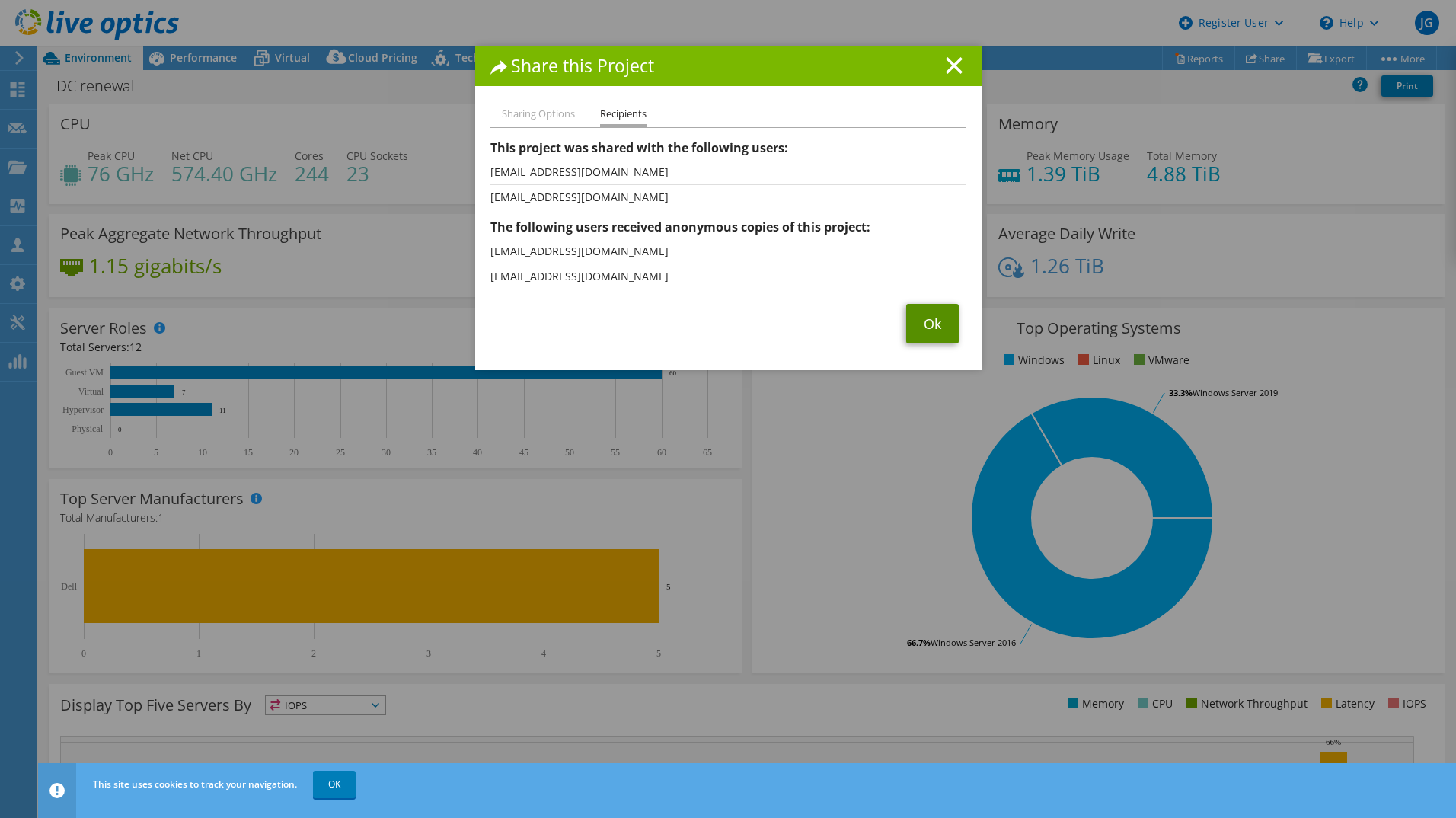
click at [929, 325] on link "Ok" at bounding box center [932, 324] width 52 height 39
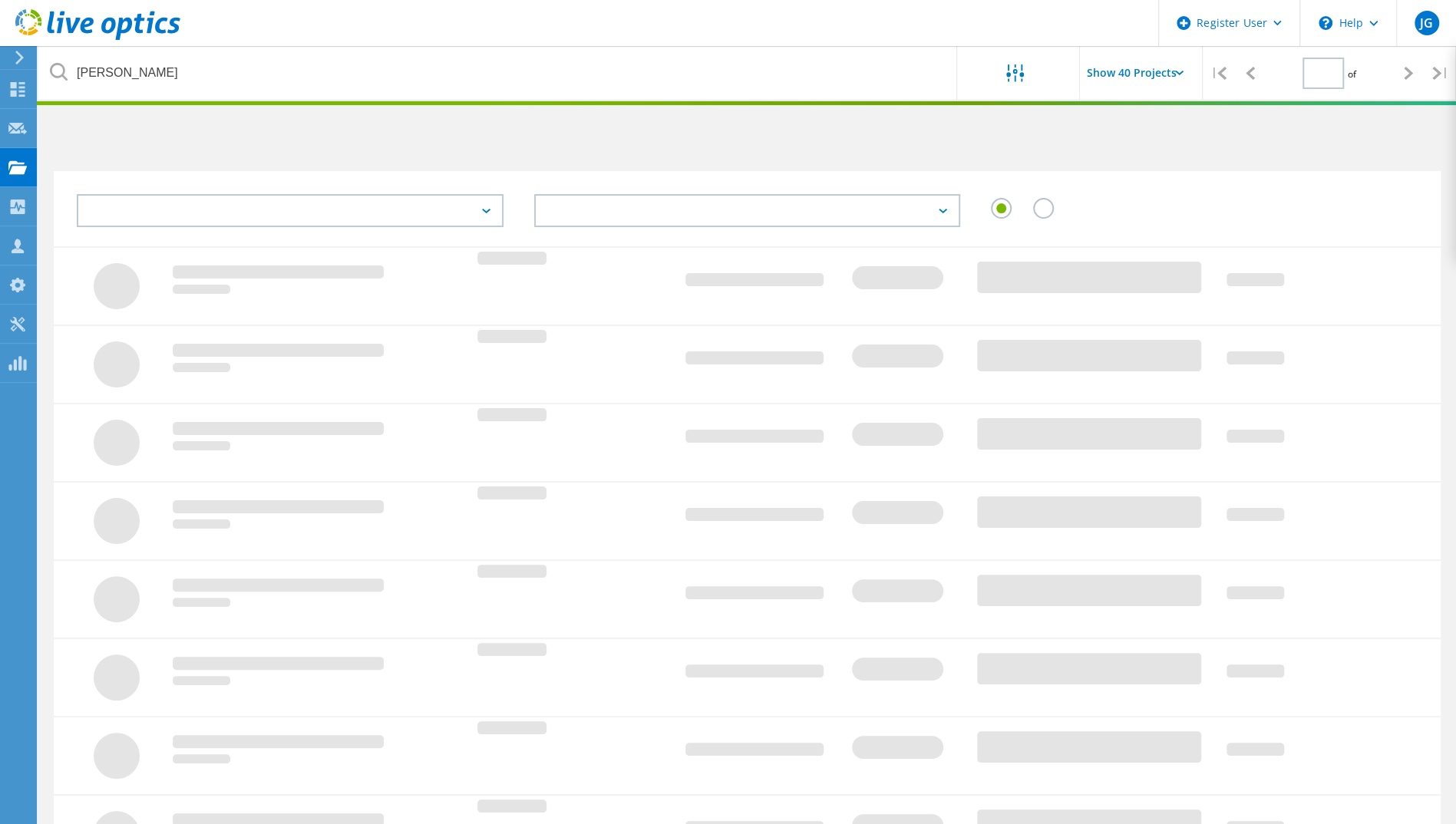
scroll to position [266, 0]
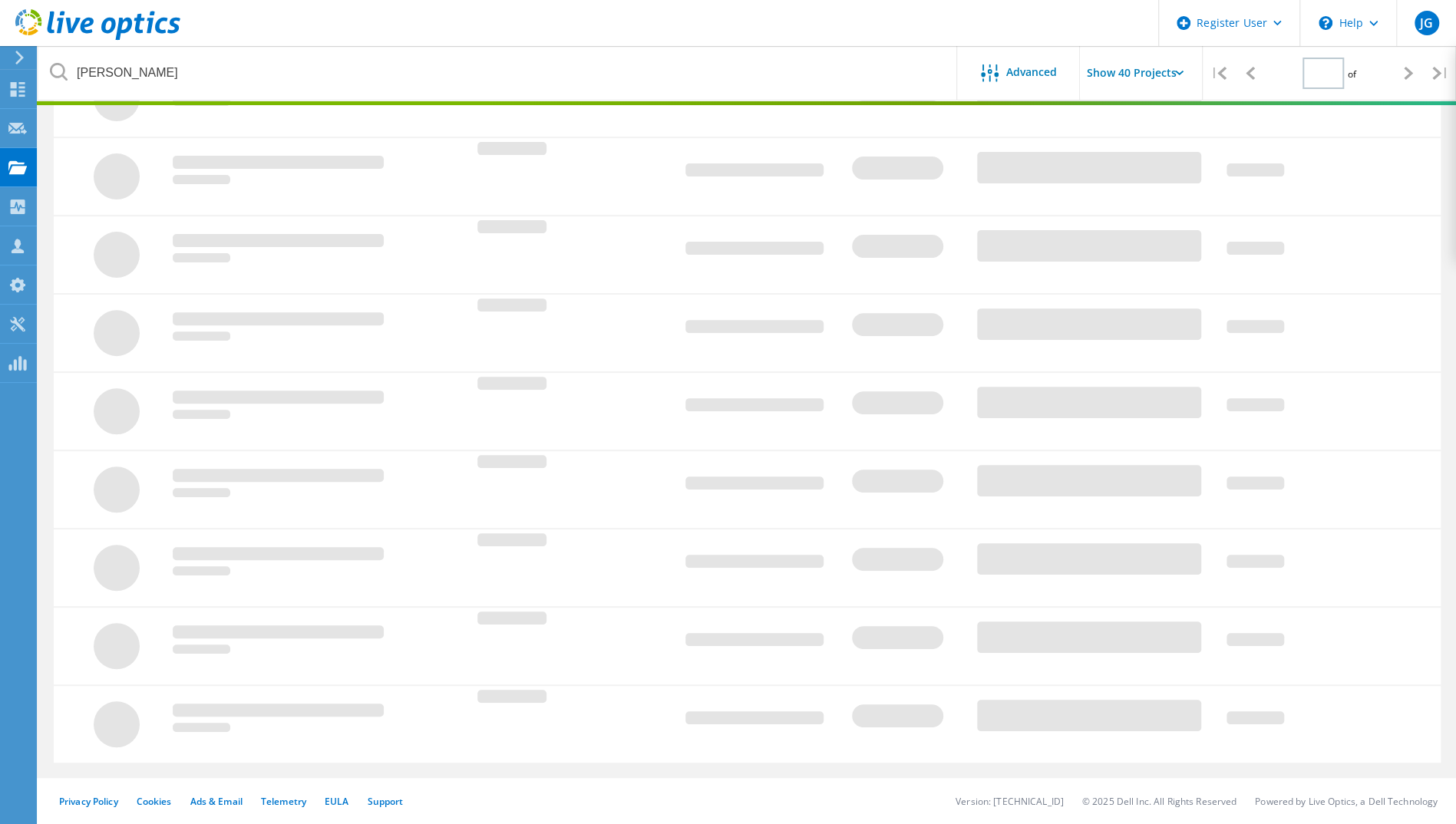
type input "1"
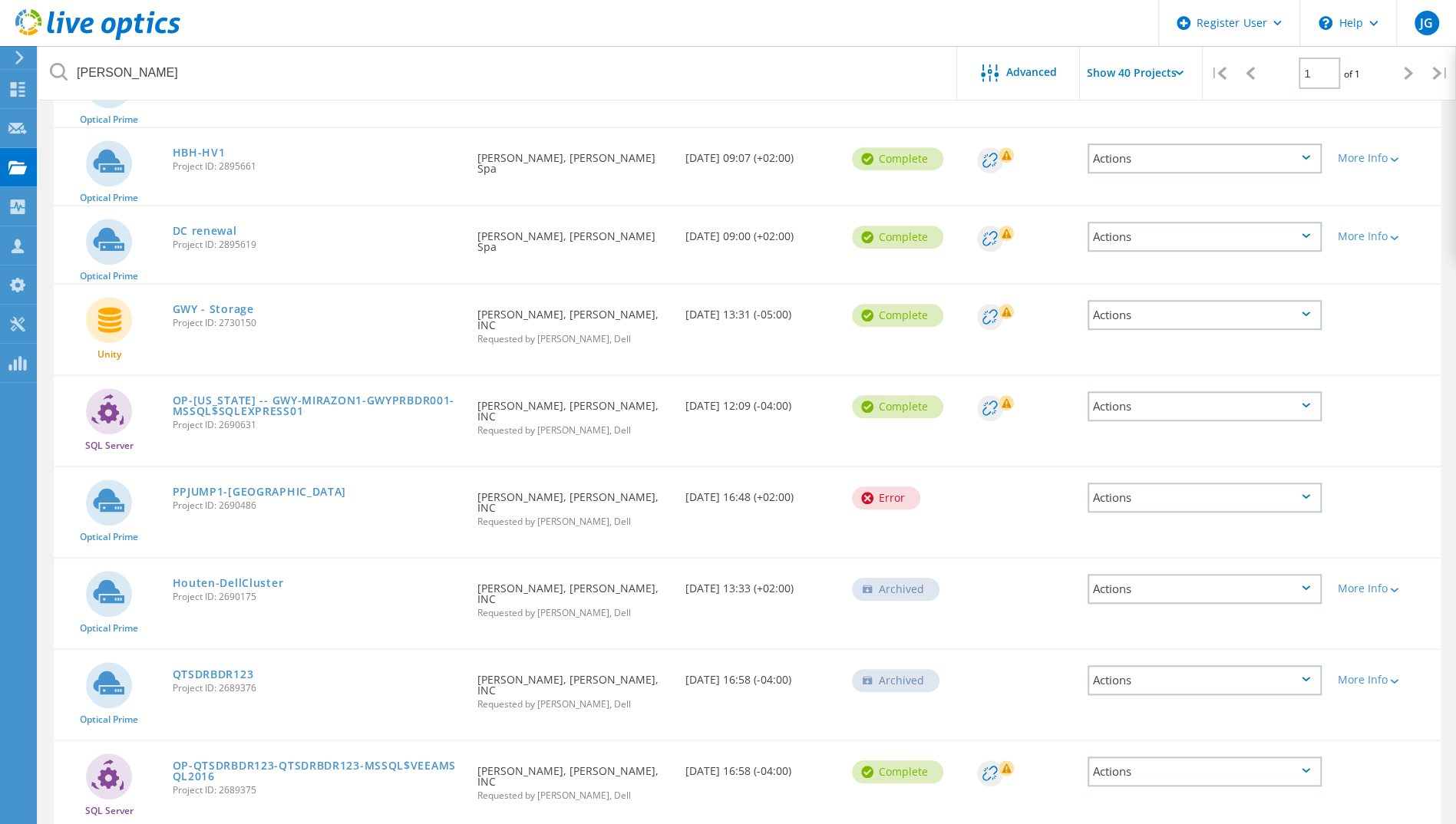
scroll to position [765, 0]
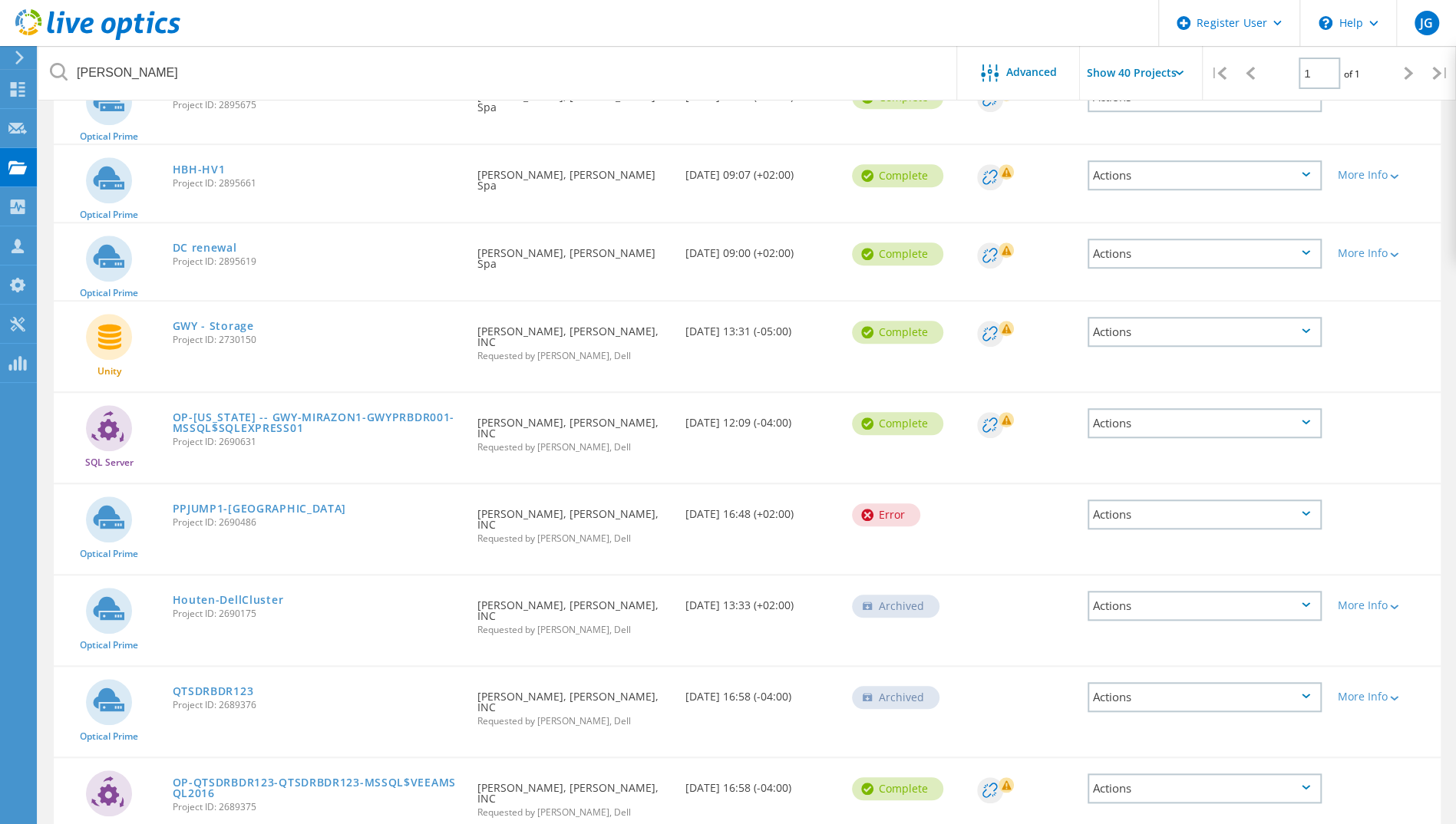
click at [1284, 343] on div "Actions" at bounding box center [1204, 332] width 234 height 30
click at [1231, 349] on div "Share" at bounding box center [1205, 343] width 231 height 24
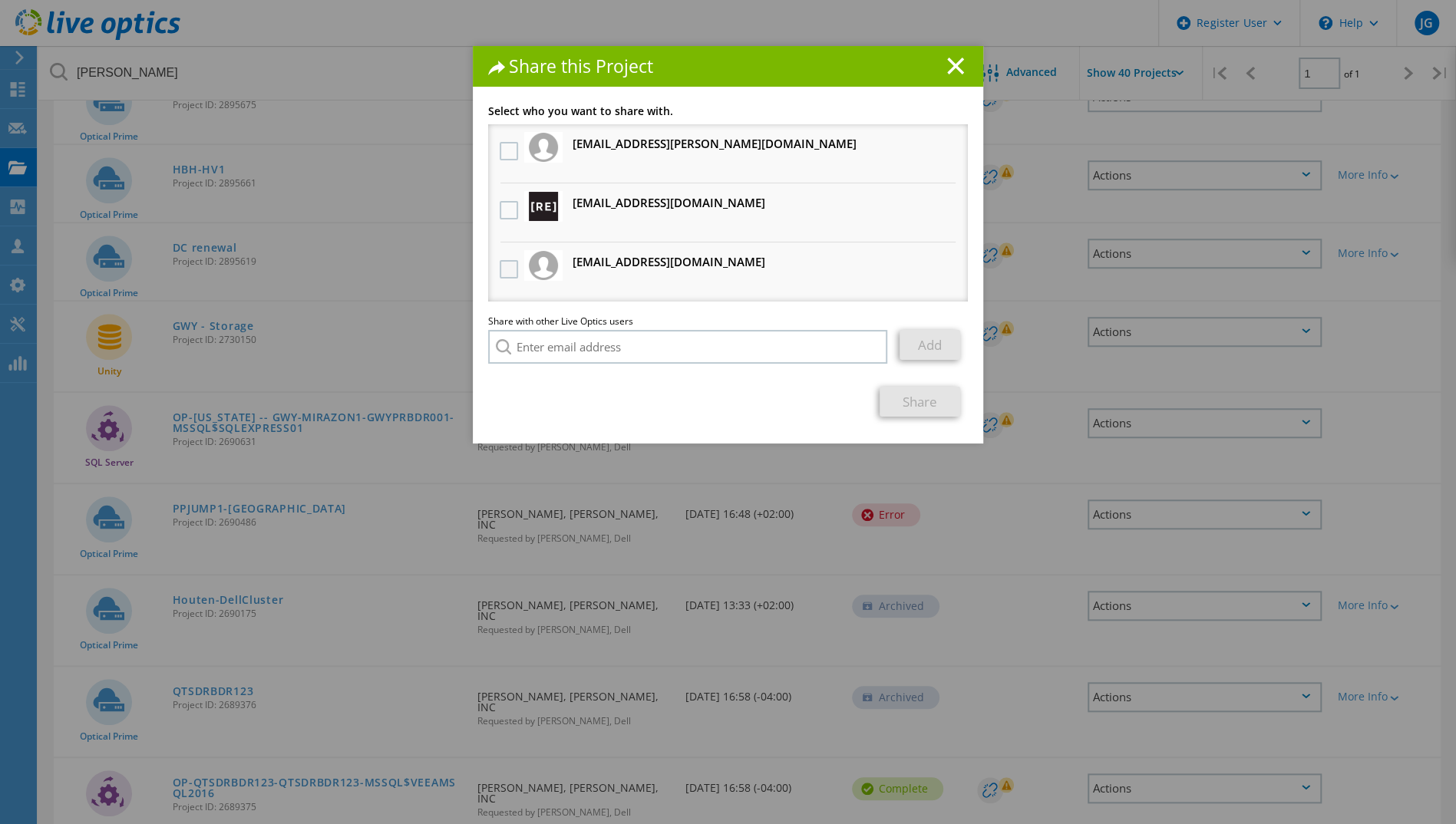
click at [500, 275] on label at bounding box center [511, 270] width 23 height 19
click at [0, 0] on input "checkbox" at bounding box center [0, 0] width 0 height 0
click at [499, 223] on div at bounding box center [509, 211] width 26 height 32
click at [503, 206] on label at bounding box center [511, 211] width 23 height 19
click at [0, 0] on input "checkbox" at bounding box center [0, 0] width 0 height 0
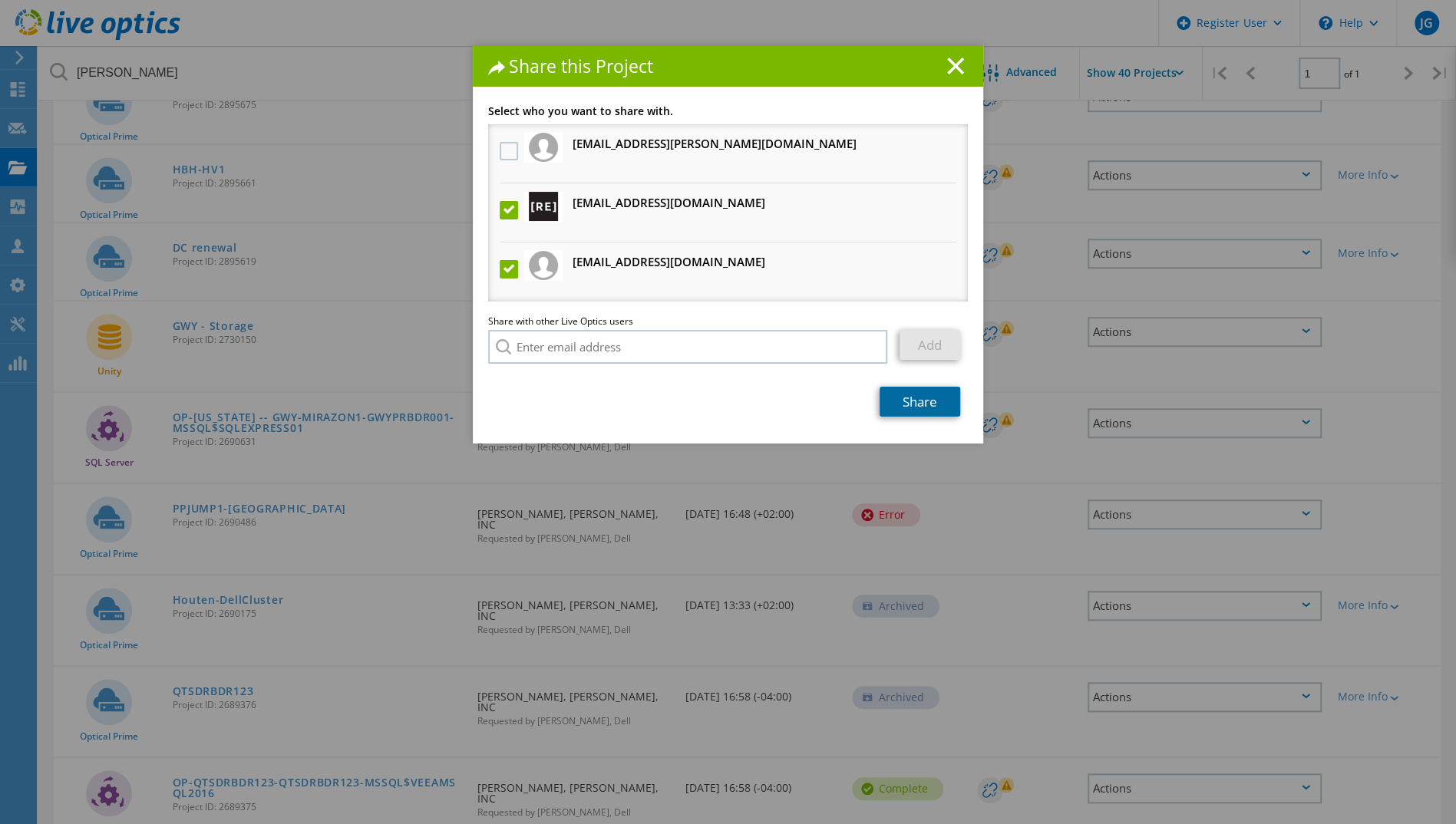
click at [902, 388] on link "Share" at bounding box center [920, 402] width 81 height 30
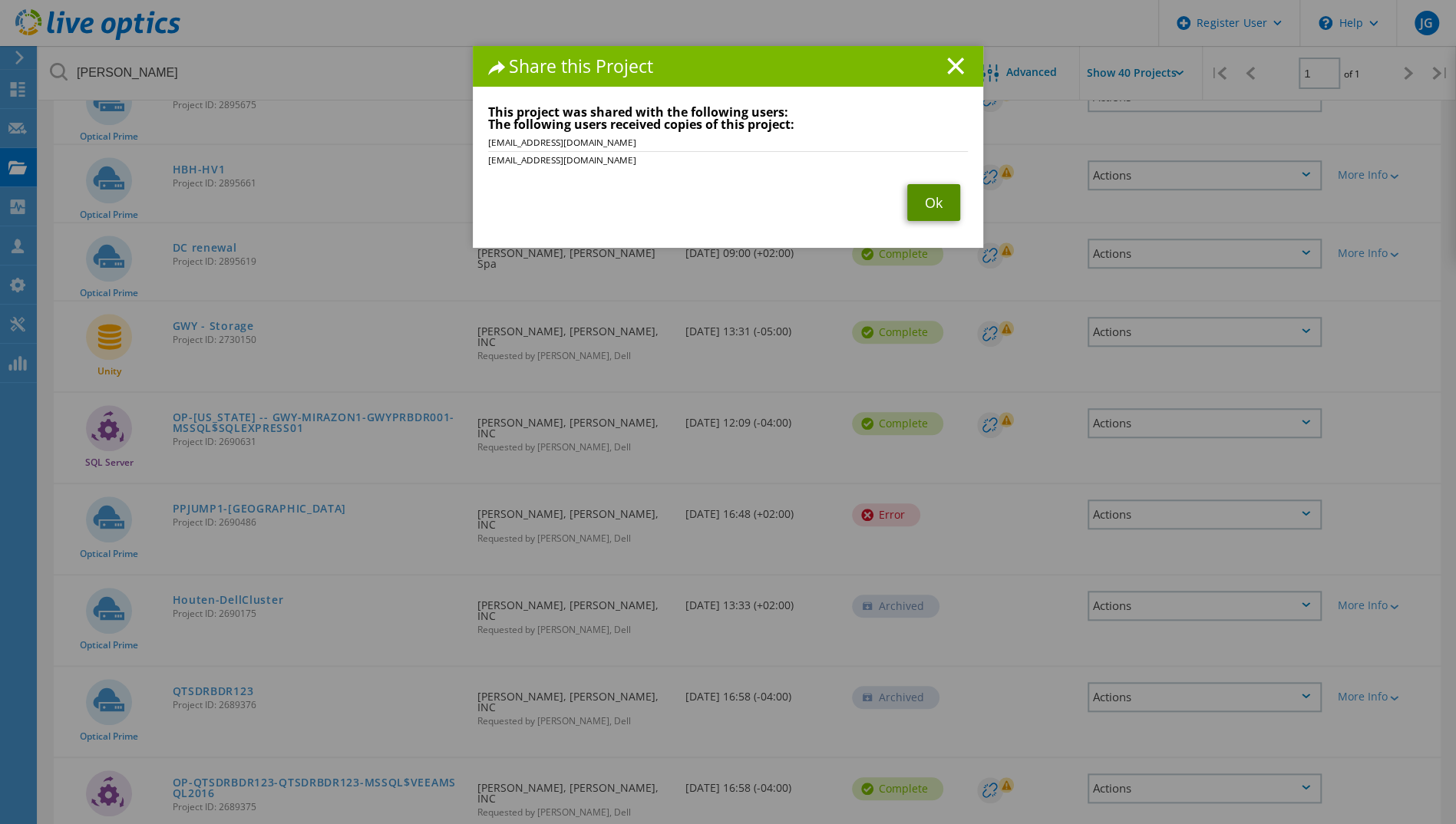
click at [921, 194] on link "Ok" at bounding box center [933, 202] width 53 height 37
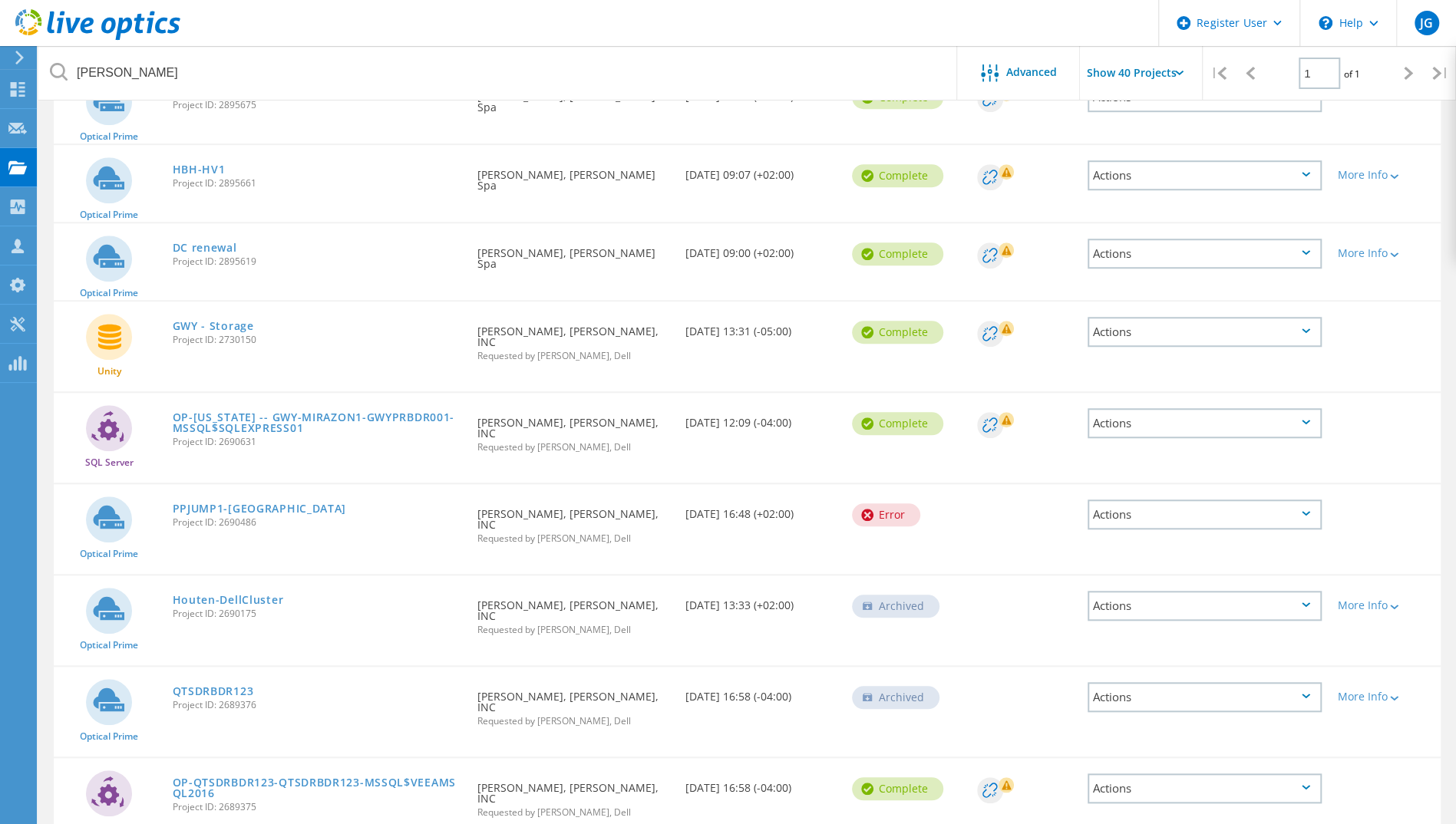
click at [1214, 418] on div "Actions" at bounding box center [1204, 423] width 234 height 30
click at [1164, 430] on div "Share" at bounding box center [1205, 435] width 231 height 24
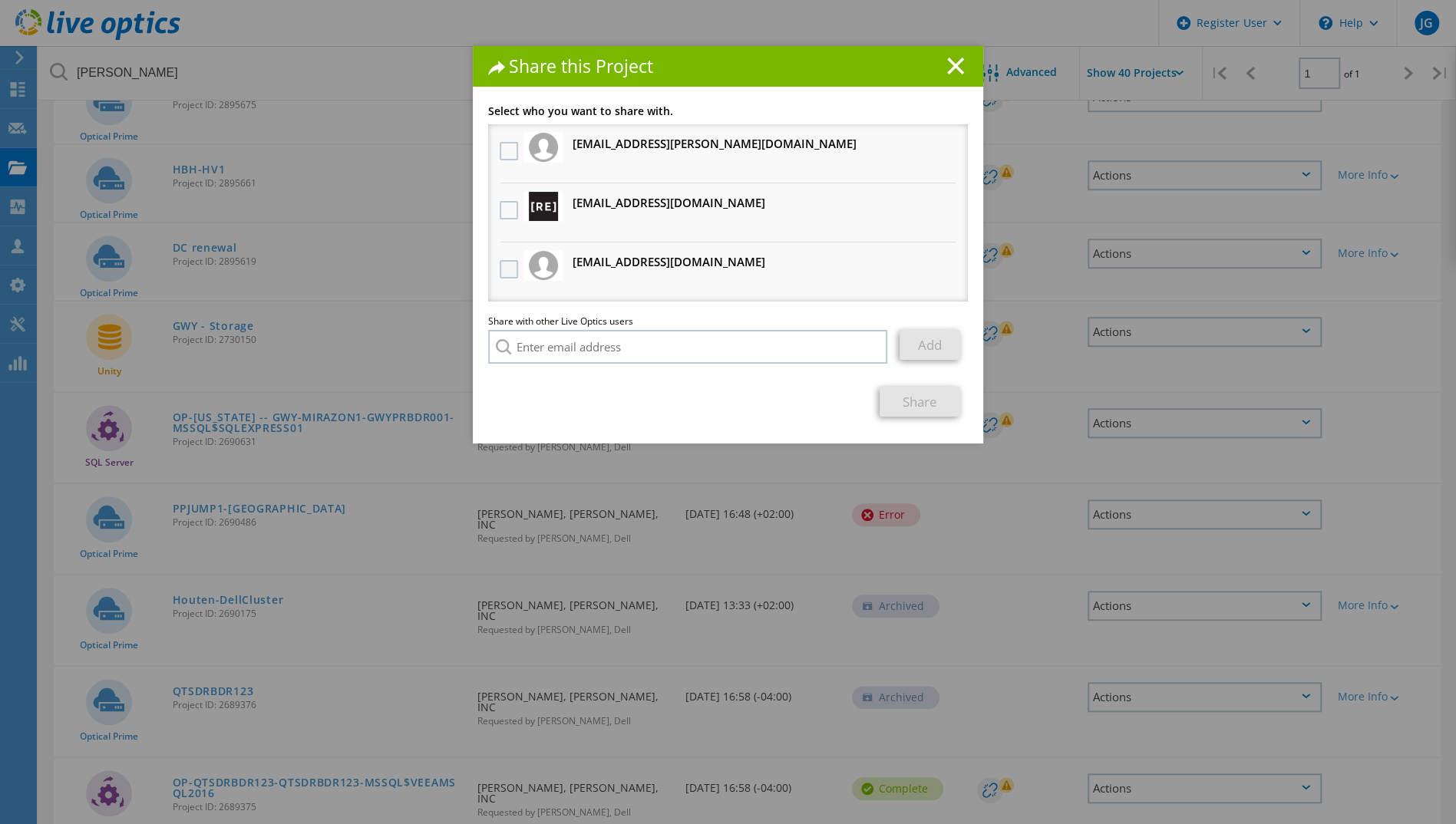
click at [511, 270] on label at bounding box center [511, 270] width 23 height 19
click at [0, 0] on input "checkbox" at bounding box center [0, 0] width 0 height 0
click at [499, 215] on label at bounding box center [511, 211] width 23 height 19
click at [0, 0] on input "checkbox" at bounding box center [0, 0] width 0 height 0
click at [911, 415] on link "Share" at bounding box center [920, 402] width 81 height 30
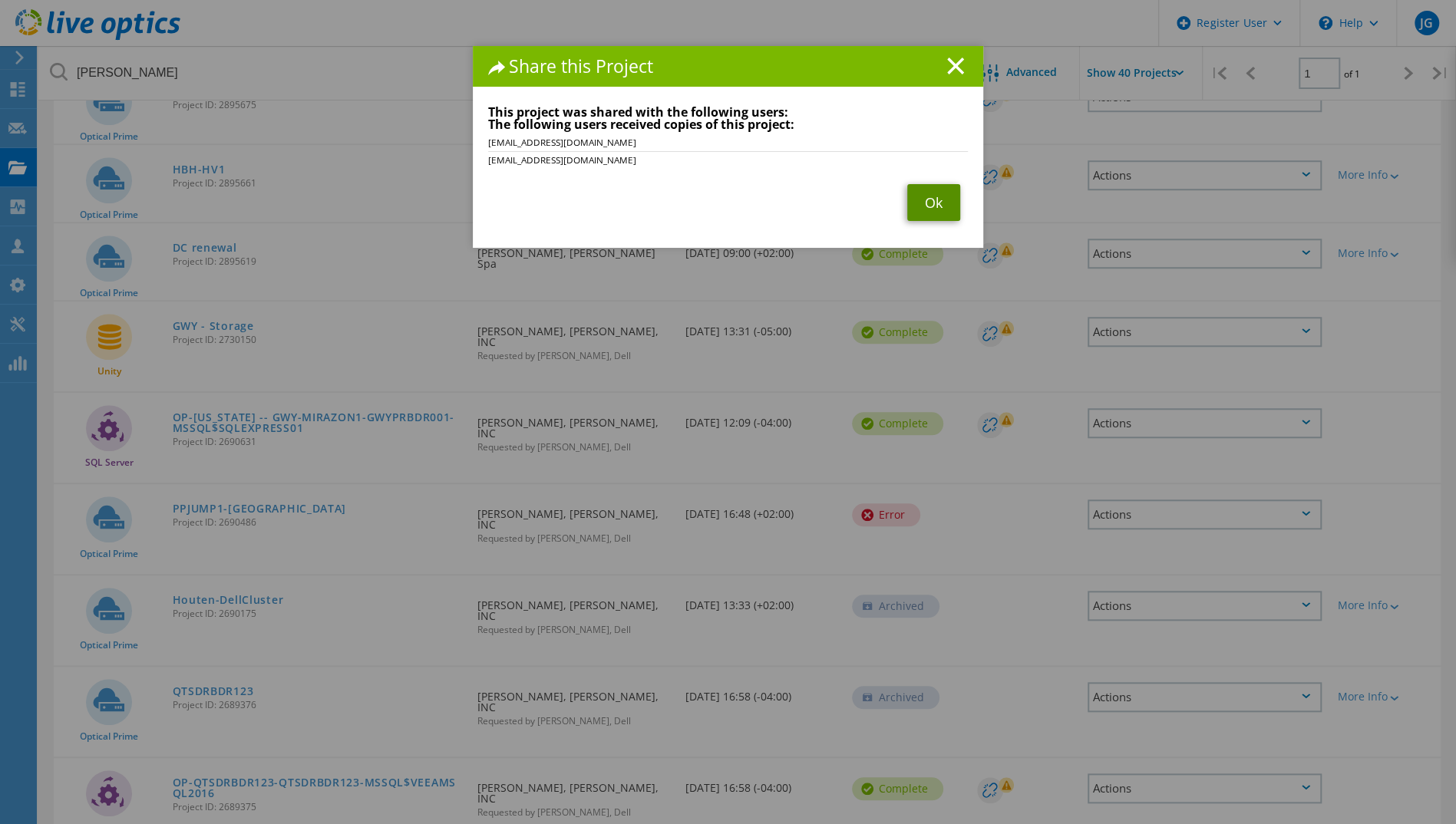
click at [940, 212] on link "Ok" at bounding box center [933, 202] width 53 height 37
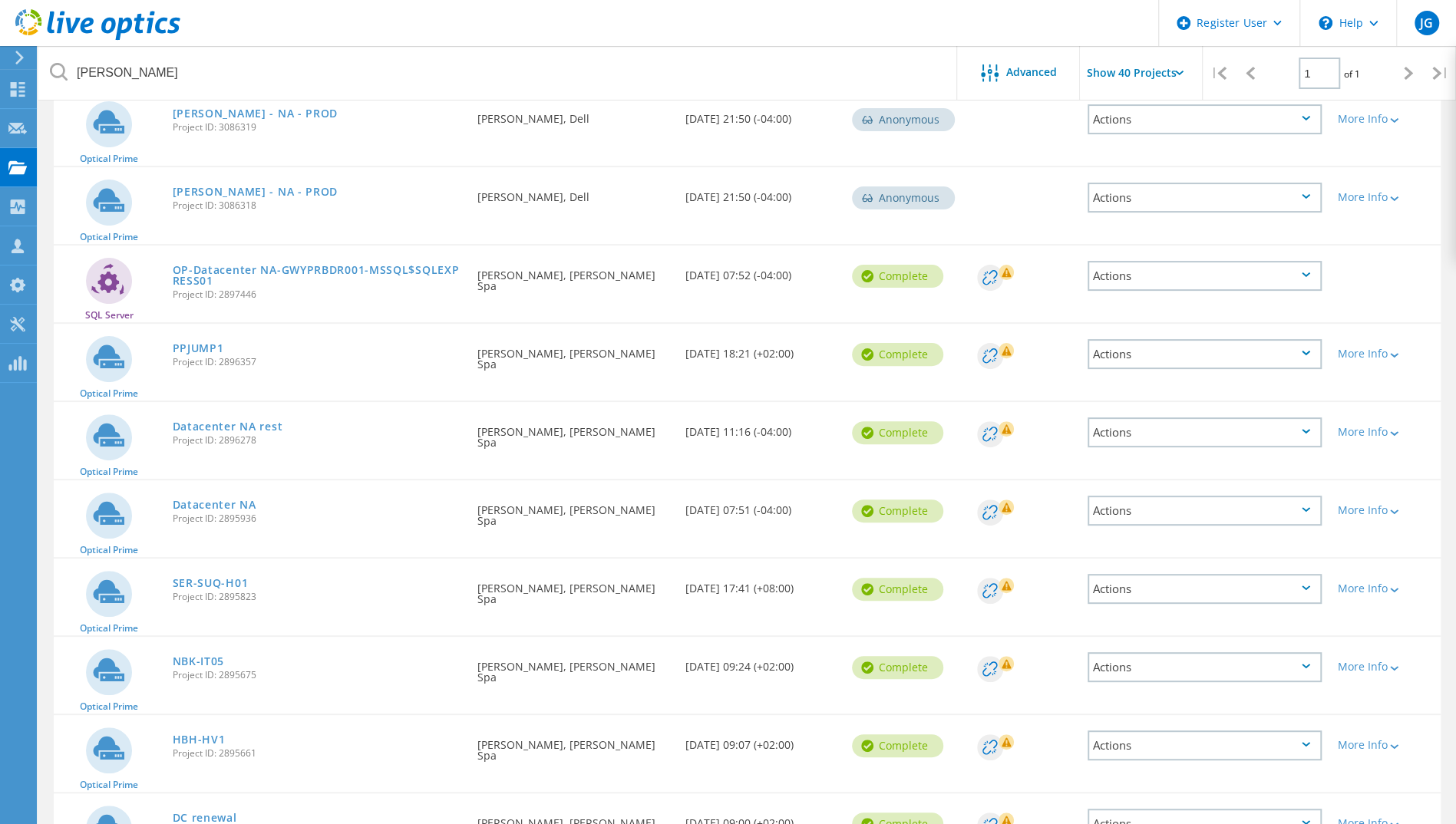
scroll to position [0, 0]
